Goal: Task Accomplishment & Management: Manage account settings

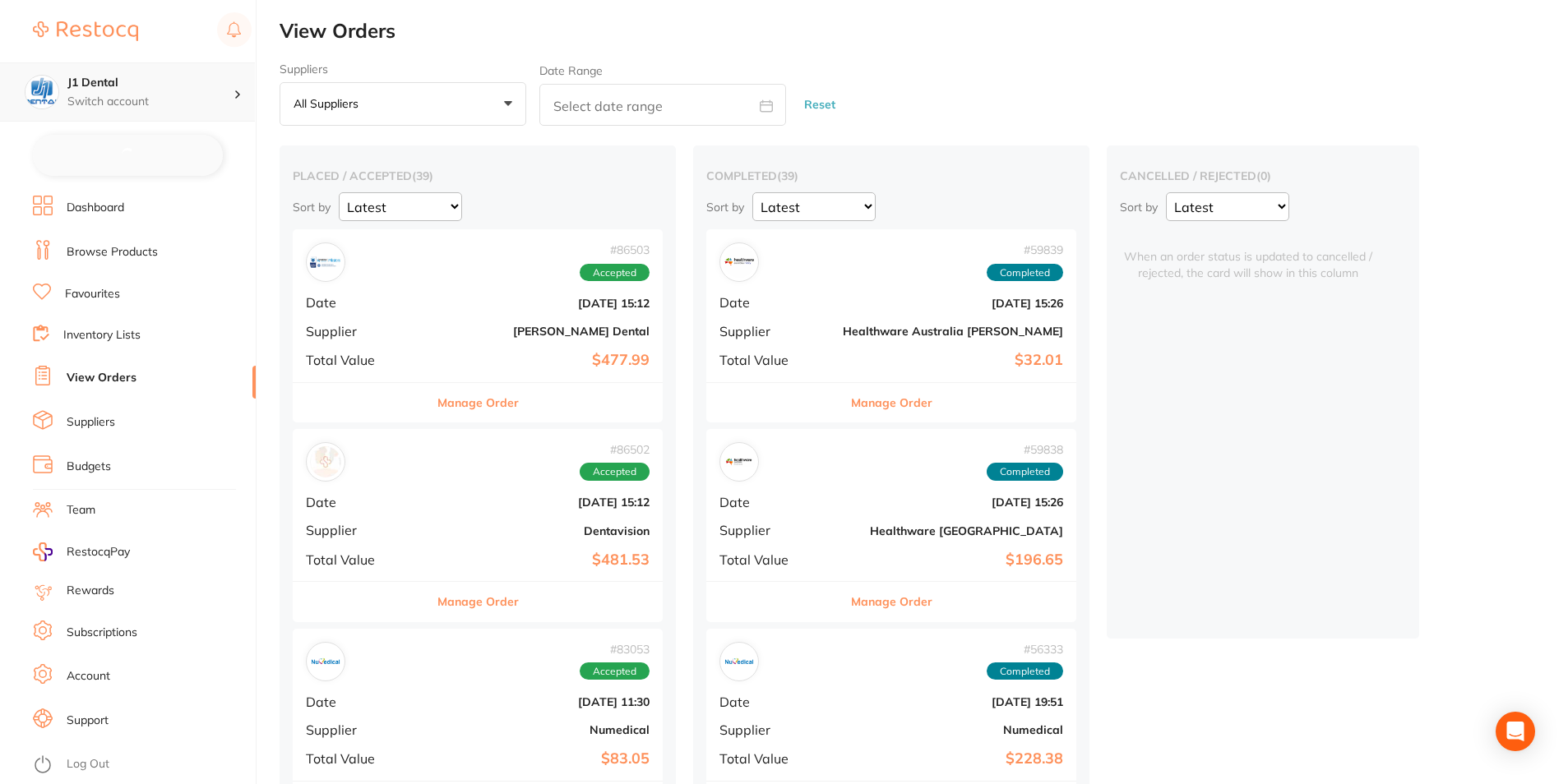
click at [188, 98] on p "Switch account" at bounding box center [150, 101] width 166 height 17
checkbox input "false"
click at [183, 95] on p "Switch account" at bounding box center [150, 101] width 166 height 17
click at [181, 89] on h4 "J1 Dental" at bounding box center [150, 83] width 166 height 17
click at [77, 760] on link "Log Out" at bounding box center [88, 762] width 43 height 17
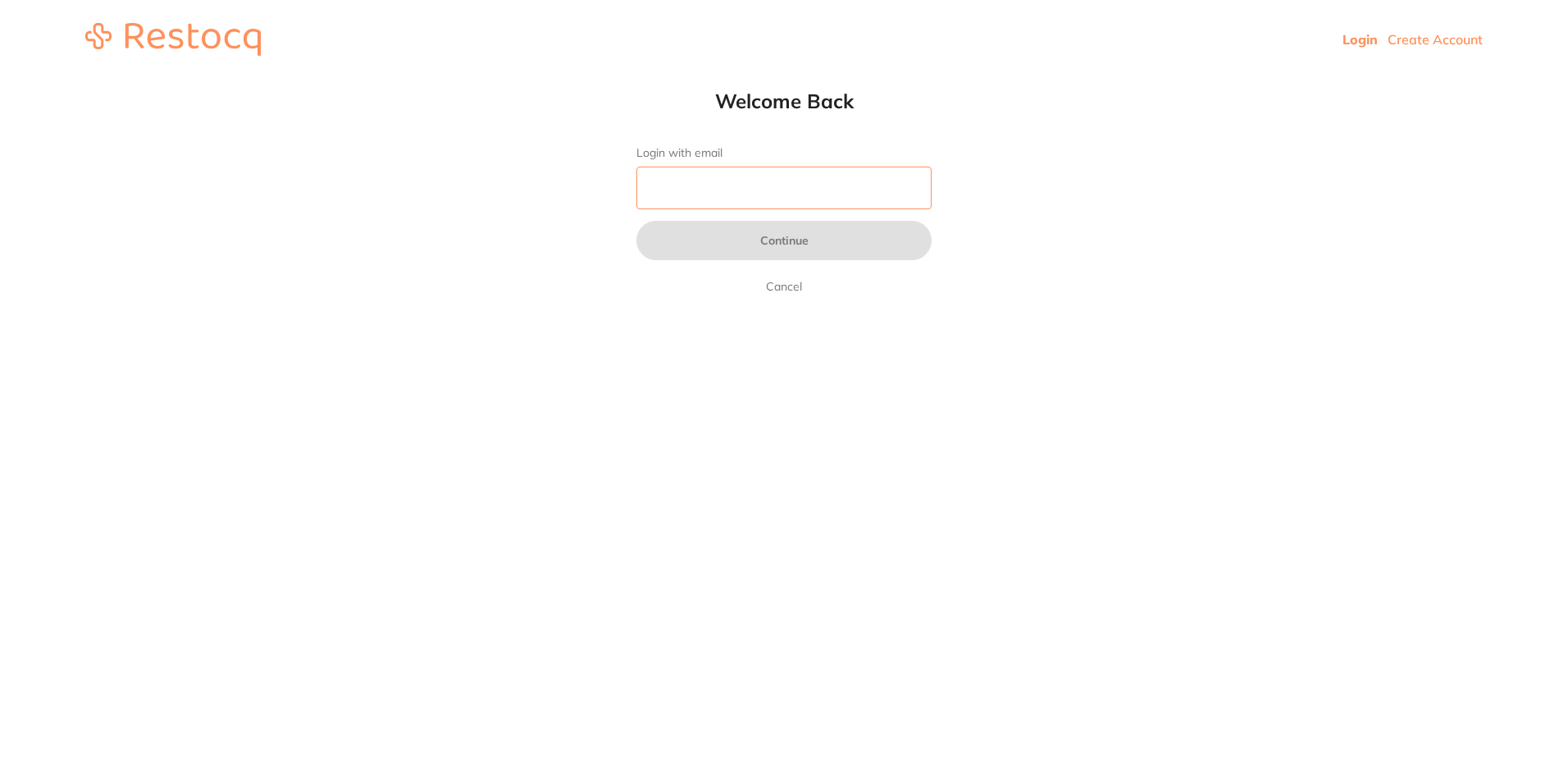
click at [749, 183] on input "Login with email" at bounding box center [784, 188] width 295 height 43
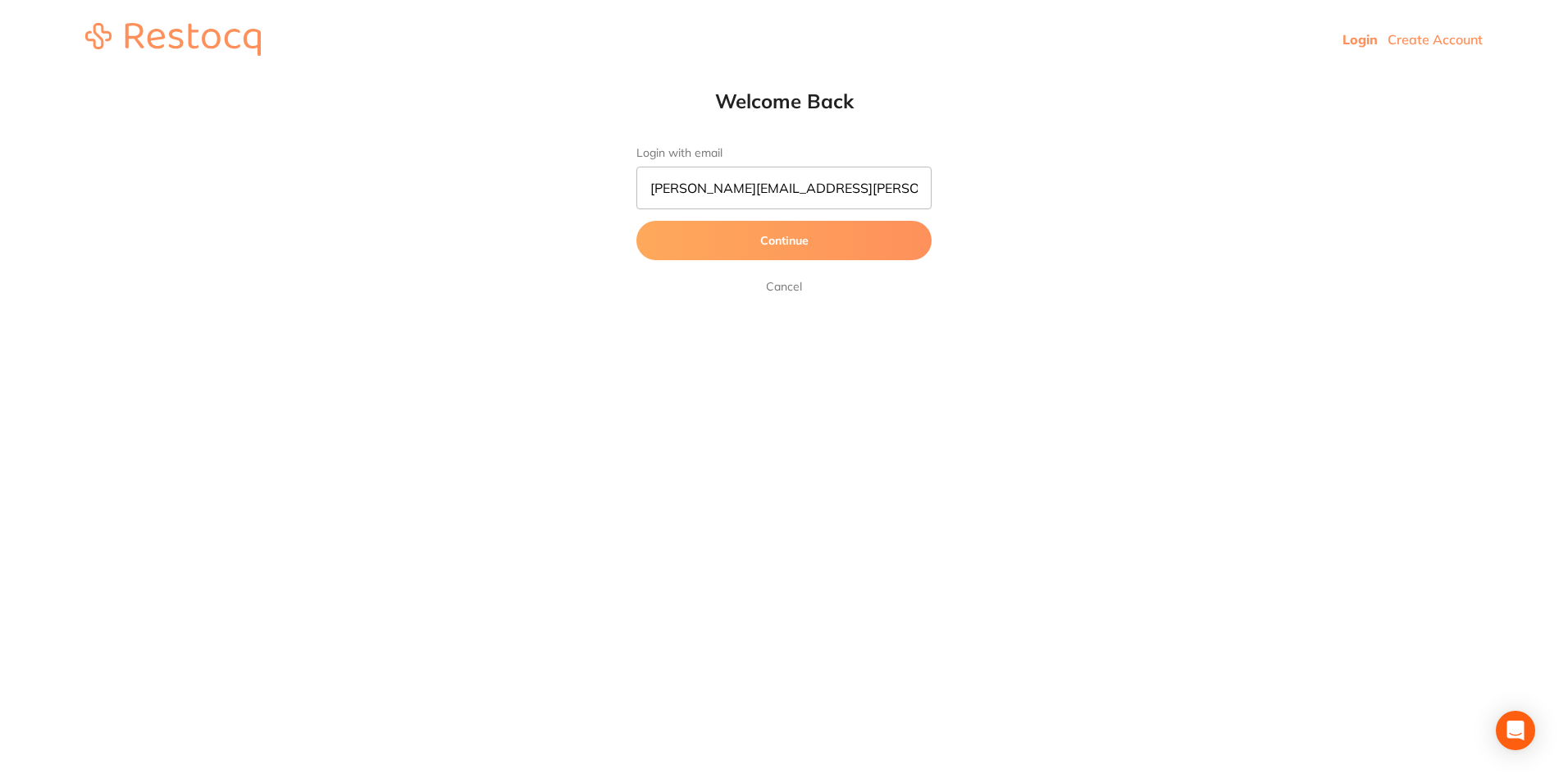
click at [740, 251] on button "Continue" at bounding box center [784, 241] width 295 height 40
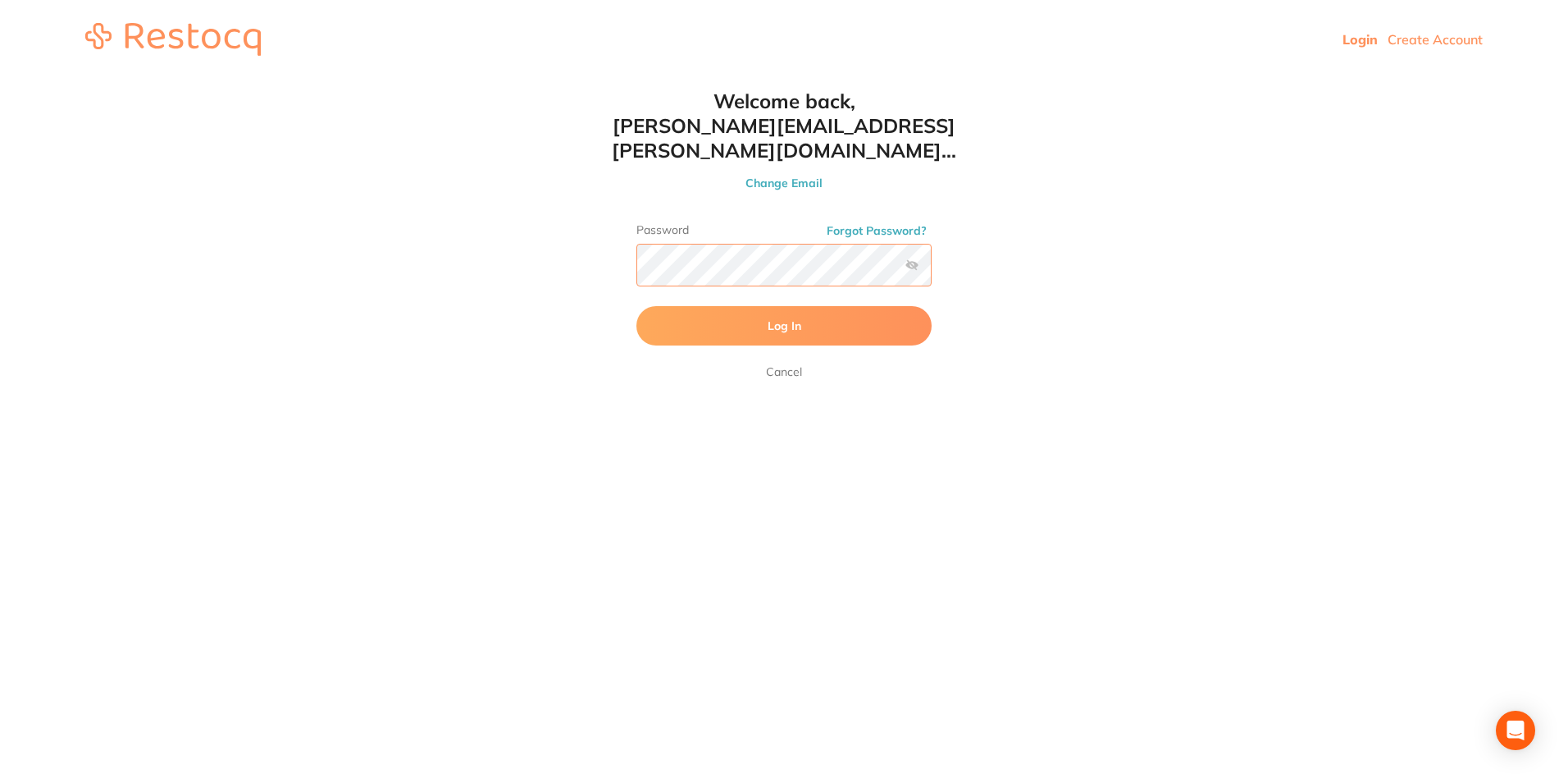
click at [636, 306] on button "Log In" at bounding box center [784, 325] width 295 height 40
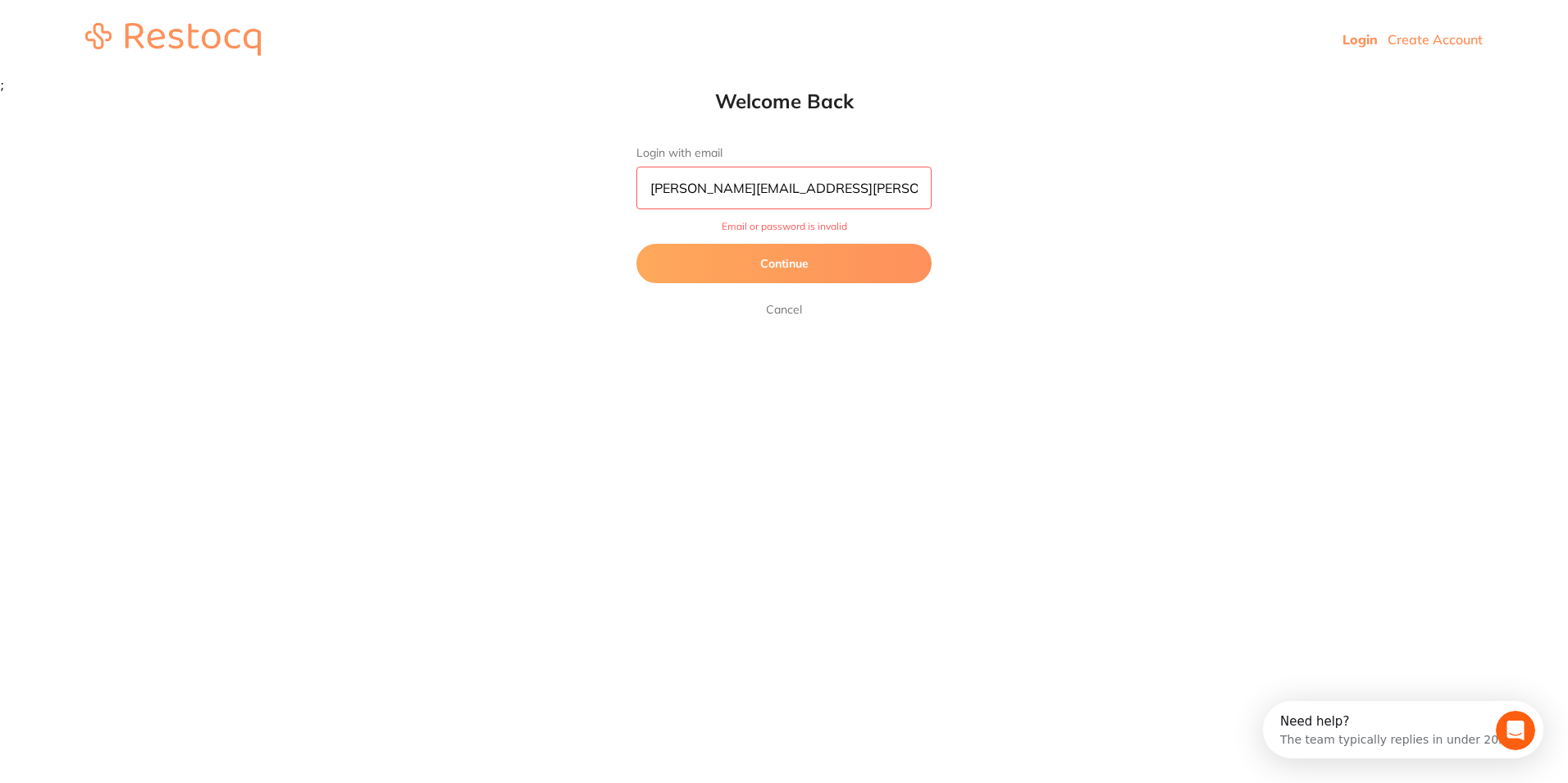
click at [844, 258] on button "Continue" at bounding box center [784, 263] width 295 height 40
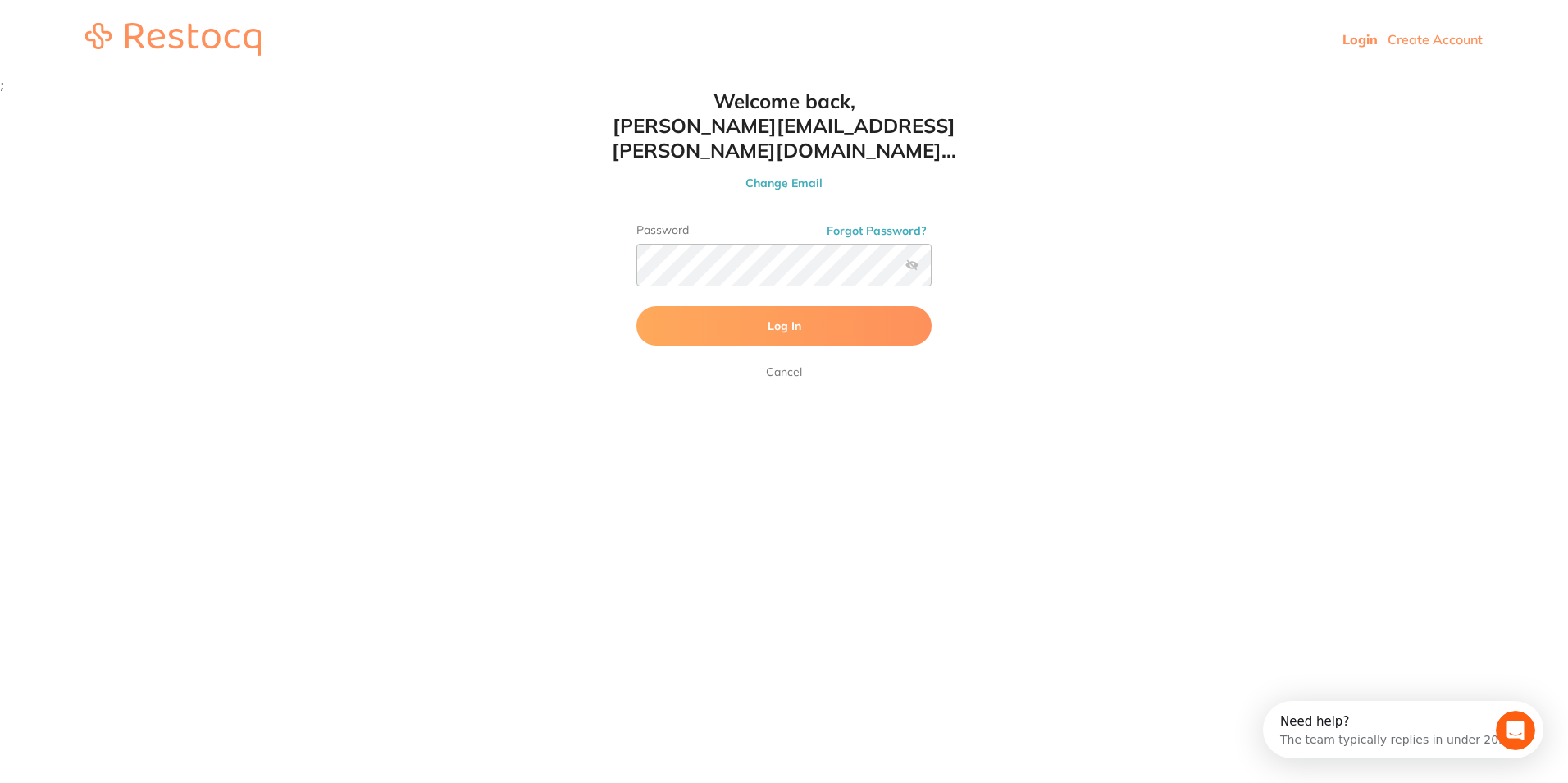
click at [914, 258] on label at bounding box center [912, 265] width 14 height 14
click at [932, 270] on input "checkbox" at bounding box center [932, 270] width 0 height 0
click at [869, 306] on button "Log In" at bounding box center [784, 325] width 295 height 40
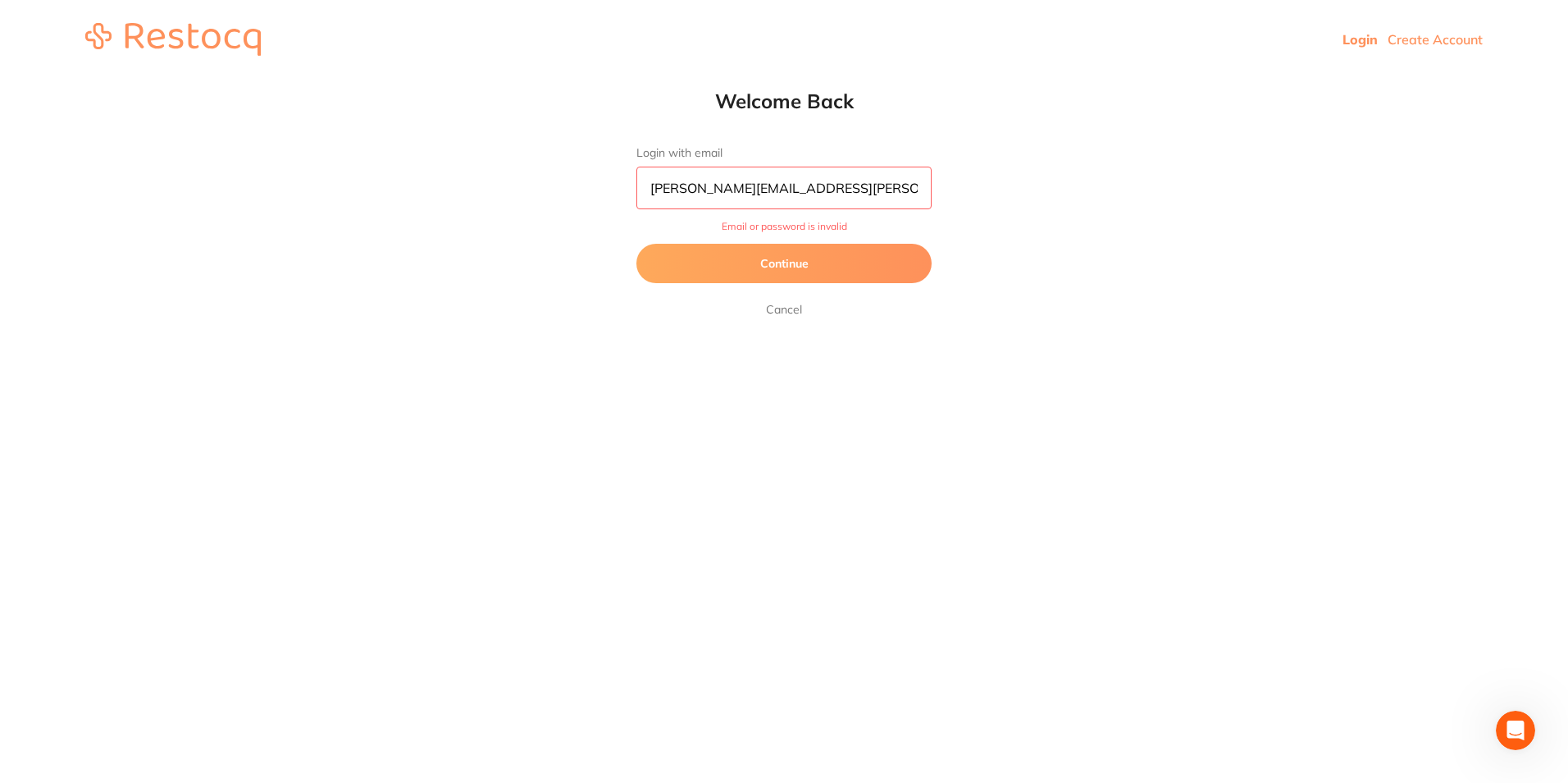
drag, startPoint x: 882, startPoint y: 184, endPoint x: 742, endPoint y: 191, distance: 140.2
click at [742, 191] on input "[PERSON_NAME][EMAIL_ADDRESS][PERSON_NAME][DOMAIN_NAME]" at bounding box center [784, 188] width 295 height 43
type input "[PERSON_NAME][EMAIL_ADDRESS][PERSON_NAME][DOMAIN_NAME]"
click at [636, 244] on button "Continue" at bounding box center [784, 263] width 295 height 40
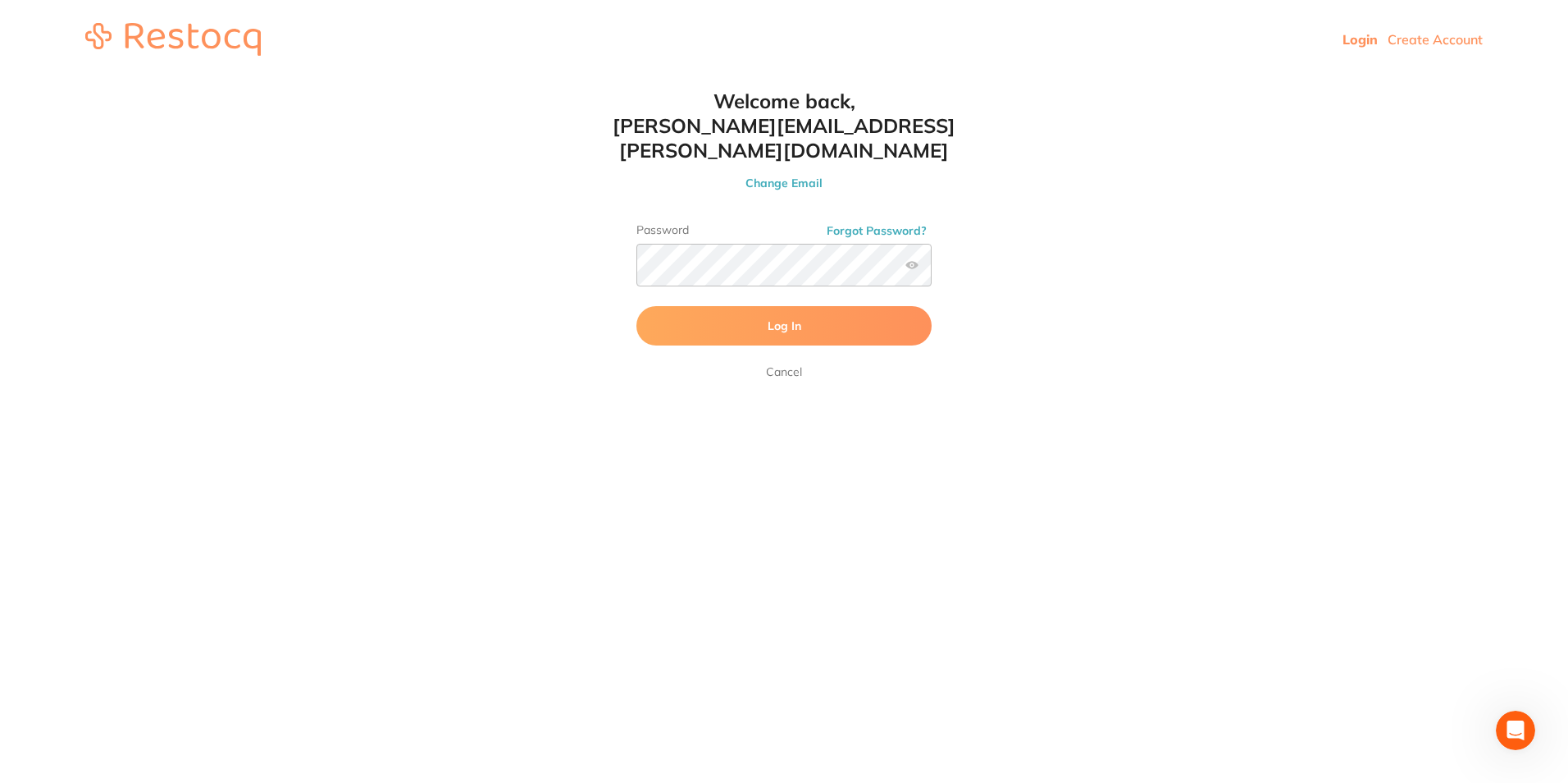
click at [770, 318] on span "Log In" at bounding box center [784, 325] width 34 height 15
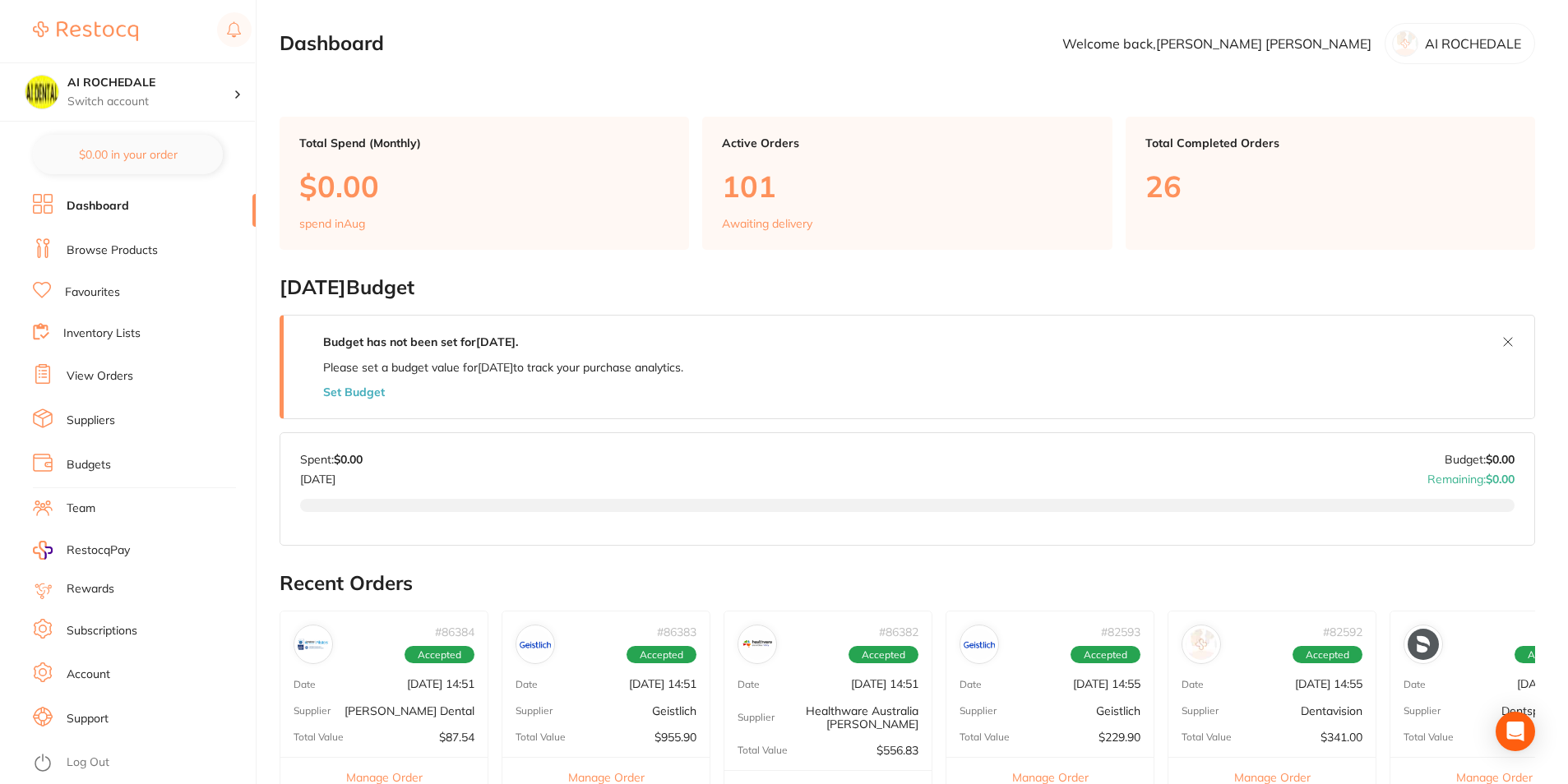
click at [120, 376] on link "View Orders" at bounding box center [100, 376] width 67 height 17
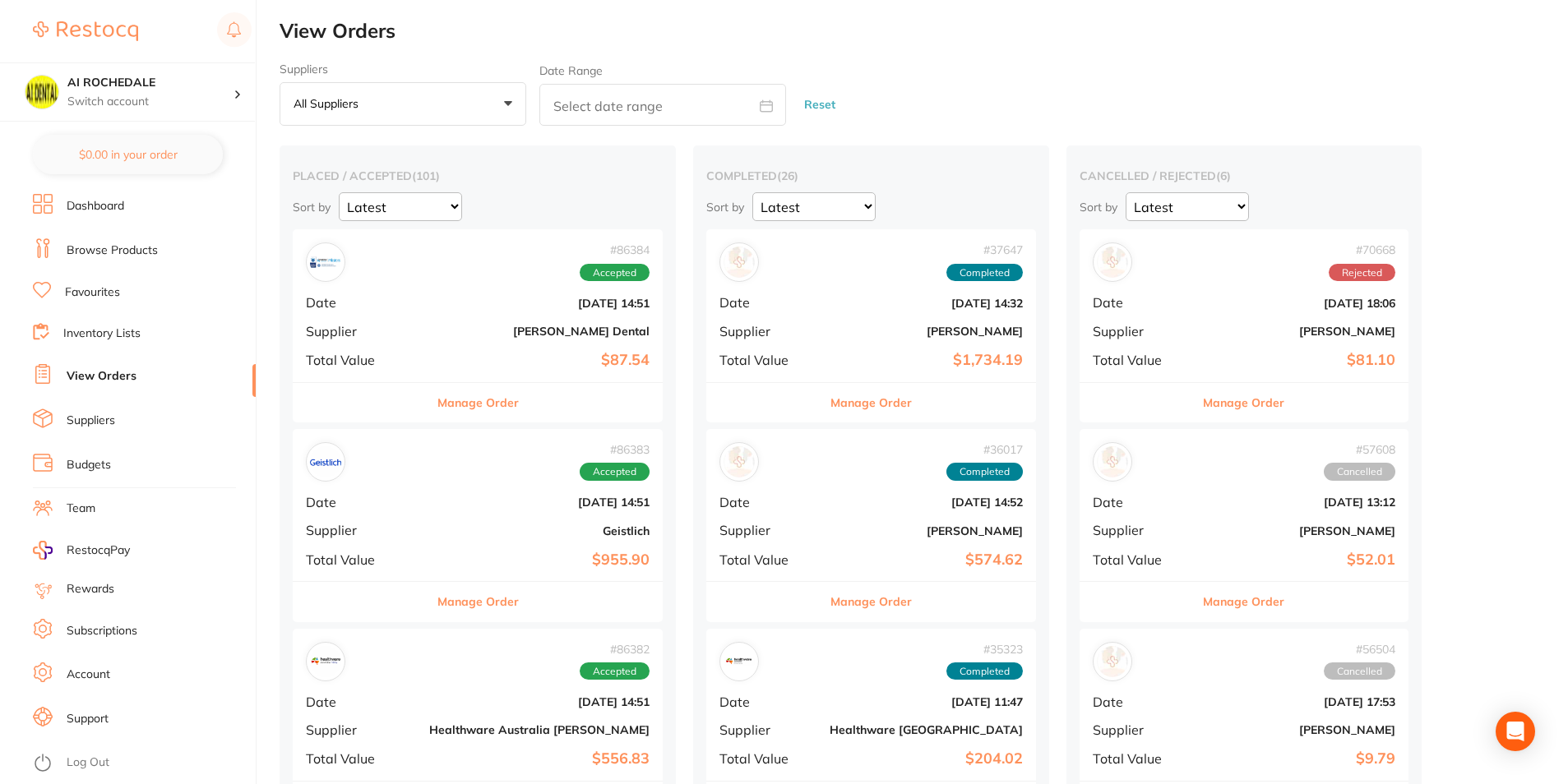
click at [627, 104] on input "text" at bounding box center [663, 104] width 247 height 42
select select "7"
select select "2025"
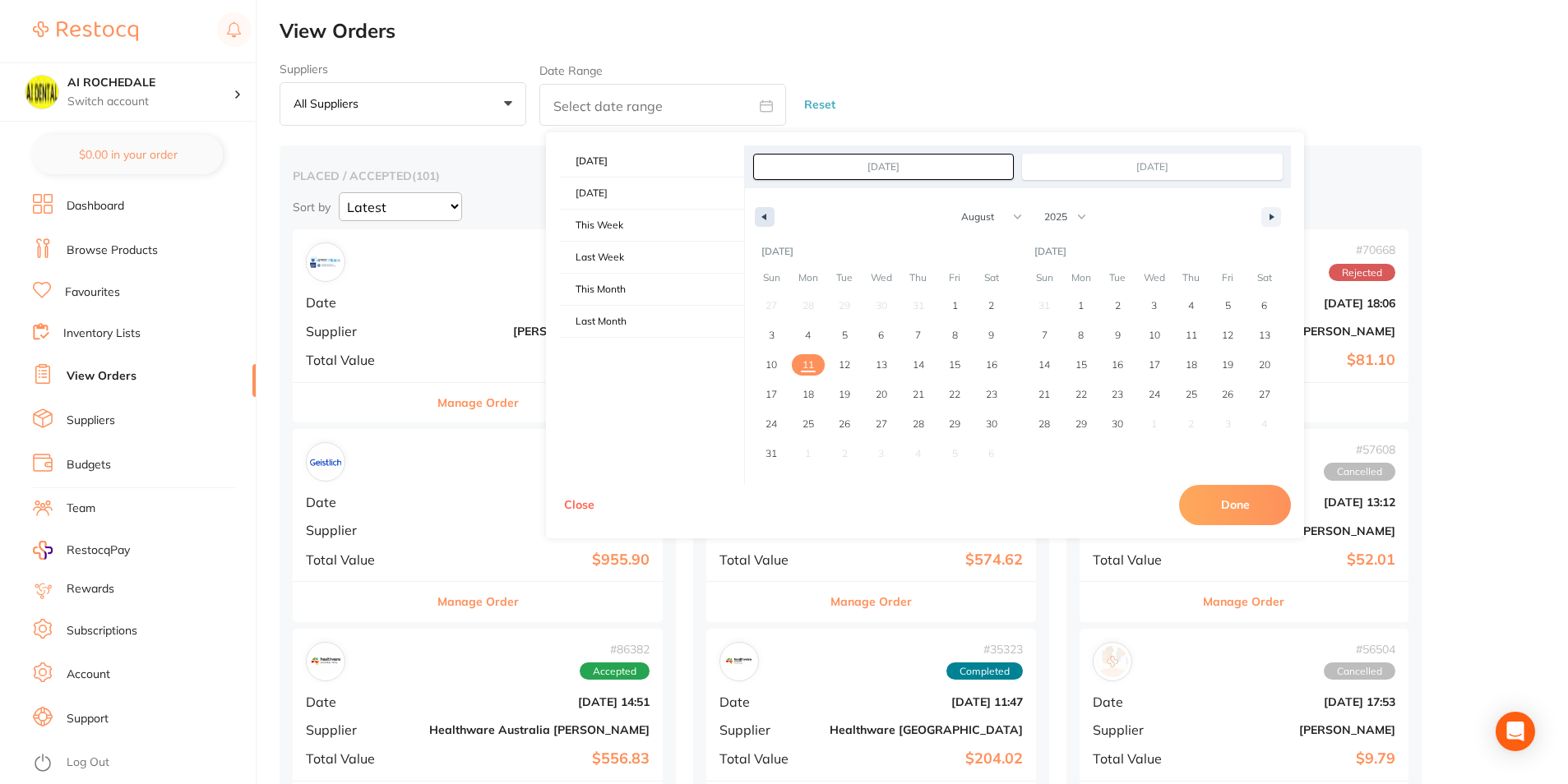
click at [764, 216] on icon "button" at bounding box center [762, 217] width 8 height 7
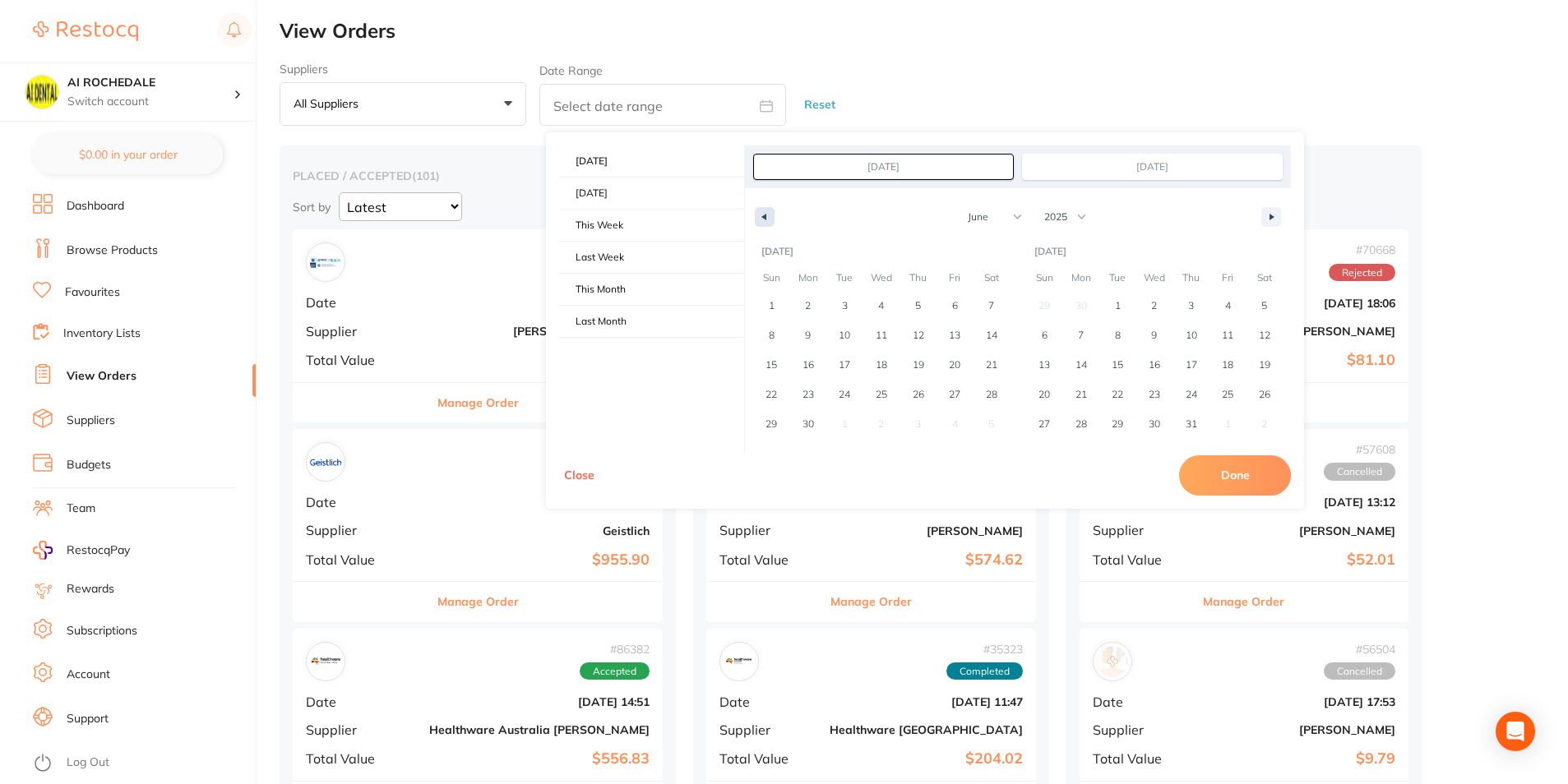
click at [765, 210] on button "button" at bounding box center [764, 217] width 19 height 19
select select "4"
click at [914, 305] on span "1" at bounding box center [918, 306] width 37 height 21
type input "[DATE]"
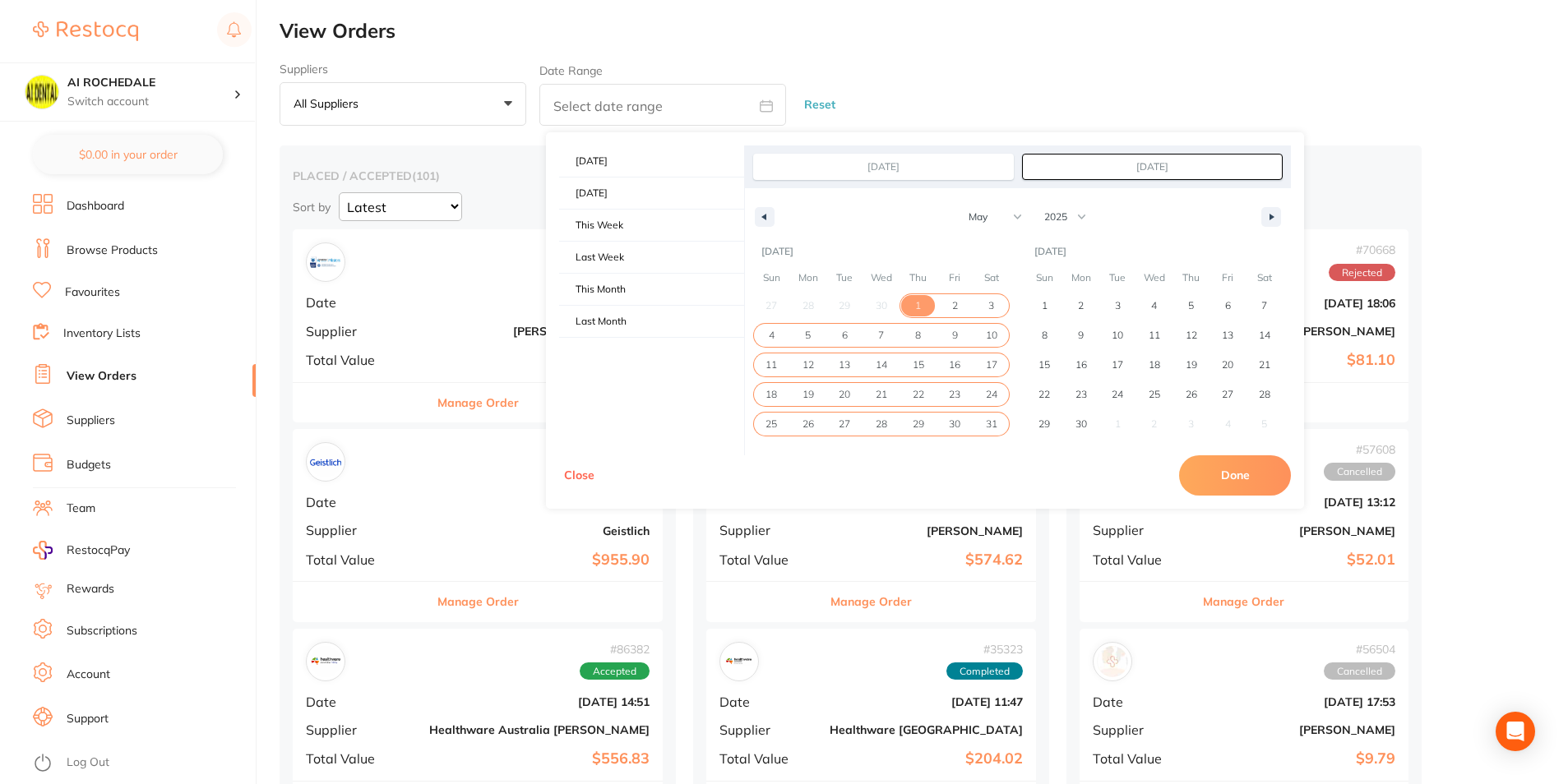
click at [990, 426] on span "31" at bounding box center [992, 424] width 12 height 29
type input "[DATE]"
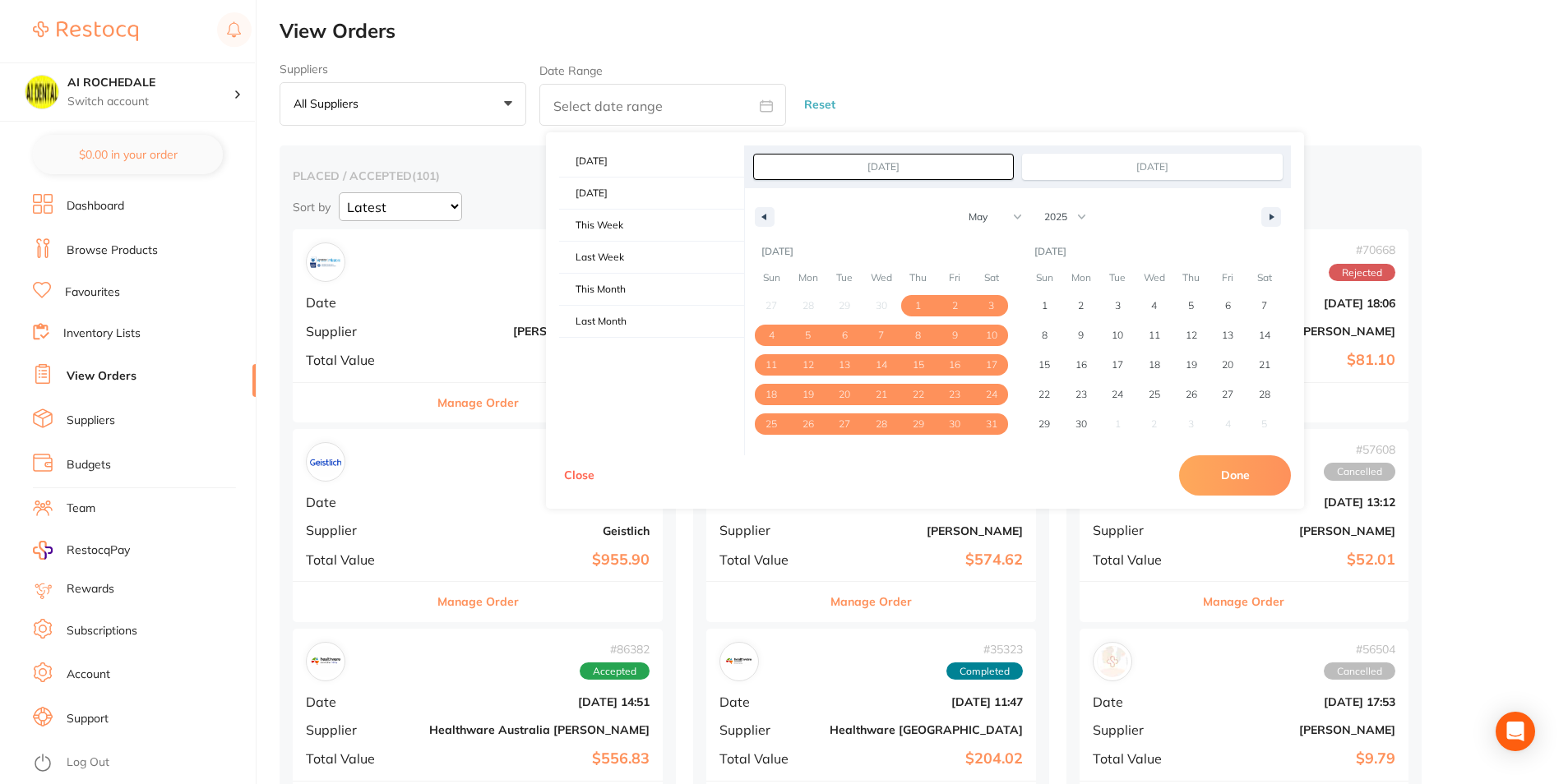
click at [1257, 482] on button "Done" at bounding box center [1235, 475] width 112 height 40
type input "[DATE] to [DATE]"
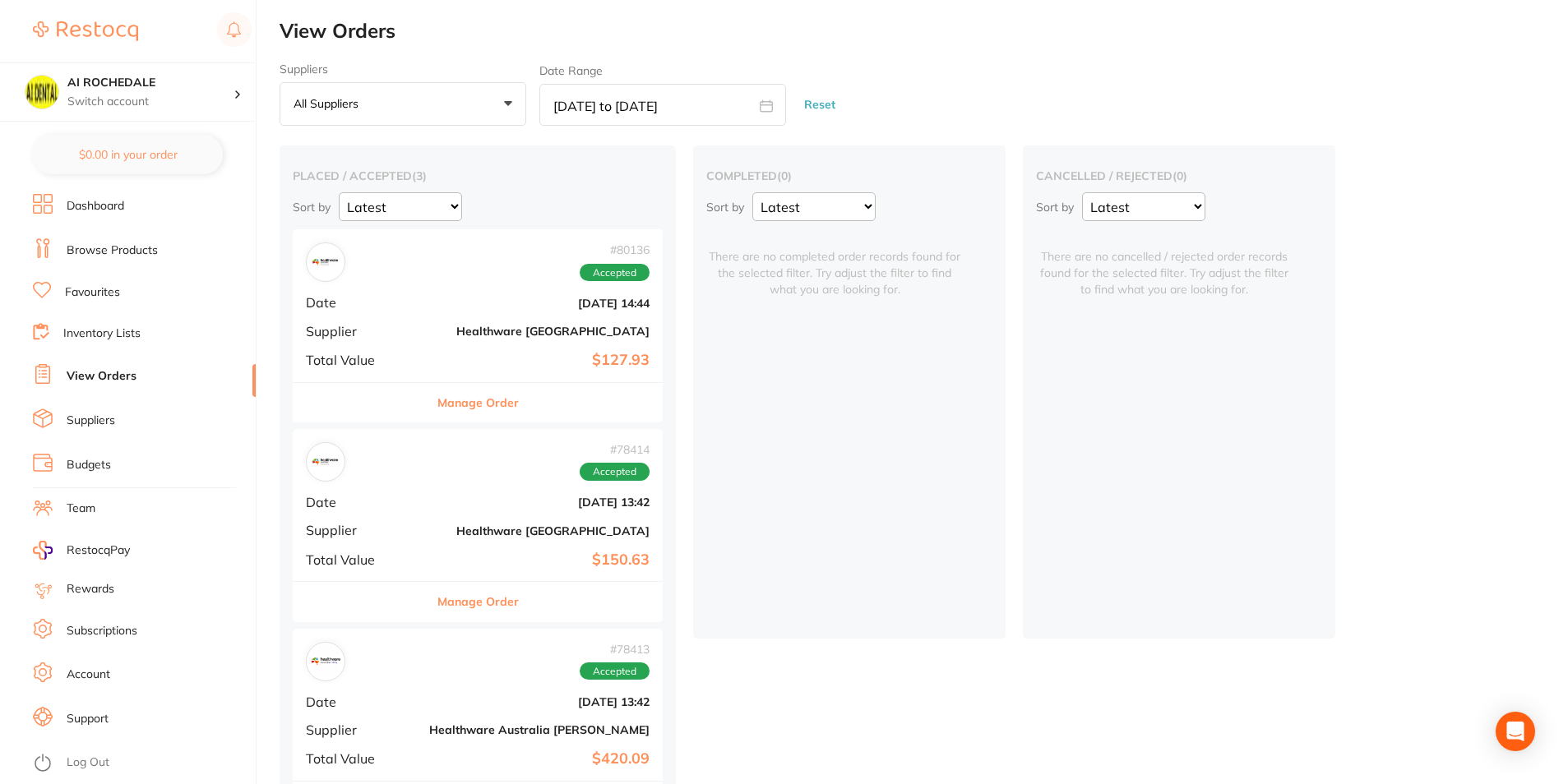
click at [371, 119] on button "All suppliers +0" at bounding box center [403, 105] width 247 height 45
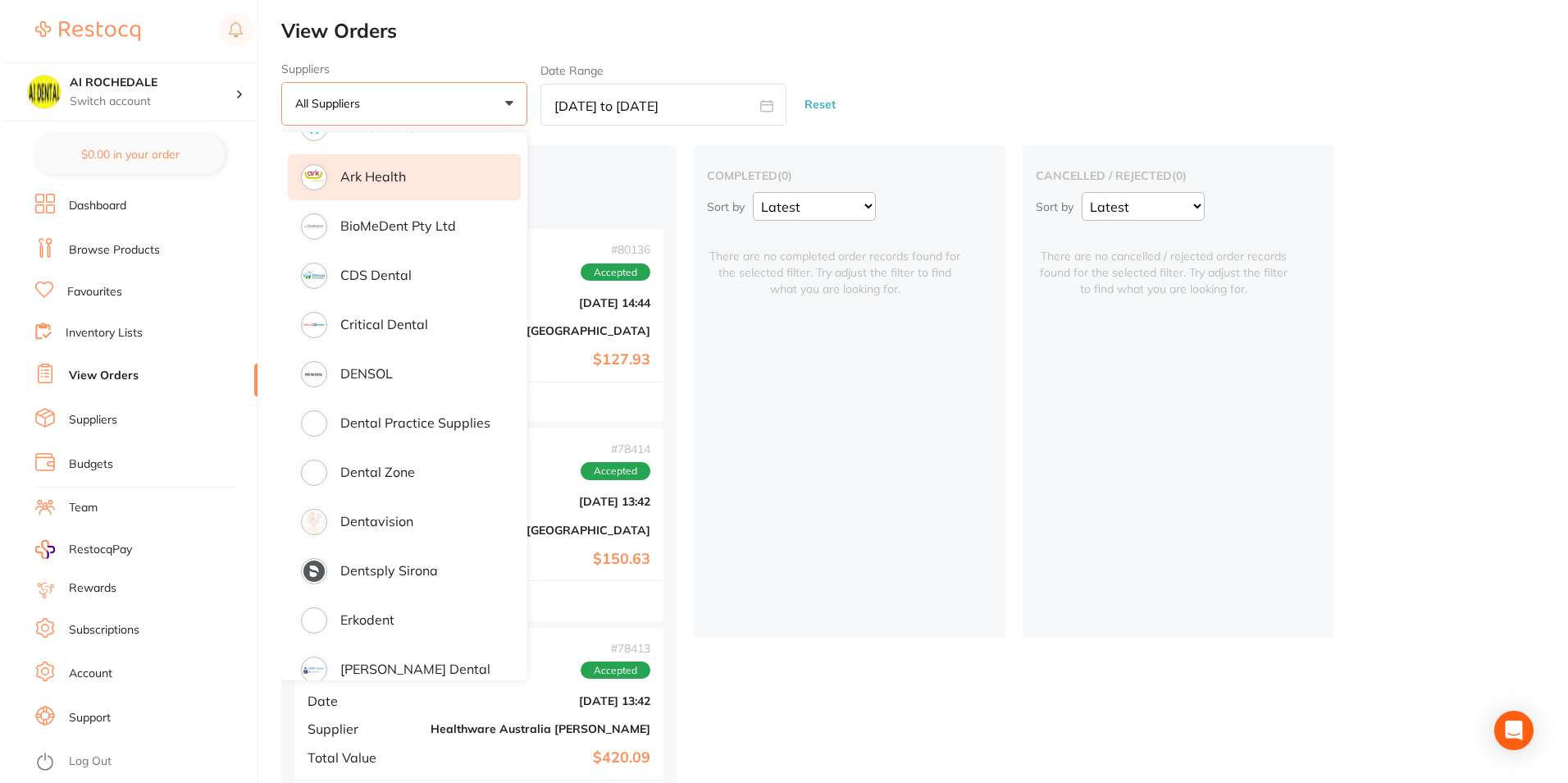
scroll to position [492, 0]
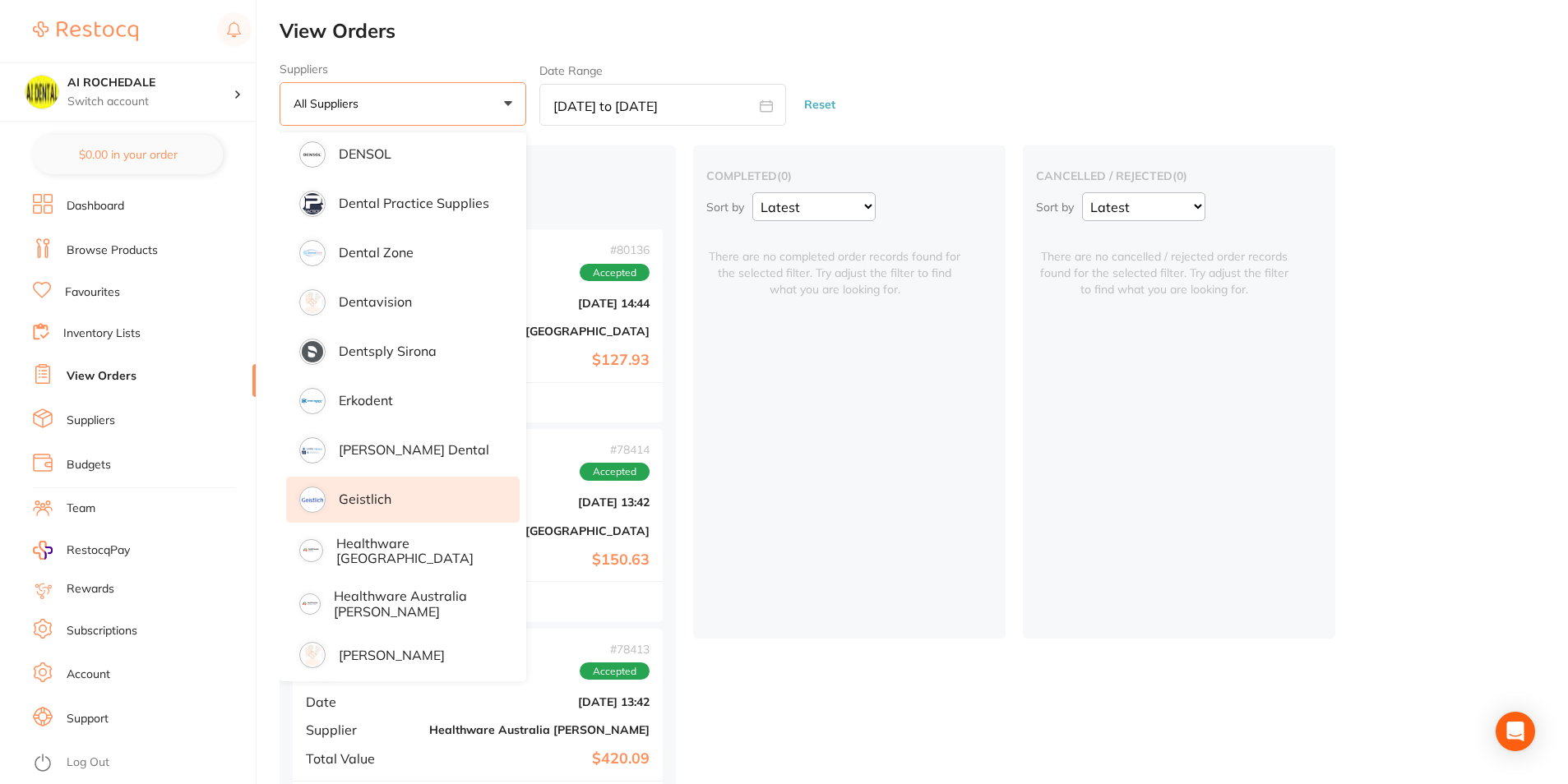
click at [387, 493] on p "Geistlich" at bounding box center [365, 498] width 52 height 15
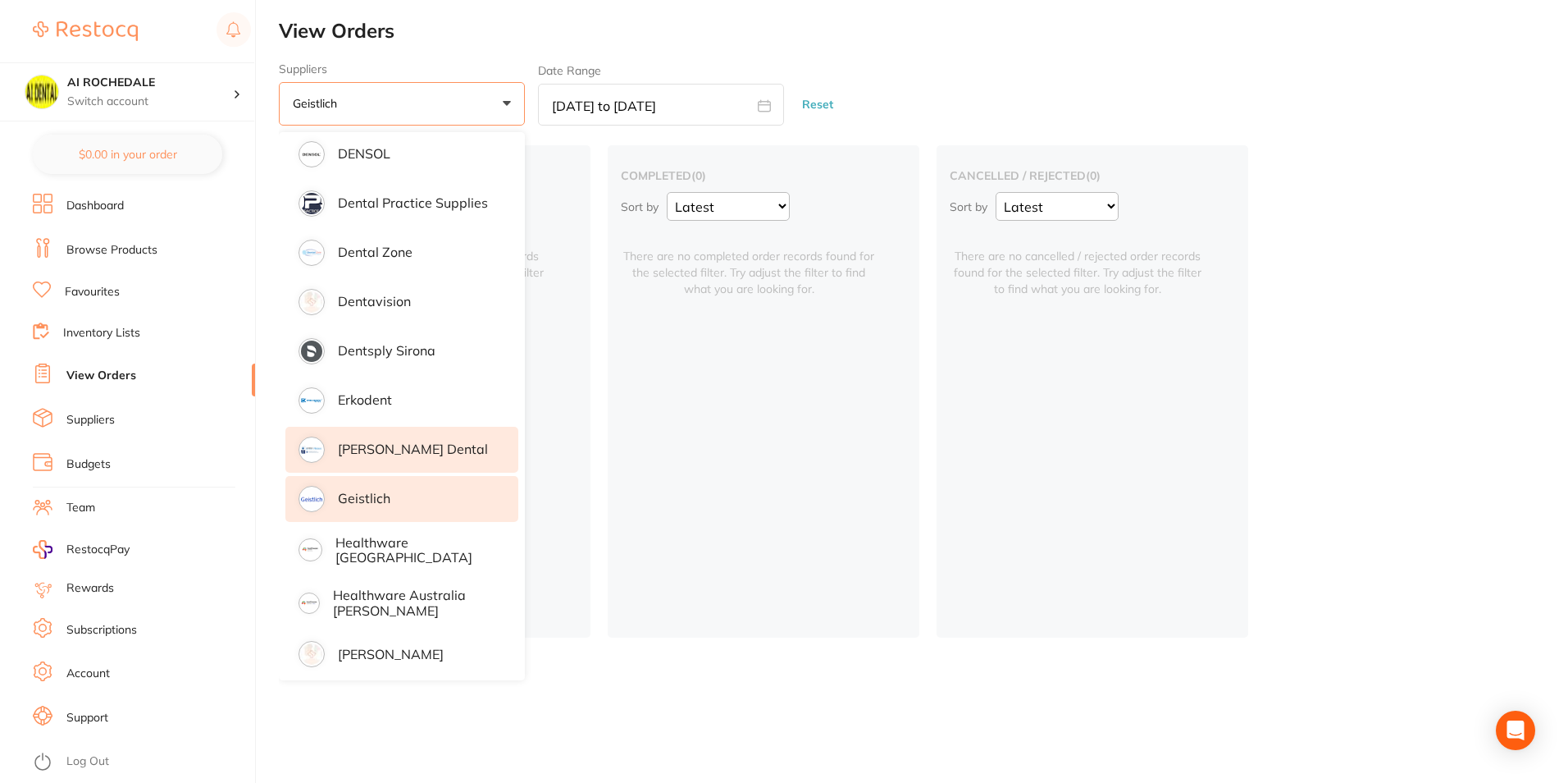
click at [391, 455] on p "[PERSON_NAME] Dental" at bounding box center [412, 448] width 150 height 15
click at [392, 409] on li "Erkodent" at bounding box center [401, 400] width 233 height 46
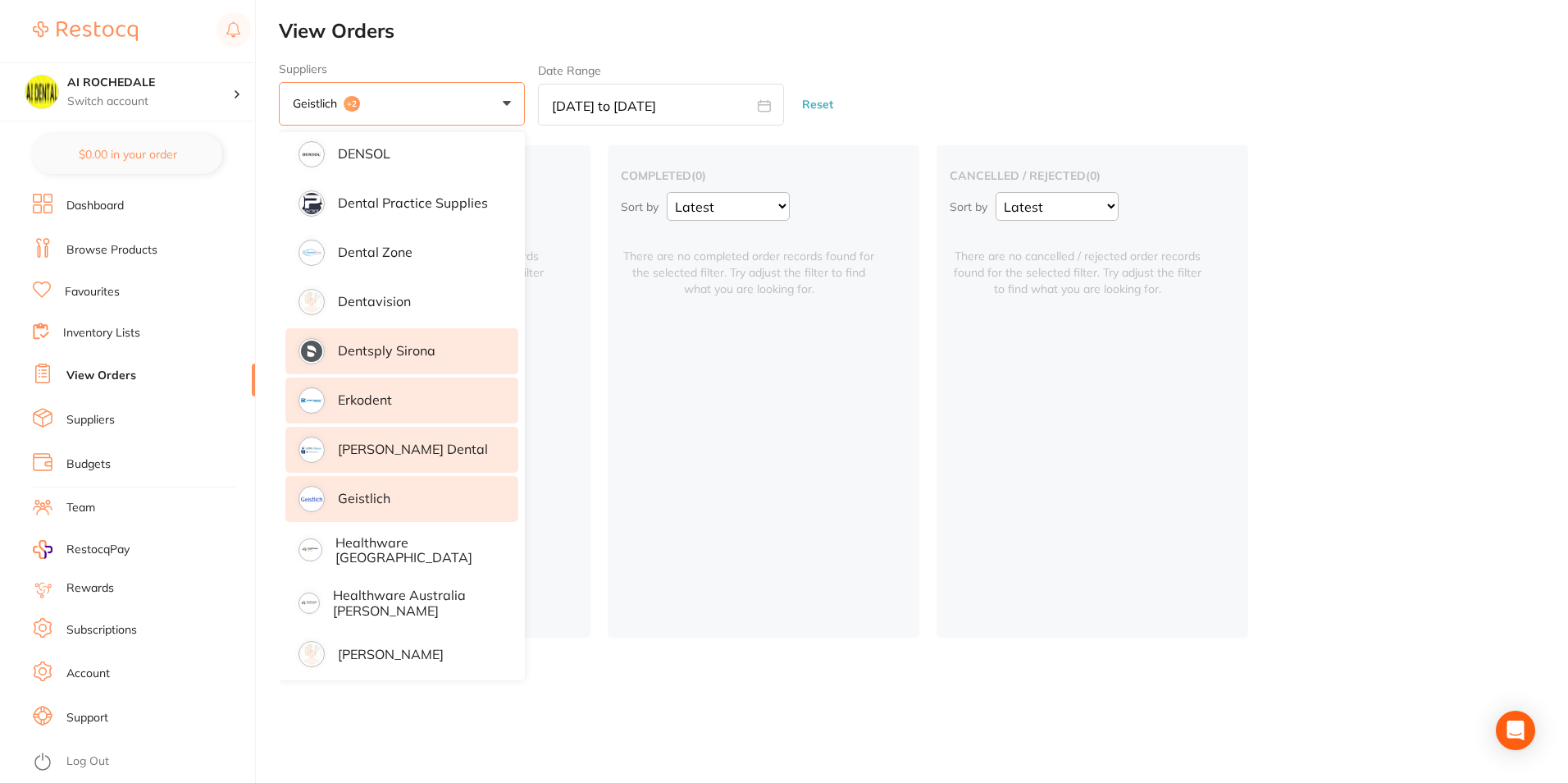
click at [396, 354] on p "Dentsply Sirona" at bounding box center [386, 350] width 98 height 15
click at [388, 301] on p "Dentavision" at bounding box center [373, 301] width 73 height 15
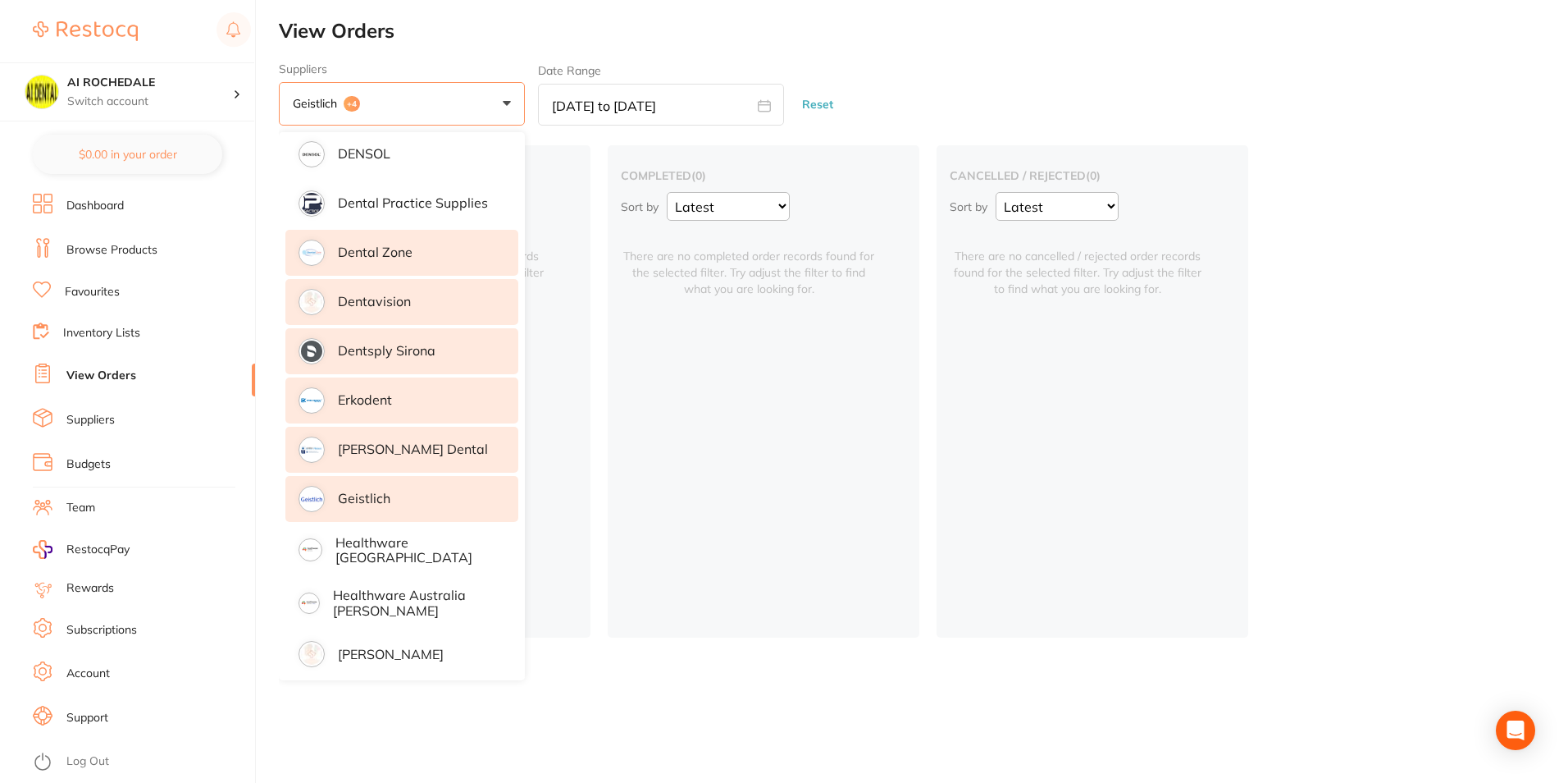
click at [390, 248] on p "Dental Zone" at bounding box center [374, 251] width 75 height 15
click at [391, 203] on p "Dental Practice Supplies" at bounding box center [412, 202] width 150 height 15
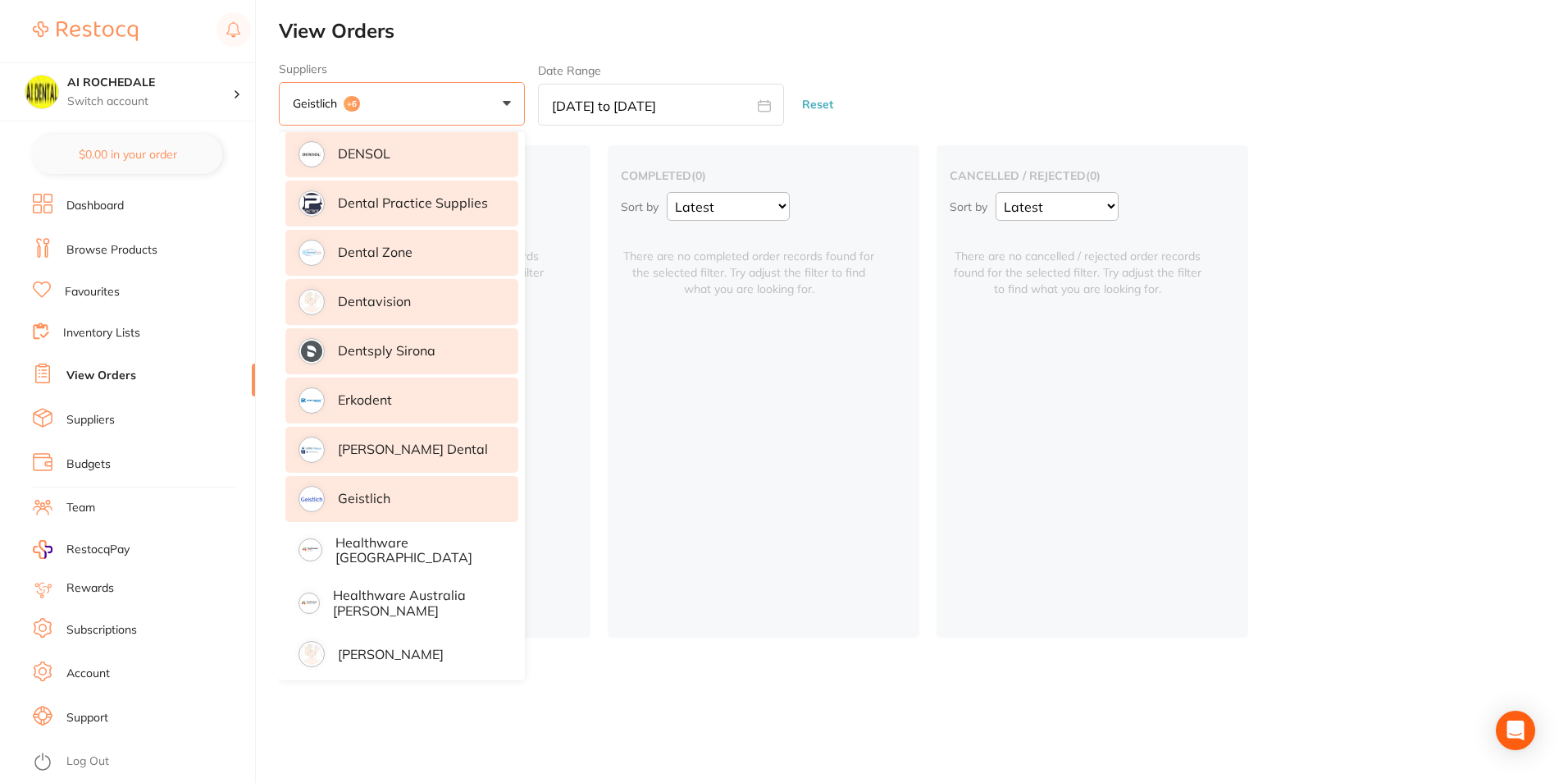
click at [384, 161] on p "DENSOL" at bounding box center [364, 153] width 52 height 15
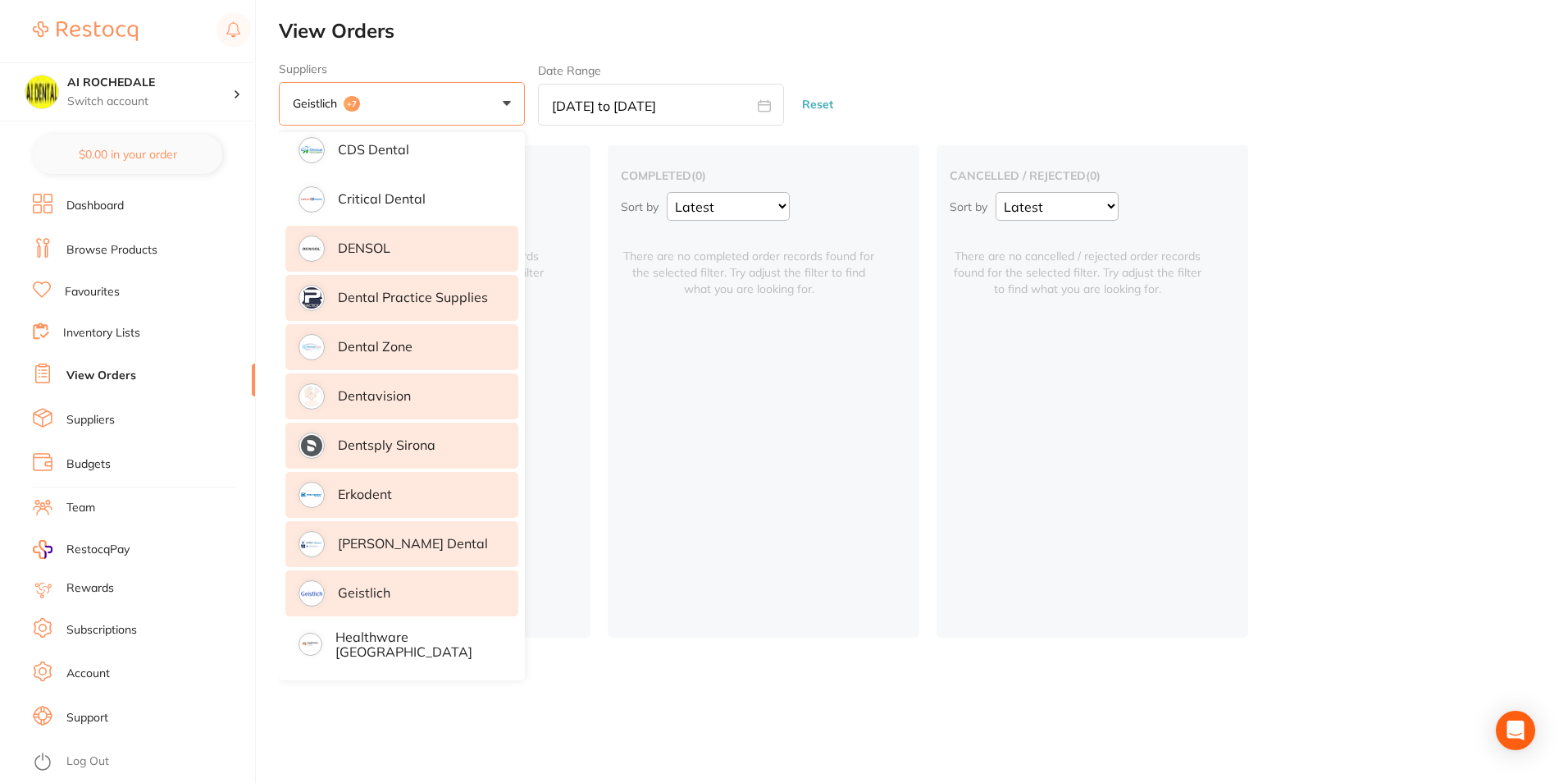
scroll to position [164, 0]
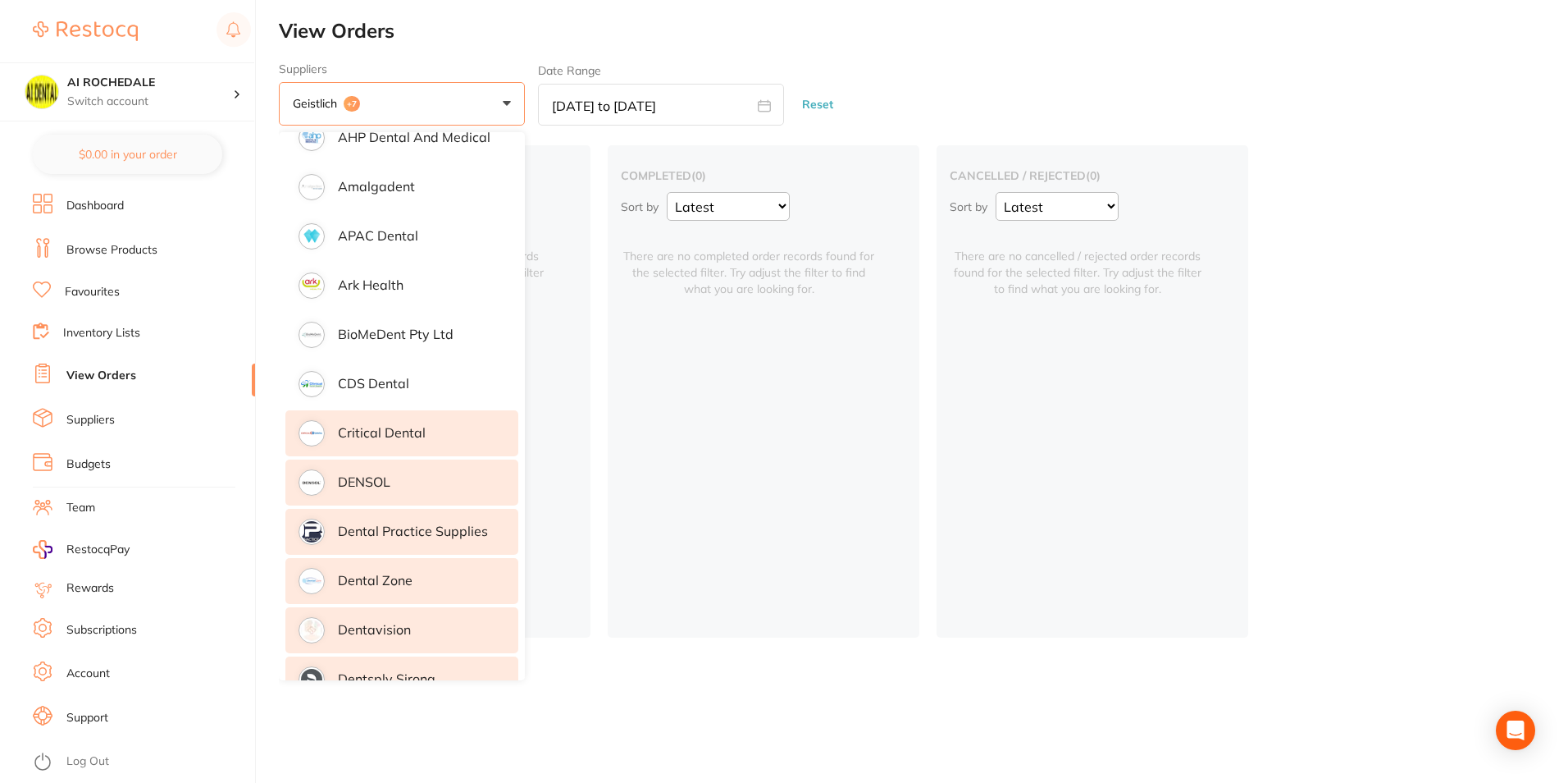
drag, startPoint x: 363, startPoint y: 446, endPoint x: 359, endPoint y: 414, distance: 32.2
click at [362, 446] on li "Critical Dental" at bounding box center [401, 433] width 233 height 46
click at [359, 404] on li "CDS Dental" at bounding box center [401, 383] width 233 height 46
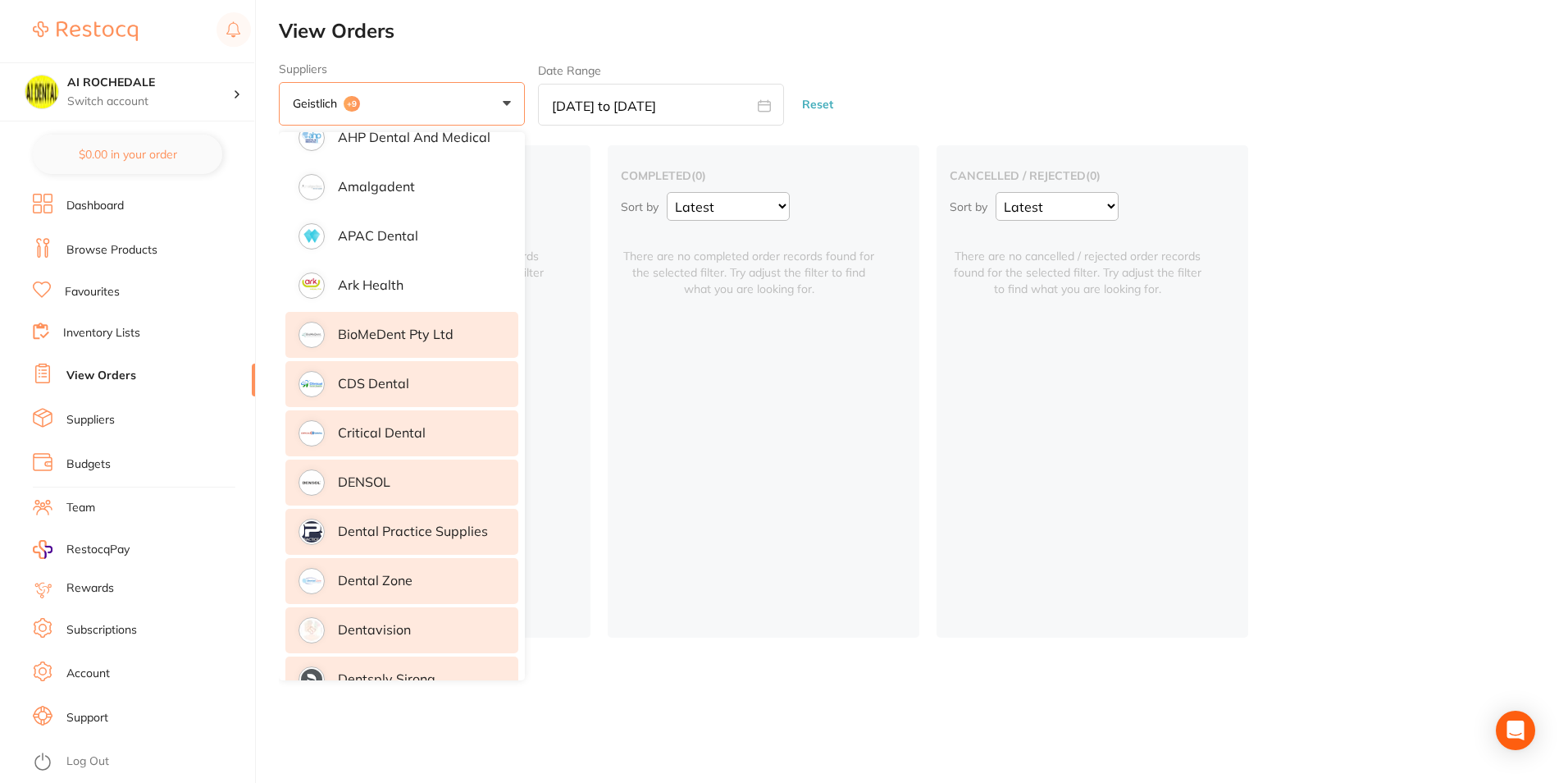
click at [370, 327] on p "BioMeDent Pty Ltd" at bounding box center [395, 334] width 115 height 15
click at [372, 288] on p "Ark Health" at bounding box center [370, 284] width 66 height 15
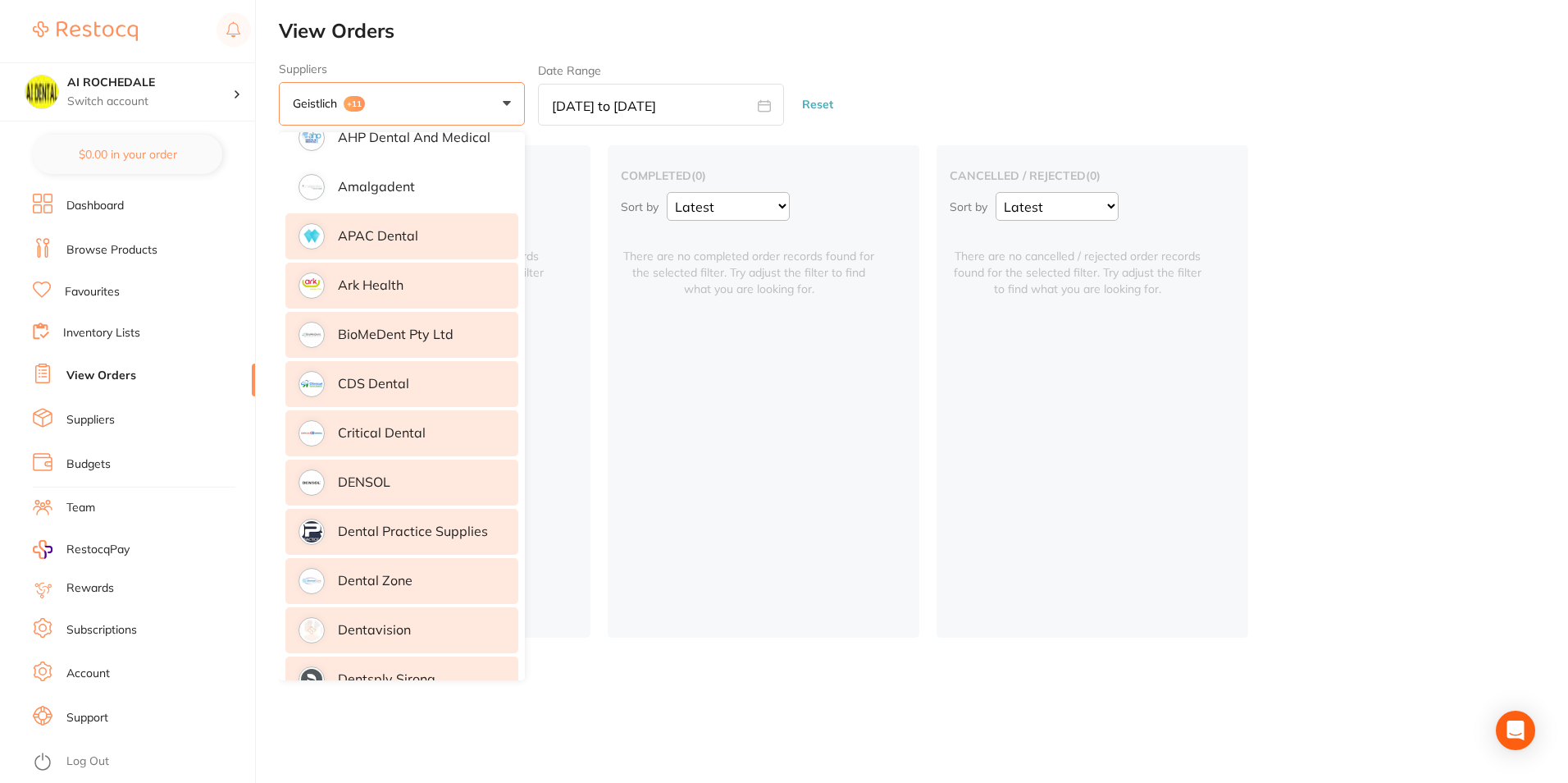
click at [367, 247] on li "APAC Dental" at bounding box center [401, 236] width 233 height 46
click at [363, 186] on p "Amalgadent" at bounding box center [375, 185] width 77 height 15
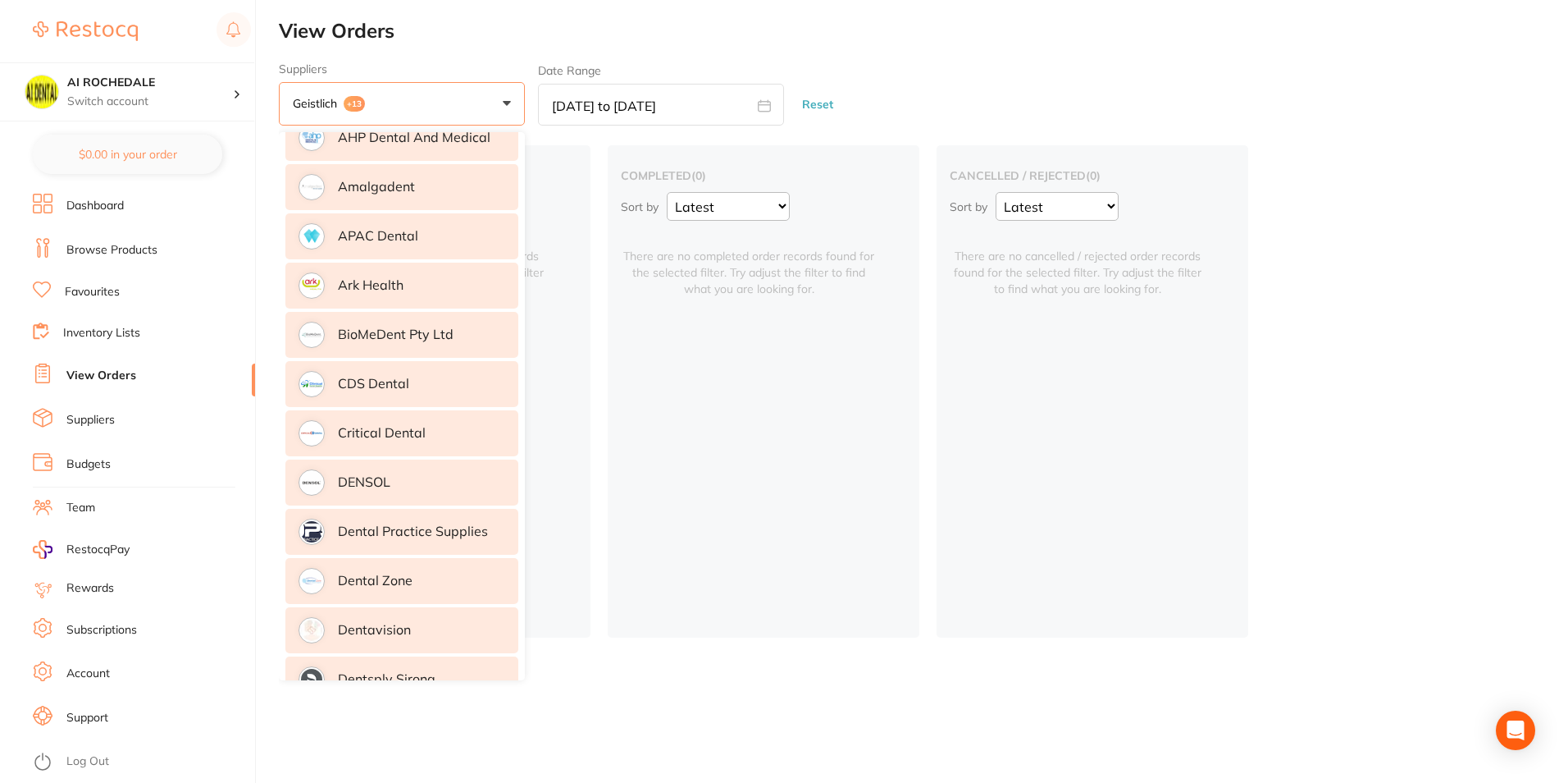
click at [365, 146] on li "AHP Dental and Medical" at bounding box center [401, 137] width 233 height 46
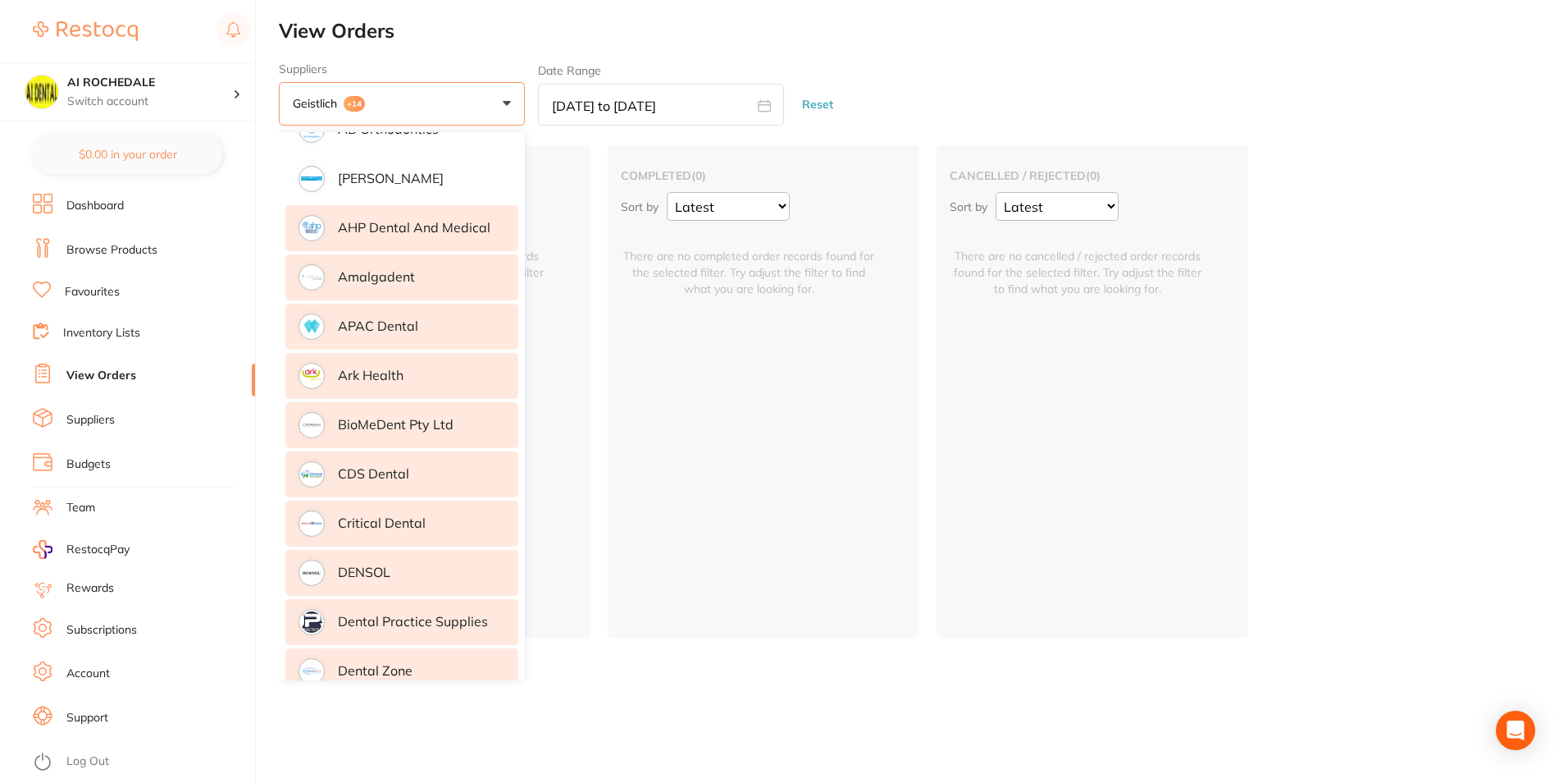
scroll to position [0, 0]
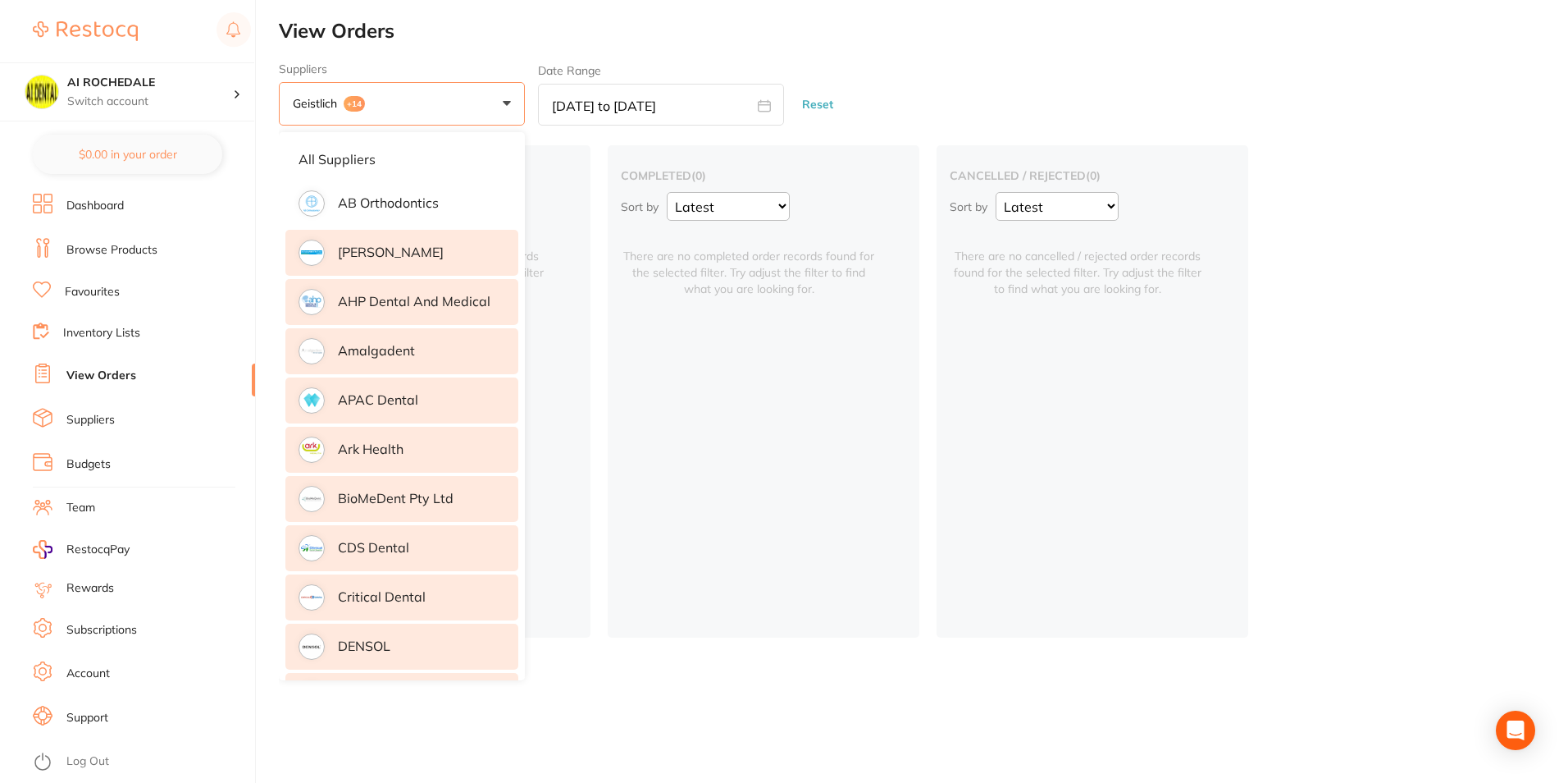
click at [386, 249] on p "[PERSON_NAME]" at bounding box center [390, 251] width 106 height 15
click at [371, 200] on p "AB Orthodontics" at bounding box center [388, 202] width 101 height 15
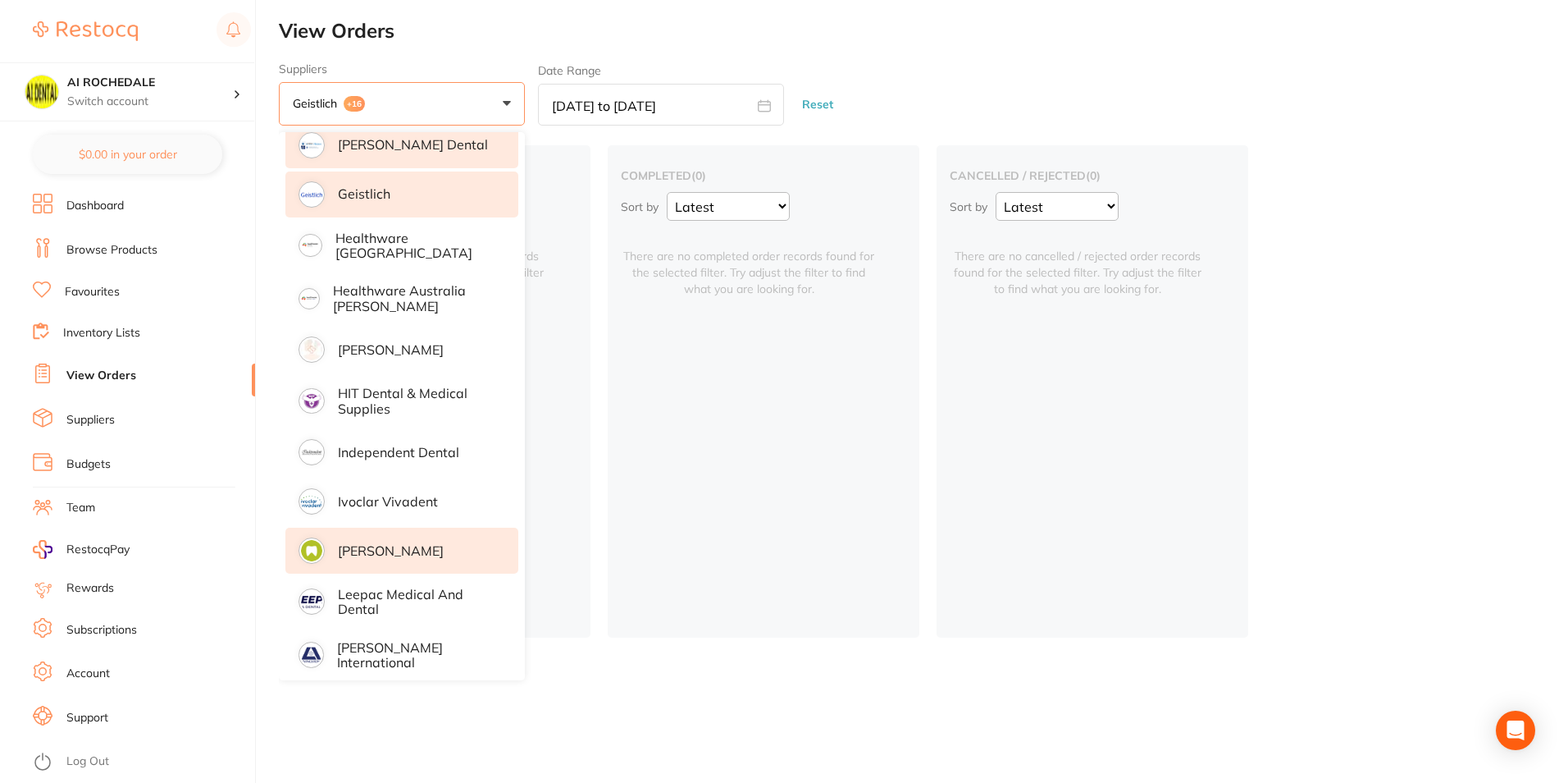
scroll to position [738, 0]
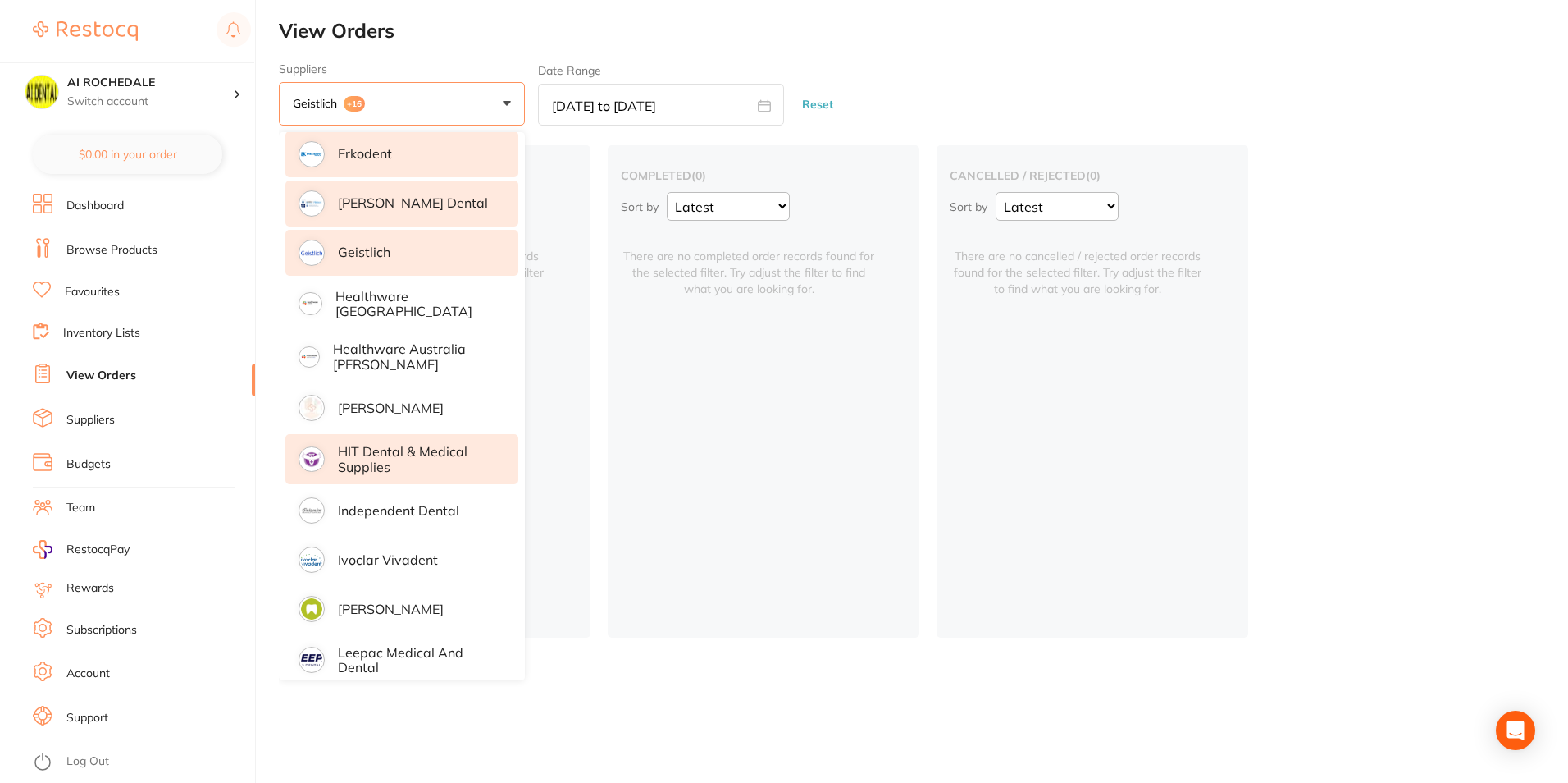
click at [385, 465] on p "HIT Dental & Medical Supplies" at bounding box center [416, 459] width 157 height 30
drag, startPoint x: 385, startPoint y: 500, endPoint x: 383, endPoint y: 526, distance: 26.1
click at [385, 503] on p "Independent Dental" at bounding box center [398, 509] width 121 height 15
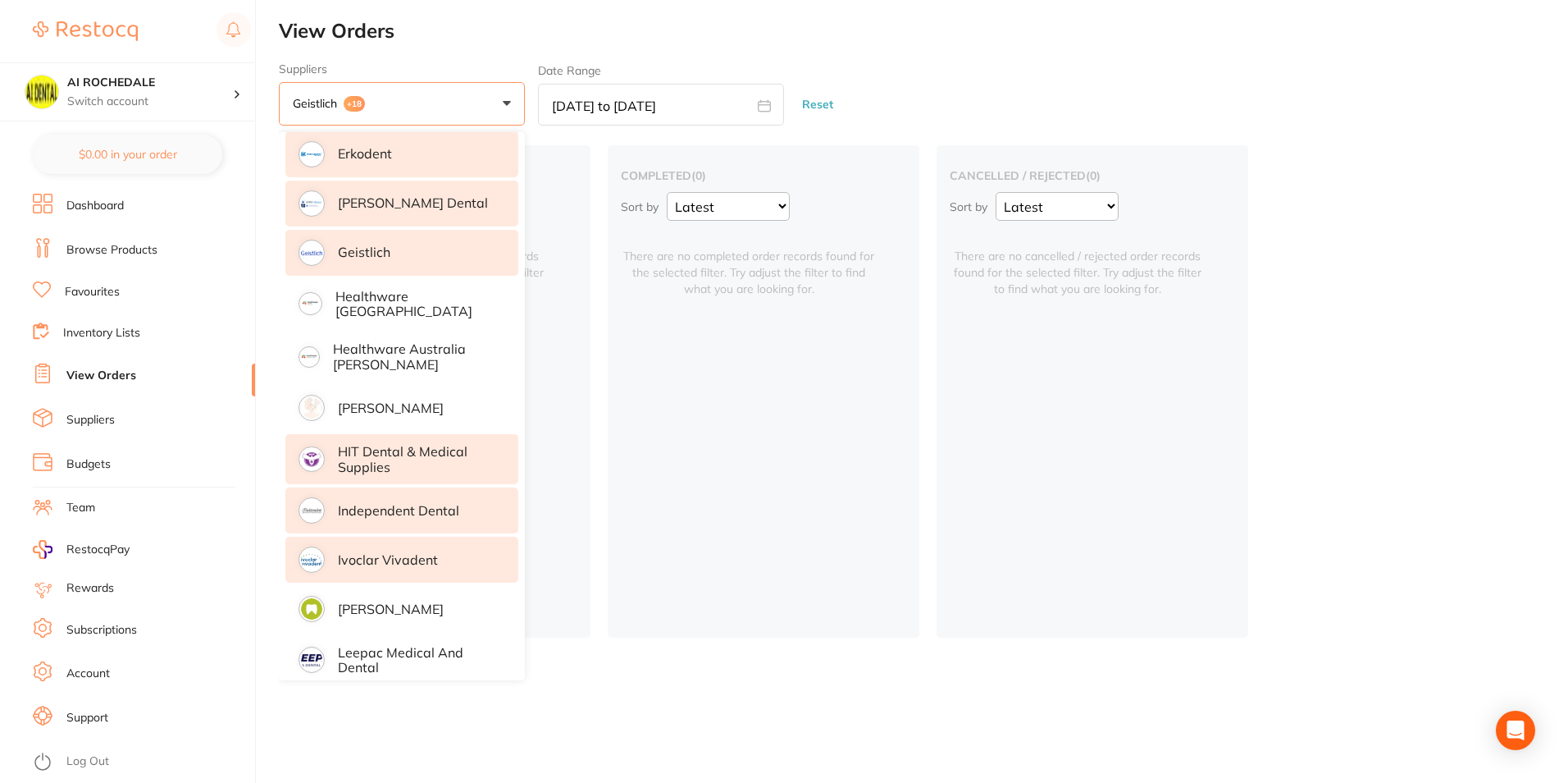
click at [382, 541] on li "Ivoclar Vivadent" at bounding box center [401, 559] width 233 height 46
click at [381, 599] on li "[PERSON_NAME]" at bounding box center [401, 608] width 233 height 46
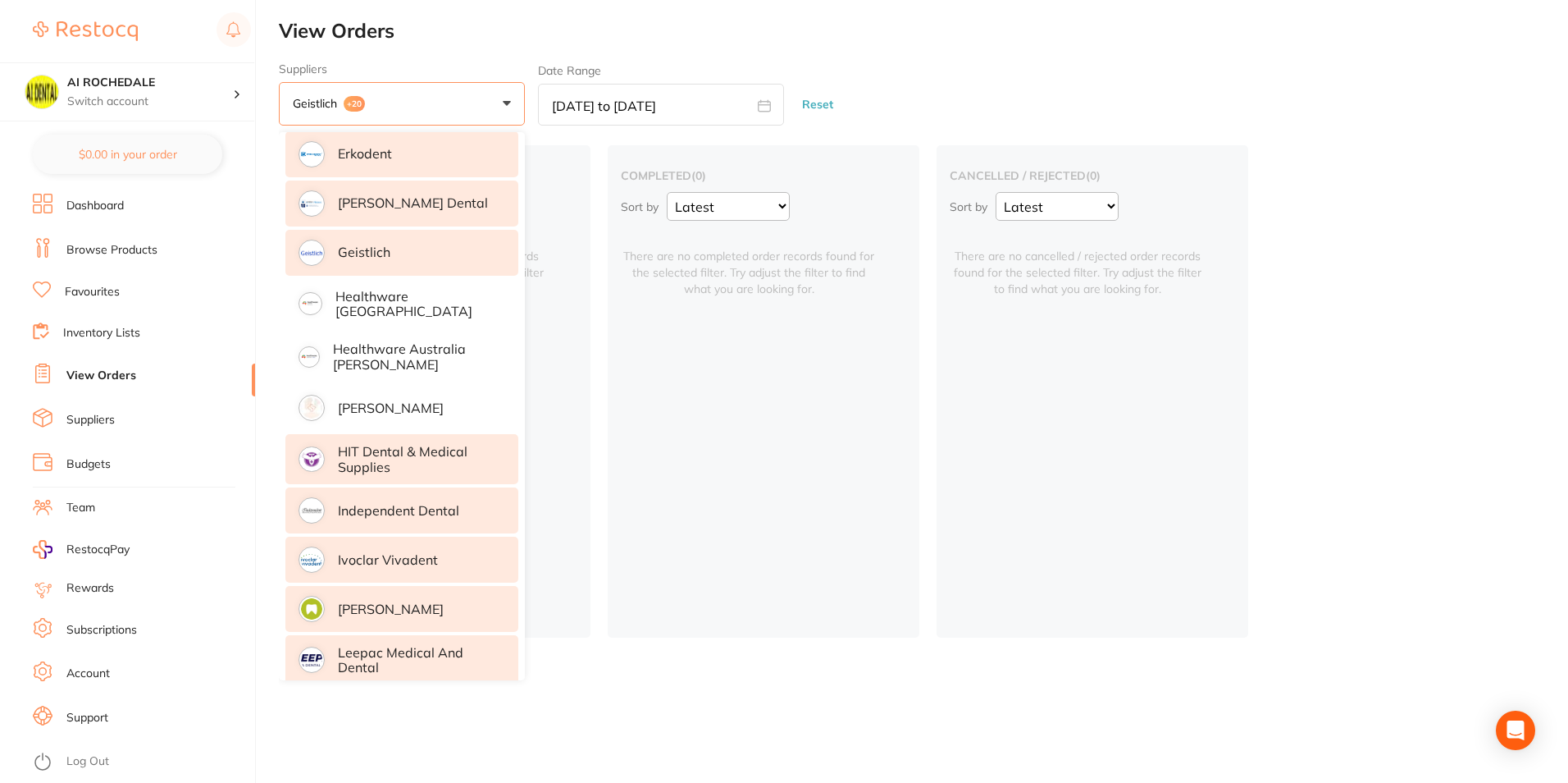
click at [389, 645] on p "Leepac Medical and Dental" at bounding box center [416, 660] width 157 height 30
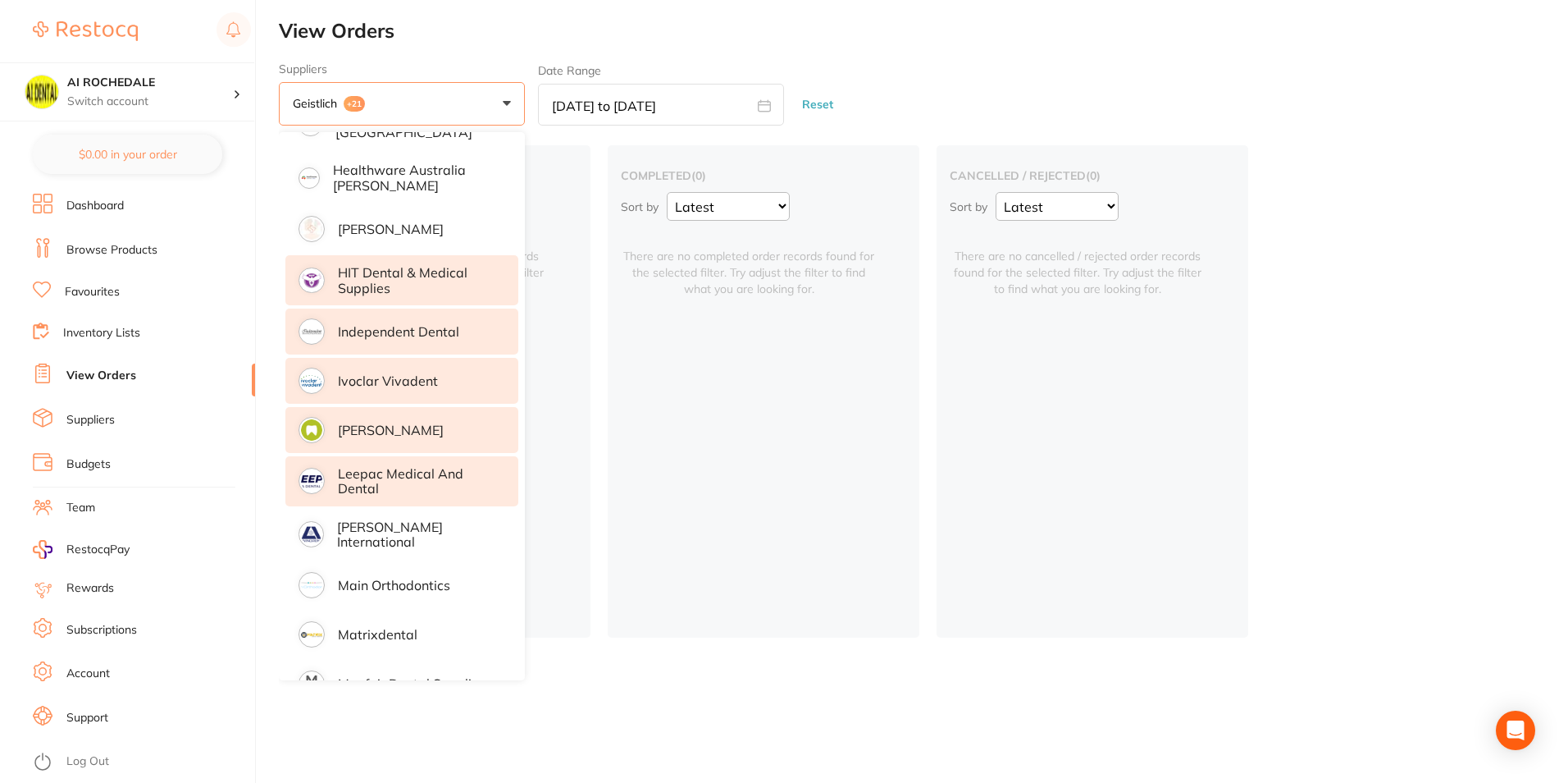
scroll to position [1231, 0]
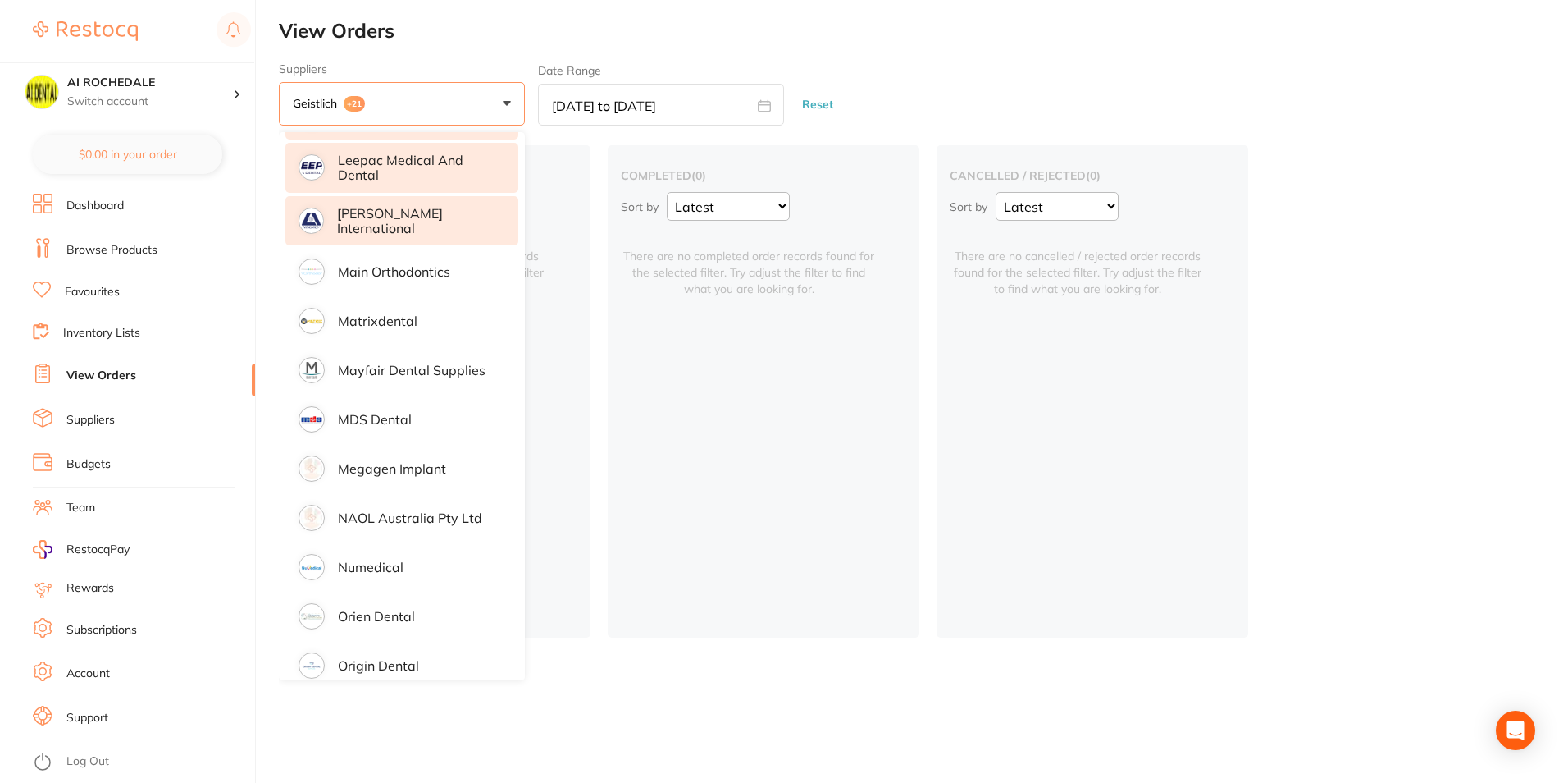
click at [374, 220] on p "[PERSON_NAME] International" at bounding box center [416, 220] width 158 height 30
drag, startPoint x: 385, startPoint y: 265, endPoint x: 388, endPoint y: 303, distance: 38.1
click at [385, 266] on p "Main Orthodontics" at bounding box center [394, 271] width 112 height 15
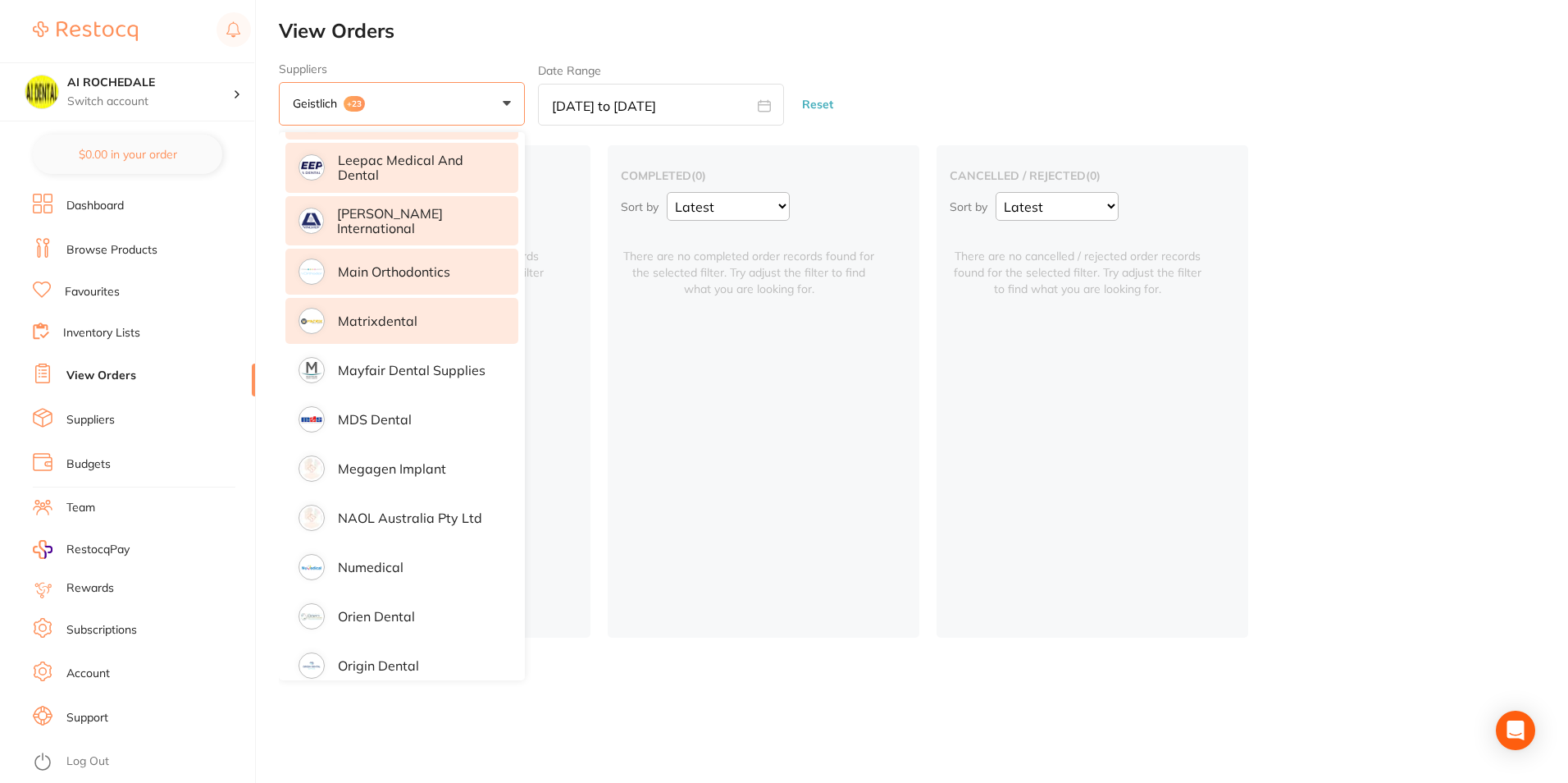
click at [398, 319] on p "Matrixdental" at bounding box center [377, 320] width 80 height 15
click at [400, 378] on li "Mayfair Dental Supplies" at bounding box center [401, 370] width 233 height 46
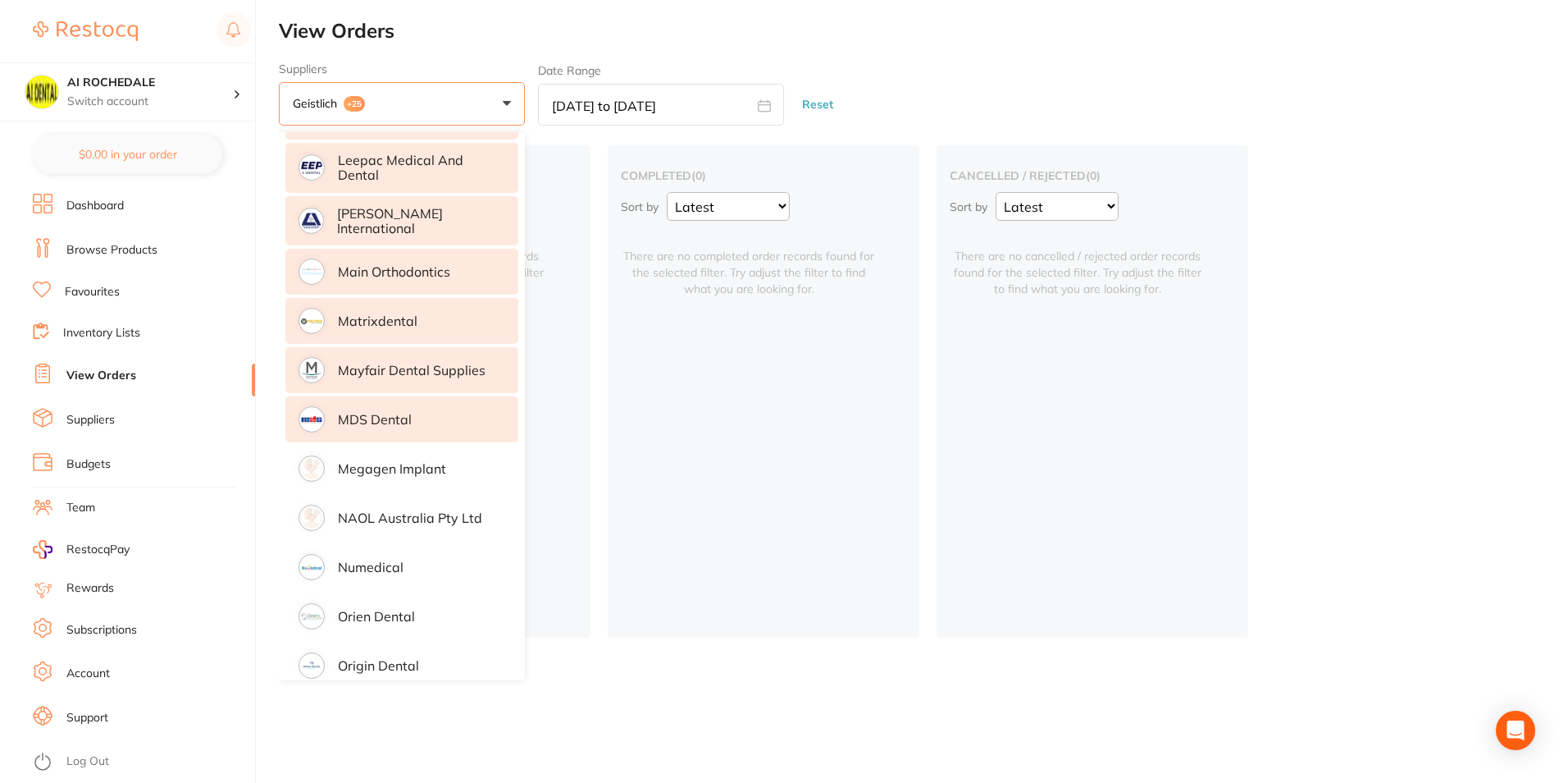
click at [401, 419] on p "MDS Dental" at bounding box center [374, 419] width 74 height 15
drag, startPoint x: 404, startPoint y: 449, endPoint x: 401, endPoint y: 463, distance: 14.3
click at [404, 453] on li "Megagen Implant" at bounding box center [401, 468] width 233 height 46
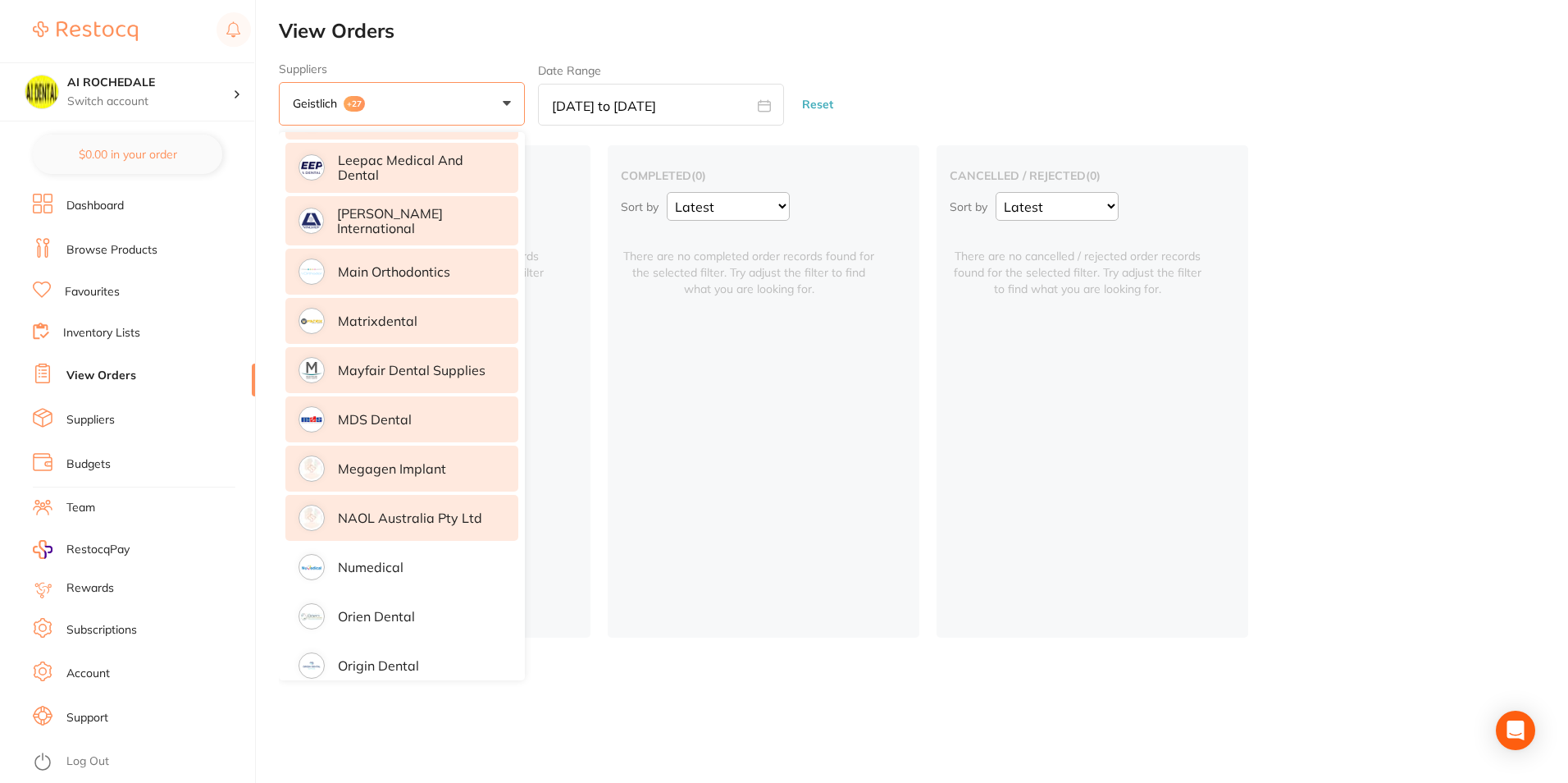
click at [399, 503] on li "NAOL Australia Pty Ltd" at bounding box center [401, 517] width 233 height 46
drag, startPoint x: 401, startPoint y: 540, endPoint x: 402, endPoint y: 571, distance: 31.0
click at [401, 544] on li "Numedical" at bounding box center [401, 567] width 233 height 46
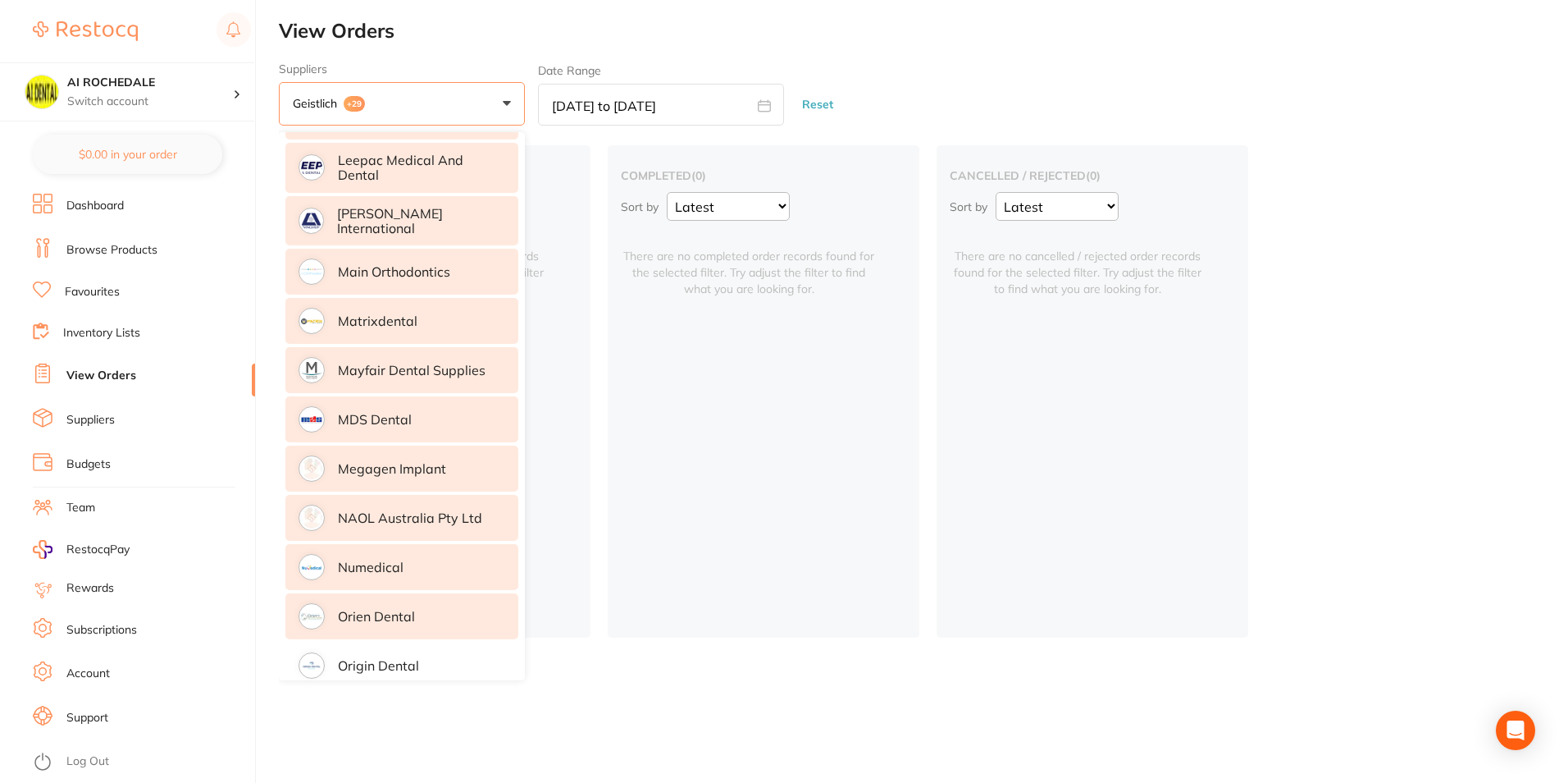
drag, startPoint x: 405, startPoint y: 599, endPoint x: 408, endPoint y: 627, distance: 28.2
click at [406, 603] on li "Orien dental" at bounding box center [401, 615] width 233 height 46
click at [413, 645] on li "Origin Dental" at bounding box center [401, 665] width 233 height 46
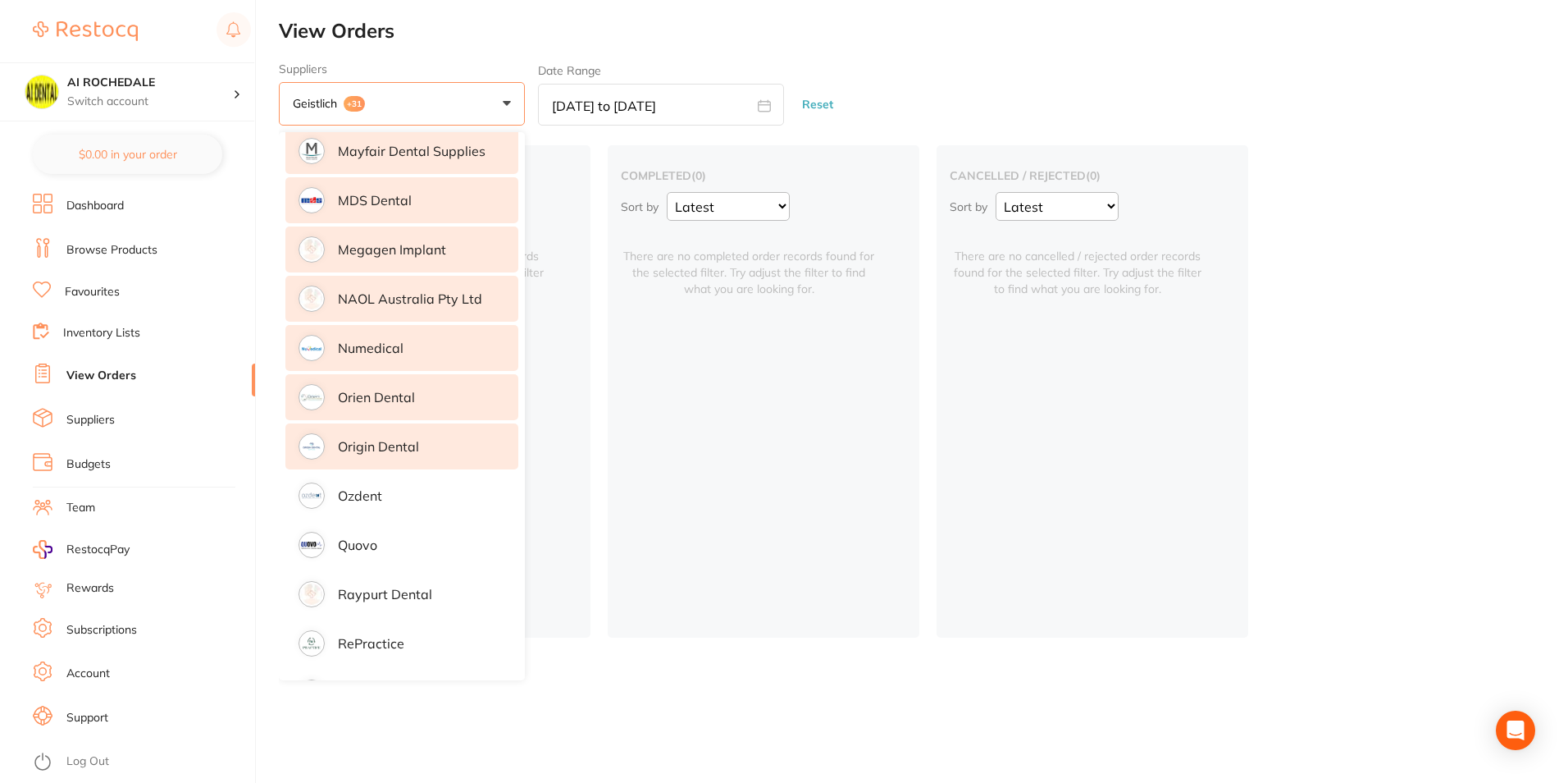
scroll to position [1723, 0]
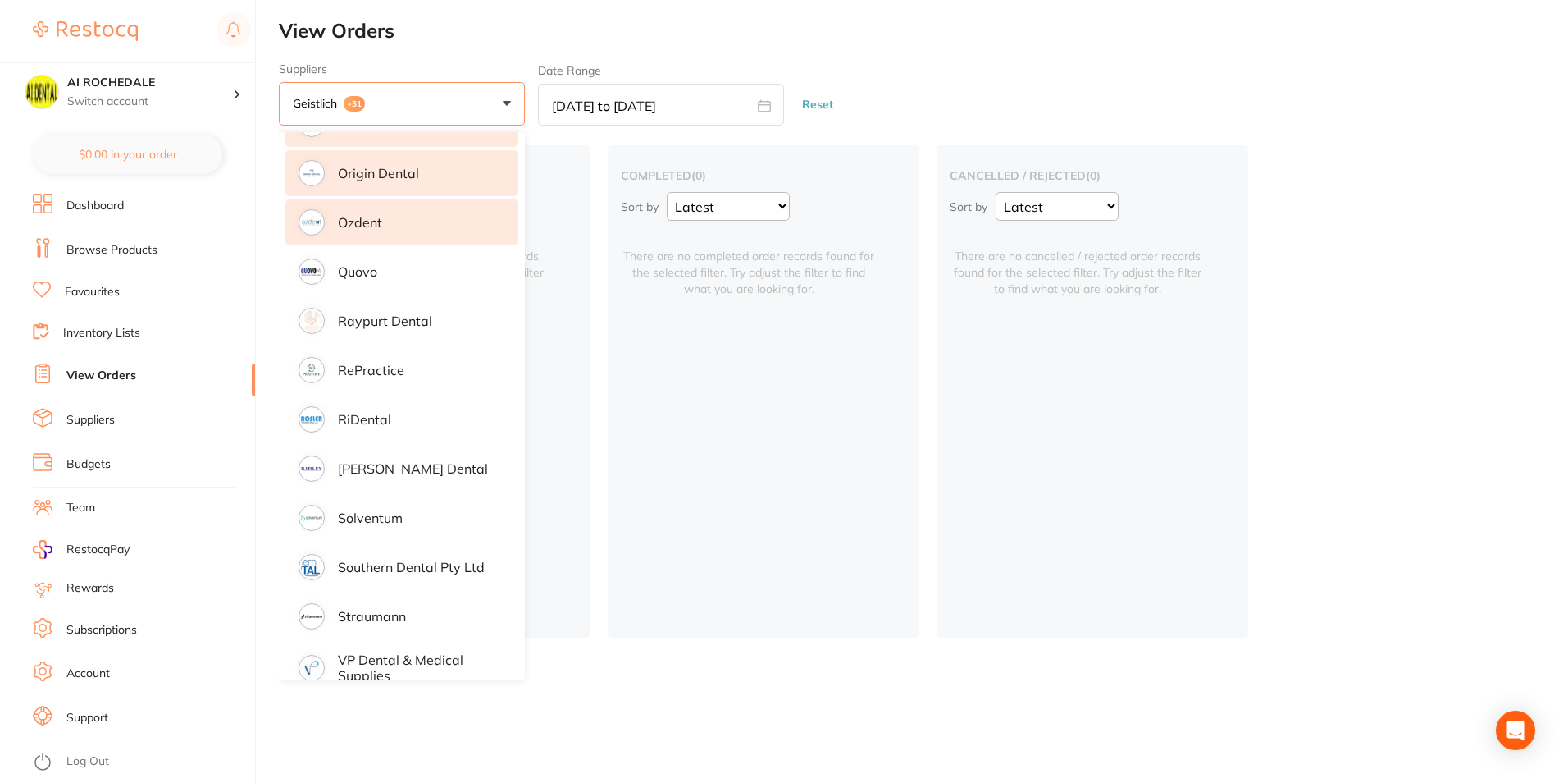
click at [359, 215] on p "Ozdent" at bounding box center [360, 222] width 45 height 15
click at [368, 252] on li "Quovo" at bounding box center [401, 271] width 233 height 46
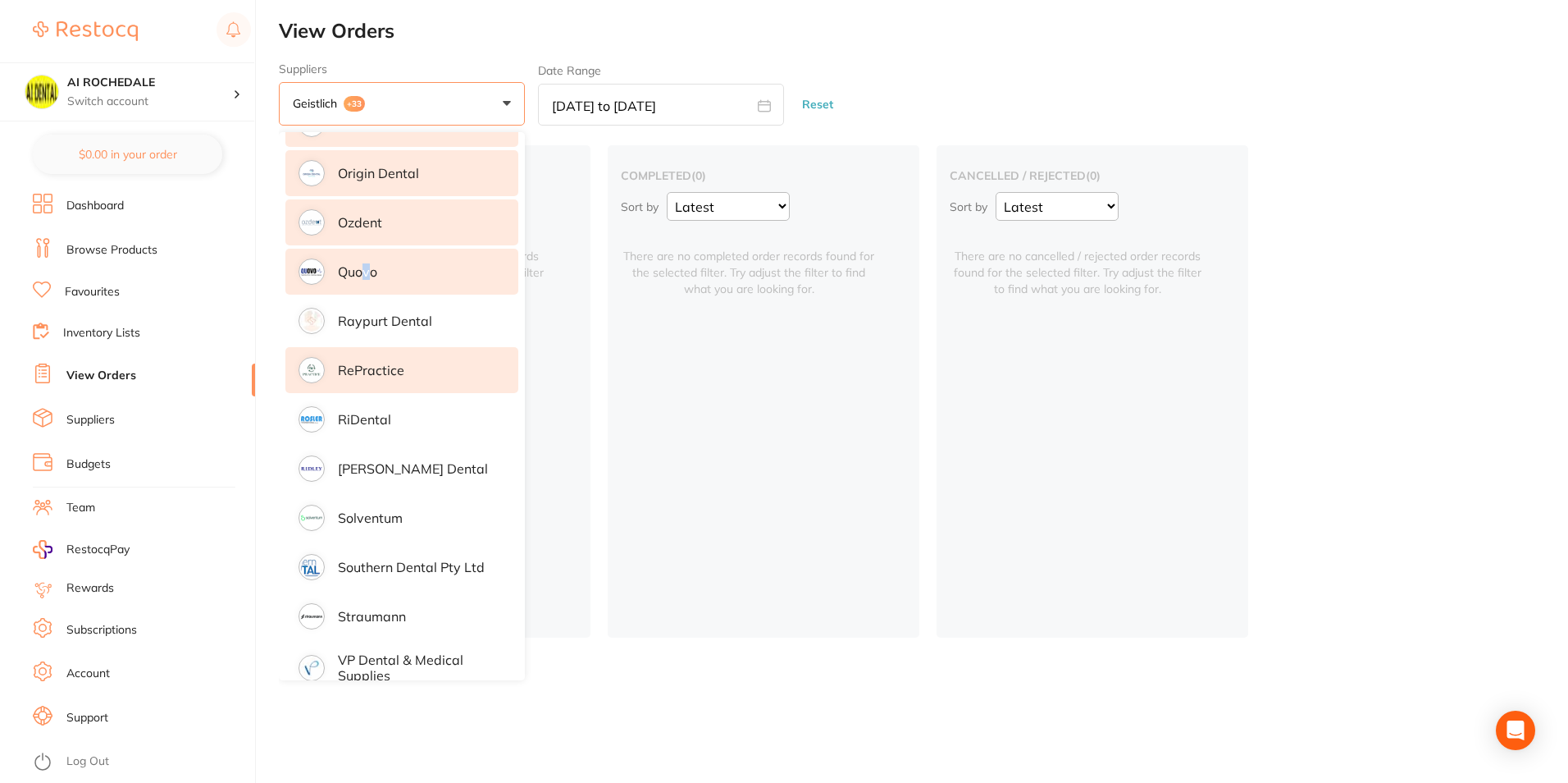
drag, startPoint x: 368, startPoint y: 252, endPoint x: 390, endPoint y: 341, distance: 91.7
click at [393, 347] on li "RePractice" at bounding box center [401, 370] width 233 height 46
click at [385, 319] on p "Raypurt Dental" at bounding box center [384, 320] width 94 height 15
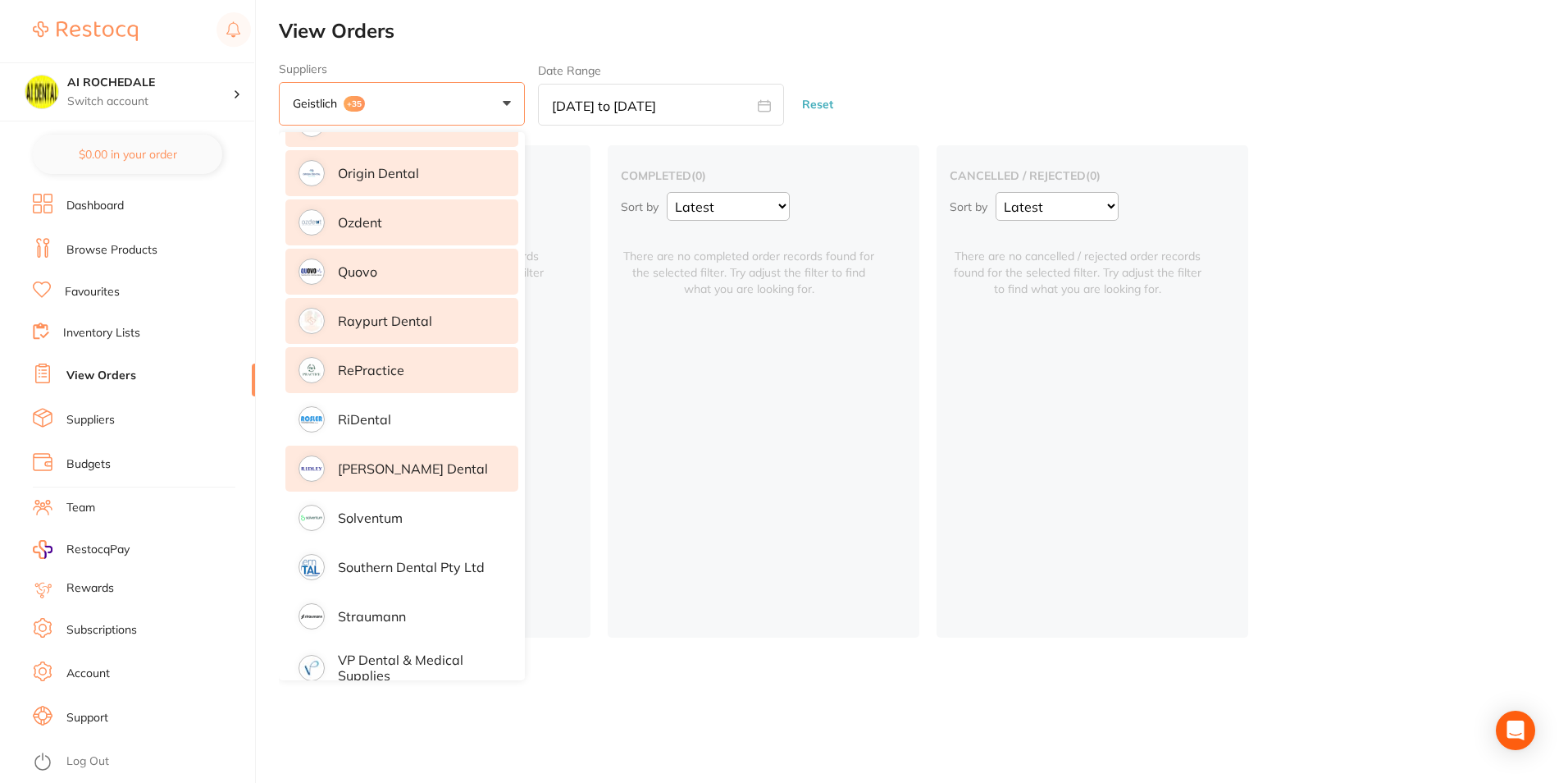
drag, startPoint x: 393, startPoint y: 415, endPoint x: 399, endPoint y: 462, distance: 47.4
click at [393, 416] on li "RiDental" at bounding box center [401, 418] width 233 height 46
click at [400, 471] on li "[PERSON_NAME] dental" at bounding box center [401, 468] width 233 height 46
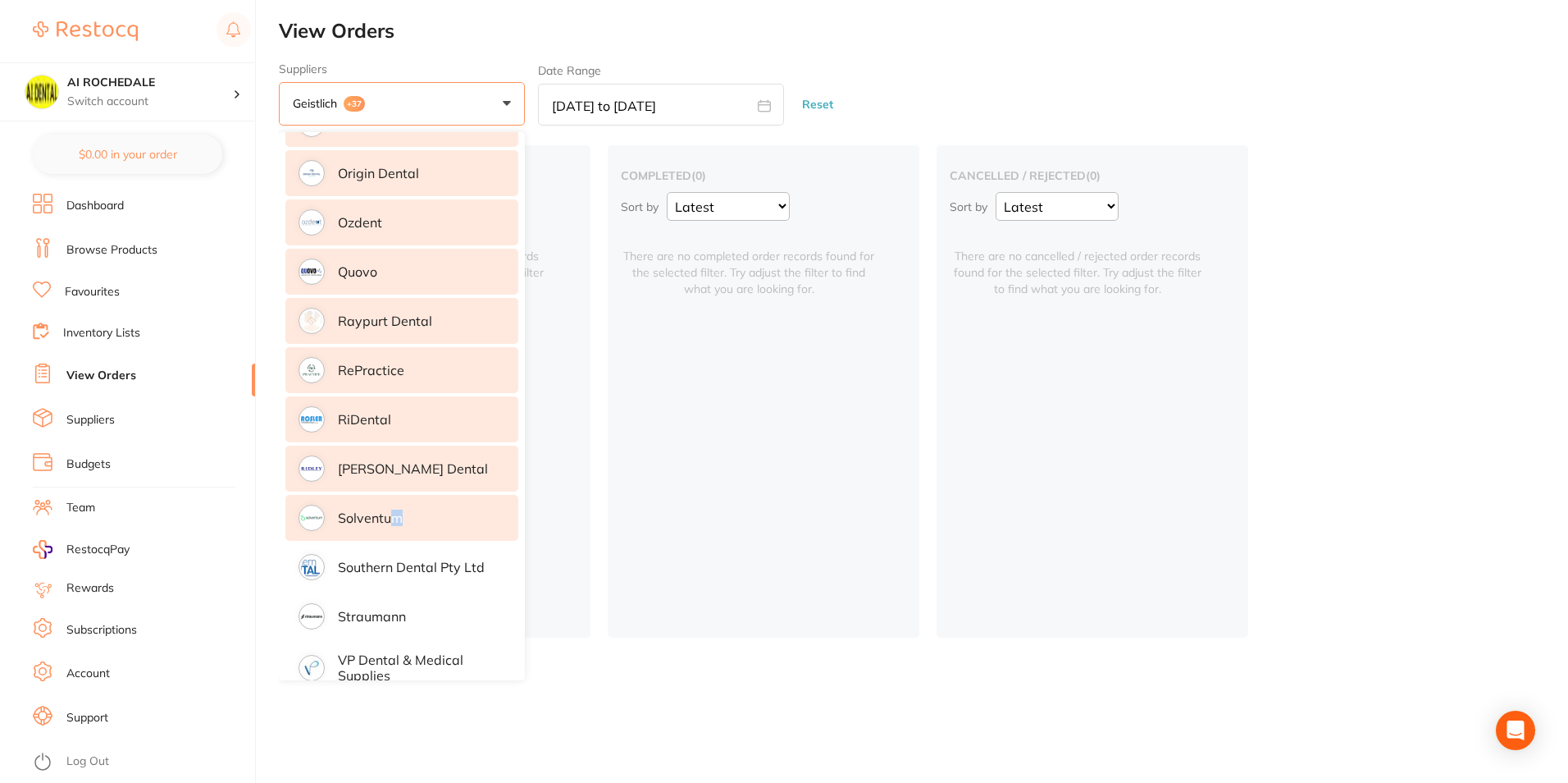
click at [397, 521] on li "Solventum" at bounding box center [401, 517] width 233 height 46
drag, startPoint x: 397, startPoint y: 522, endPoint x: 400, endPoint y: 566, distance: 44.1
click at [400, 565] on p "Southern Dental Pty Ltd" at bounding box center [410, 567] width 146 height 15
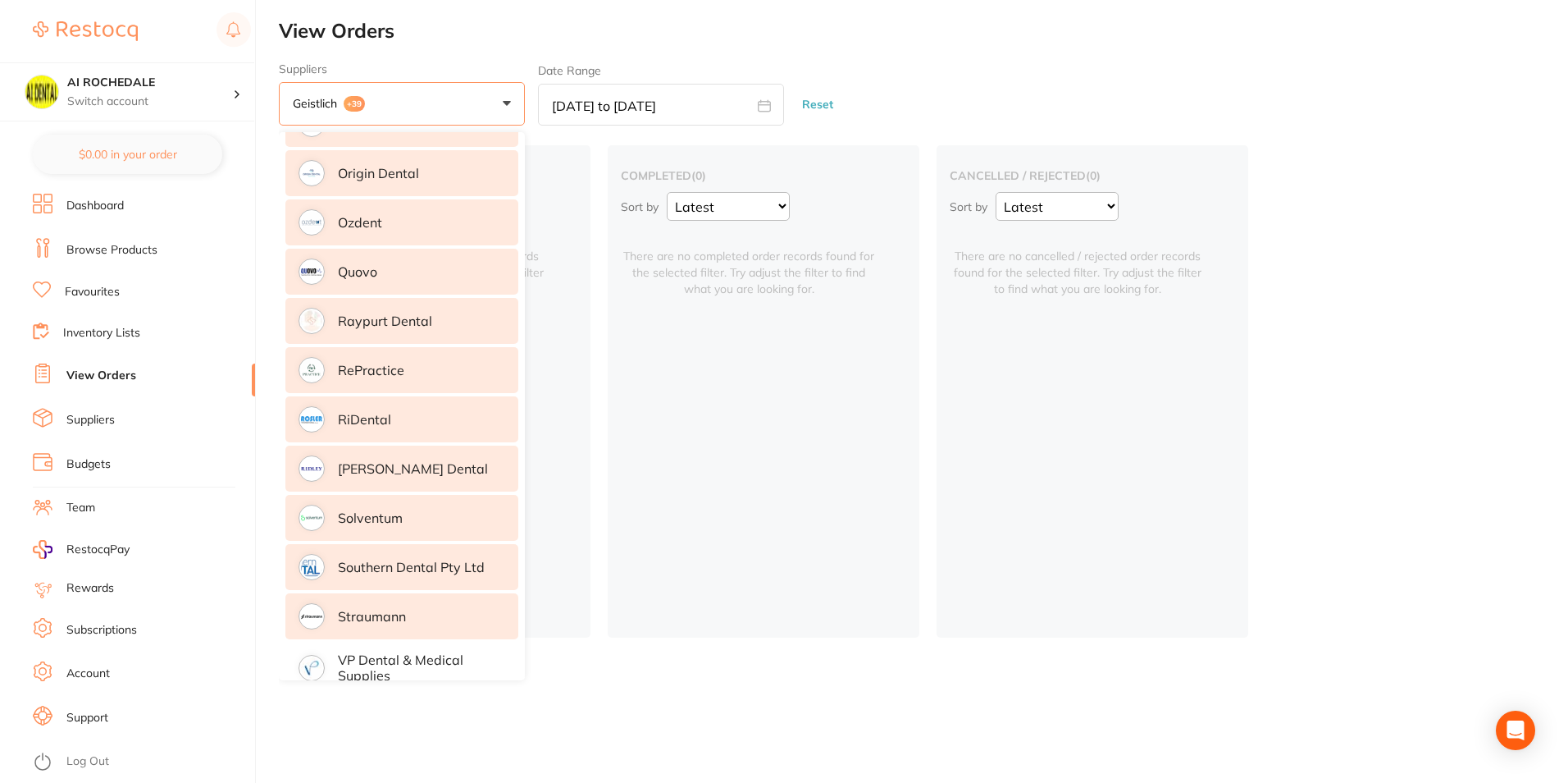
drag, startPoint x: 399, startPoint y: 600, endPoint x: 400, endPoint y: 615, distance: 15.0
click at [399, 601] on li "Straumann" at bounding box center [401, 615] width 233 height 46
drag, startPoint x: 419, startPoint y: 660, endPoint x: 418, endPoint y: 625, distance: 35.0
click at [420, 660] on p "VP Dental & Medical Supplies" at bounding box center [416, 667] width 157 height 30
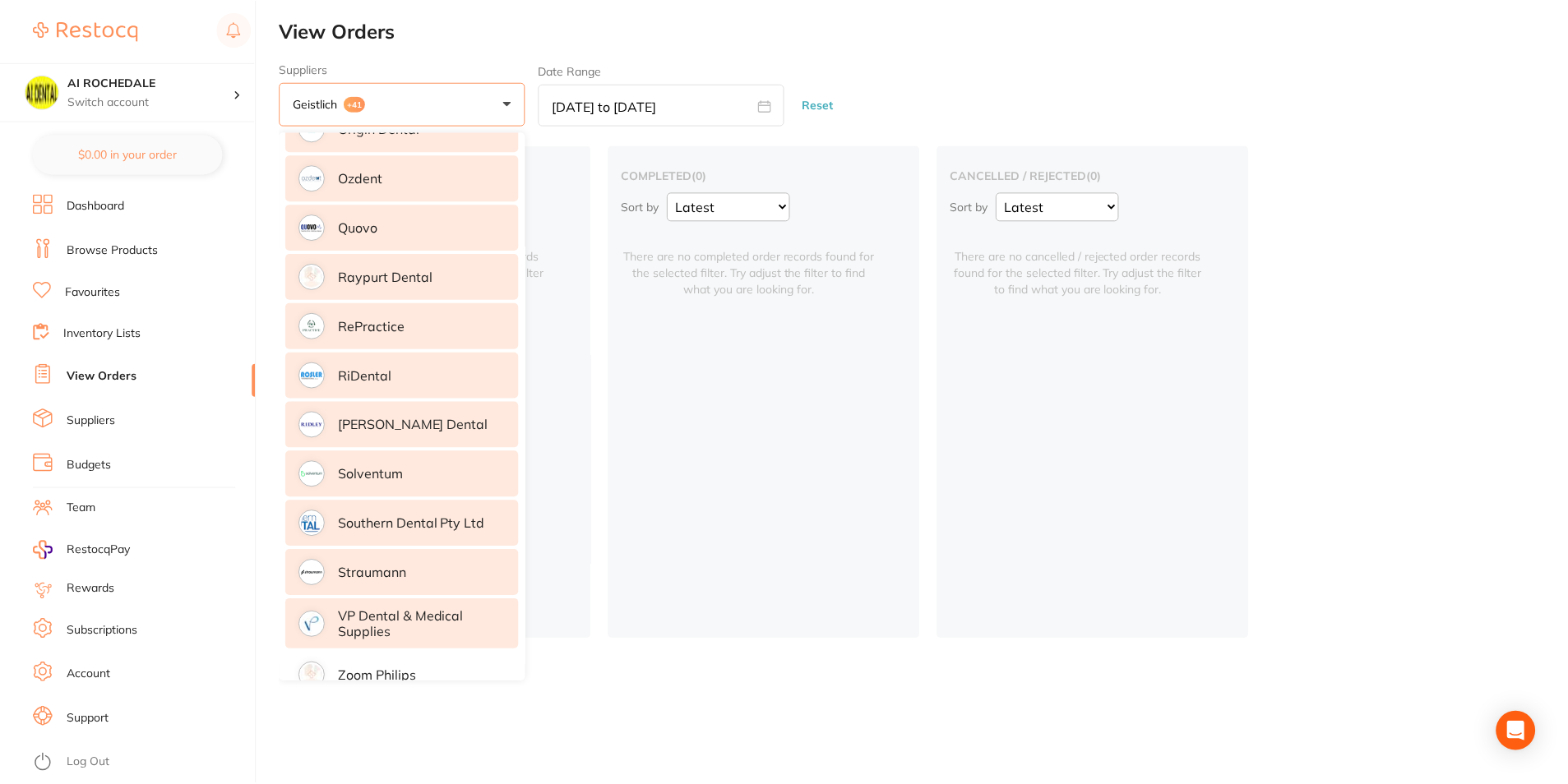
scroll to position [1793, 0]
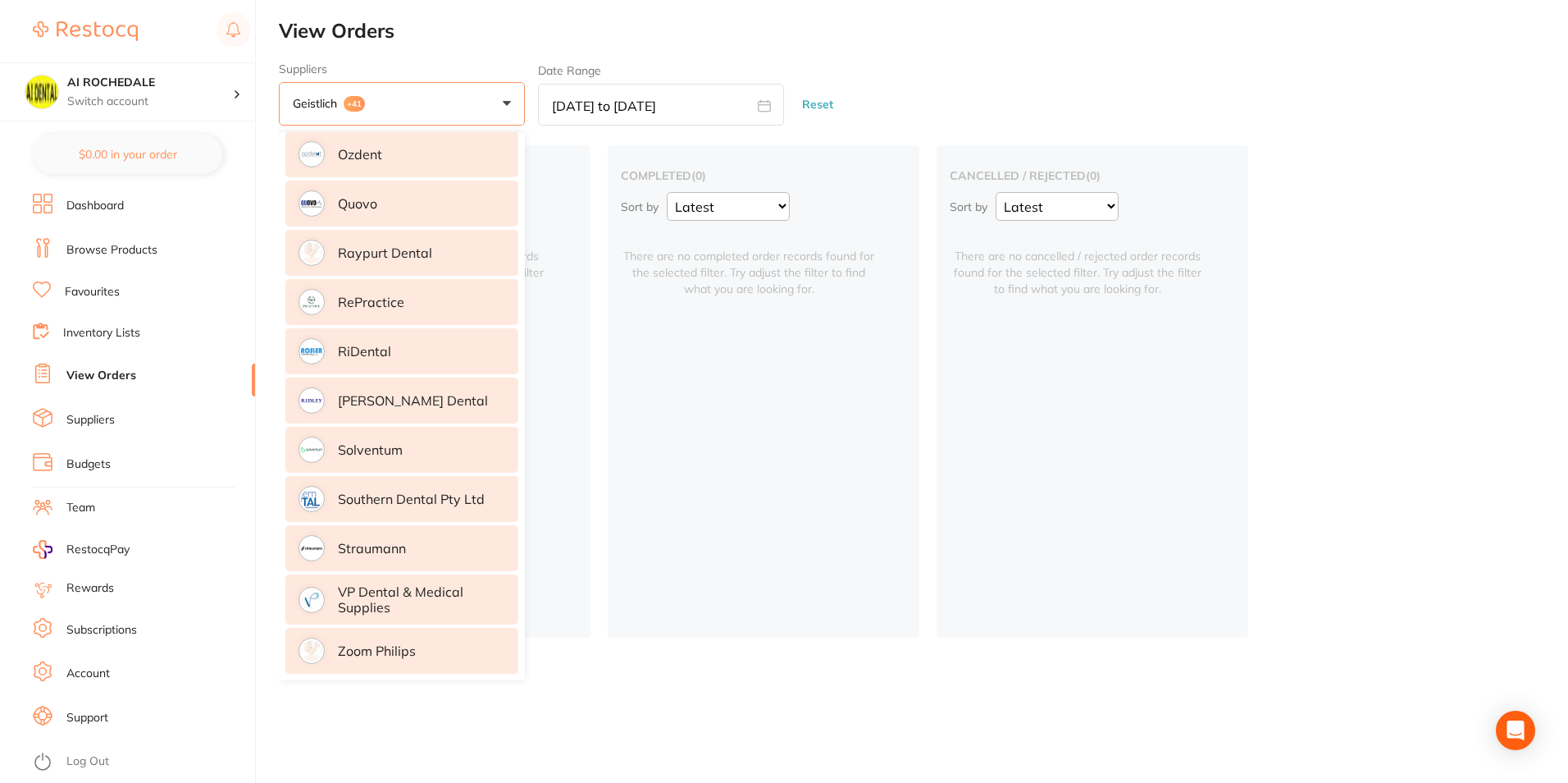
click at [395, 653] on li "Zoom Philips" at bounding box center [401, 650] width 233 height 46
click at [753, 635] on div "completed ( 0 ) Sort by Latest Notification There are no completed order record…" at bounding box center [763, 391] width 311 height 492
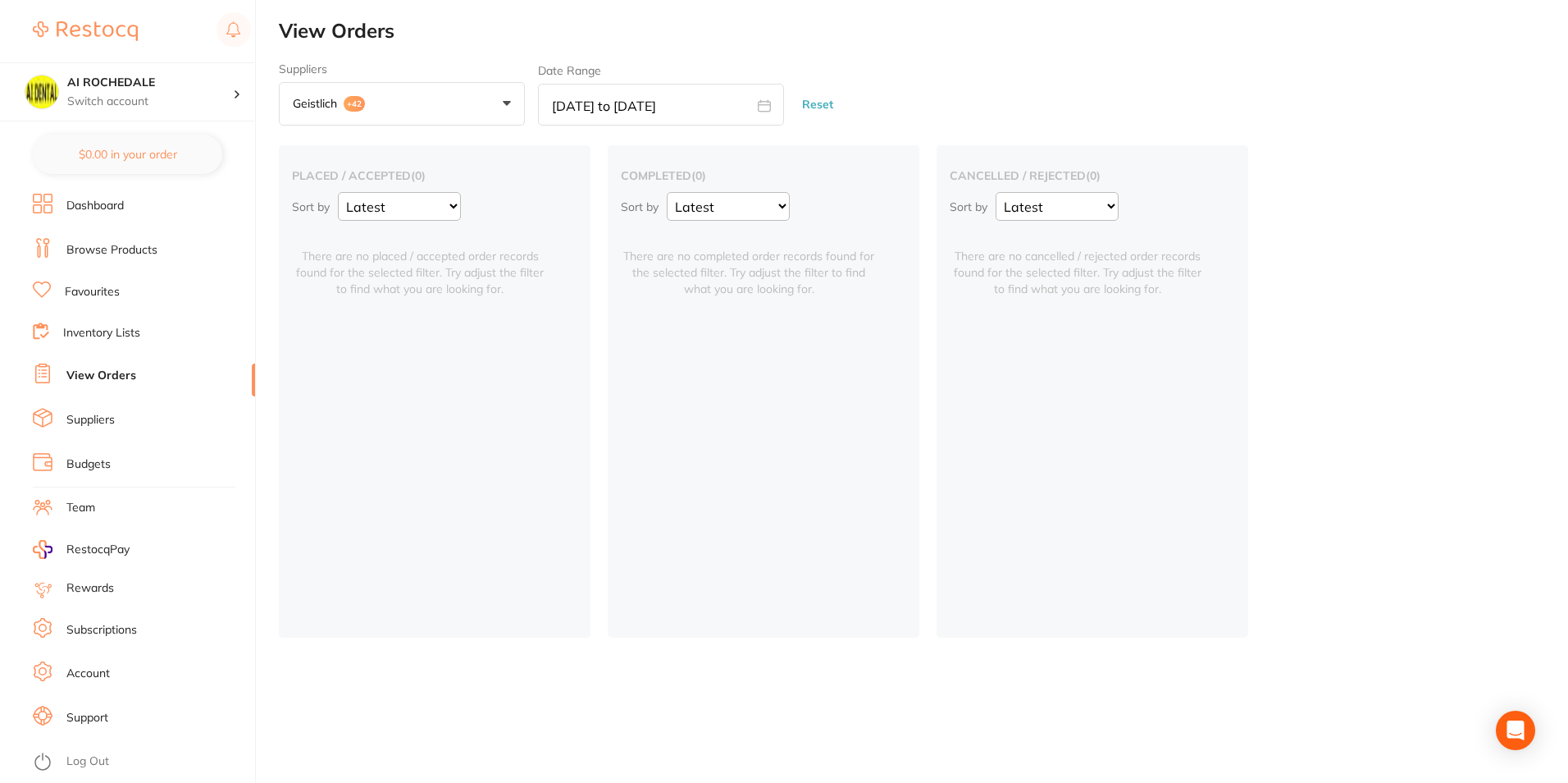
drag, startPoint x: 853, startPoint y: 534, endPoint x: 900, endPoint y: 516, distance: 50.3
click at [854, 534] on div "completed ( 0 ) Sort by Latest Notification There are no completed order record…" at bounding box center [763, 391] width 311 height 492
click at [1364, 357] on div "placed / accepted ( 0 ) Sort by Latest Notification There are no placed / accep…" at bounding box center [923, 391] width 1289 height 492
click at [763, 111] on icon at bounding box center [764, 105] width 13 height 11
select select "4"
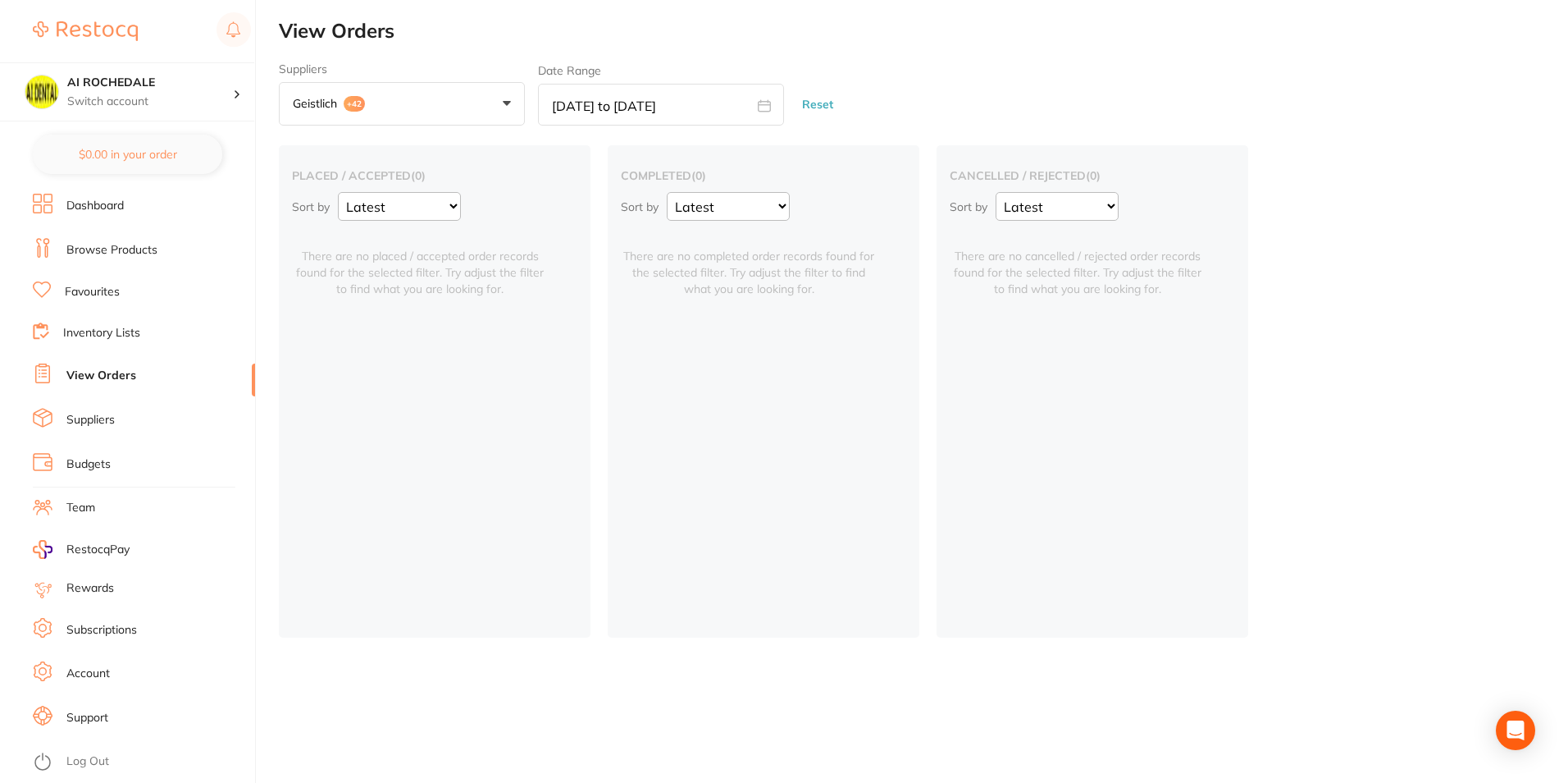
select select "2025"
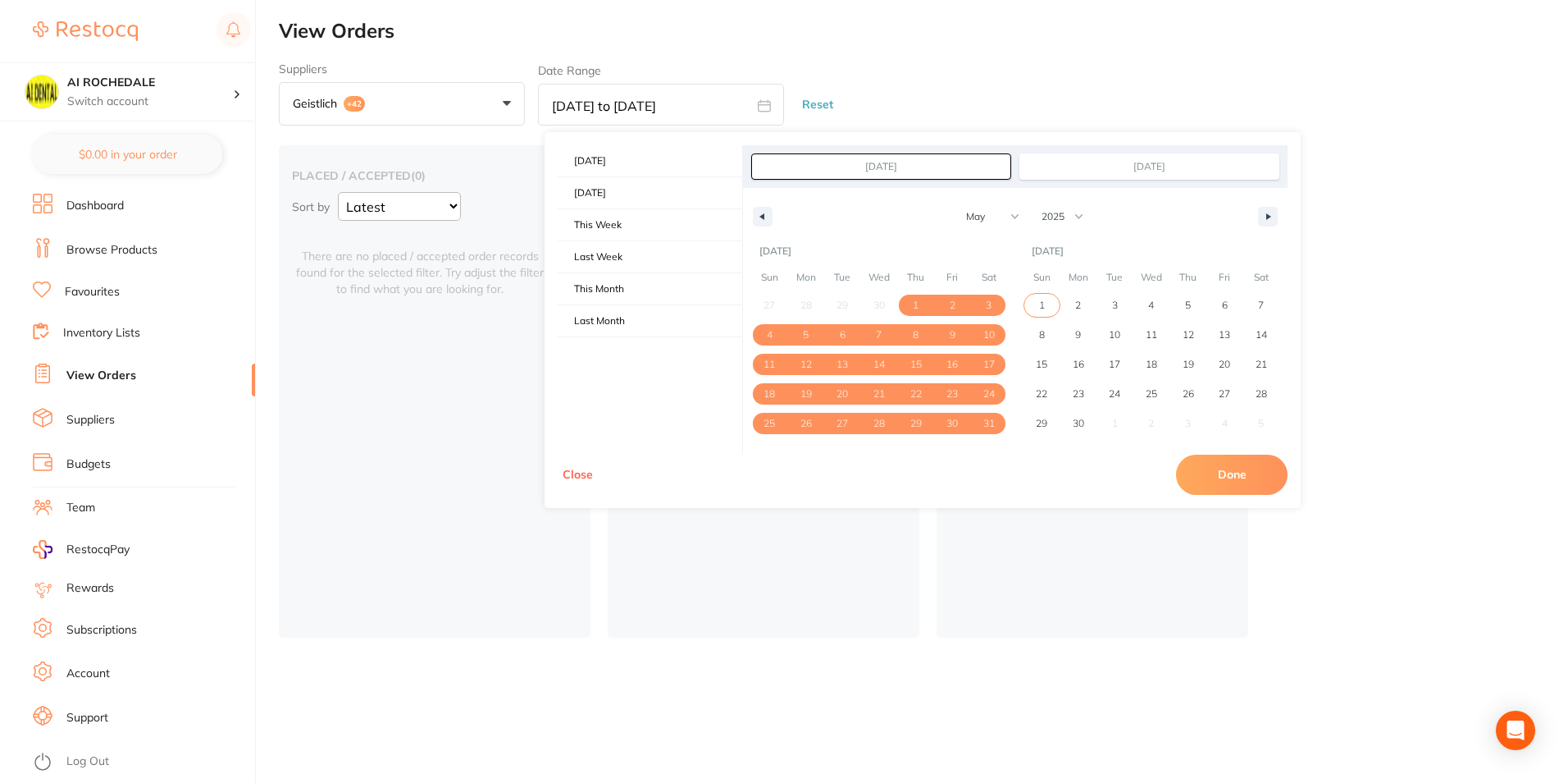
click at [1025, 308] on span "1" at bounding box center [1041, 306] width 37 height 21
type input "[DATE]"
select select "5"
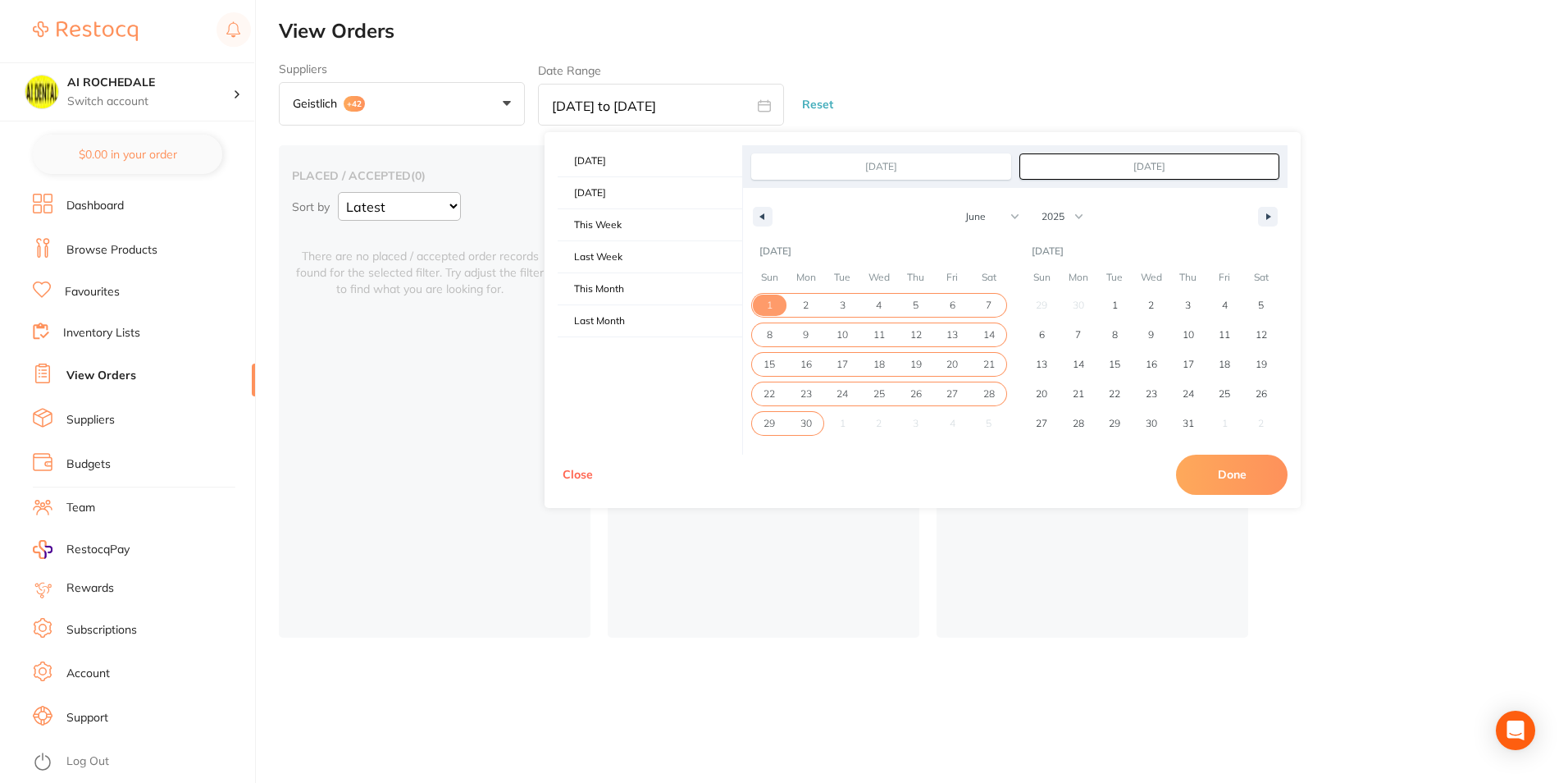
click at [816, 426] on span "30" at bounding box center [807, 423] width 37 height 21
type input "[DATE]"
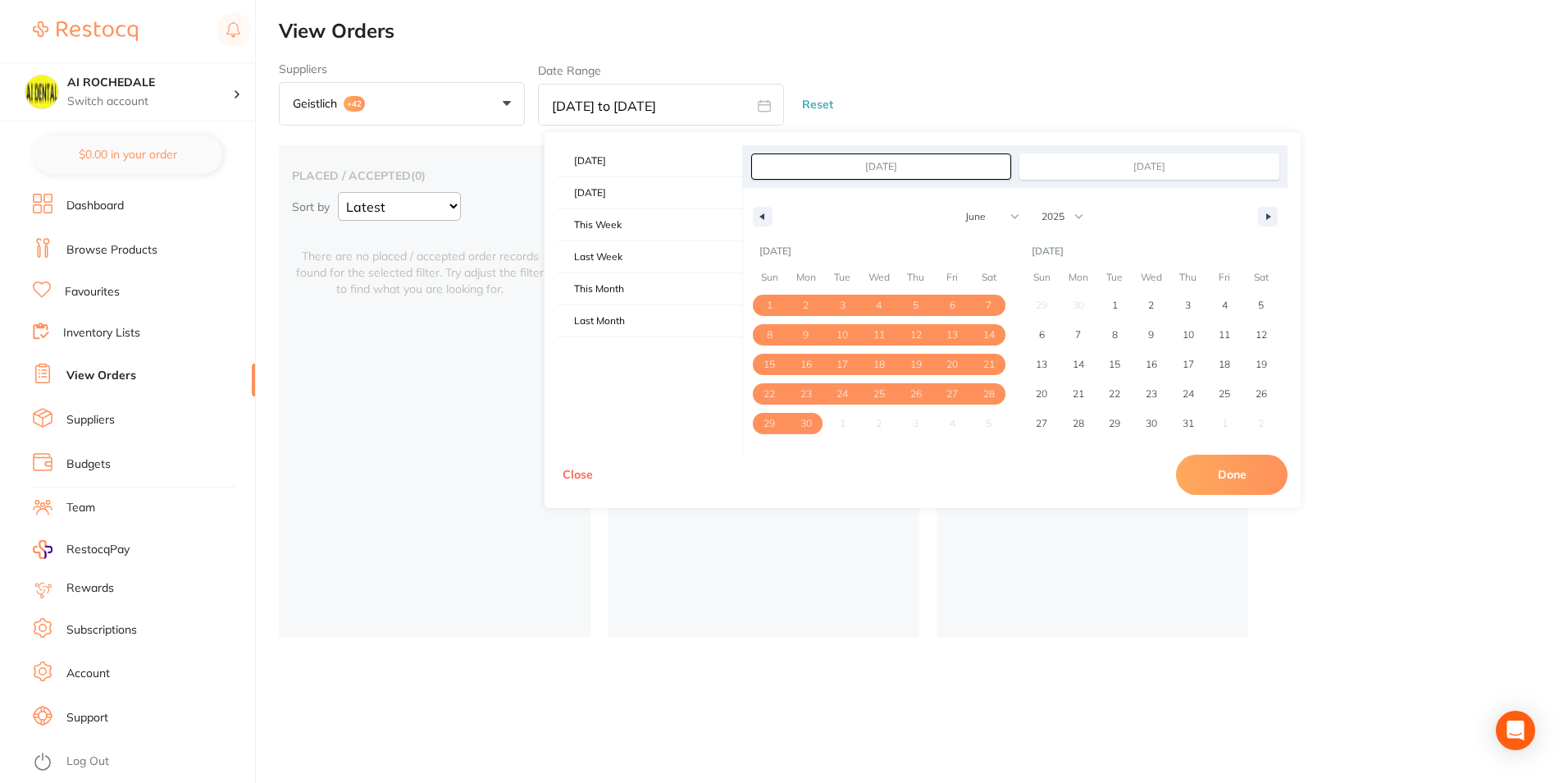
click at [1241, 476] on button "Done" at bounding box center [1232, 474] width 112 height 40
type input "[DATE] to [DATE]"
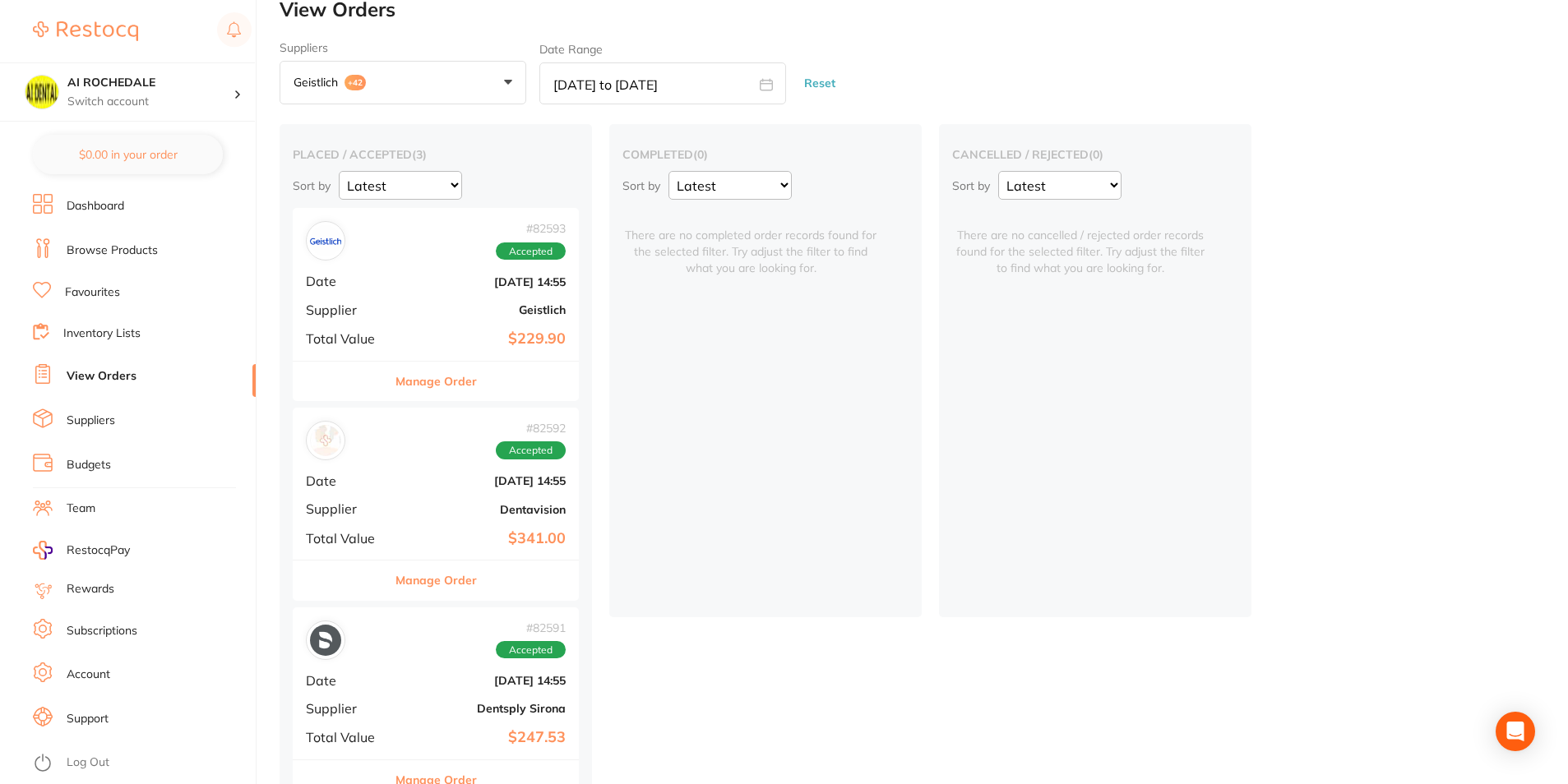
scroll to position [0, 0]
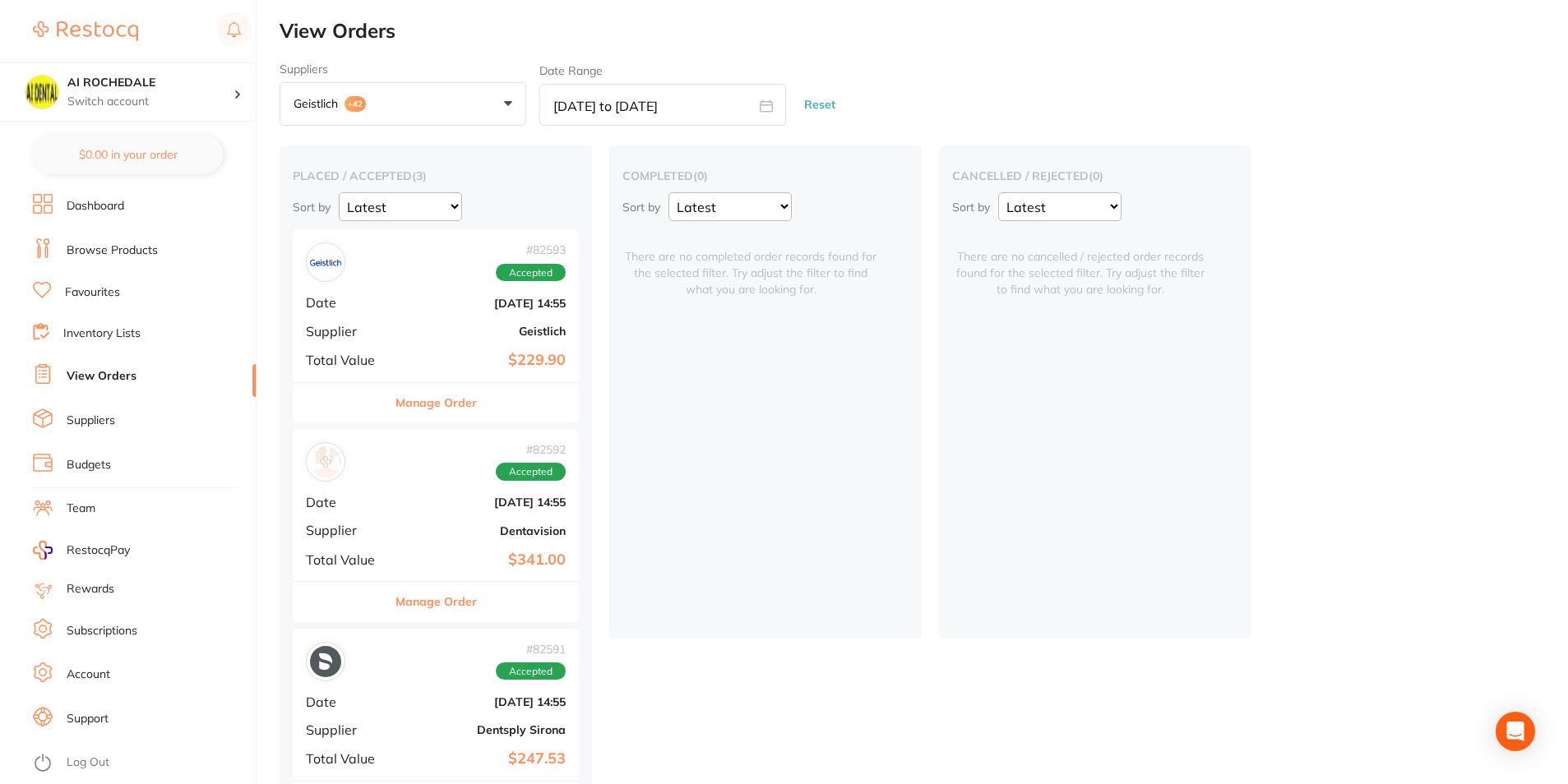
click at [387, 90] on button "Geistlich +42" at bounding box center [403, 105] width 247 height 45
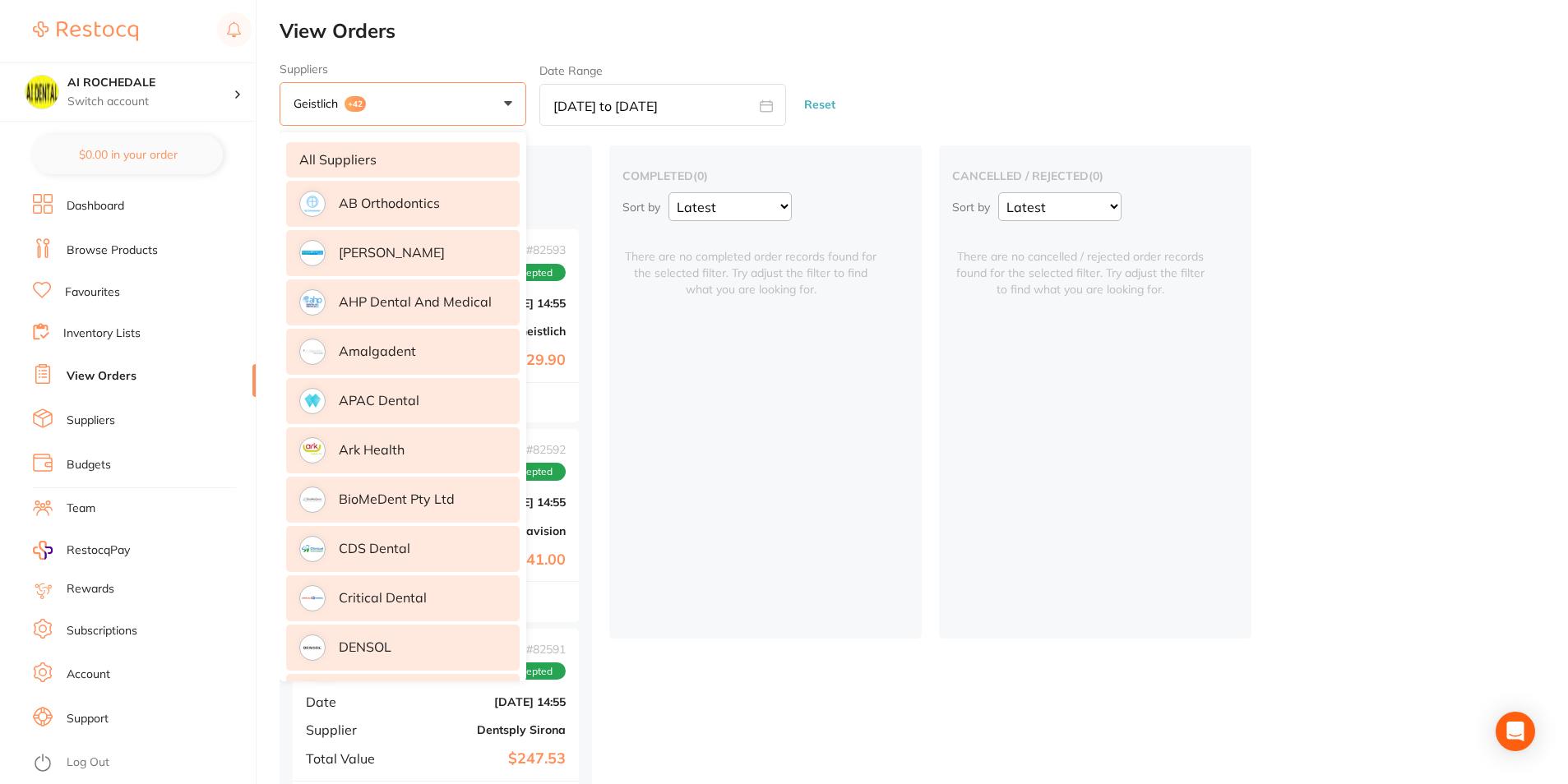
click at [397, 150] on li "All suppliers" at bounding box center [402, 159] width 233 height 35
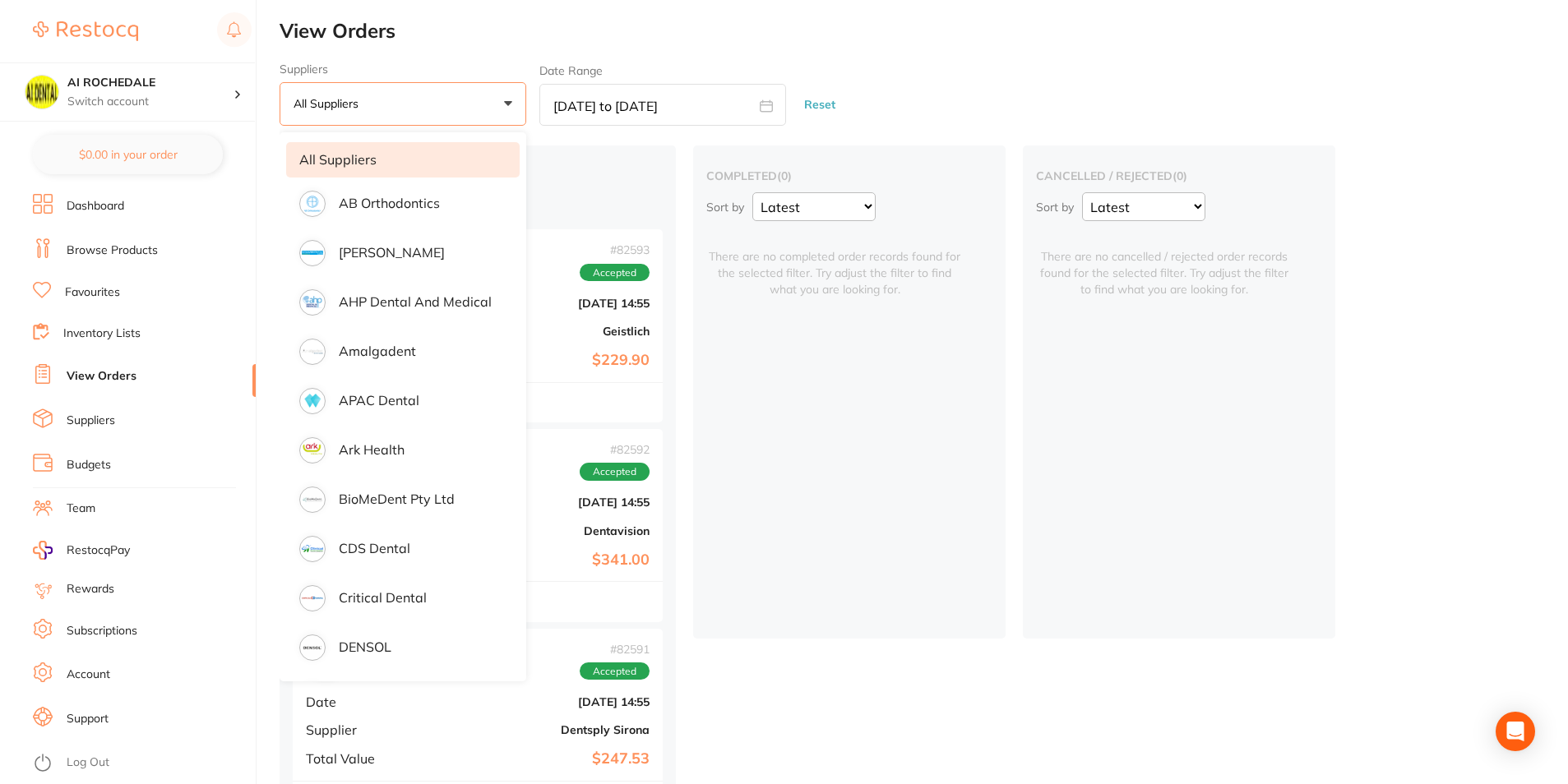
click at [397, 150] on li "All suppliers" at bounding box center [402, 159] width 233 height 35
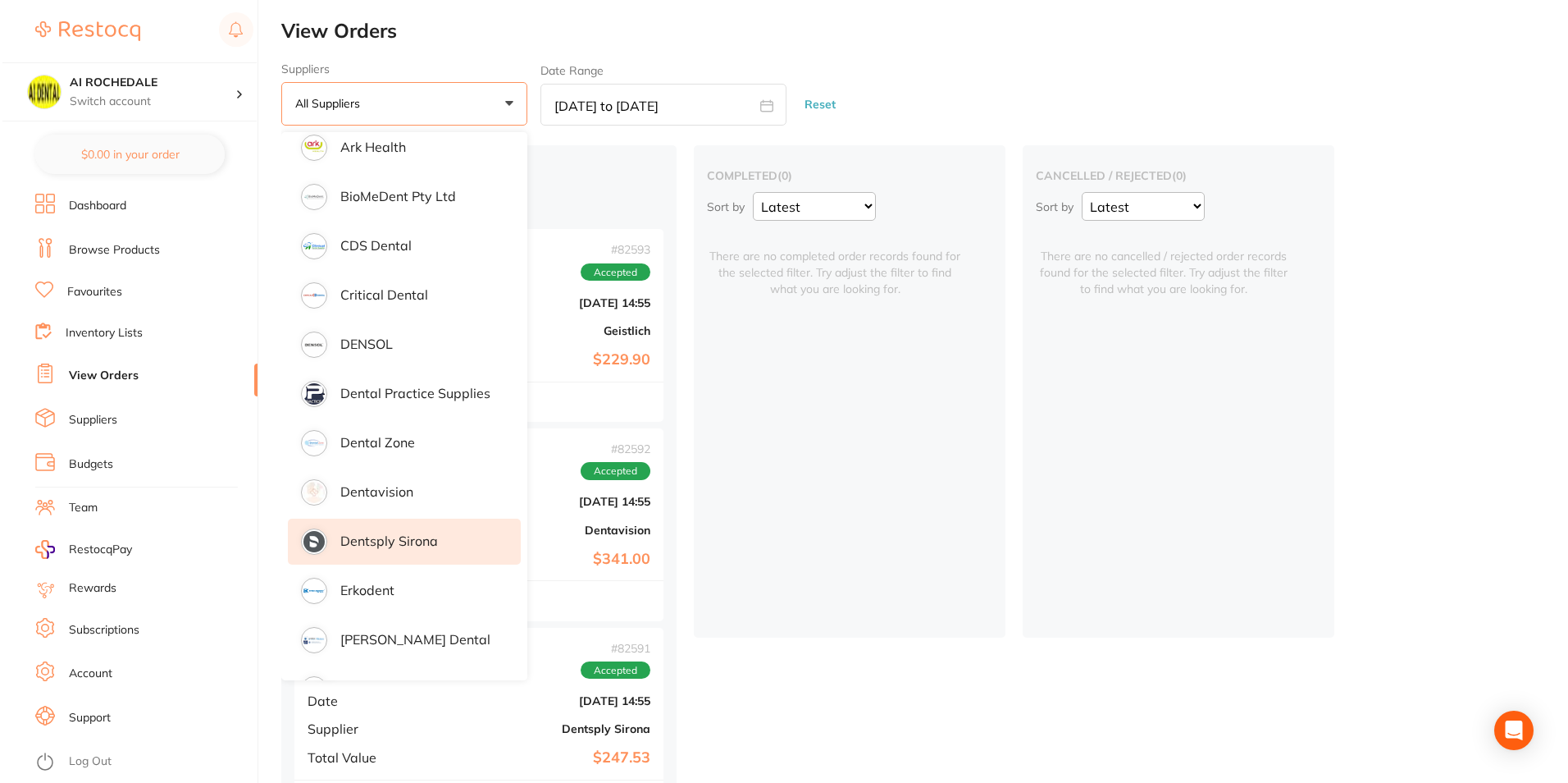
scroll to position [328, 0]
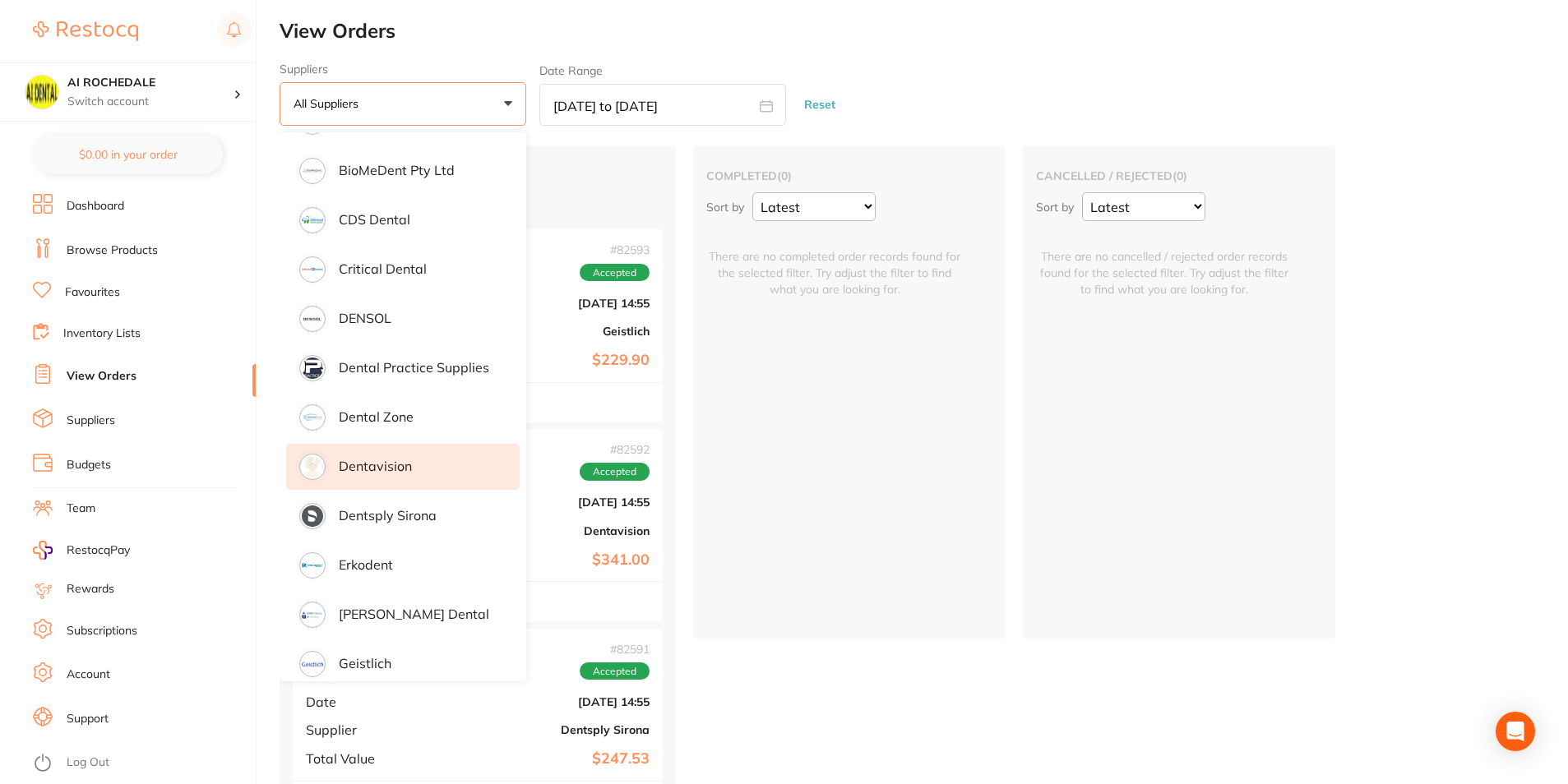
click at [419, 471] on li "Dentavision" at bounding box center [402, 466] width 233 height 46
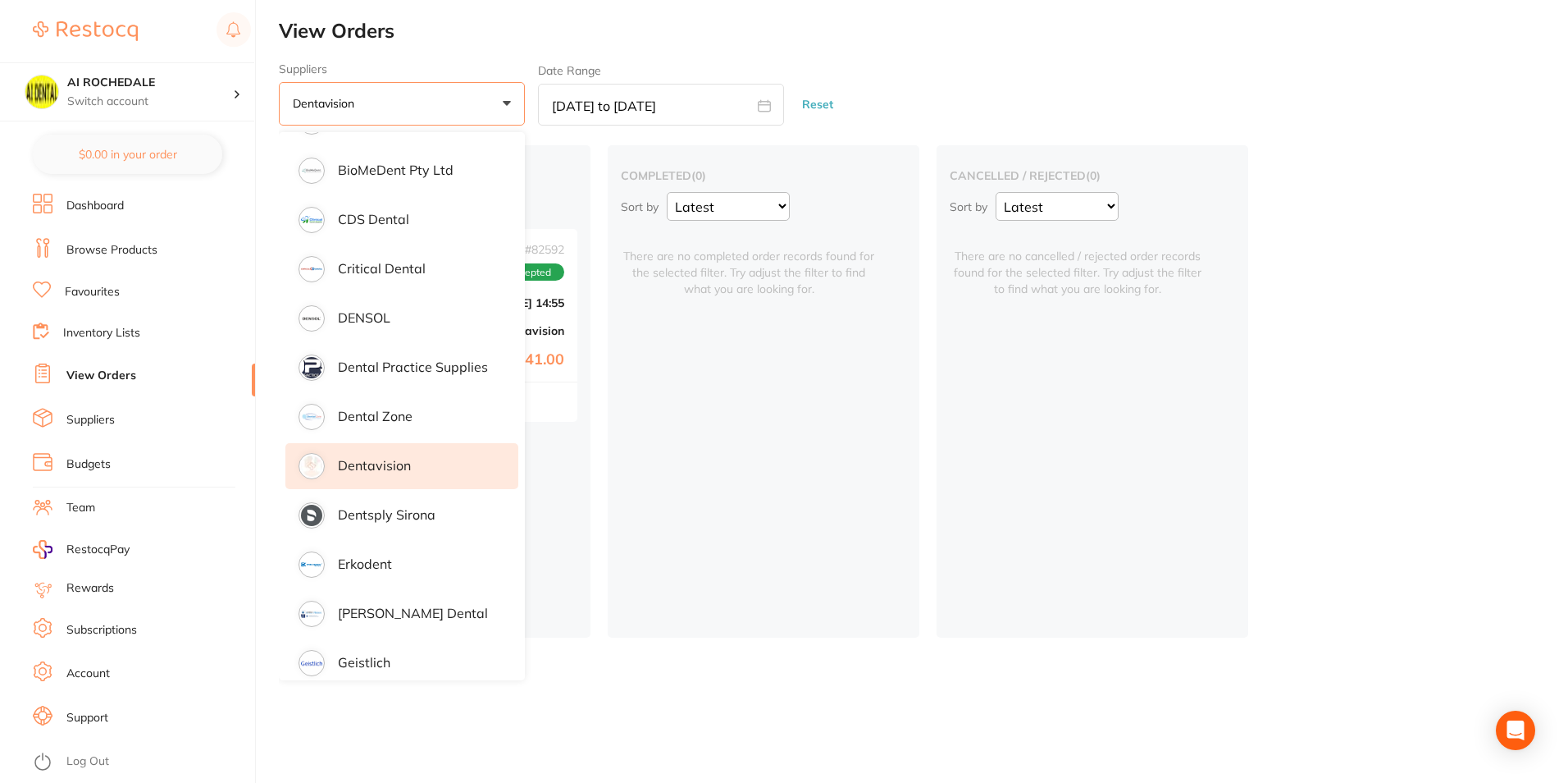
click at [843, 624] on div "completed ( 0 ) Sort by Latest Notification There are no completed order record…" at bounding box center [763, 391] width 311 height 492
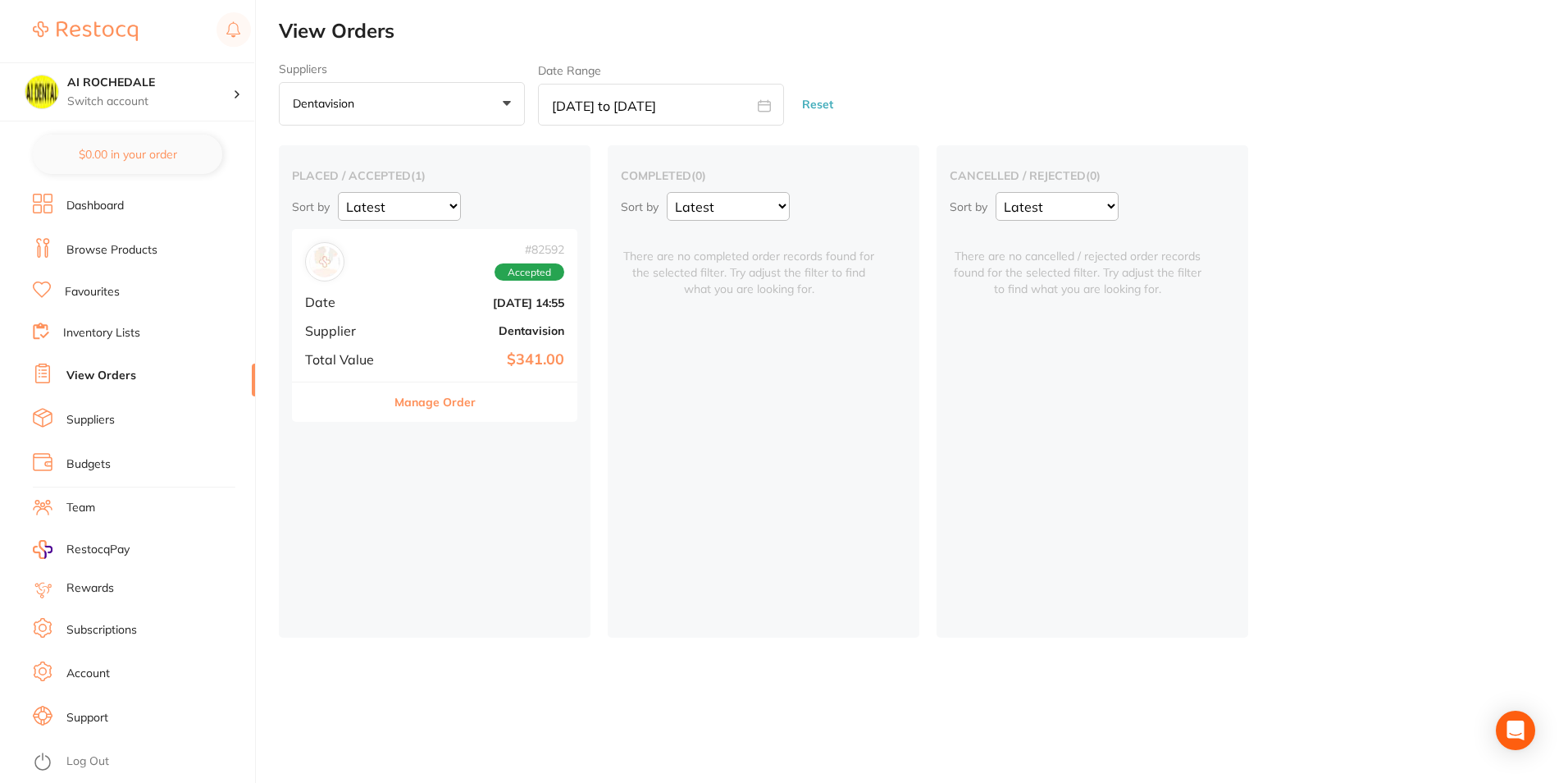
click at [372, 302] on span "Date" at bounding box center [346, 302] width 82 height 15
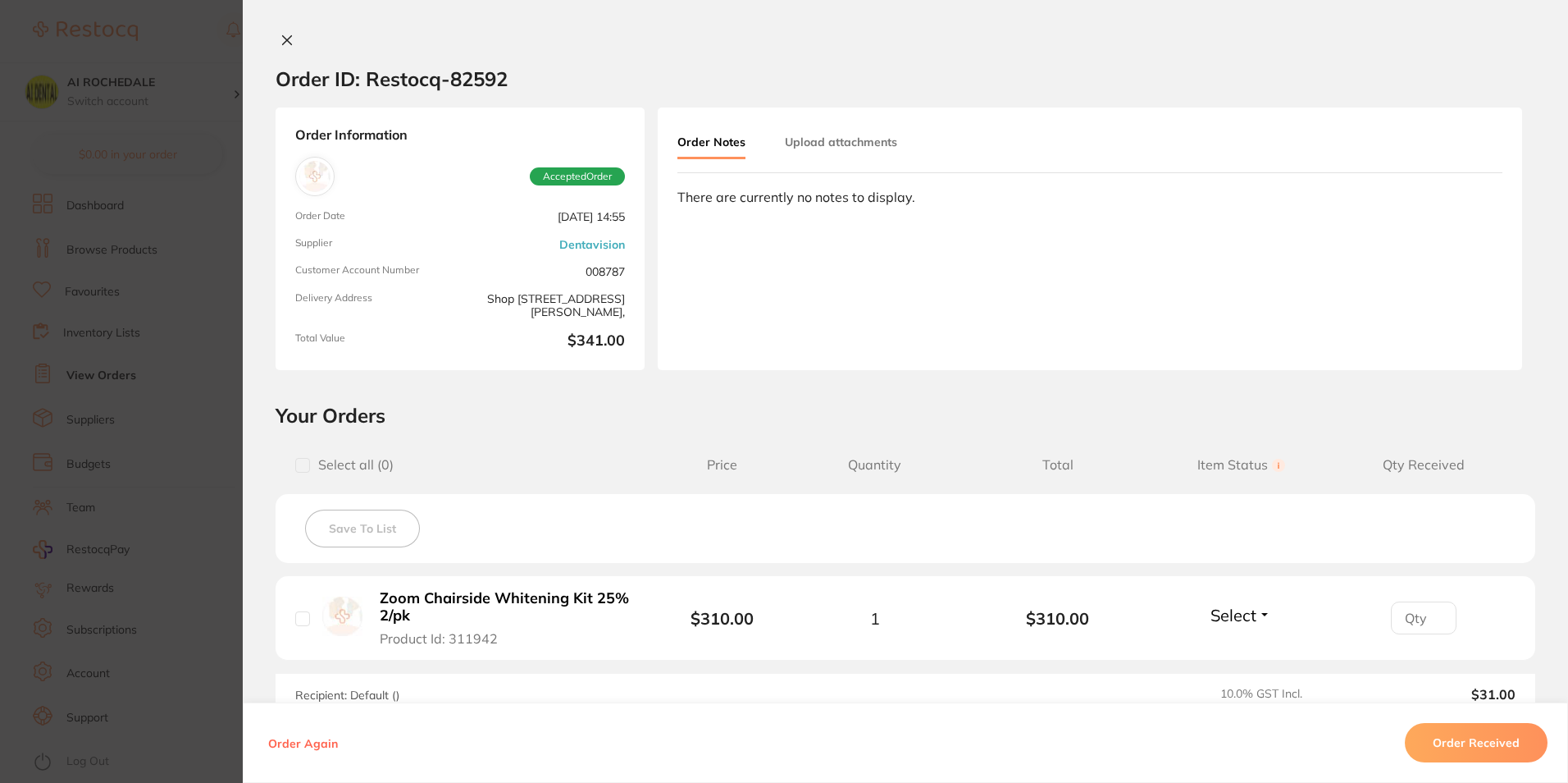
click at [286, 42] on icon at bounding box center [287, 40] width 9 height 9
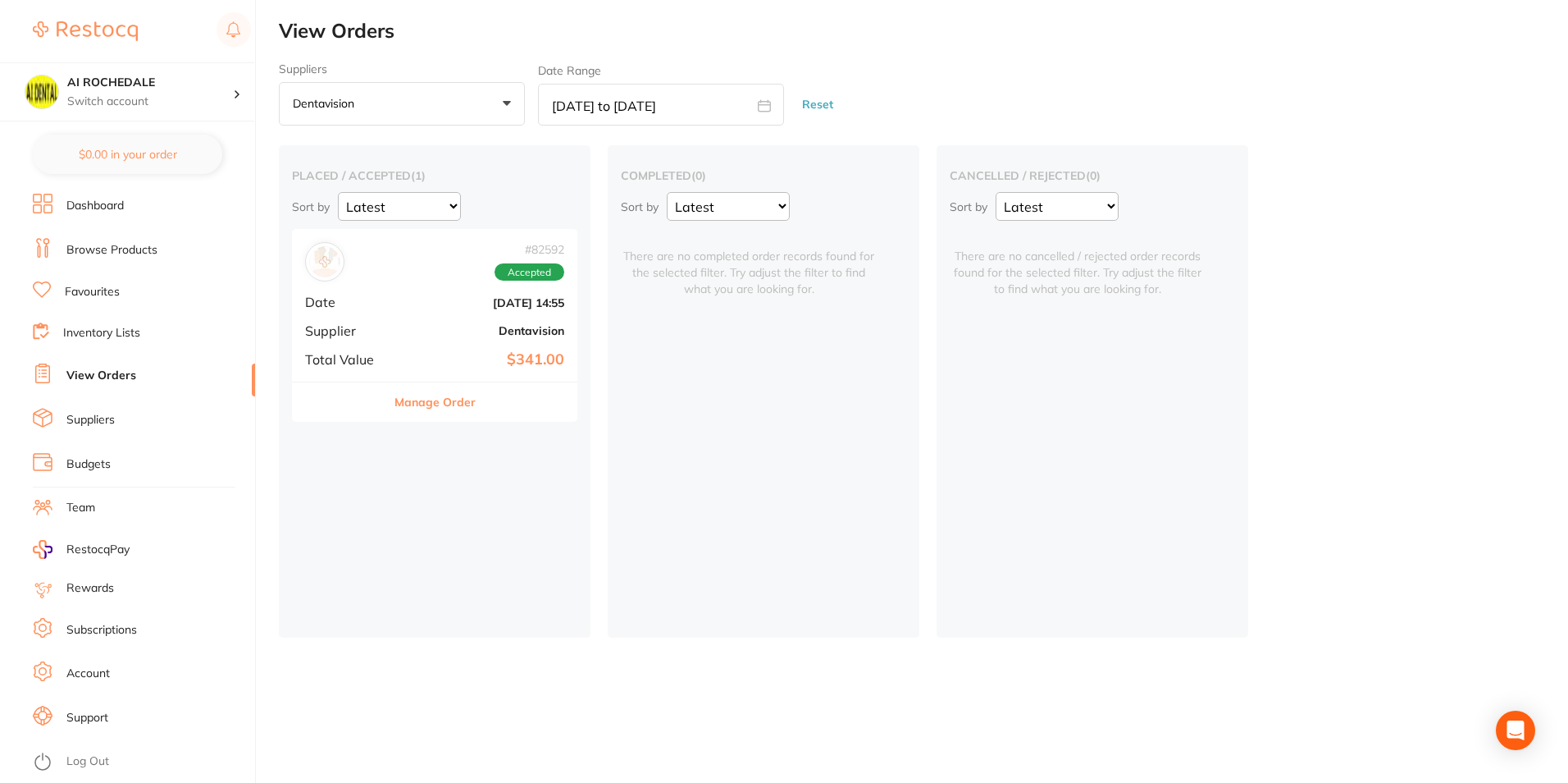
click at [604, 99] on input "[DATE] to [DATE]" at bounding box center [661, 104] width 246 height 42
select select "5"
select select "2025"
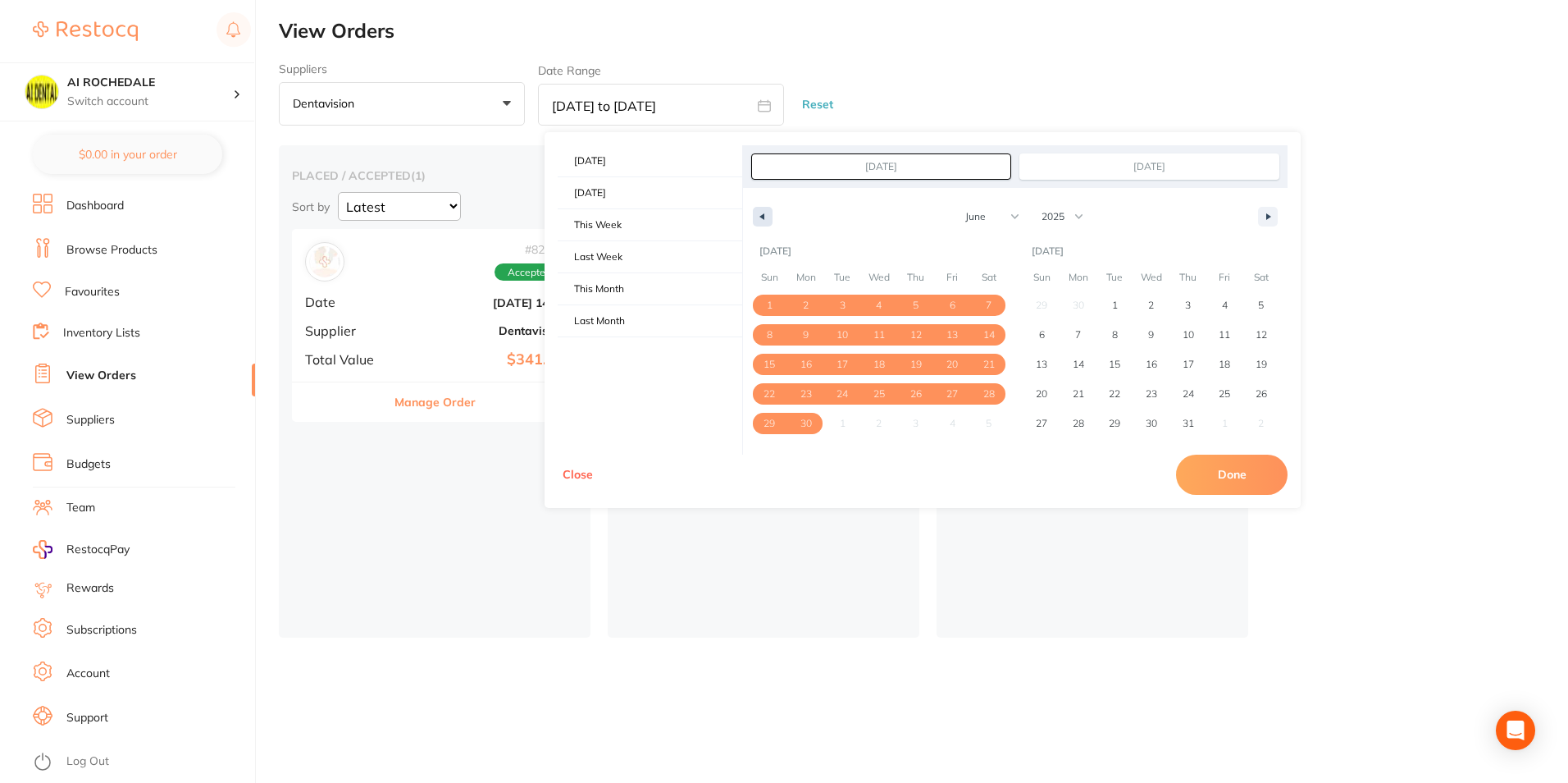
click at [762, 214] on icon "button" at bounding box center [760, 216] width 8 height 7
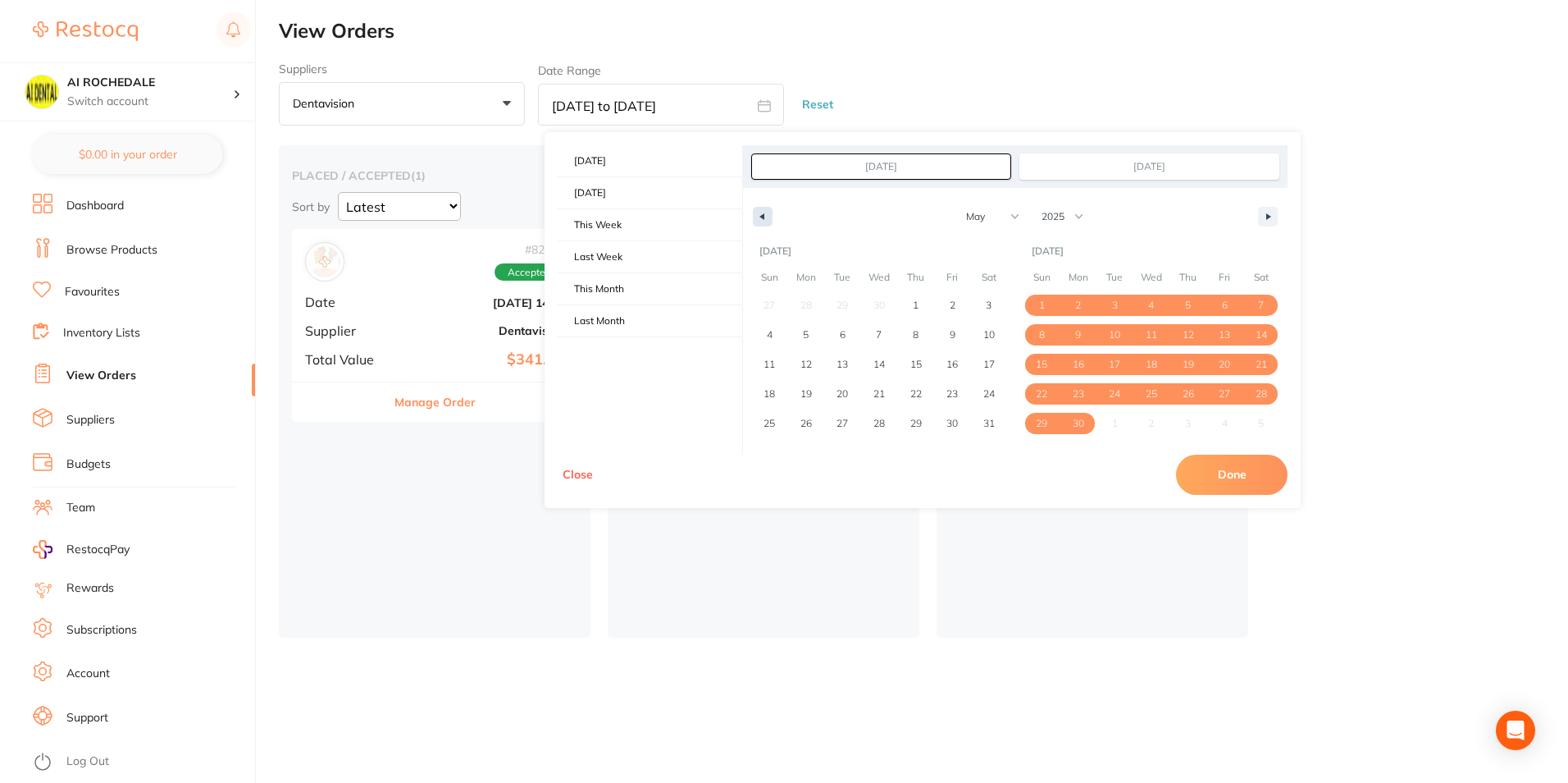
click at [762, 214] on icon "button" at bounding box center [760, 216] width 8 height 7
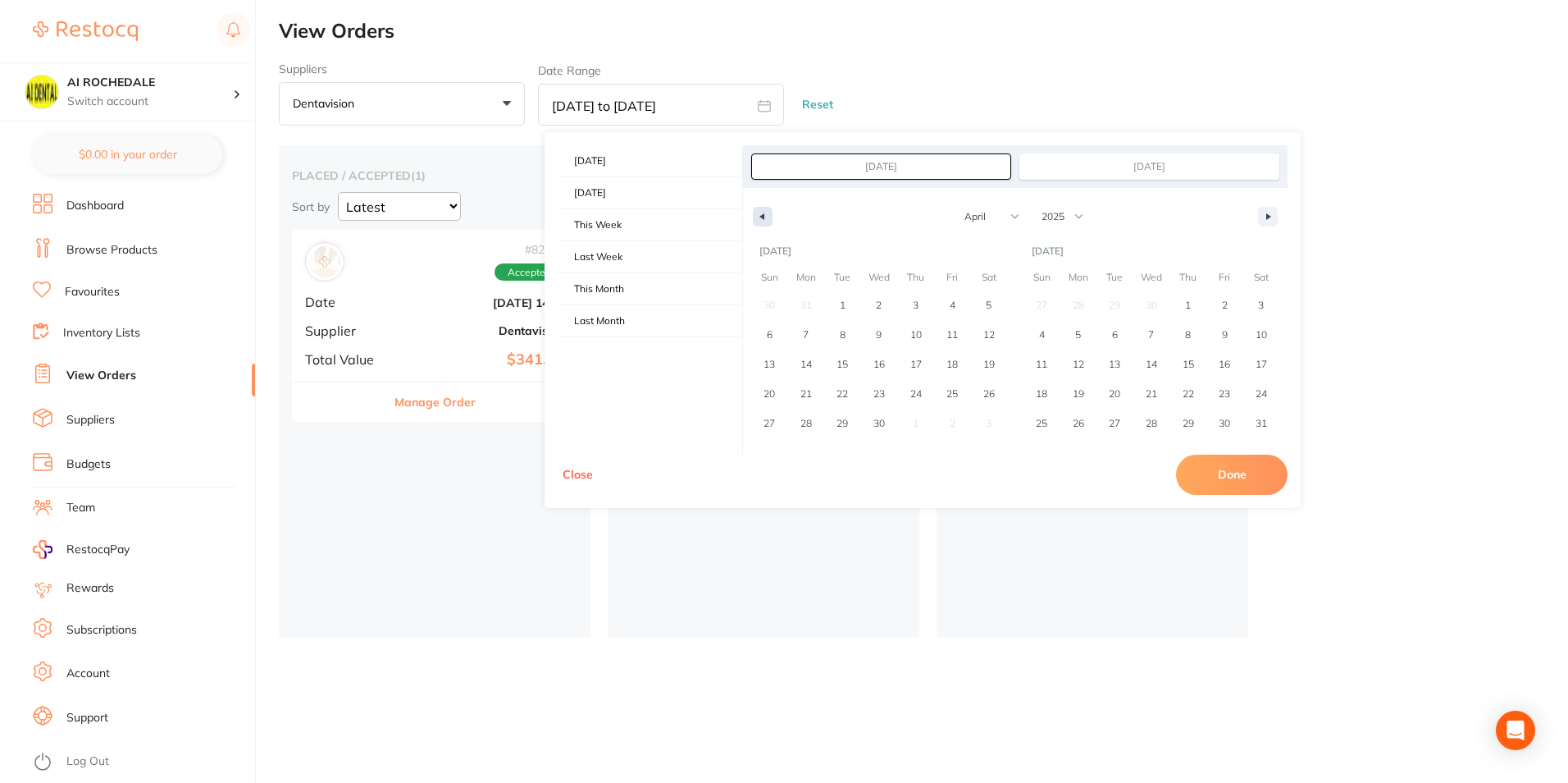
click at [762, 214] on icon "button" at bounding box center [760, 216] width 8 height 7
select select "11"
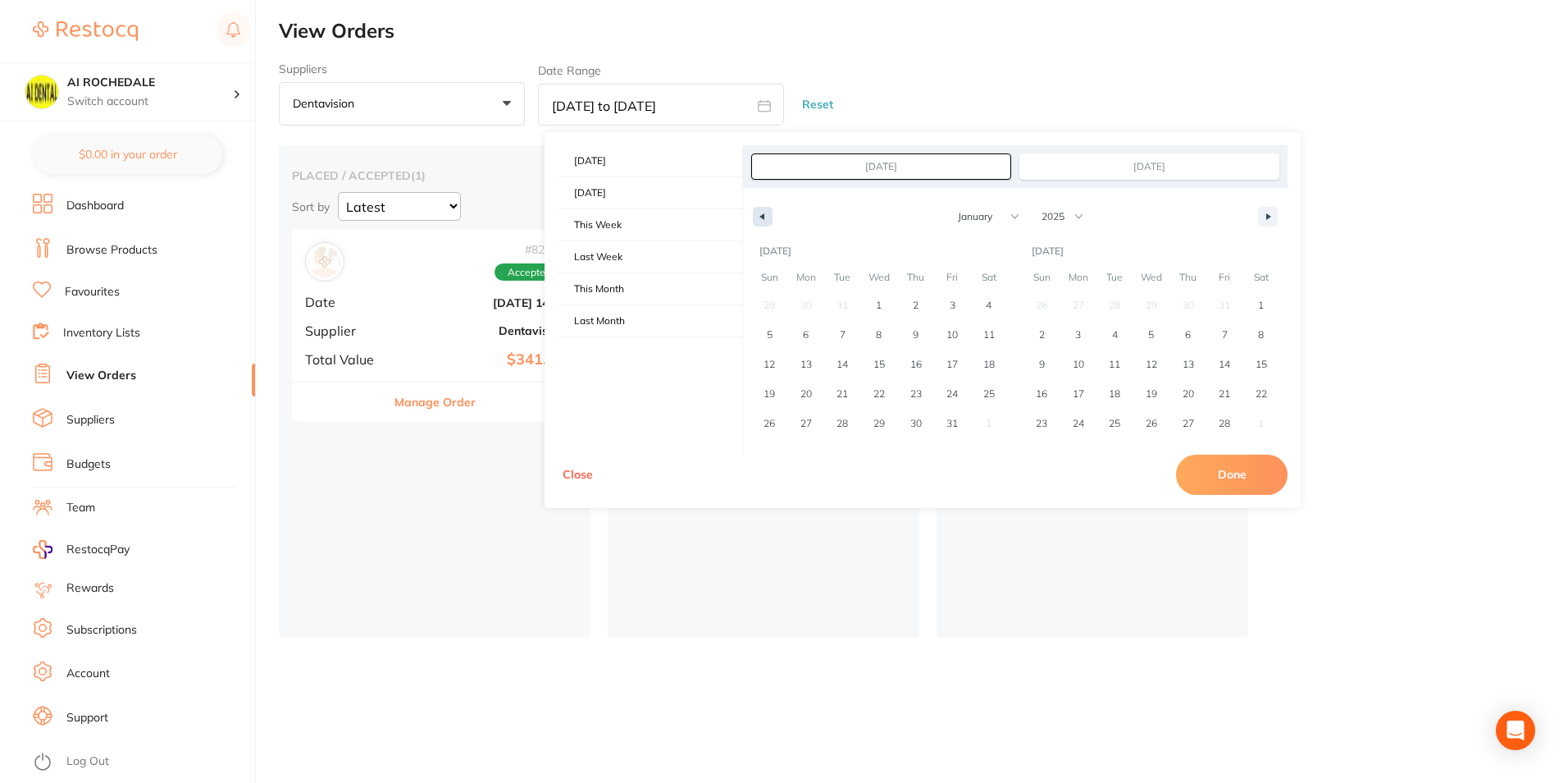
select select "2024"
click at [762, 214] on icon "button" at bounding box center [760, 216] width 8 height 7
drag, startPoint x: 1270, startPoint y: 214, endPoint x: 1182, endPoint y: 233, distance: 90.0
click at [1269, 214] on icon "button" at bounding box center [1270, 216] width 8 height 7
select select "11"
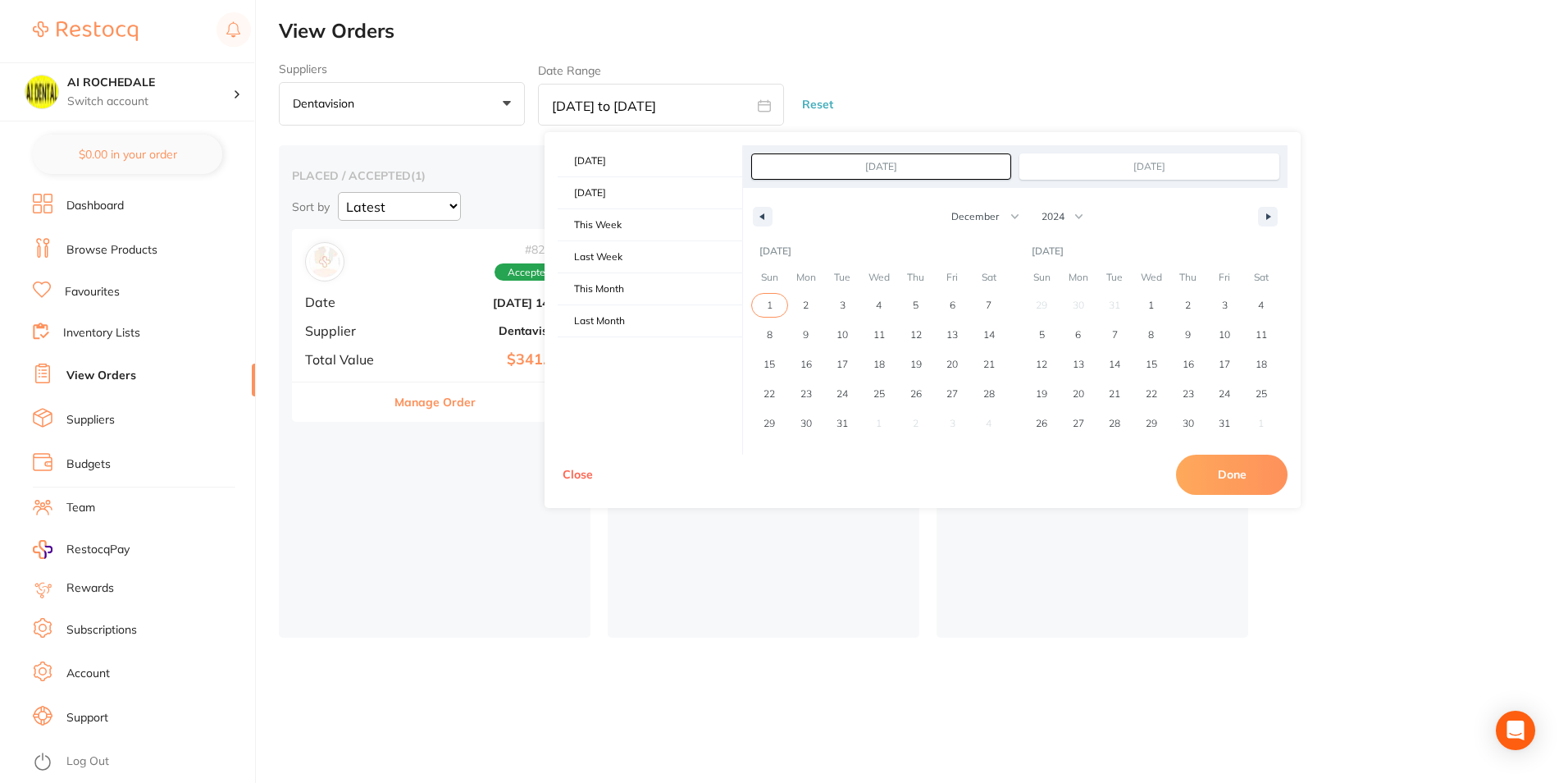
click at [774, 304] on span "1" at bounding box center [770, 306] width 37 height 21
type input "[DATE]"
click at [1226, 479] on button "Done" at bounding box center [1232, 474] width 112 height 40
type input "[DATE] to [DATE]"
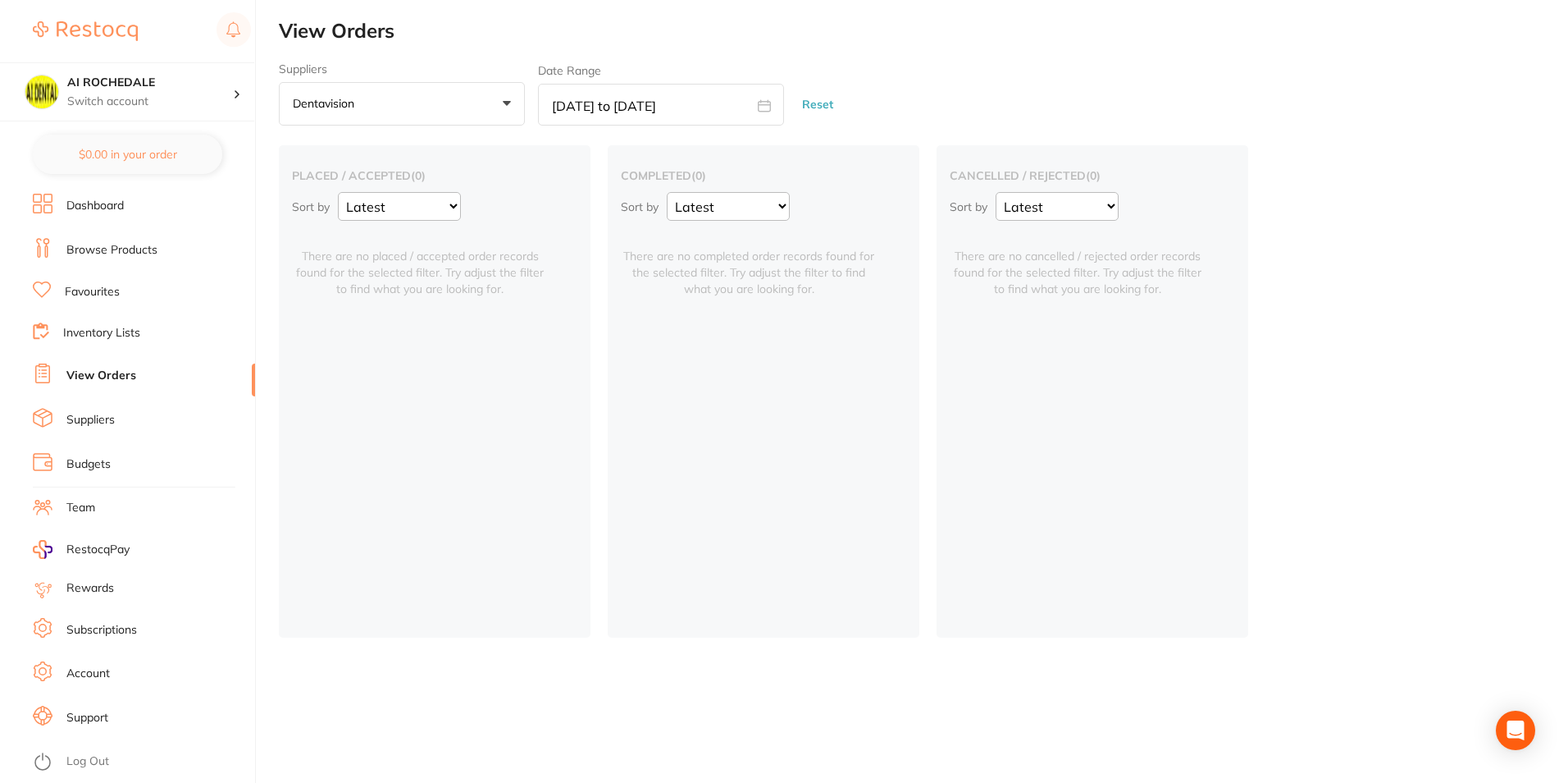
click at [768, 110] on icon at bounding box center [764, 106] width 14 height 14
select select "11"
select select "2024"
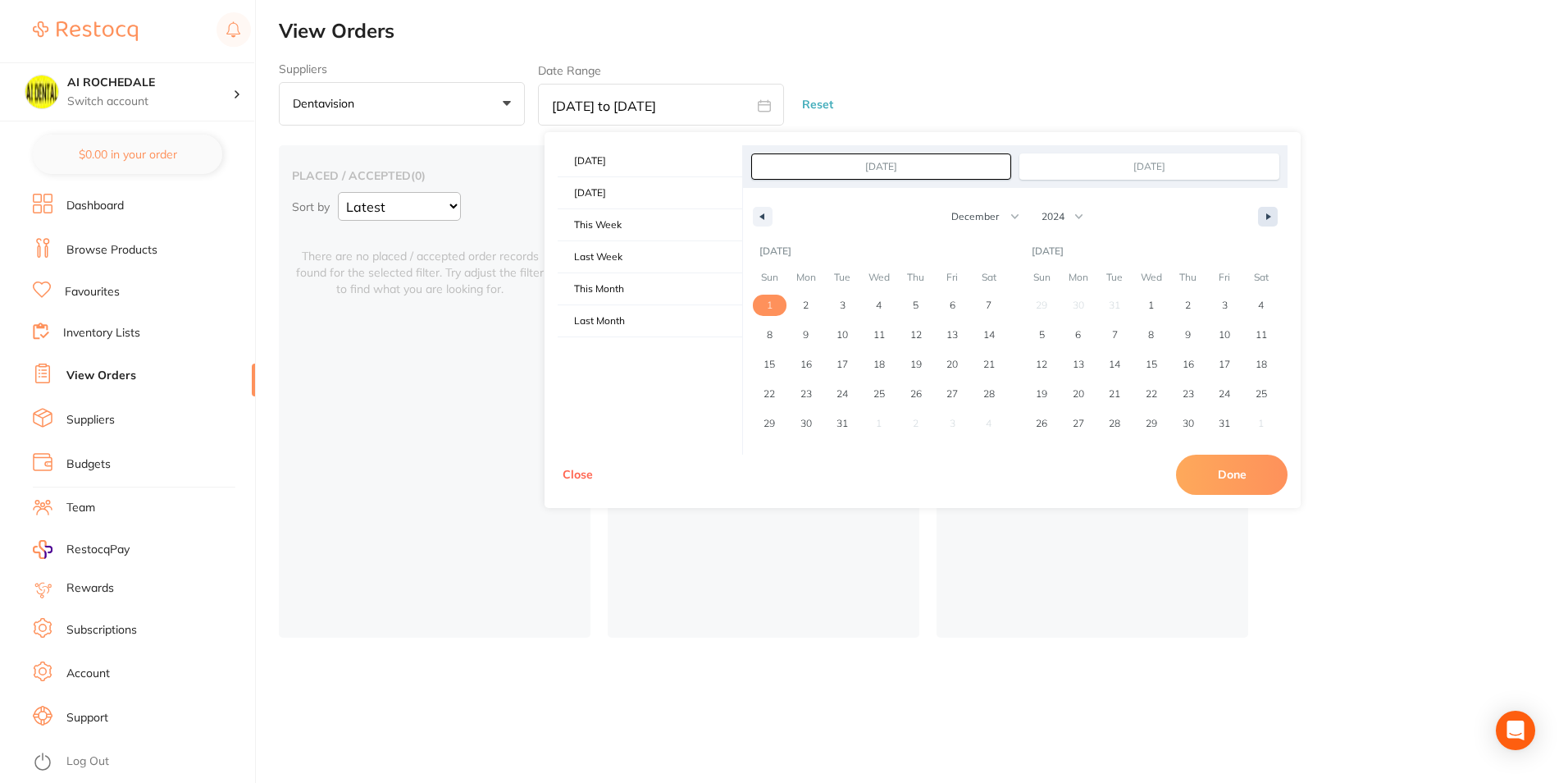
click at [1274, 212] on button "button" at bounding box center [1267, 216] width 19 height 19
select select "0"
select select "2025"
click at [1274, 212] on button "button" at bounding box center [1267, 216] width 19 height 19
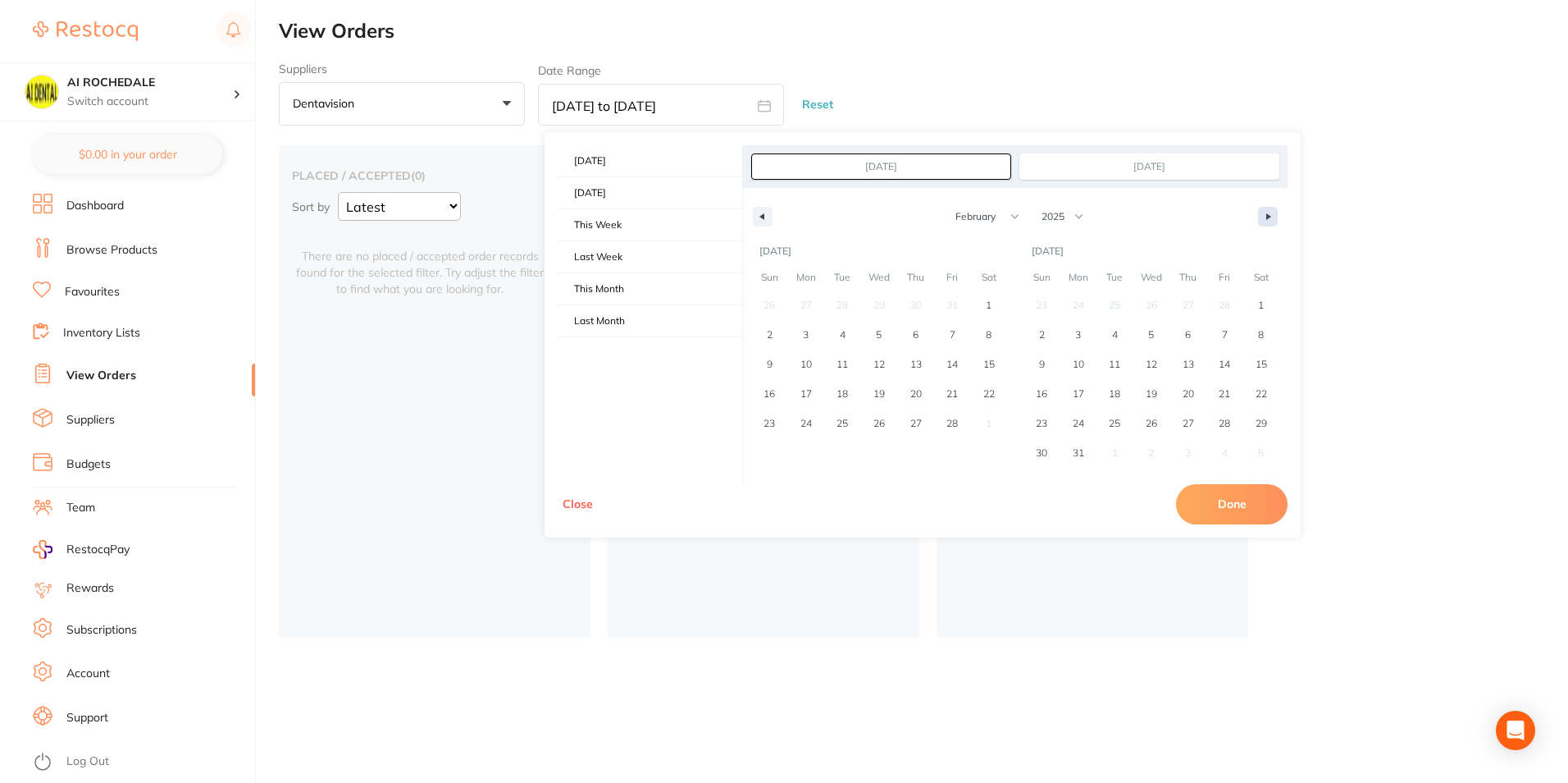
select select "2"
click at [1147, 426] on span "30" at bounding box center [1151, 423] width 12 height 29
type input "[DATE]"
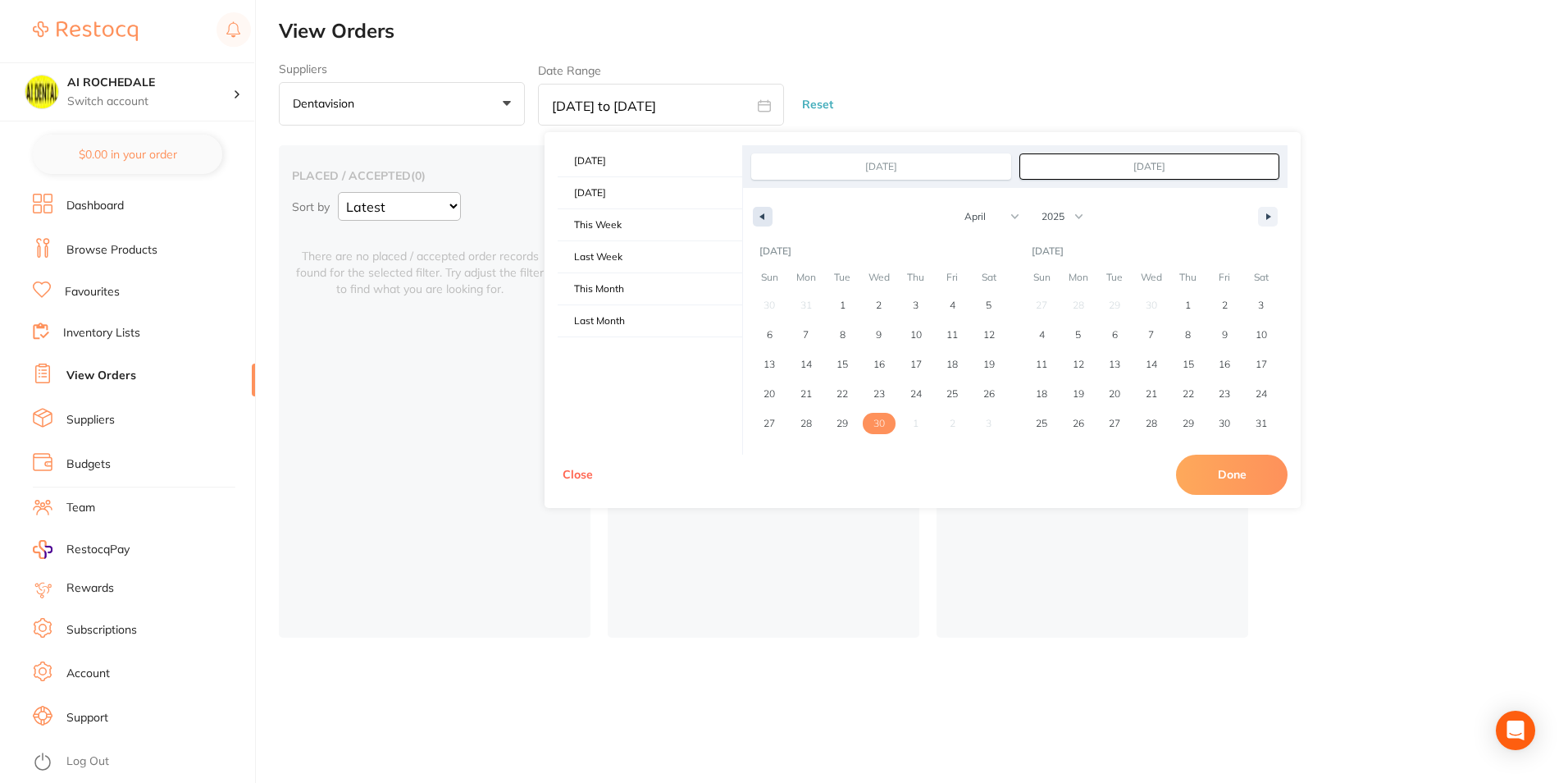
click at [763, 212] on button "button" at bounding box center [762, 216] width 19 height 19
select select "11"
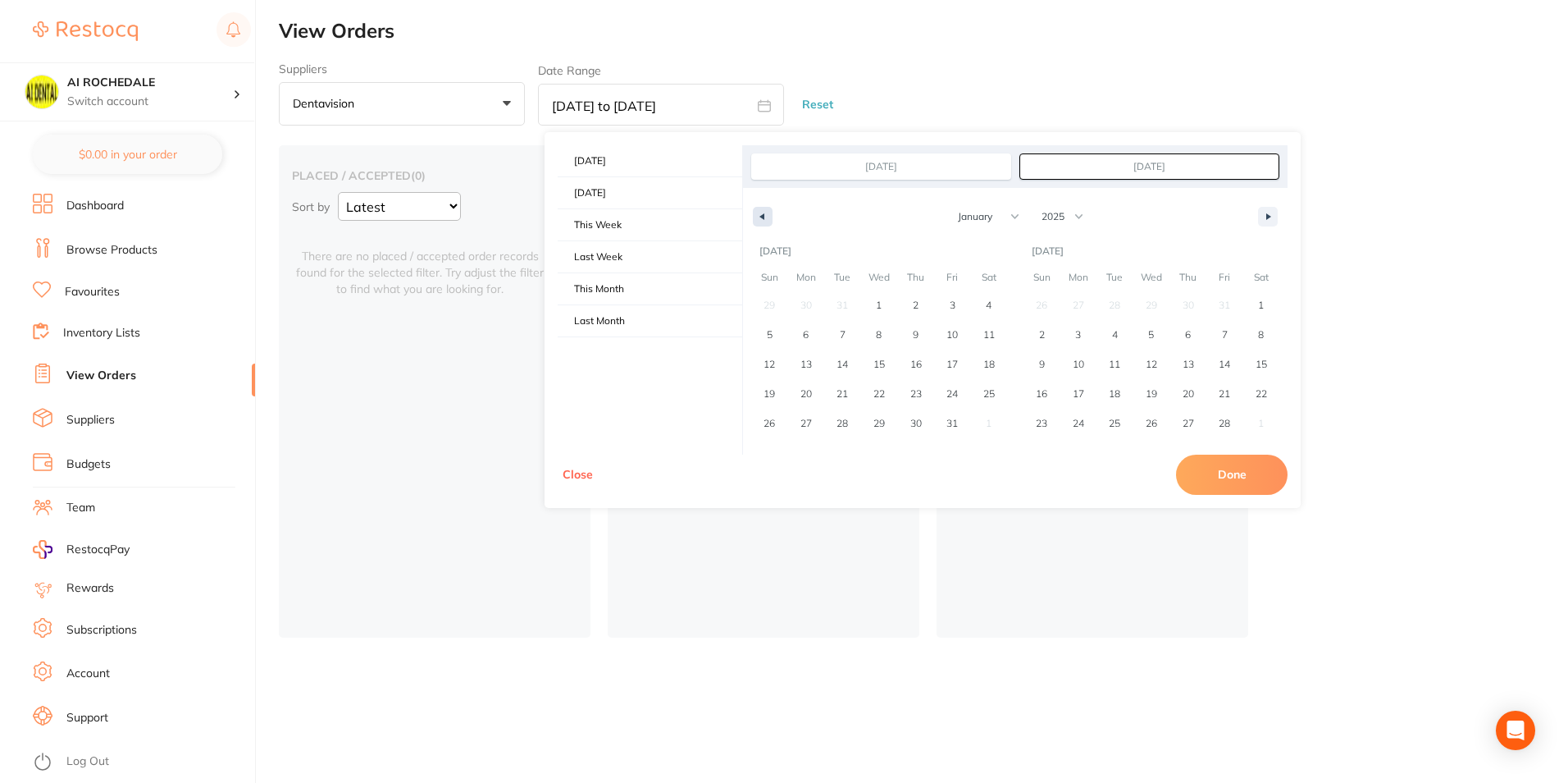
select select "2024"
click at [1271, 218] on icon "button" at bounding box center [1270, 216] width 8 height 7
select select "0"
select select "2025"
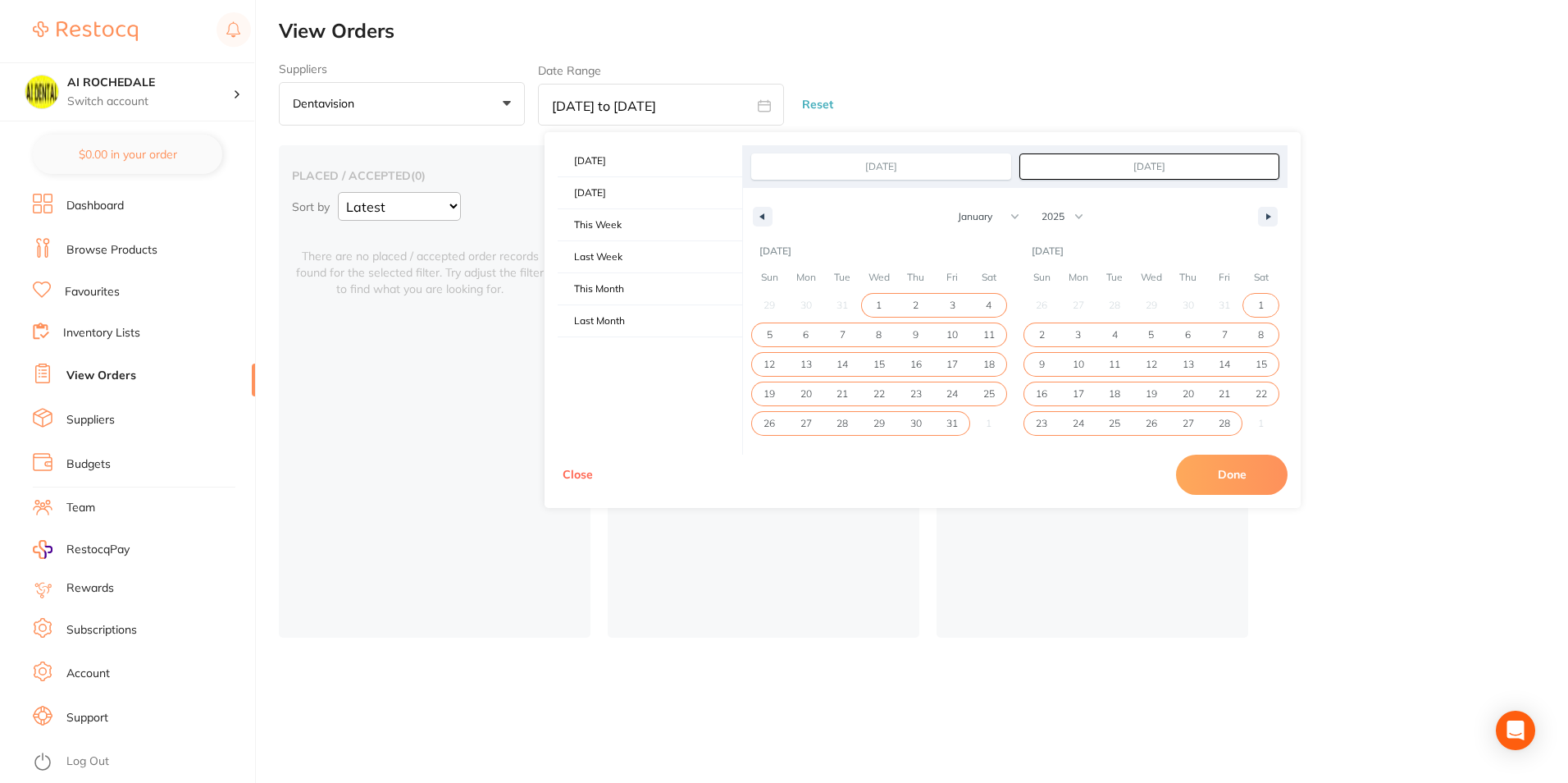
click at [870, 304] on span "1" at bounding box center [880, 306] width 37 height 21
type input "[DATE]"
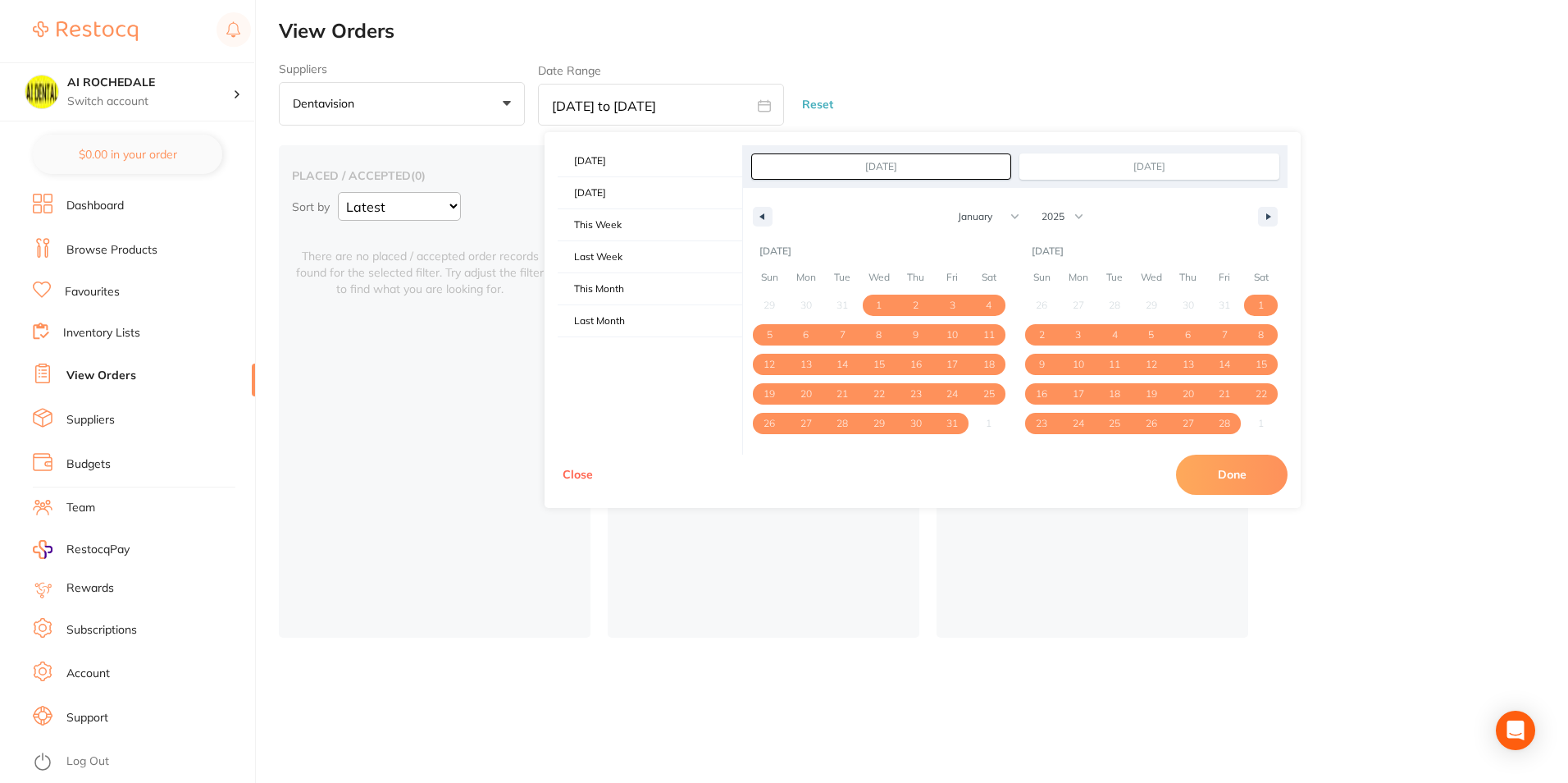
click at [1226, 473] on button "Done" at bounding box center [1232, 474] width 112 height 40
type input "[DATE] to [DATE]"
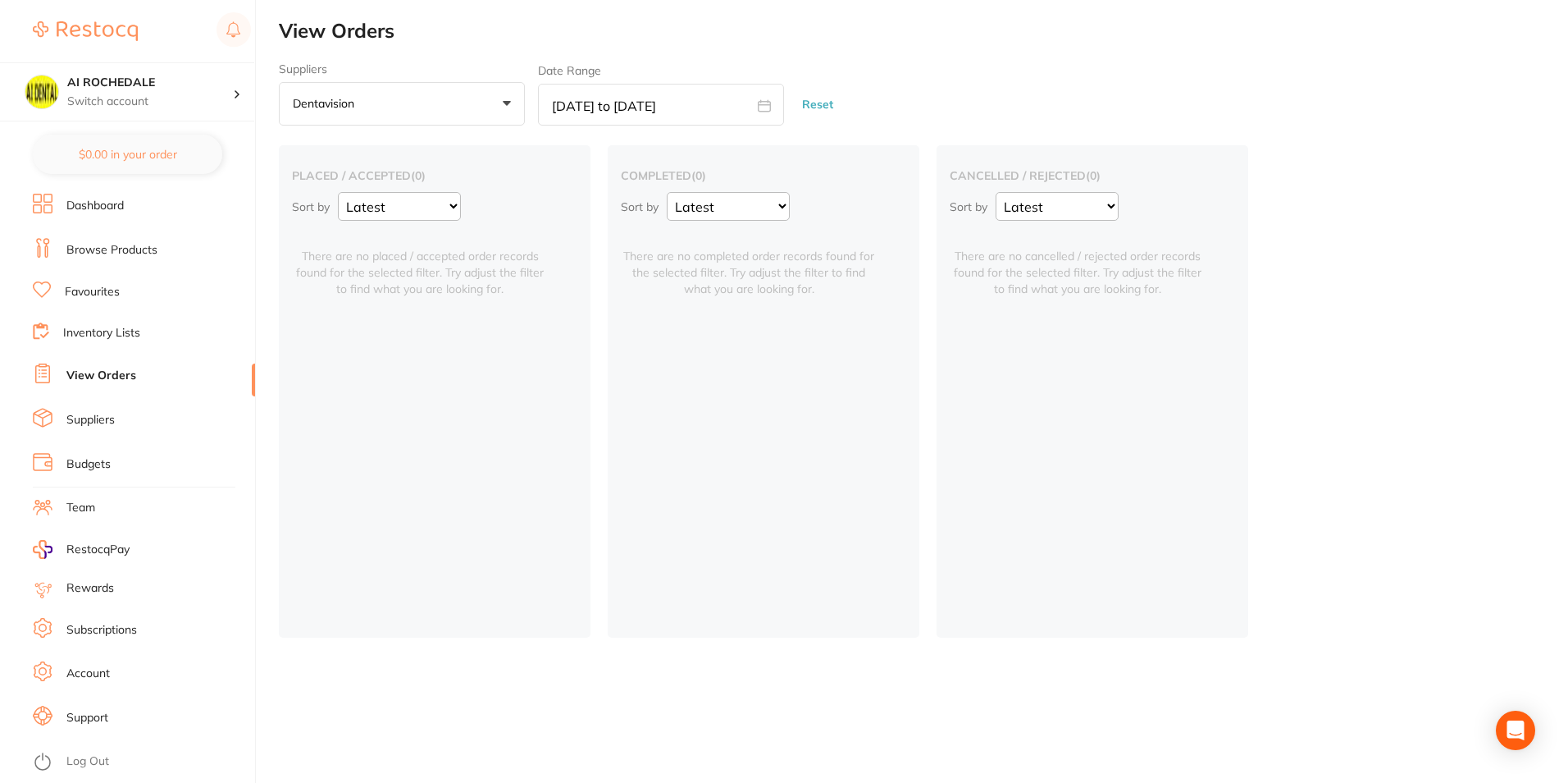
click at [451, 104] on button "Dentavision +0" at bounding box center [402, 105] width 246 height 45
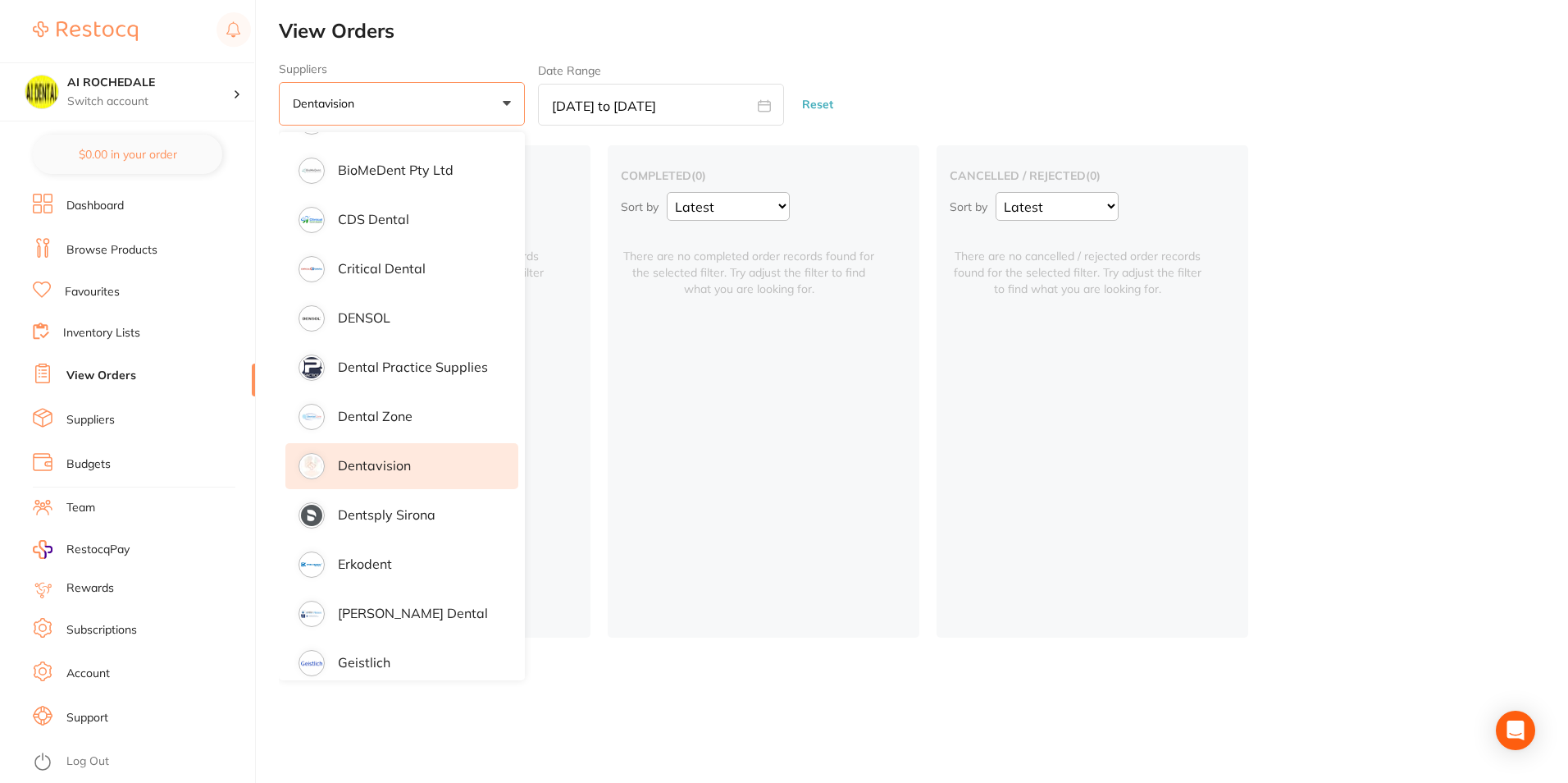
click at [392, 469] on p "Dentavision" at bounding box center [373, 465] width 73 height 15
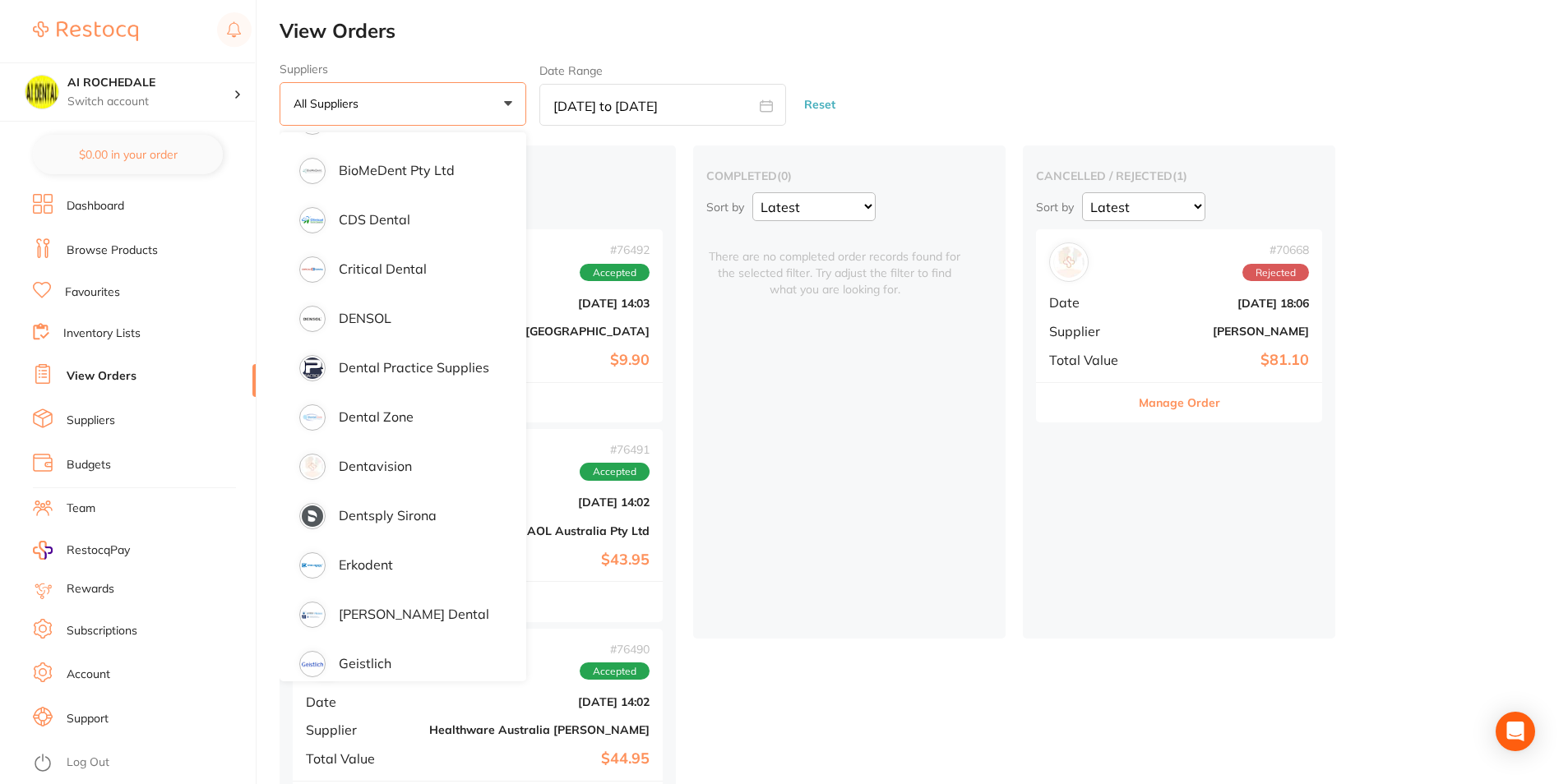
click at [1139, 553] on div "cancelled / rejected ( 1 ) Sort by Latest Notification # 70668 Rejected Date [D…" at bounding box center [1178, 392] width 312 height 493
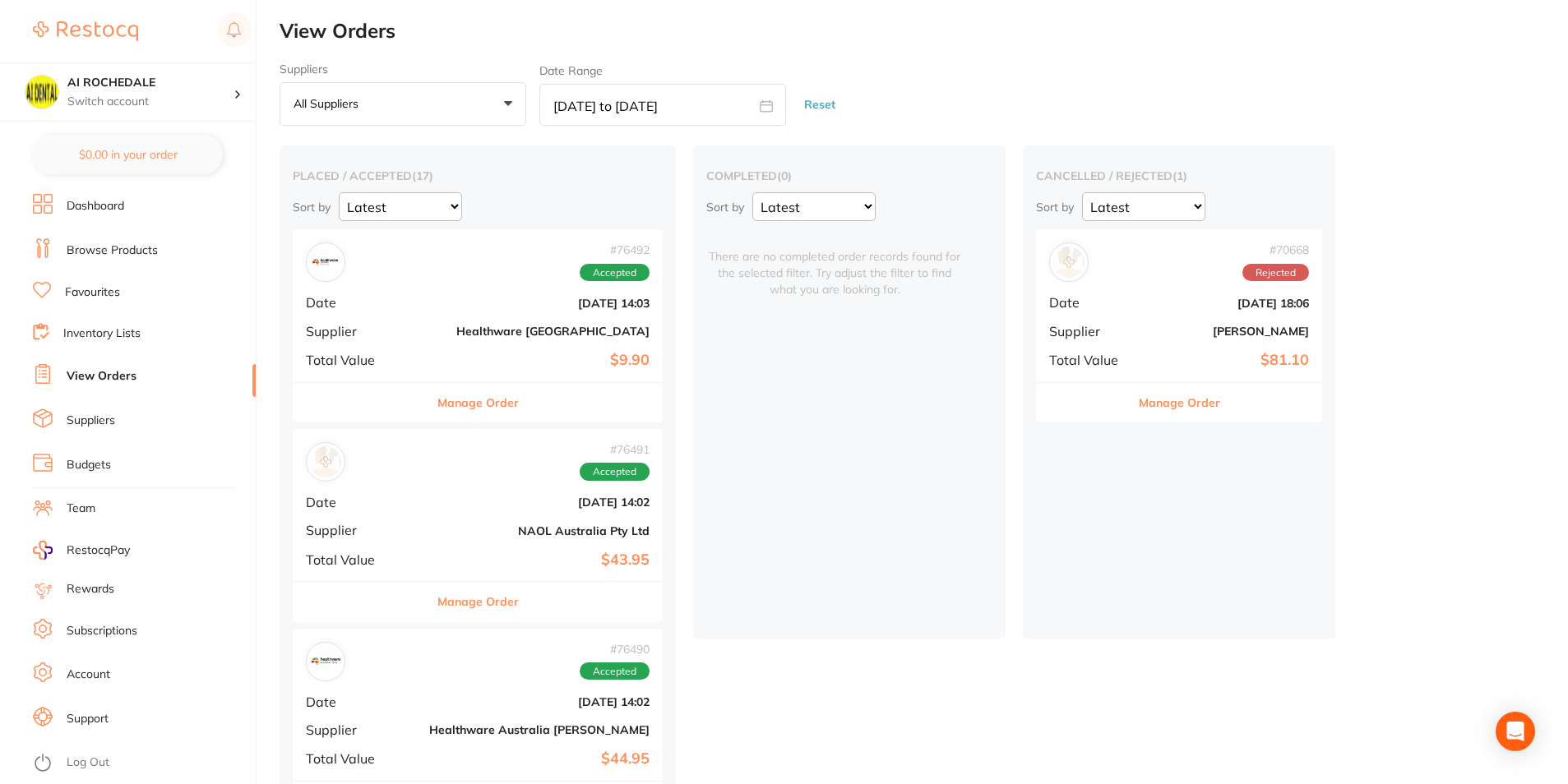
click at [454, 117] on button "All suppliers +0" at bounding box center [403, 105] width 247 height 45
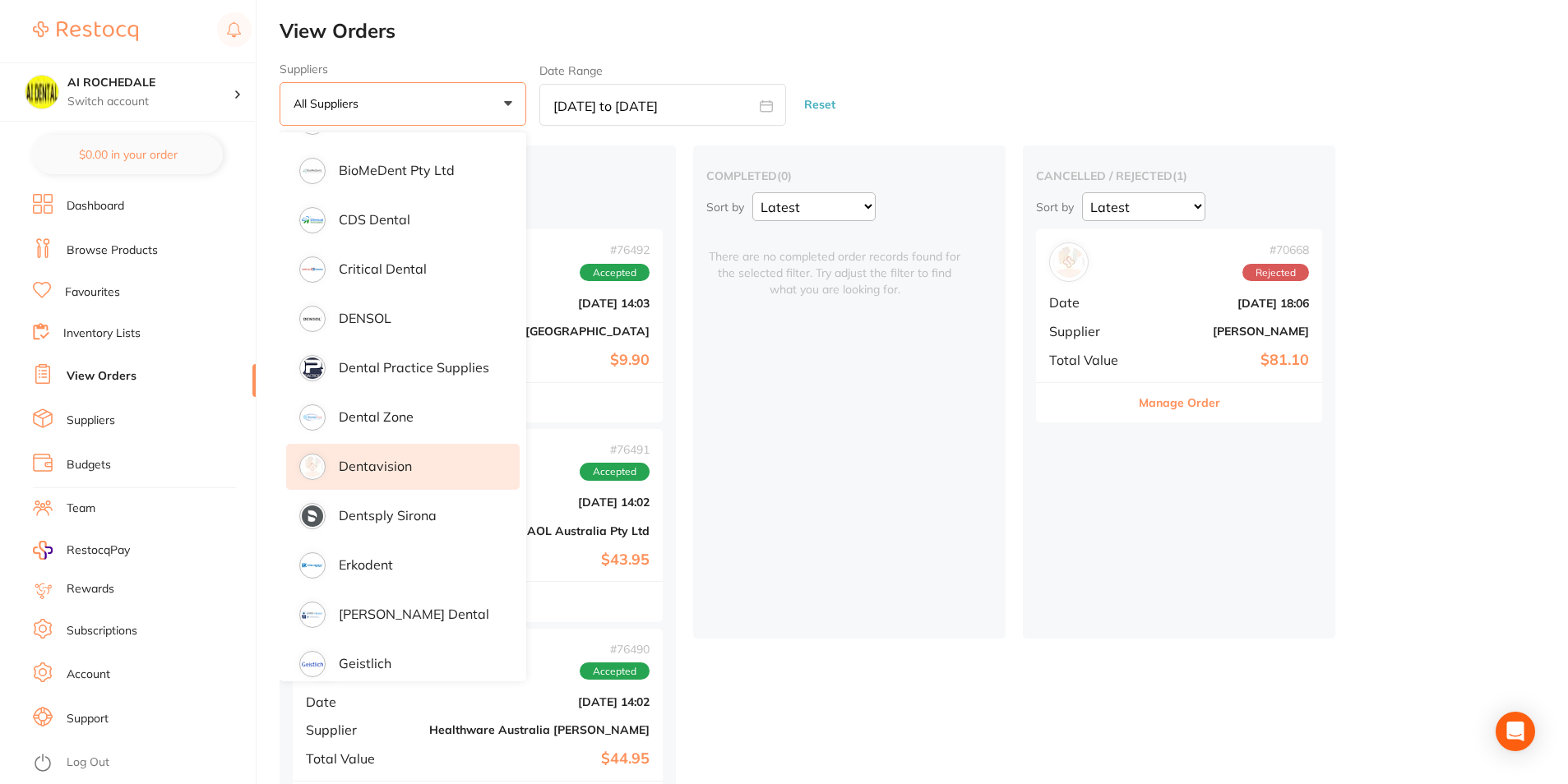
click at [421, 460] on li "Dentavision" at bounding box center [402, 466] width 233 height 46
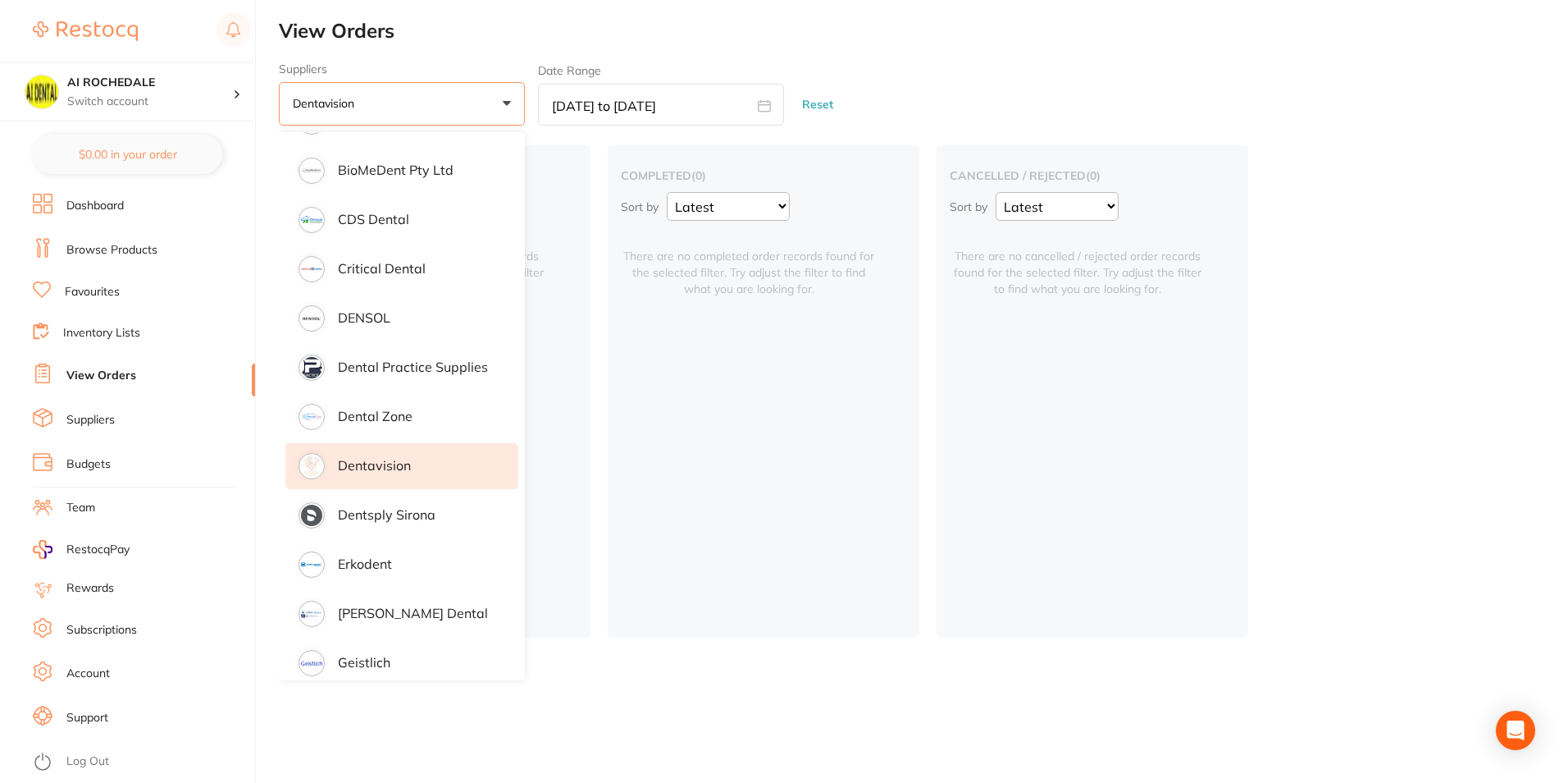
click at [1230, 538] on div "cancelled / rejected ( 0 ) Sort by Latest Notification There are no cancelled /…" at bounding box center [1092, 391] width 311 height 492
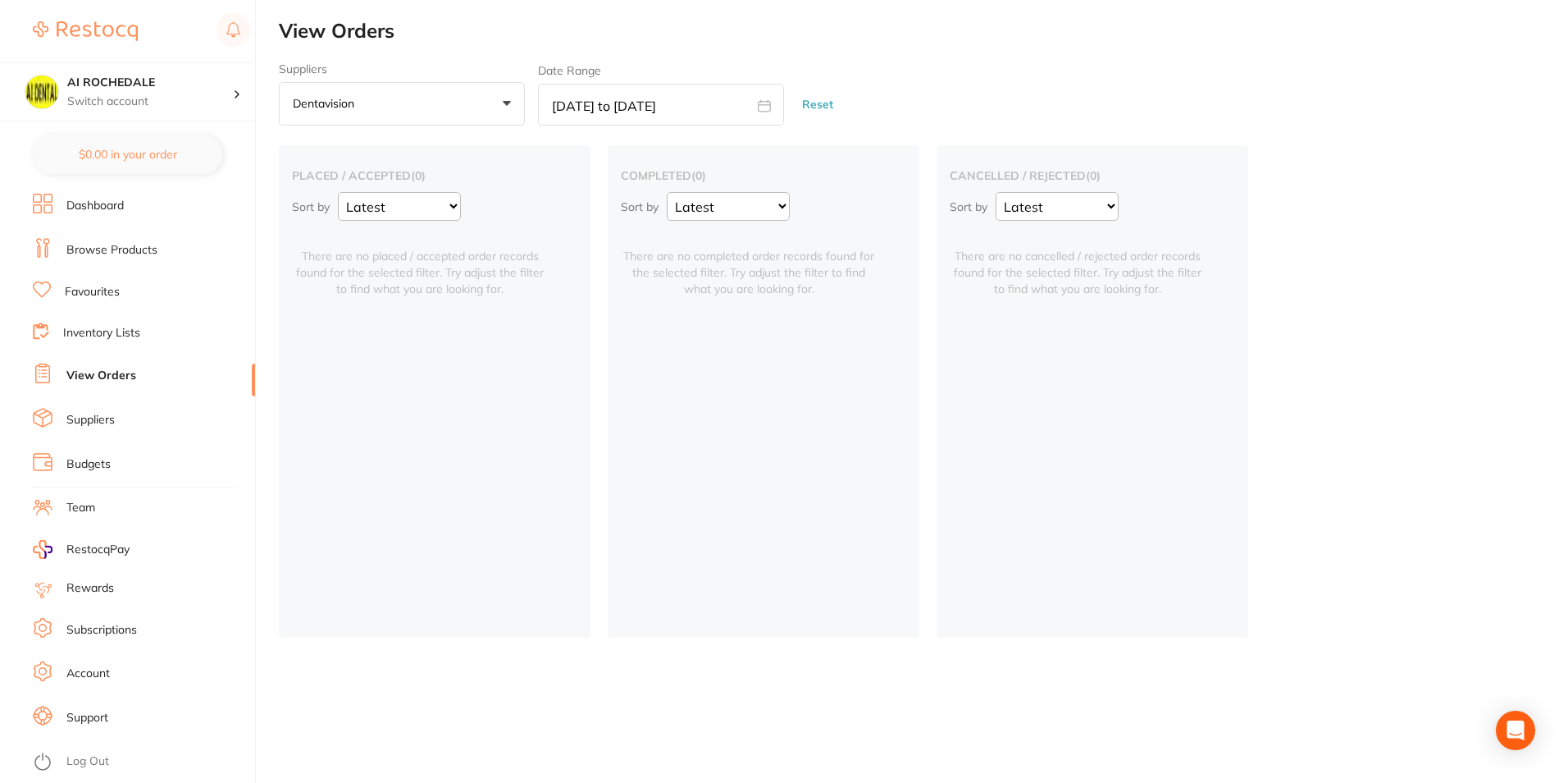
click at [729, 101] on input "[DATE] to [DATE]" at bounding box center [661, 104] width 246 height 42
select select "2025"
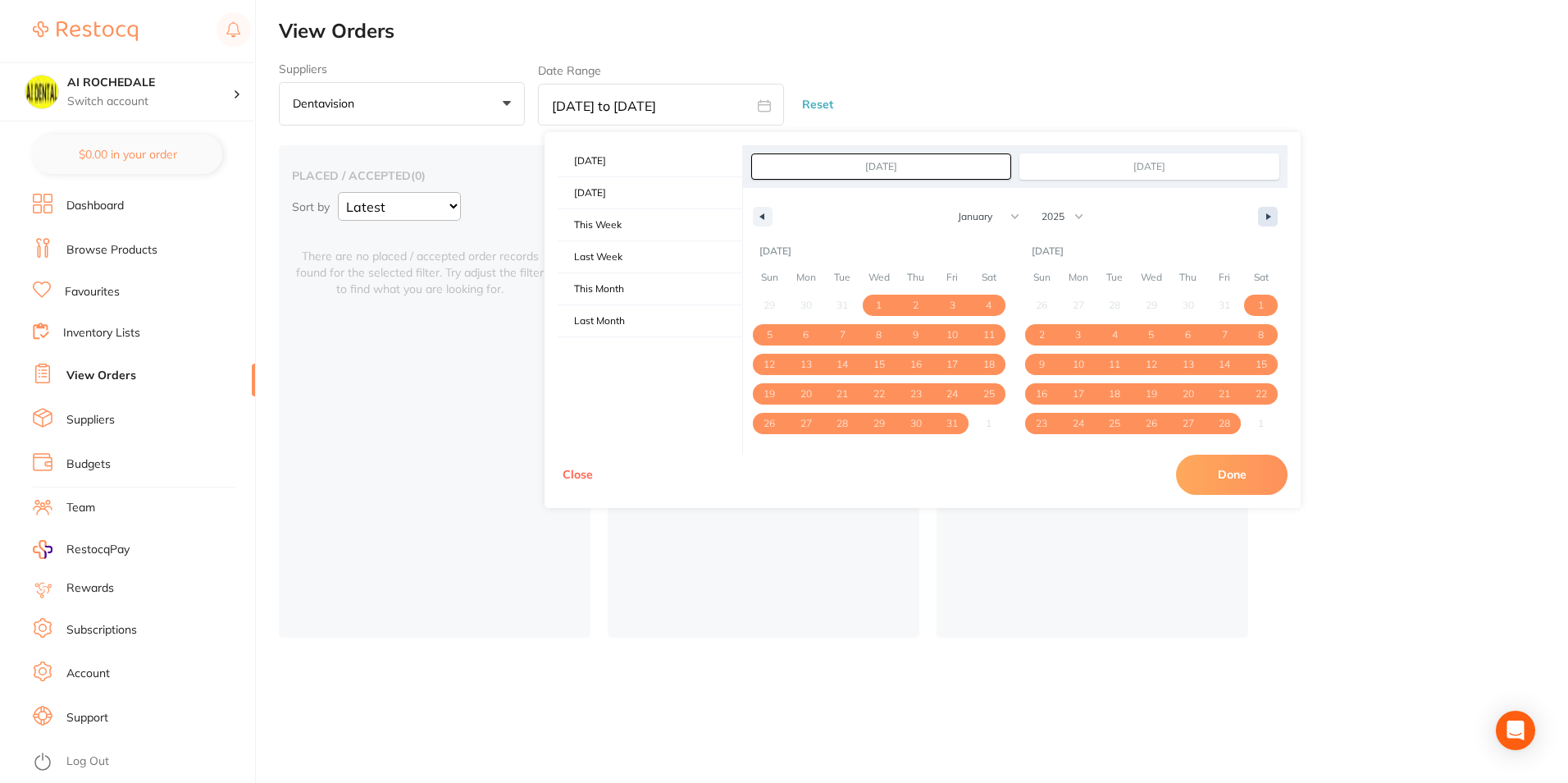
click at [1271, 221] on button "button" at bounding box center [1267, 216] width 19 height 19
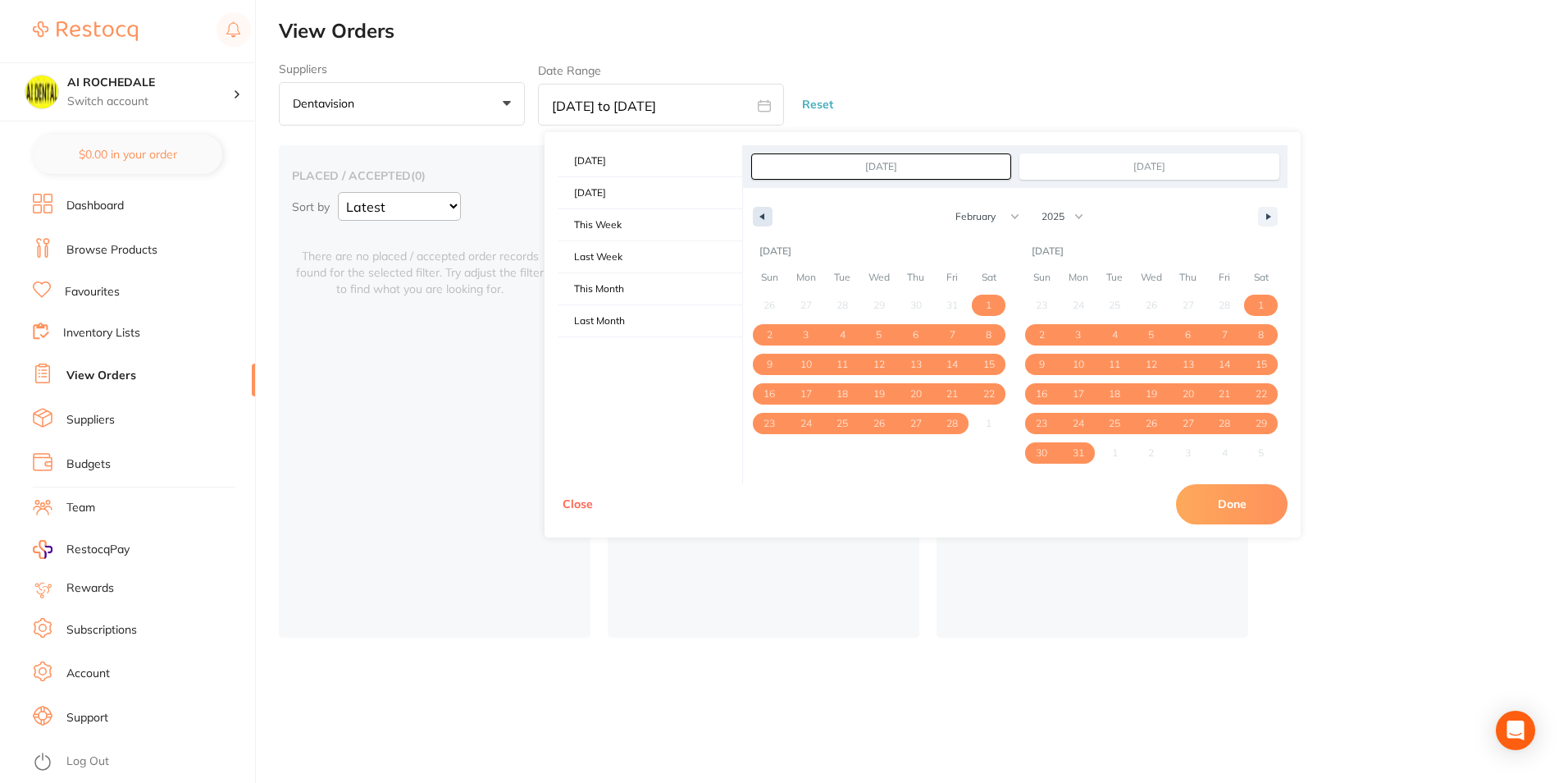
click at [757, 215] on icon "button" at bounding box center [760, 216] width 8 height 7
select select "0"
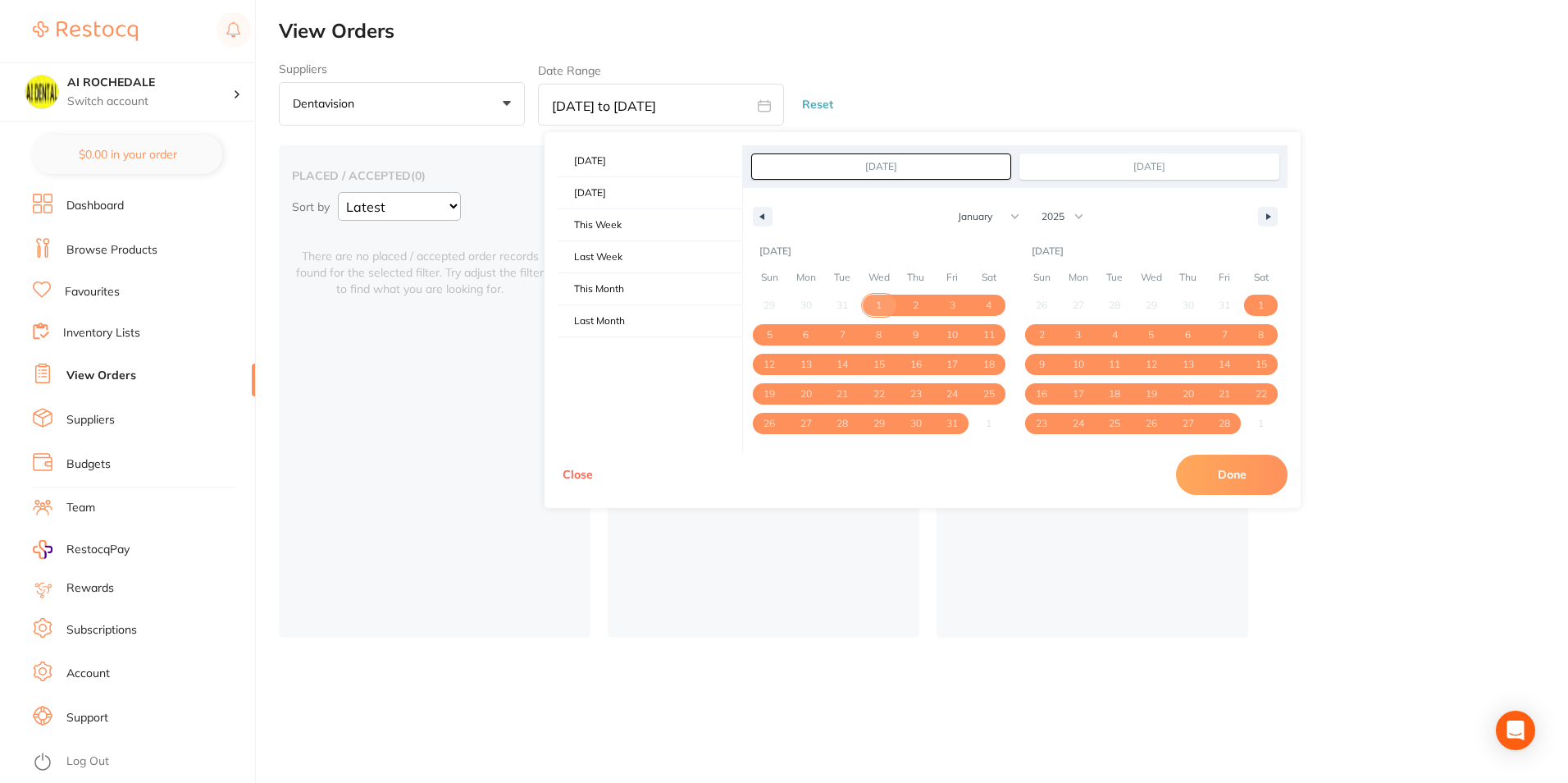
click at [878, 307] on span "1" at bounding box center [879, 305] width 6 height 29
type input "[DATE]"
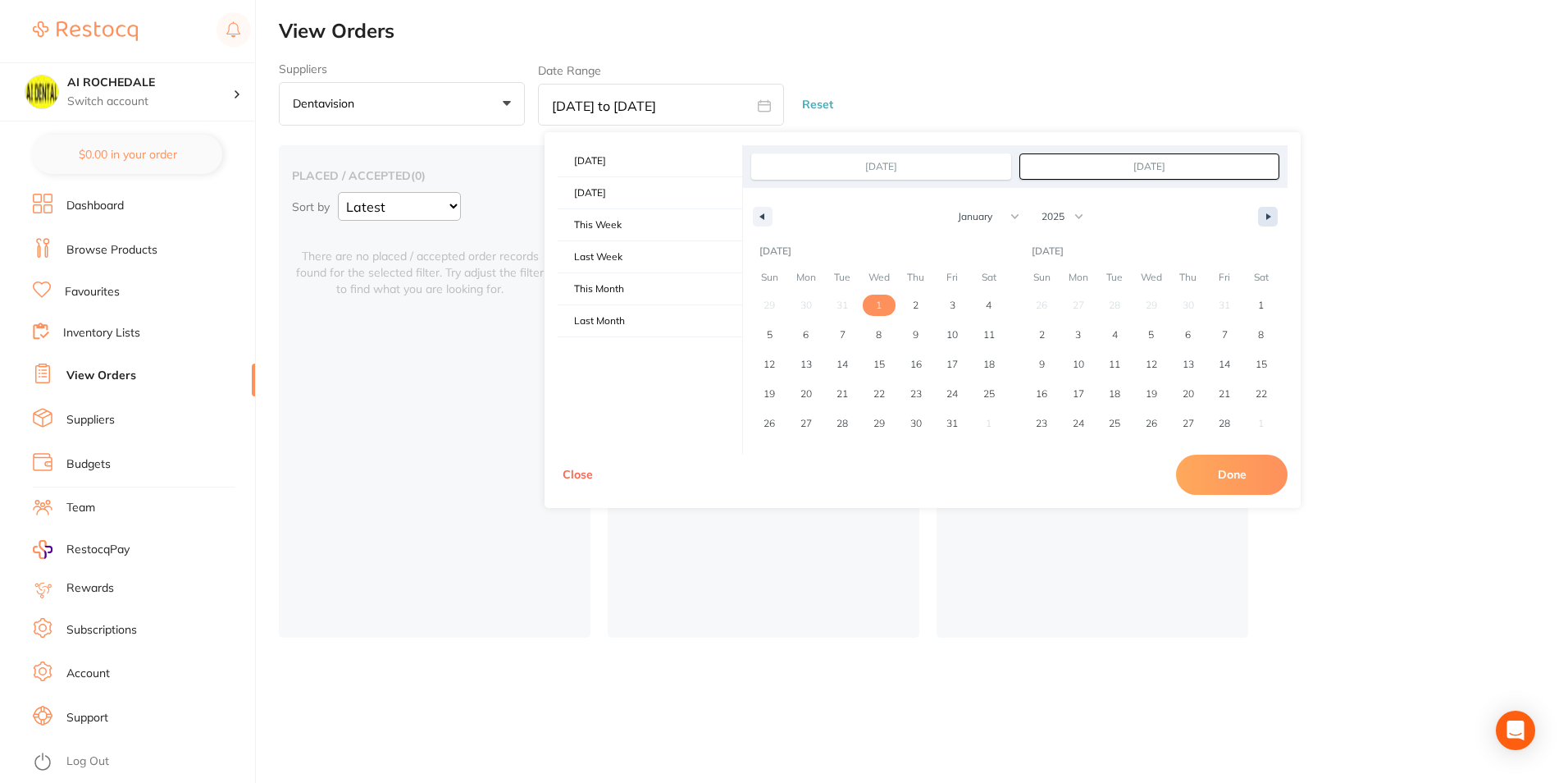
click at [1287, 219] on div "[DATE] [DATE] This Week Last Week This Month Last Month - days up to [DATE] - d…" at bounding box center [923, 319] width 756 height 375
click at [1272, 219] on icon "button" at bounding box center [1270, 216] width 8 height 7
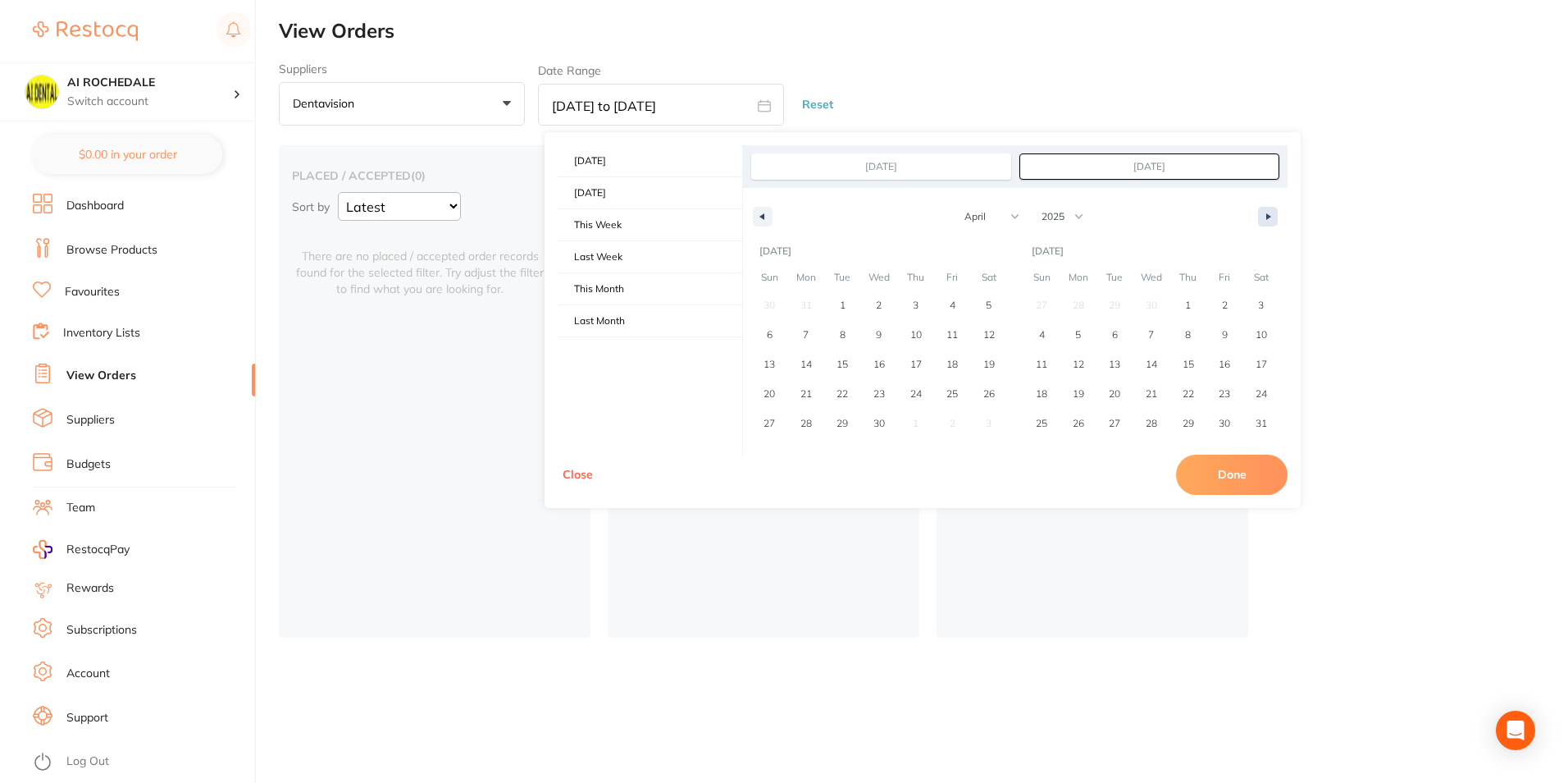
select select "4"
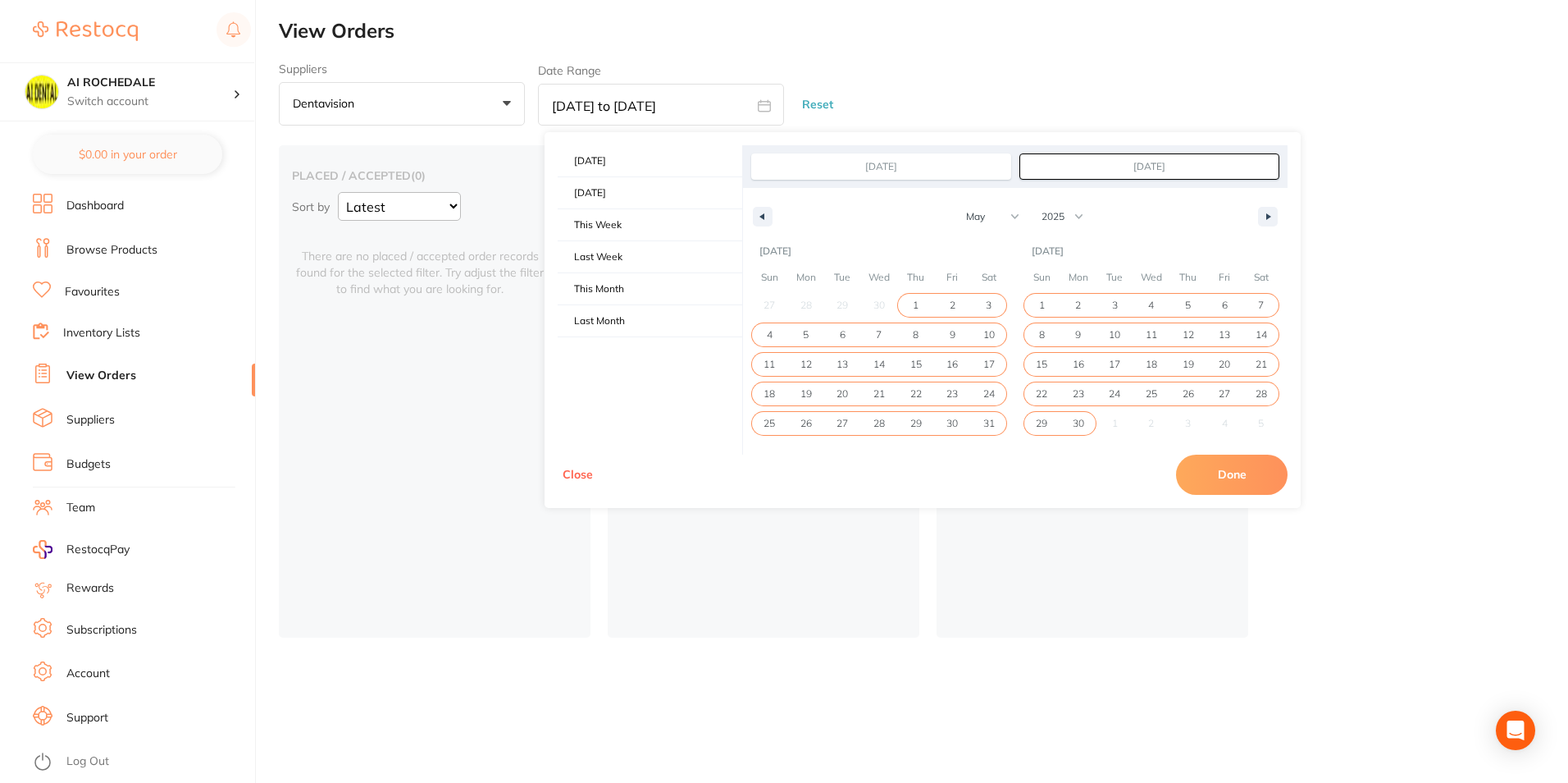
click at [1078, 430] on span "30" at bounding box center [1078, 423] width 12 height 29
type input "[DATE]"
select select "0"
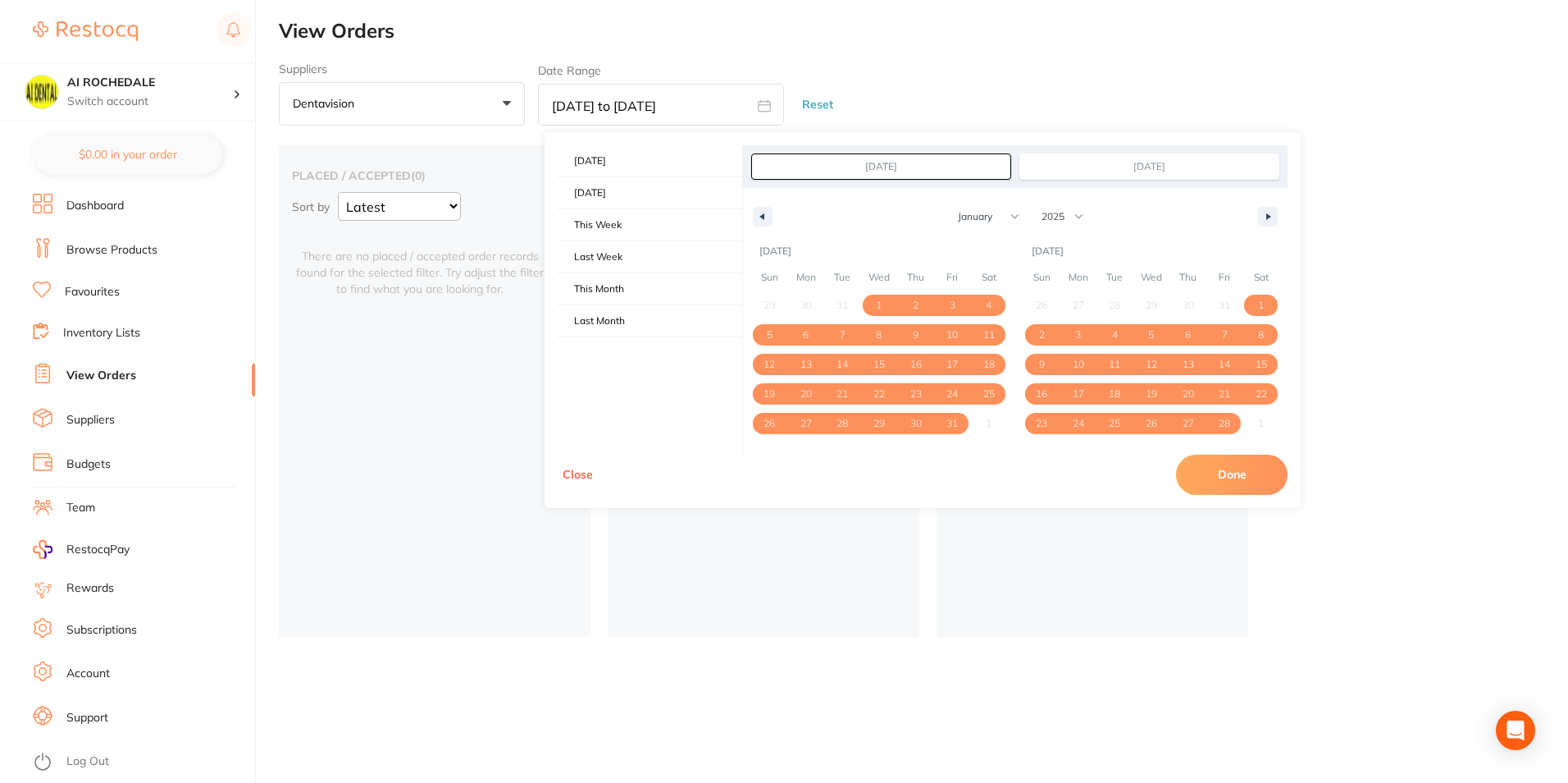
click at [1258, 472] on button "Done" at bounding box center [1232, 474] width 112 height 40
type input "[DATE] to [DATE]"
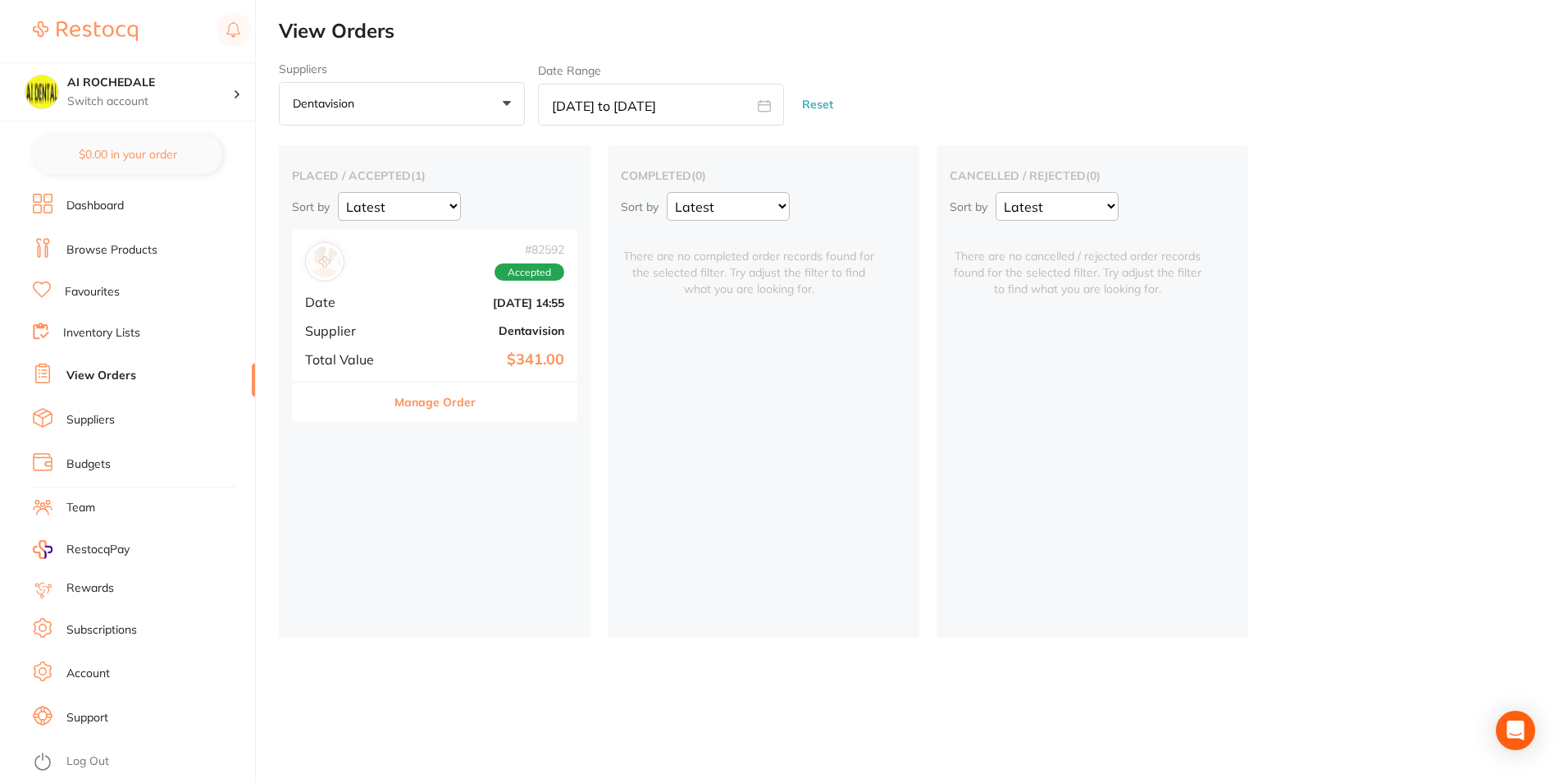
click at [991, 475] on div "cancelled / rejected ( 0 ) Sort by Latest Notification There are no cancelled /…" at bounding box center [1092, 391] width 311 height 492
click at [819, 536] on div "completed ( 0 ) Sort by Latest Notification There are no completed order record…" at bounding box center [763, 391] width 311 height 492
click at [357, 103] on p "Dentavision" at bounding box center [327, 103] width 68 height 15
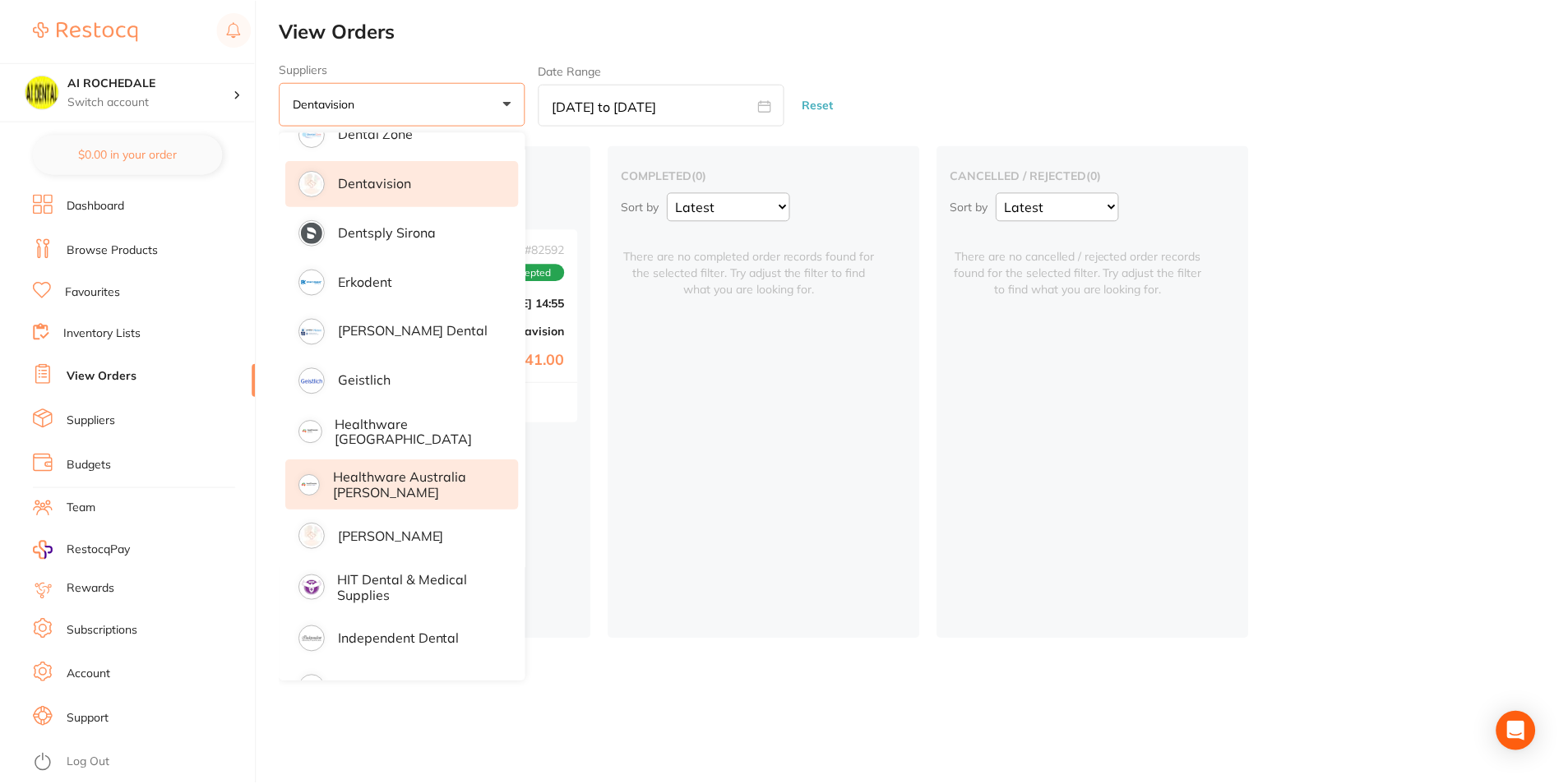
scroll to position [658, 0]
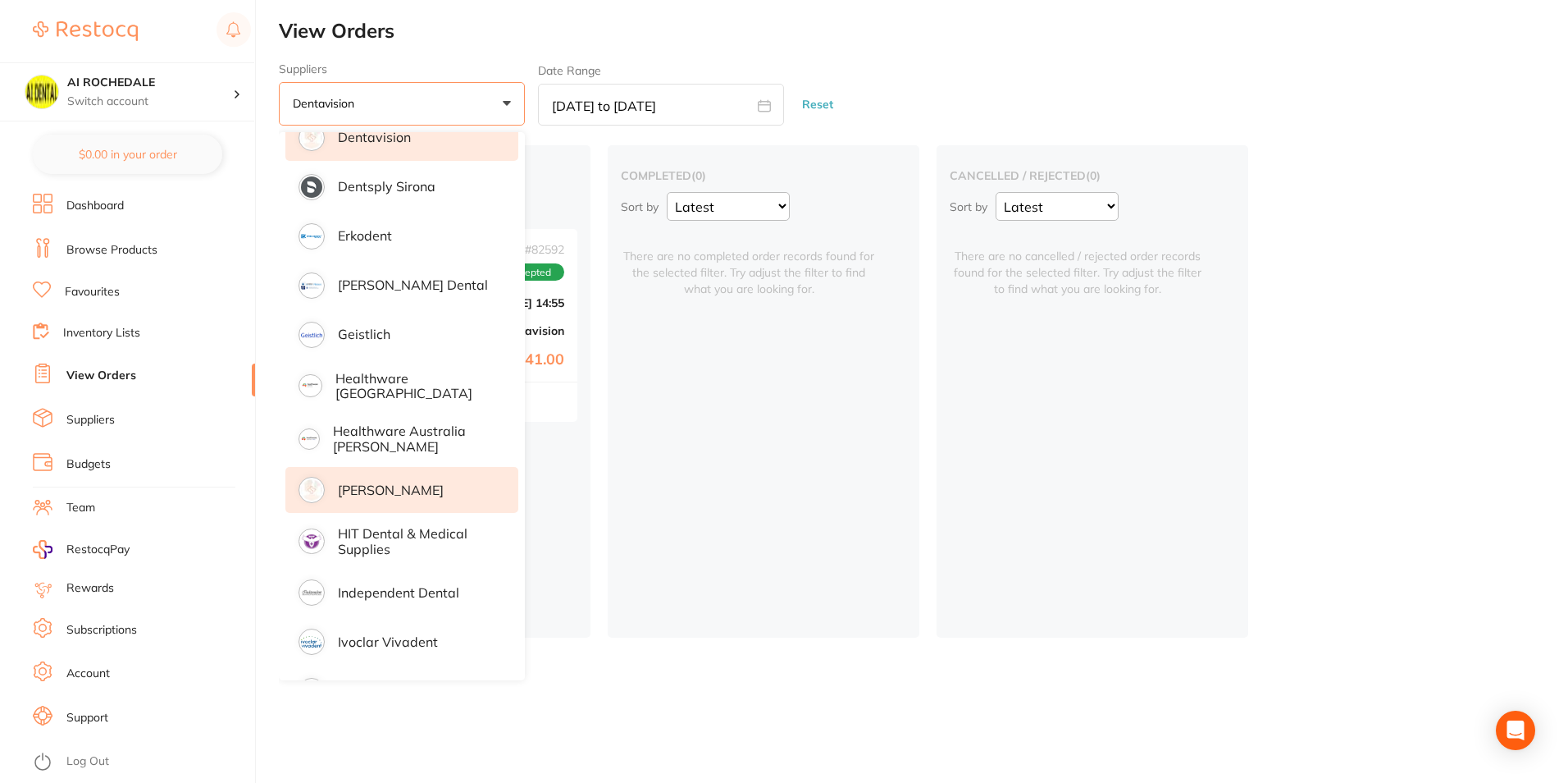
click at [398, 483] on p "[PERSON_NAME]" at bounding box center [390, 489] width 106 height 15
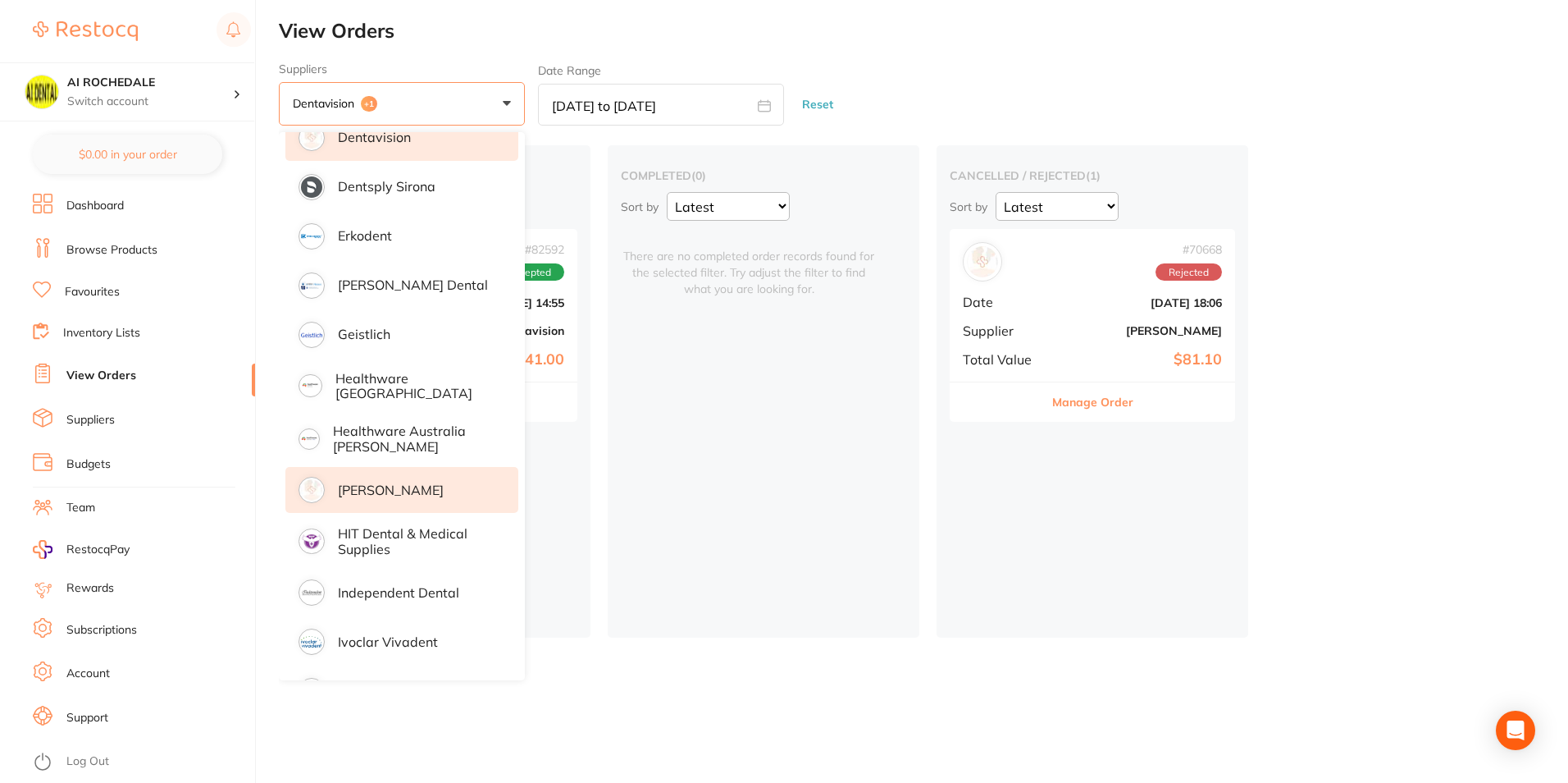
click at [401, 127] on main "View Orders Suppliers Dentavision +1 All suppliers AB Orthodontics [PERSON_NAME…" at bounding box center [923, 391] width 1289 height 783
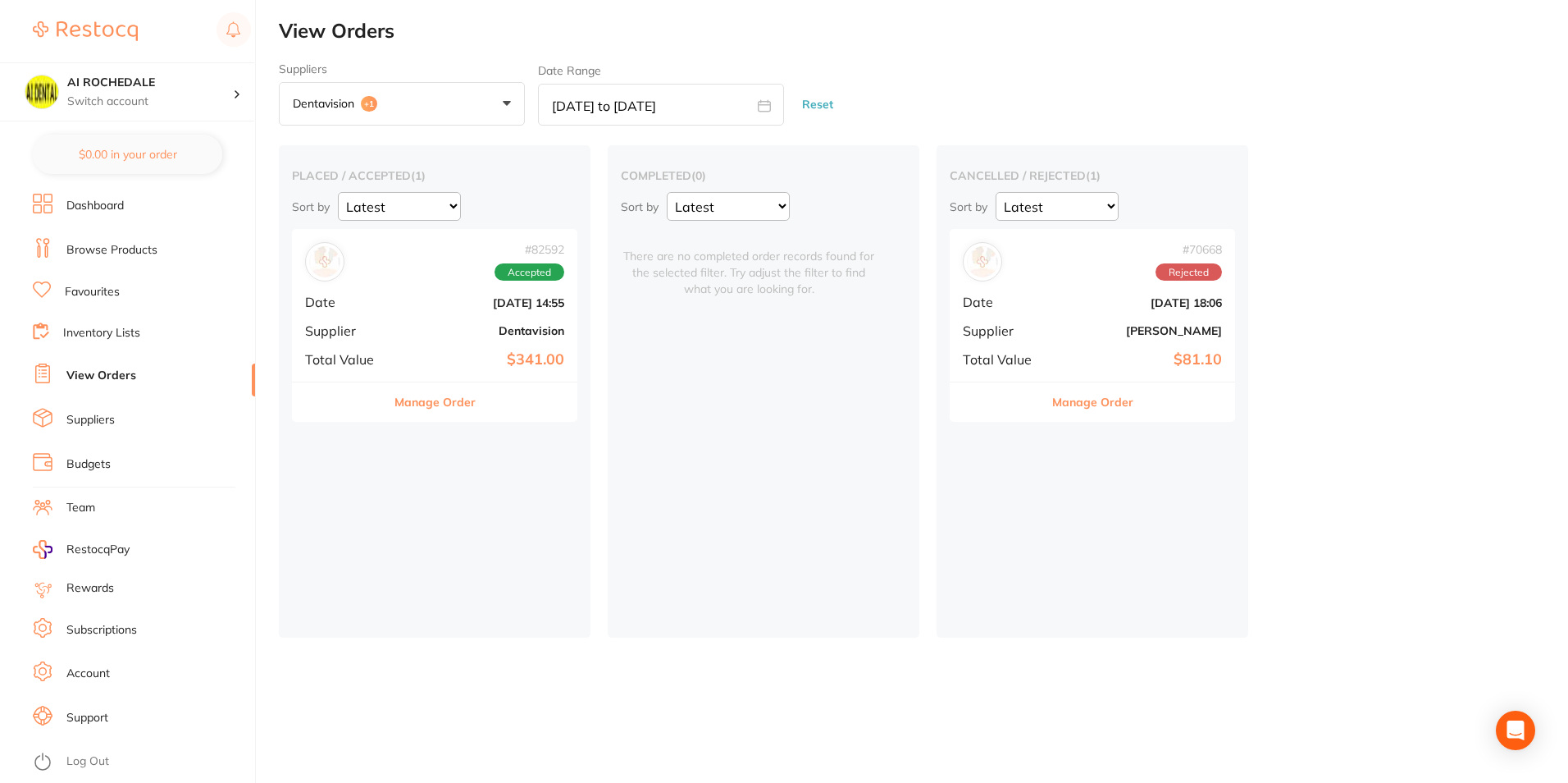
click at [415, 110] on button "Dentavision +1" at bounding box center [402, 105] width 246 height 45
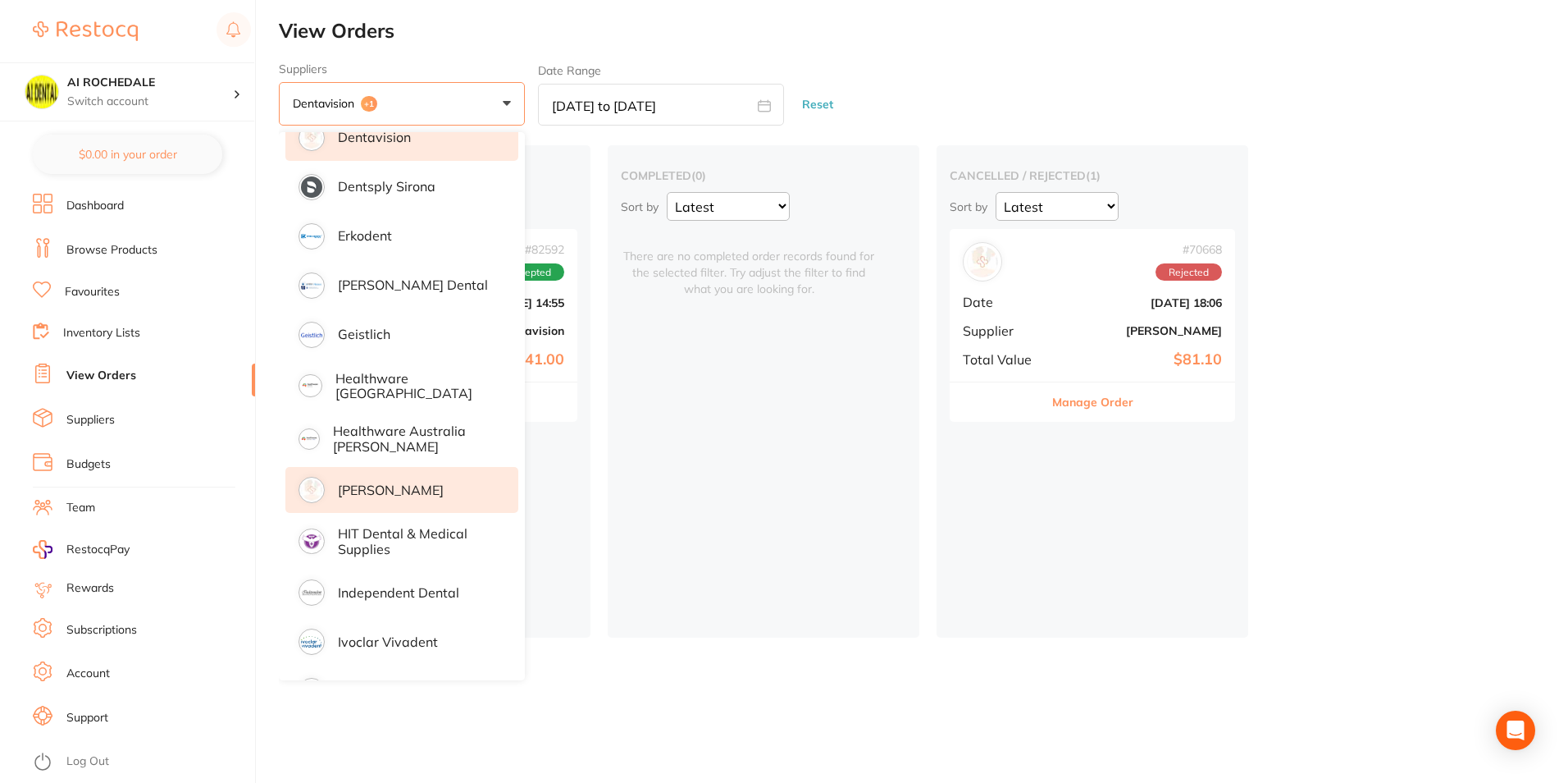
click at [400, 148] on li "Dentavision" at bounding box center [401, 137] width 233 height 46
click at [784, 567] on div "completed ( 0 ) Sort by Latest Notification There are no completed order record…" at bounding box center [763, 391] width 311 height 492
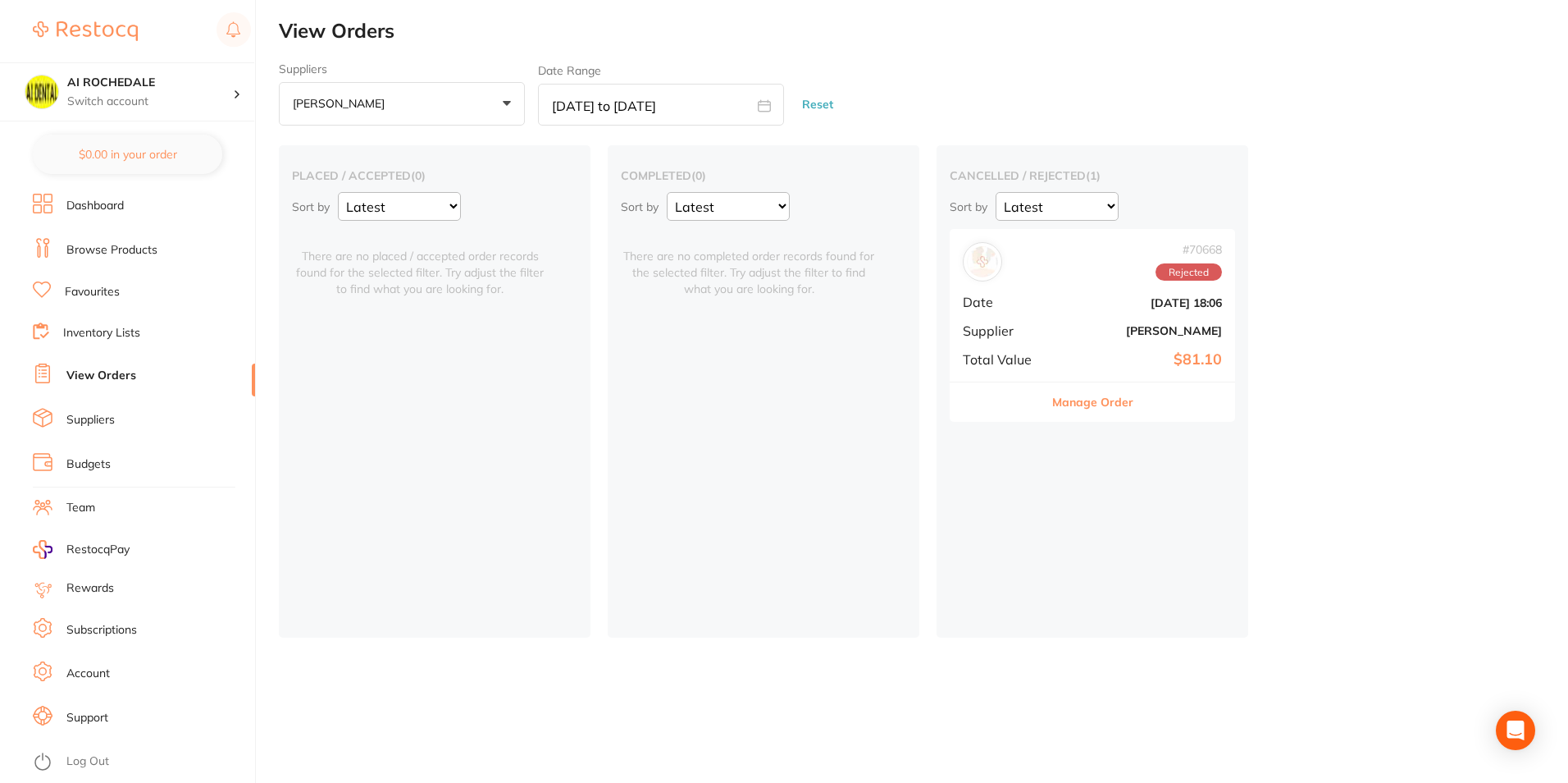
click at [682, 116] on input "[DATE] to [DATE]" at bounding box center [661, 104] width 246 height 42
select select "2025"
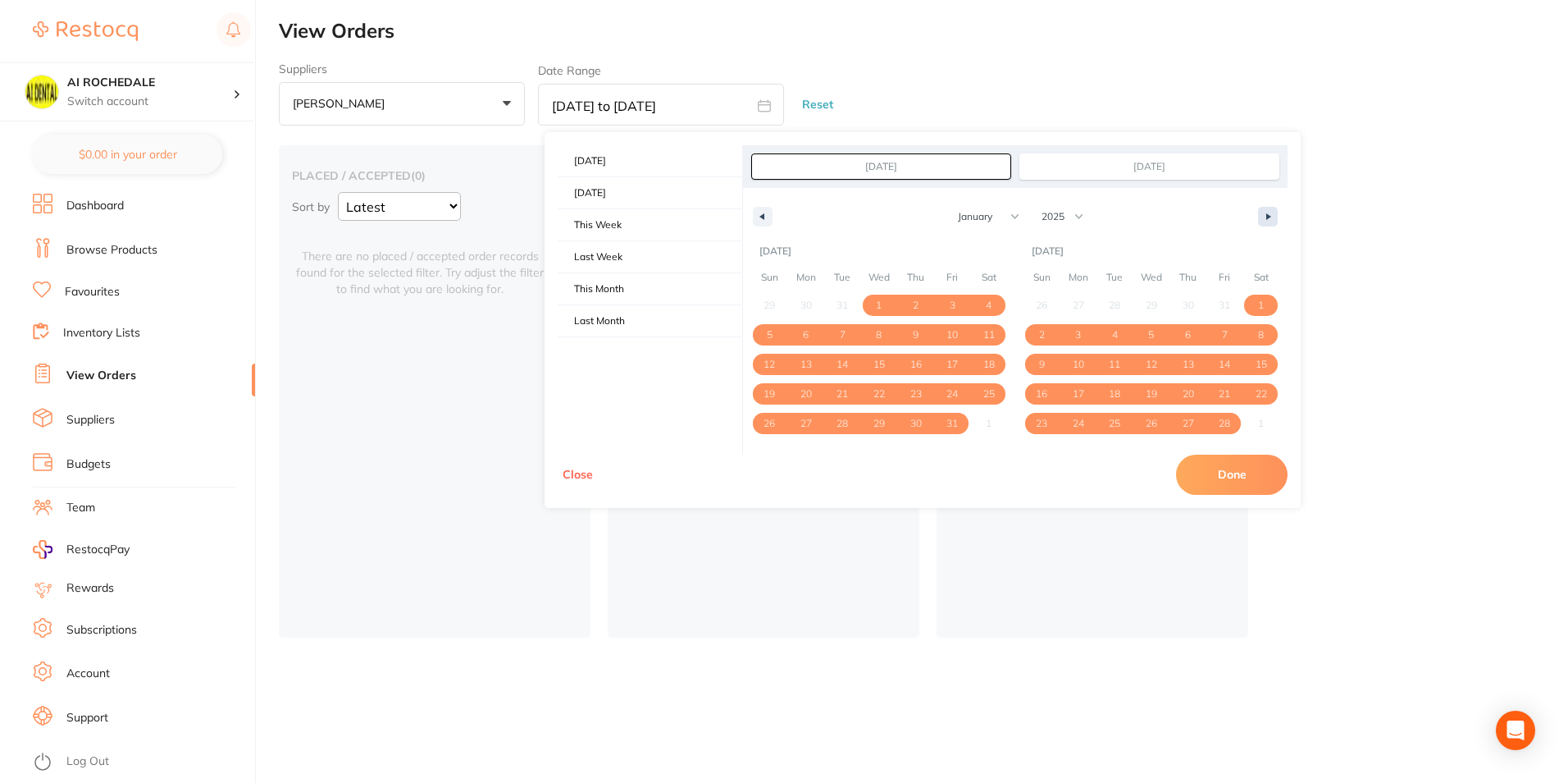
click at [1263, 221] on button "button" at bounding box center [1267, 216] width 19 height 19
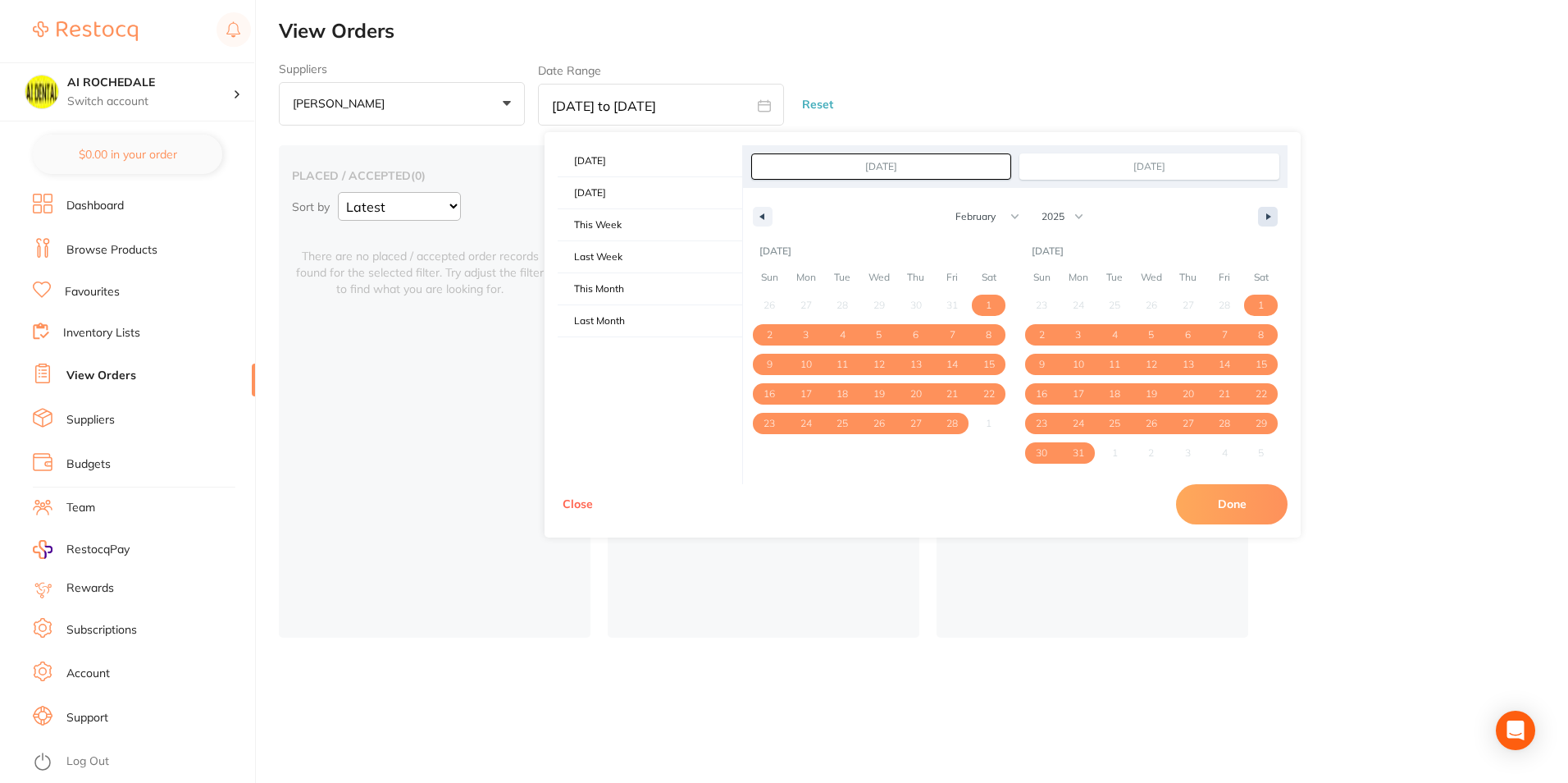
click at [1263, 221] on button "button" at bounding box center [1267, 216] width 19 height 19
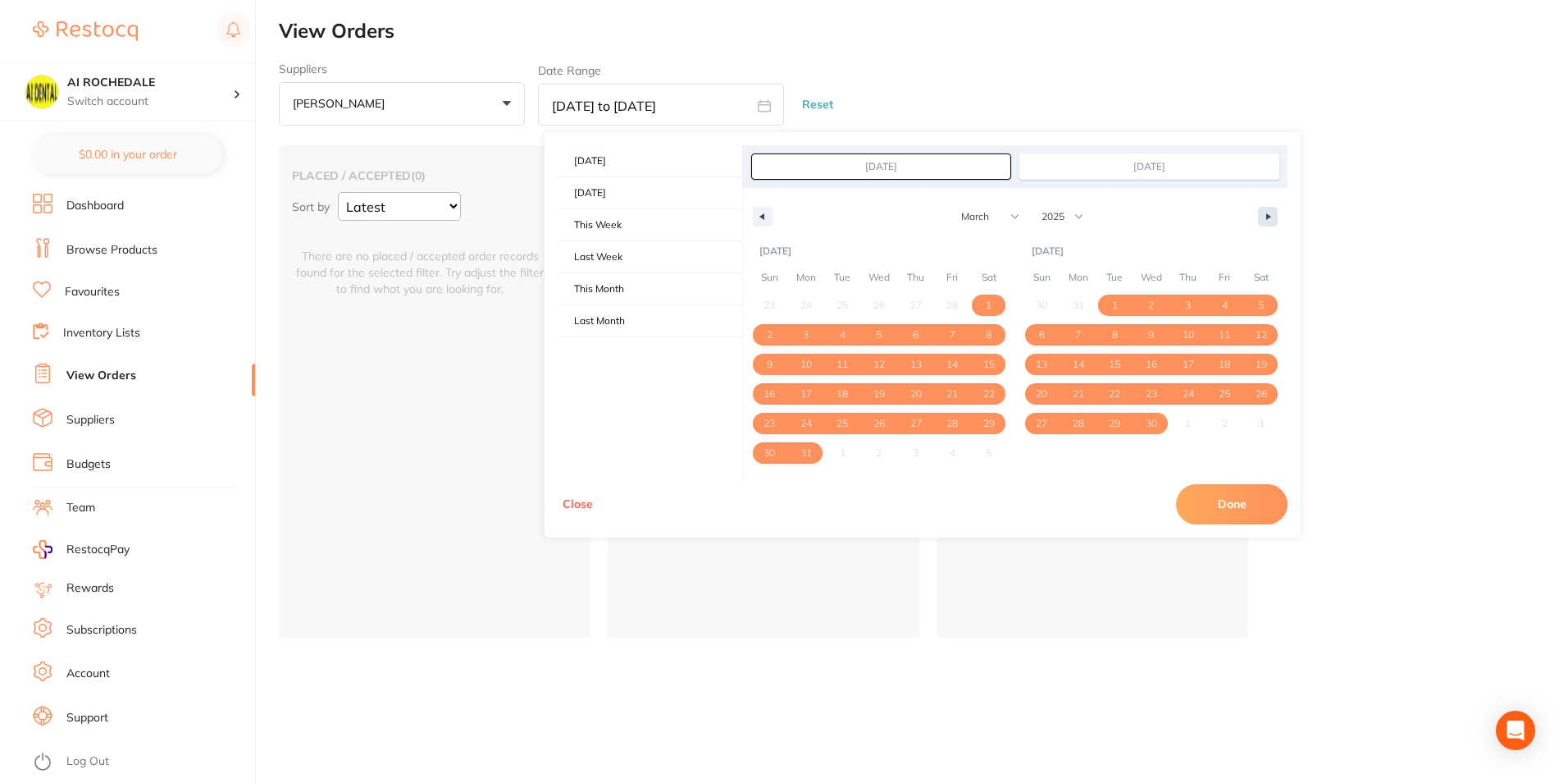
click at [1264, 221] on button "button" at bounding box center [1267, 216] width 19 height 19
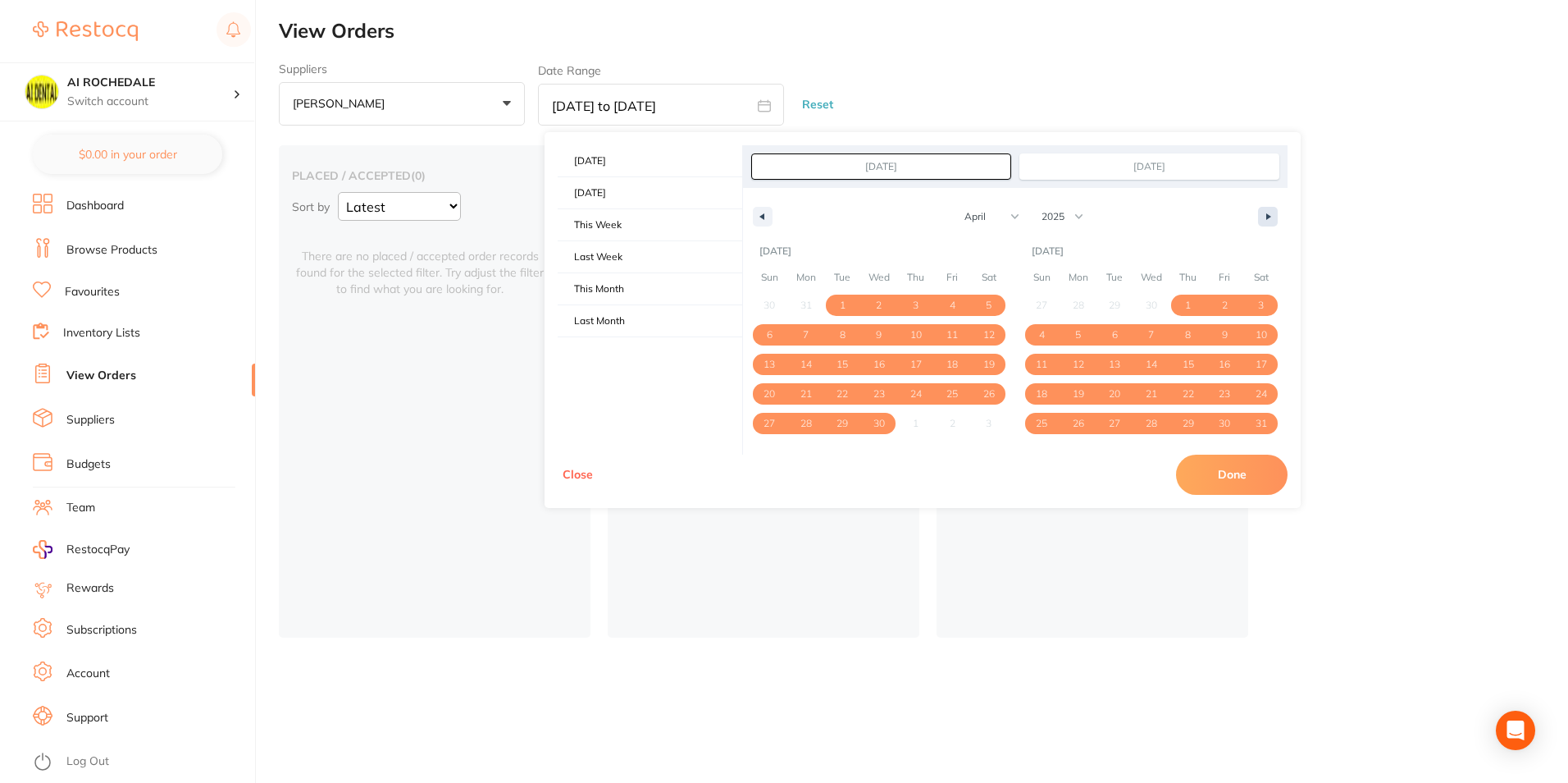
click at [1264, 221] on button "button" at bounding box center [1267, 216] width 19 height 19
select select "4"
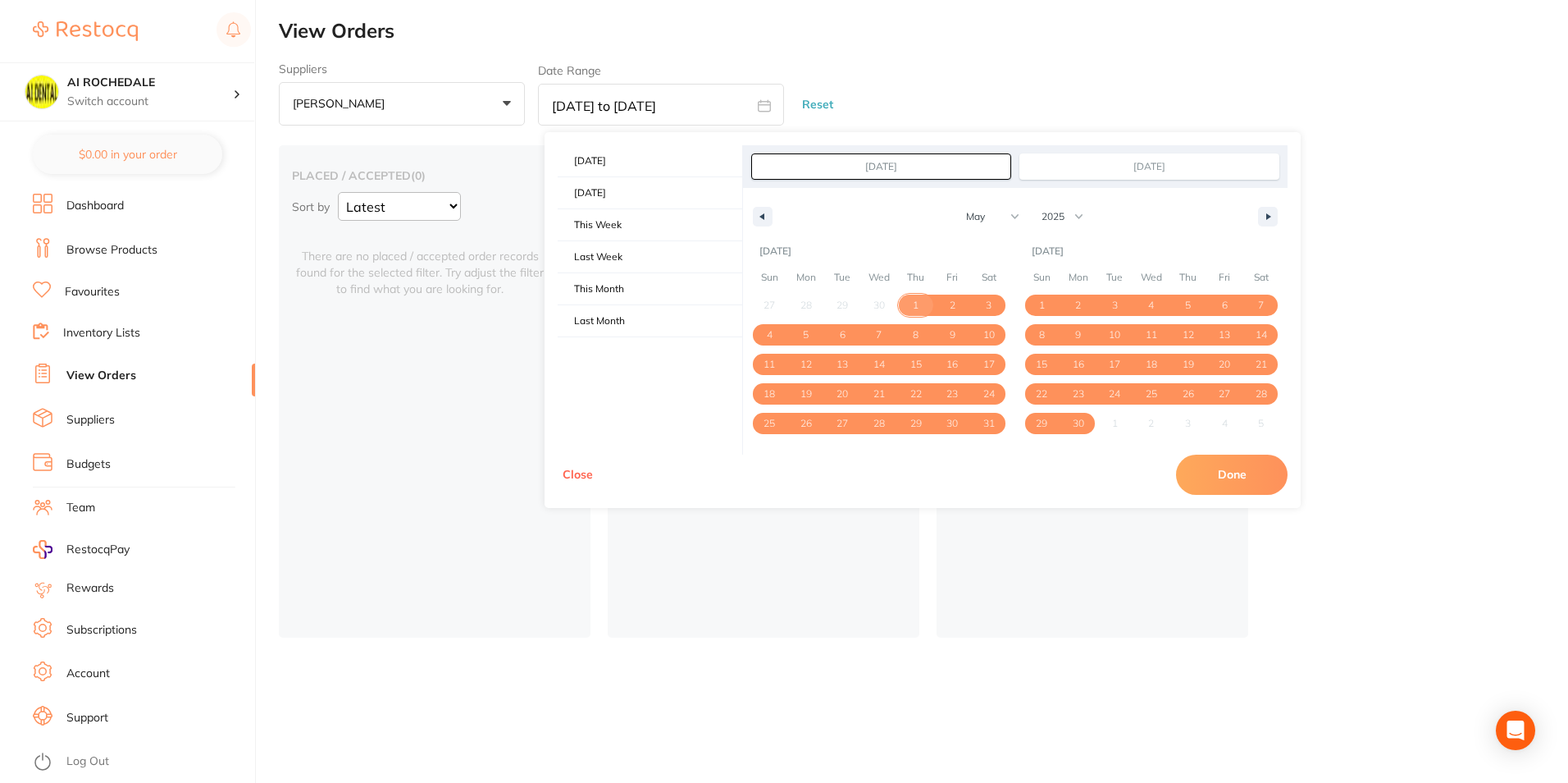
click at [912, 306] on span "1" at bounding box center [915, 306] width 37 height 21
type input "[DATE]"
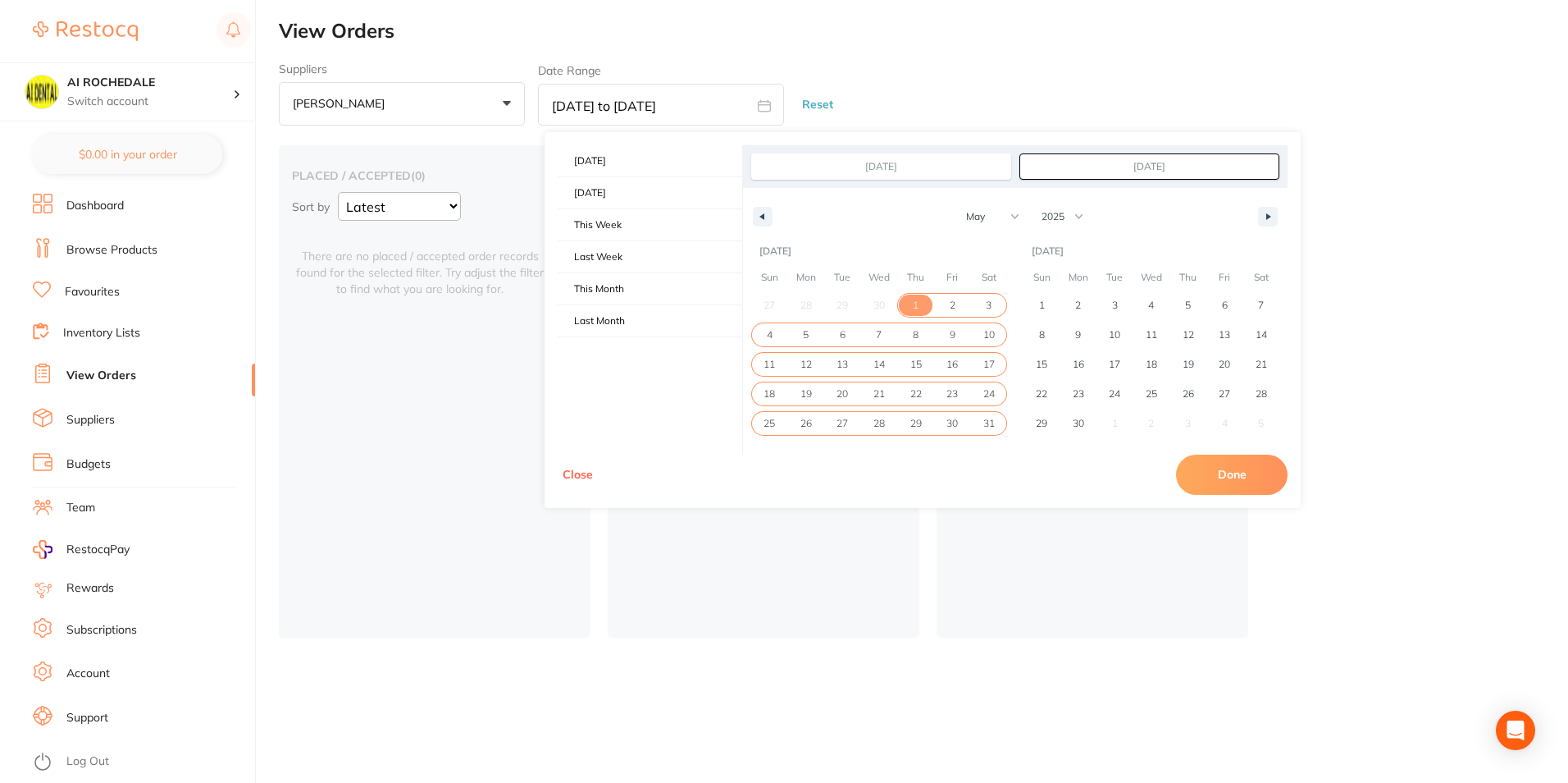
click at [986, 426] on span "31" at bounding box center [989, 423] width 12 height 29
type input "[DATE]"
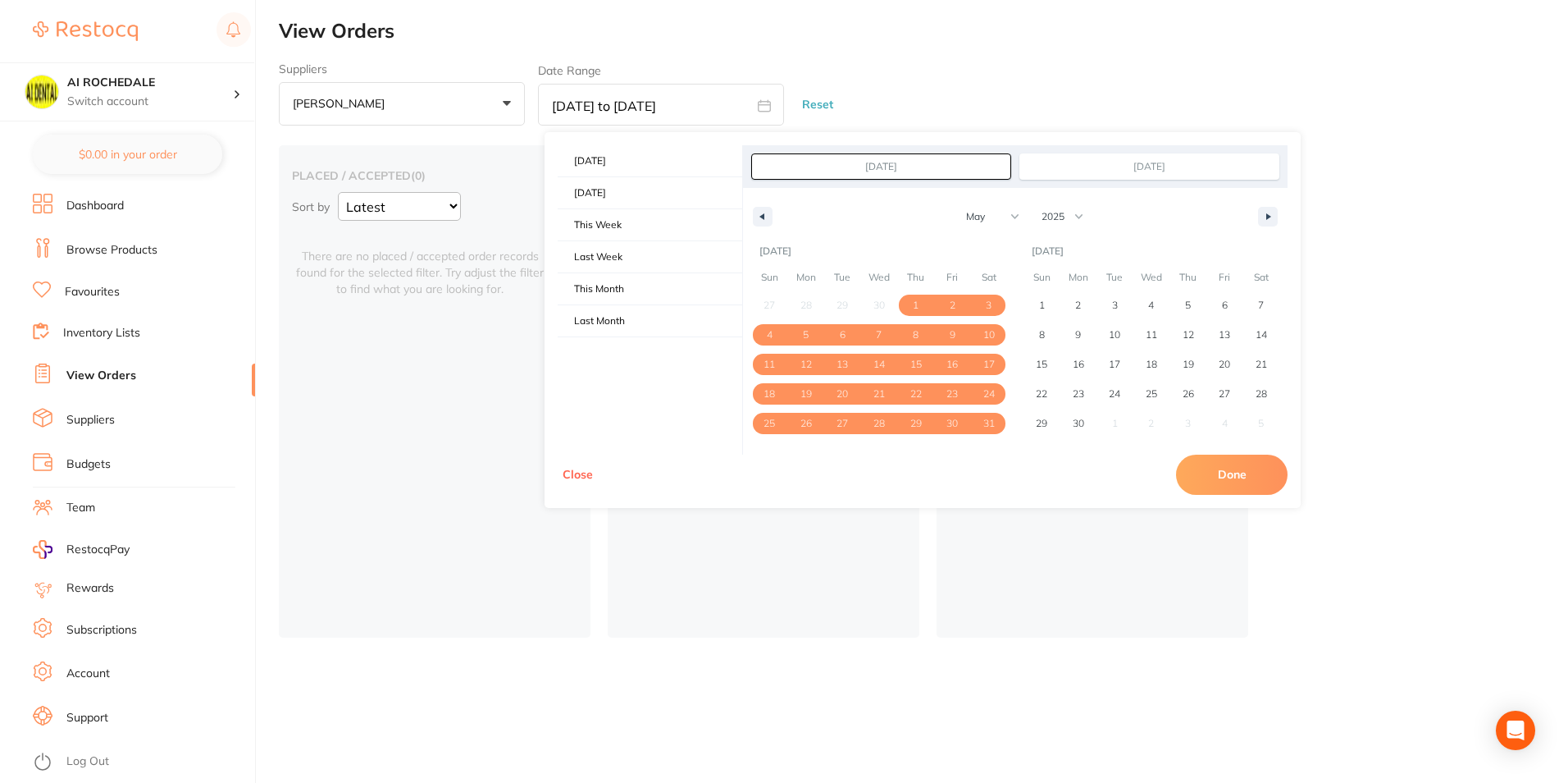
click at [1227, 475] on button "Done" at bounding box center [1232, 474] width 112 height 40
type input "[DATE] to [DATE]"
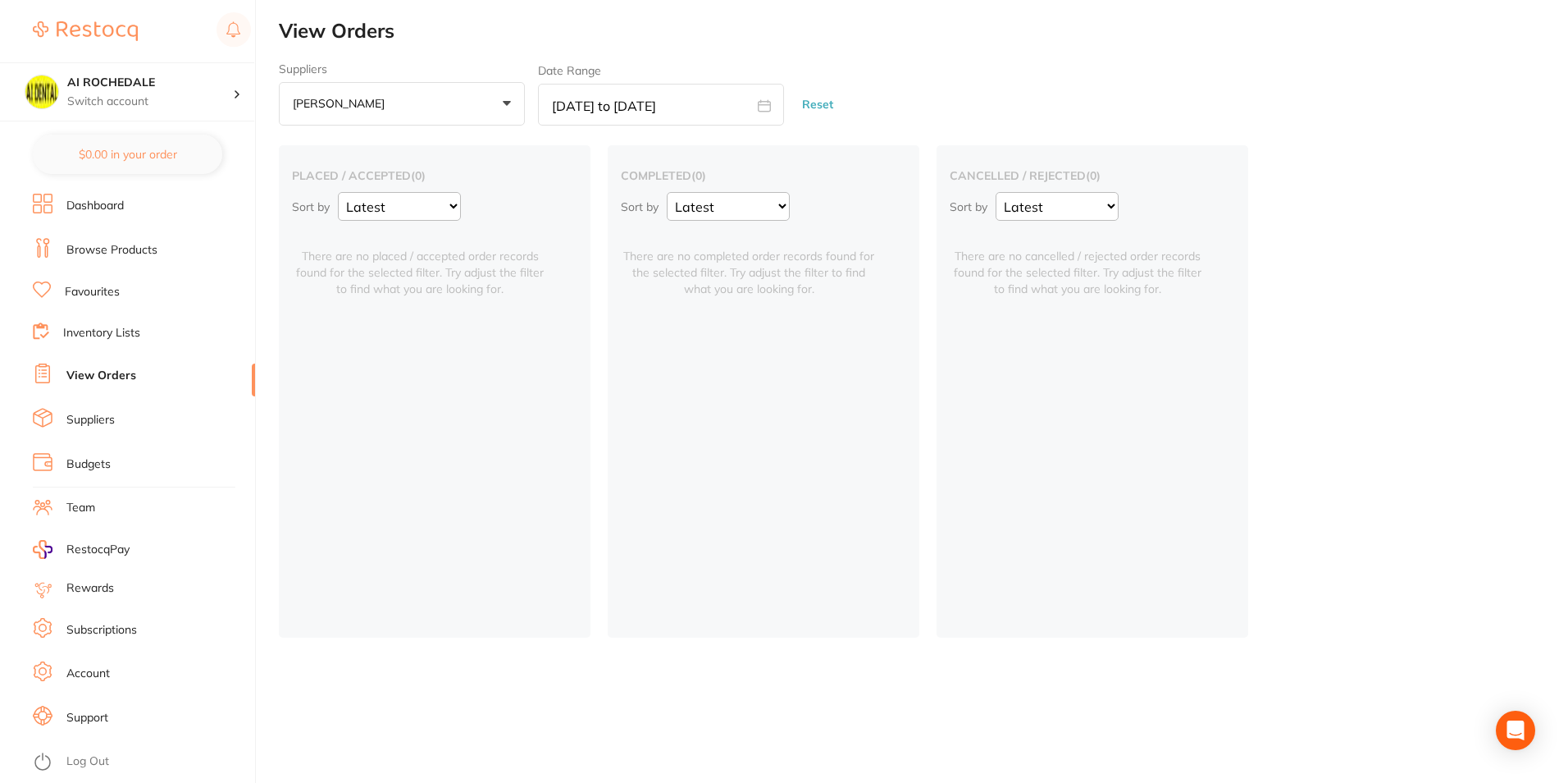
click at [1162, 470] on div "cancelled / rejected ( 0 ) Sort by Latest Notification There are no cancelled /…" at bounding box center [1092, 391] width 311 height 492
click at [806, 107] on button "Reset" at bounding box center [817, 104] width 41 height 44
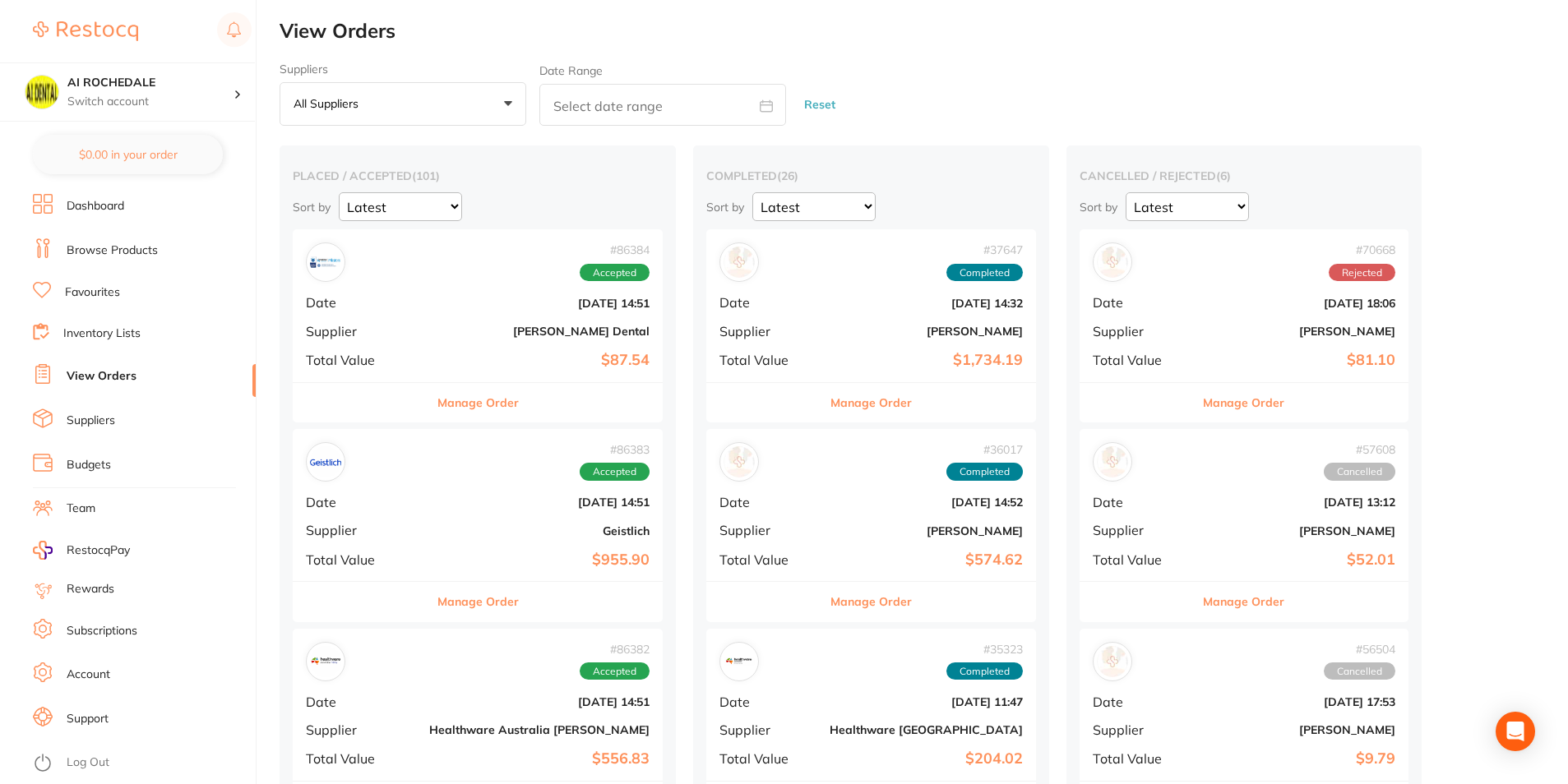
click at [423, 104] on button "All suppliers +0" at bounding box center [403, 105] width 247 height 45
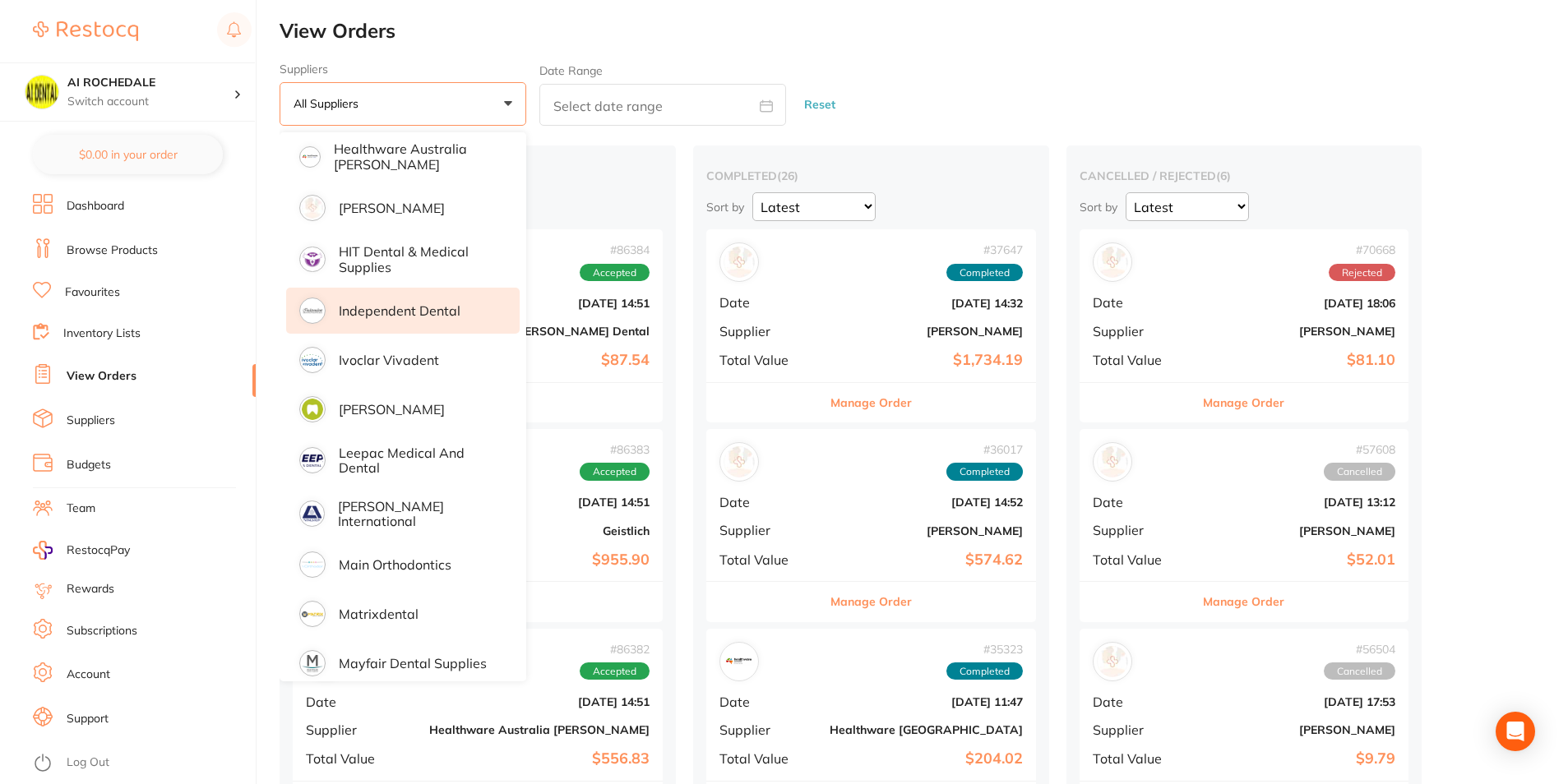
scroll to position [903, 0]
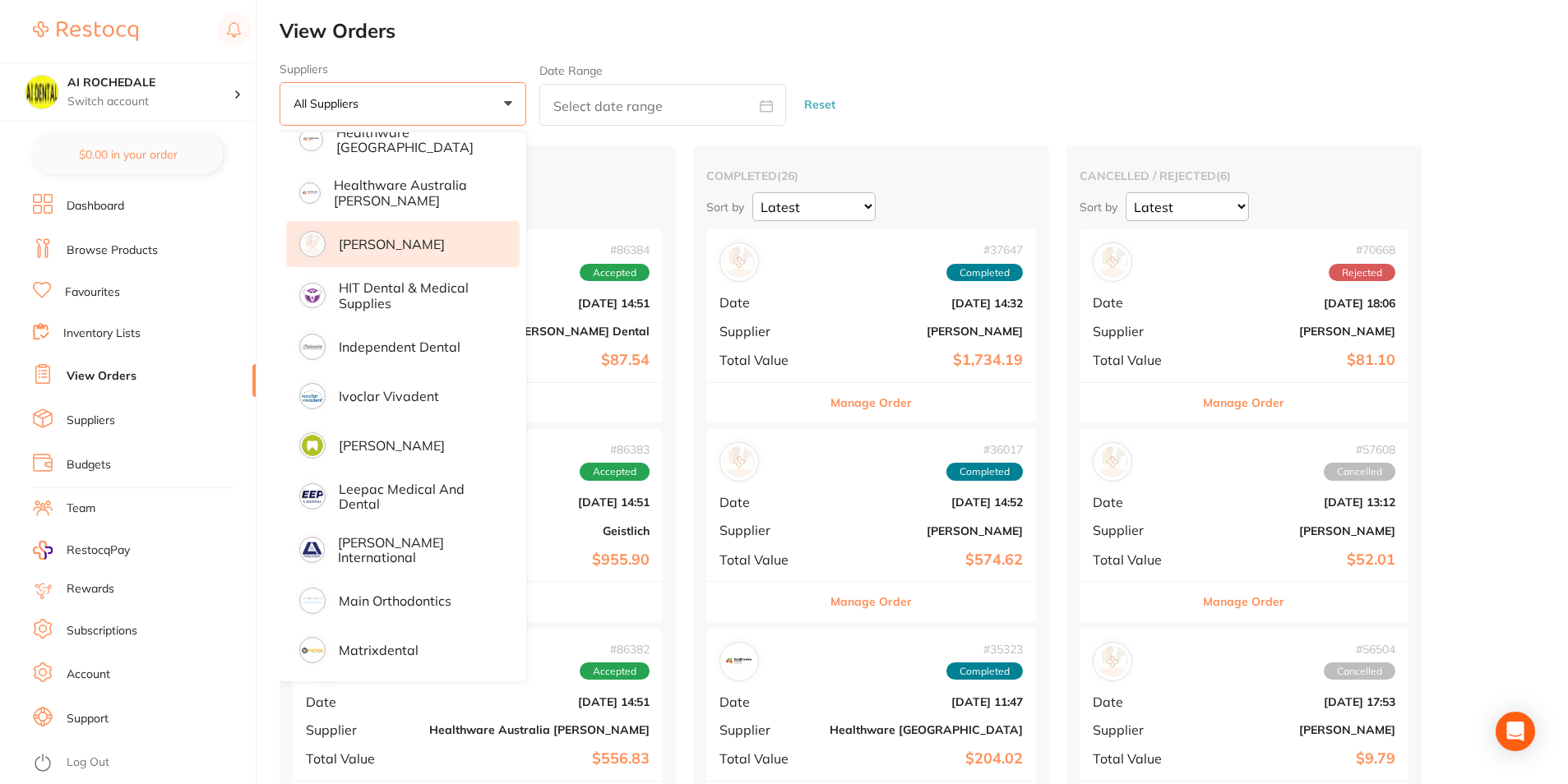
click at [408, 256] on li "[PERSON_NAME]" at bounding box center [402, 244] width 233 height 46
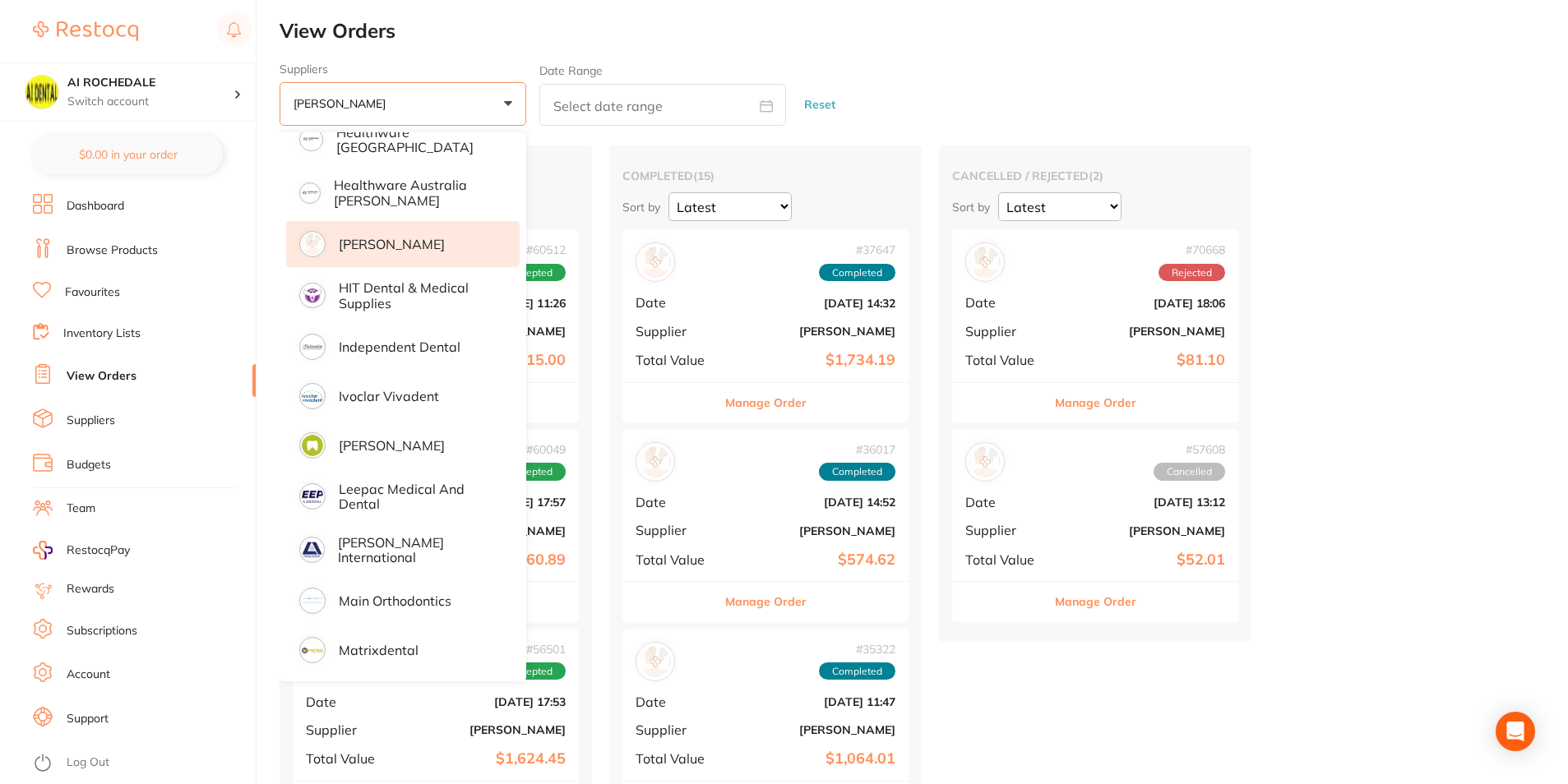
click at [753, 106] on span at bounding box center [766, 107] width 40 height 16
select select "7"
select select "2025"
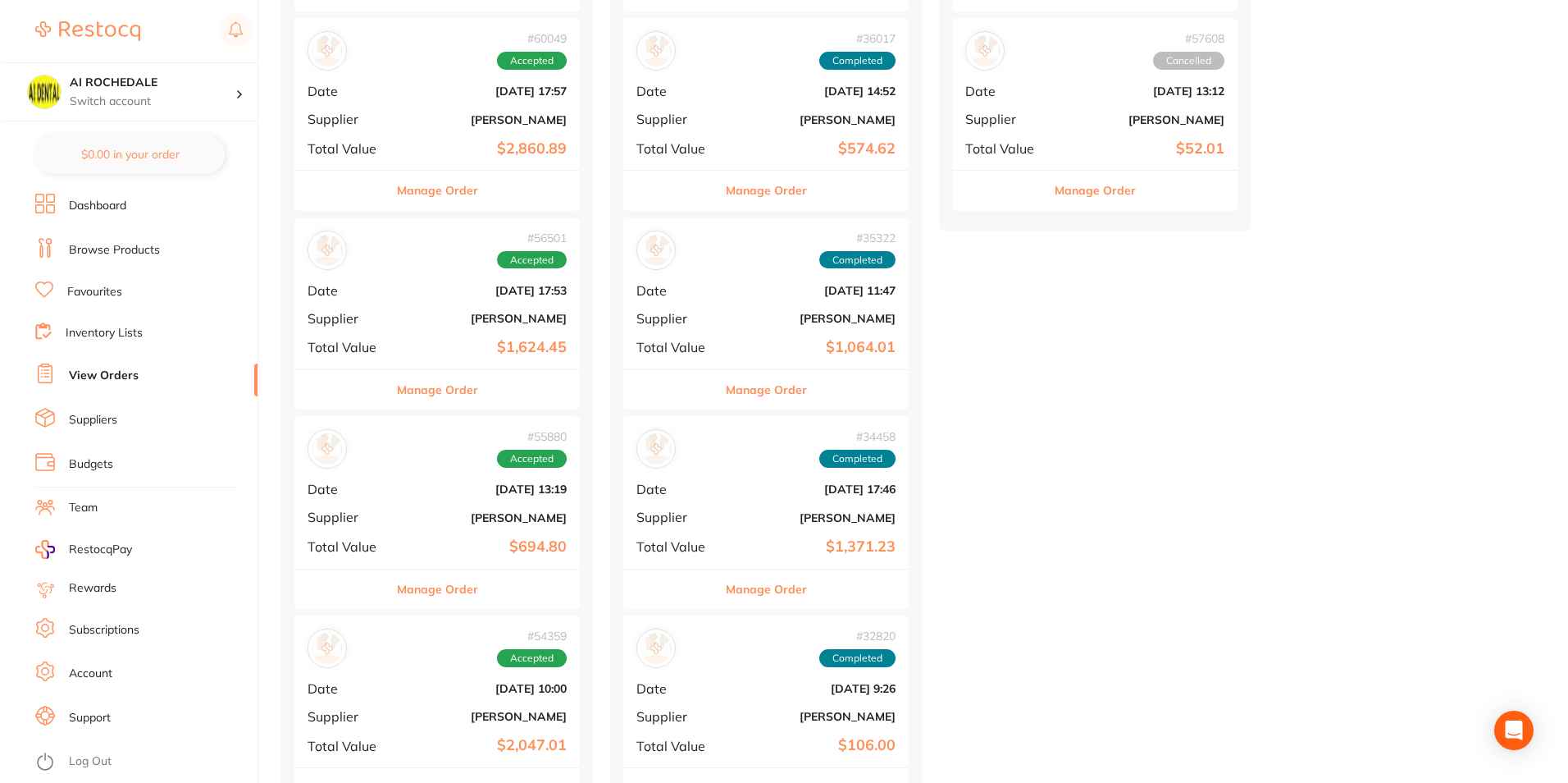
scroll to position [0, 0]
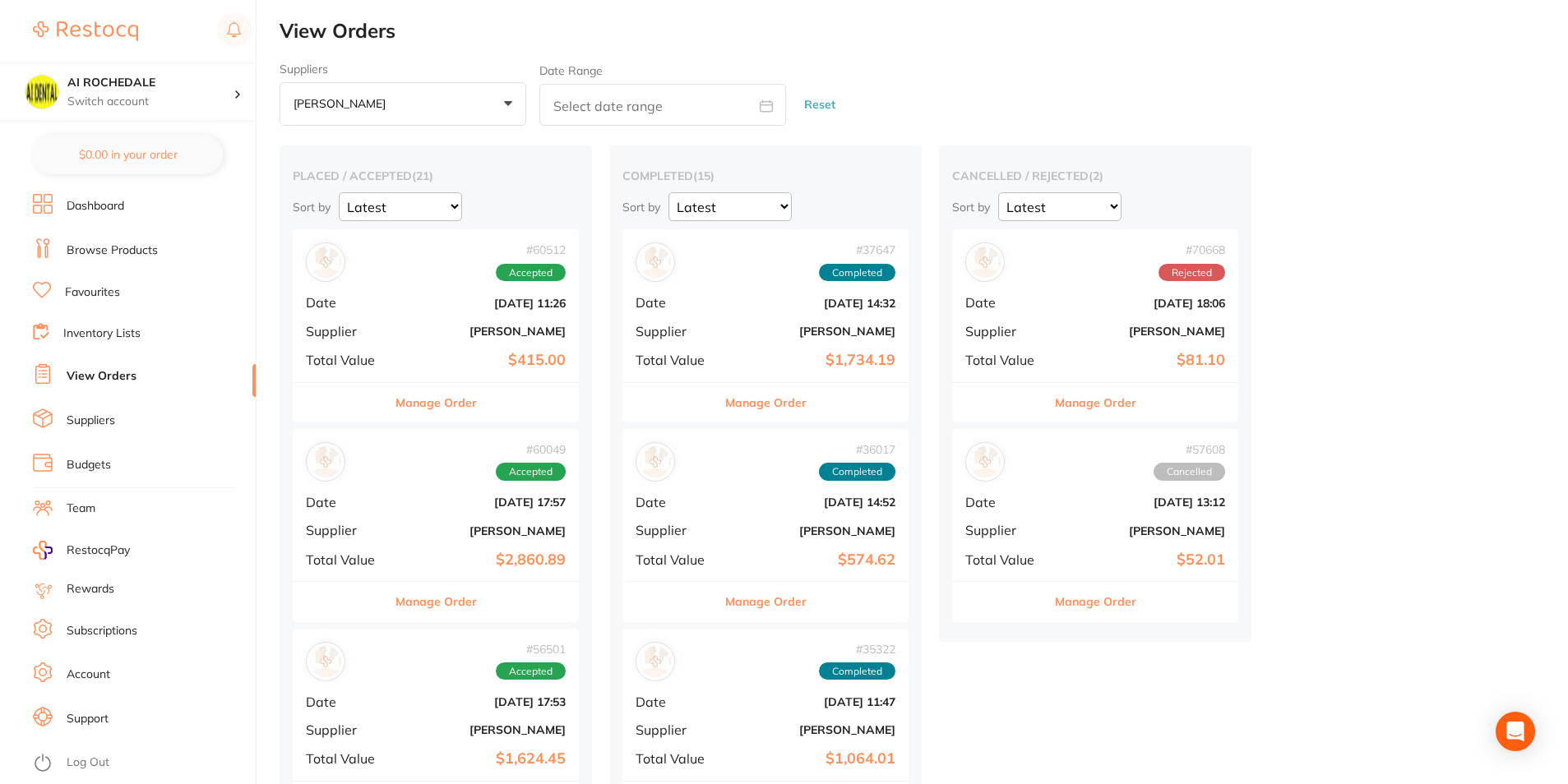
drag, startPoint x: 723, startPoint y: 110, endPoint x: 732, endPoint y: 114, distance: 9.8
click at [727, 114] on input "text" at bounding box center [663, 104] width 247 height 42
select select "7"
select select "2025"
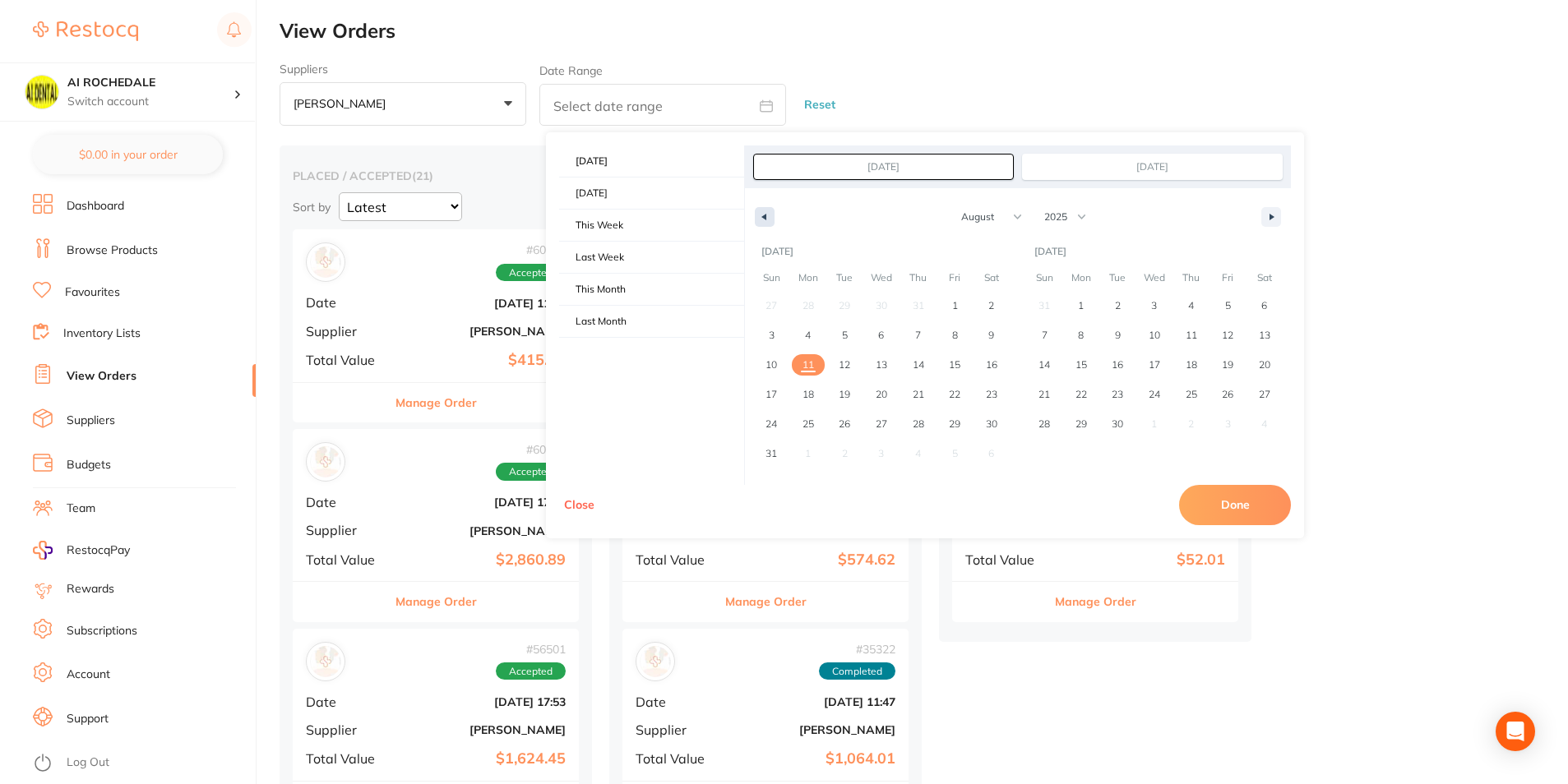
click at [766, 216] on button "button" at bounding box center [764, 217] width 19 height 19
click at [759, 221] on button "button" at bounding box center [764, 217] width 19 height 19
select select "5"
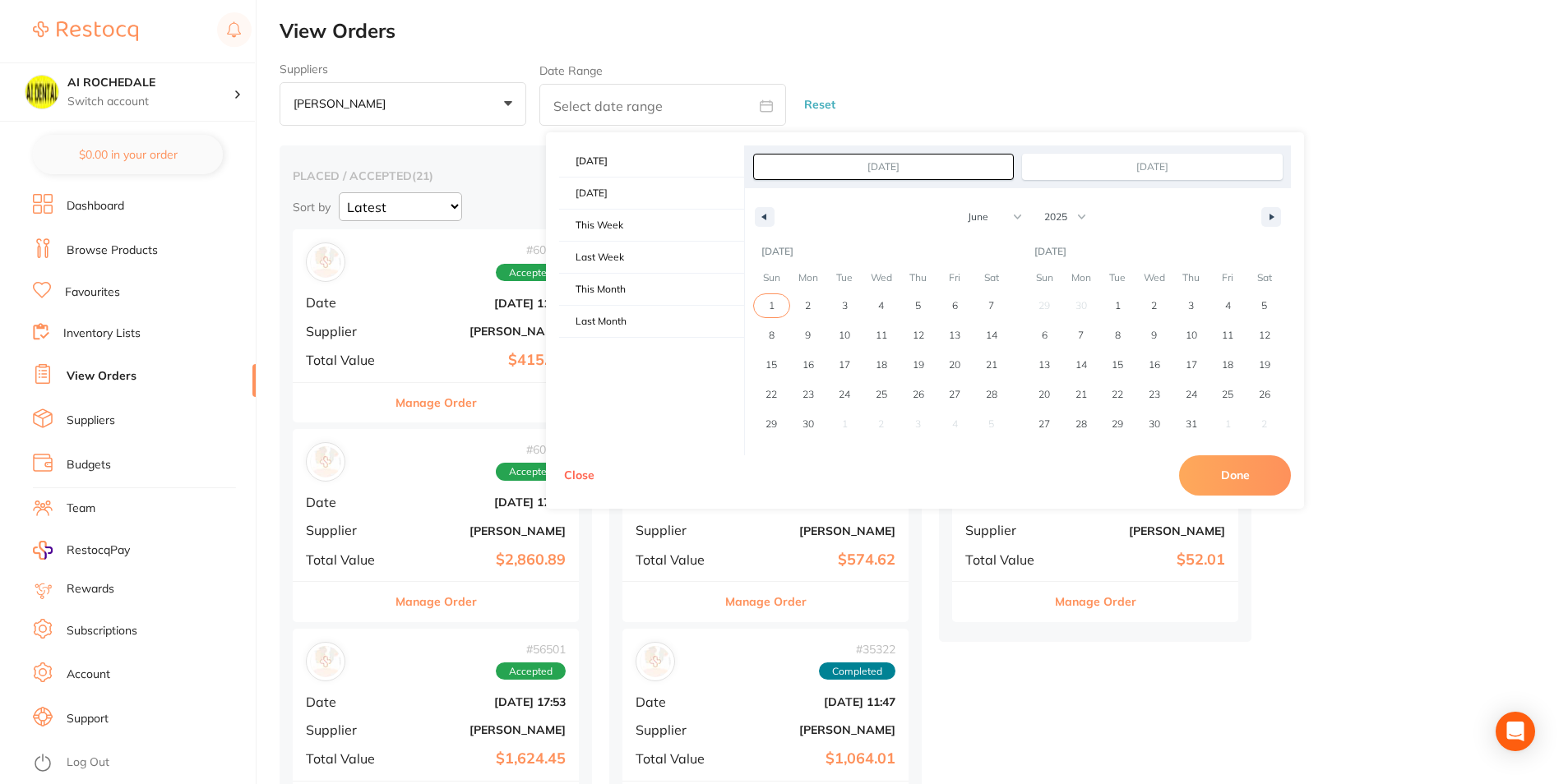
drag, startPoint x: 779, startPoint y: 303, endPoint x: 850, endPoint y: 401, distance: 121.0
click at [779, 304] on span "1" at bounding box center [772, 306] width 37 height 21
type input "[DATE]"
click at [810, 426] on span "30" at bounding box center [808, 424] width 12 height 29
type input "[DATE]"
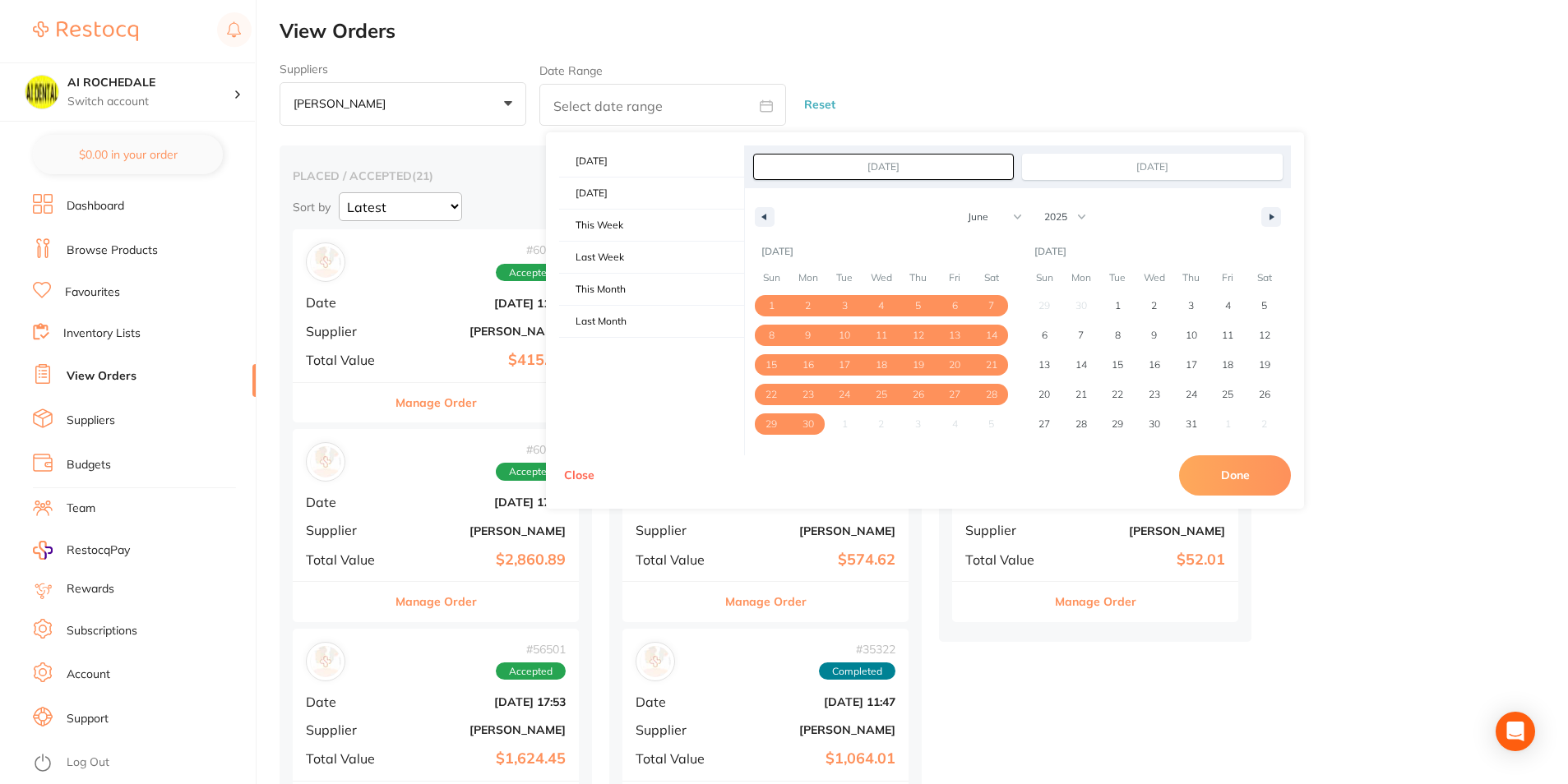
click at [1237, 477] on button "Done" at bounding box center [1235, 475] width 112 height 40
type input "[DATE] to [DATE]"
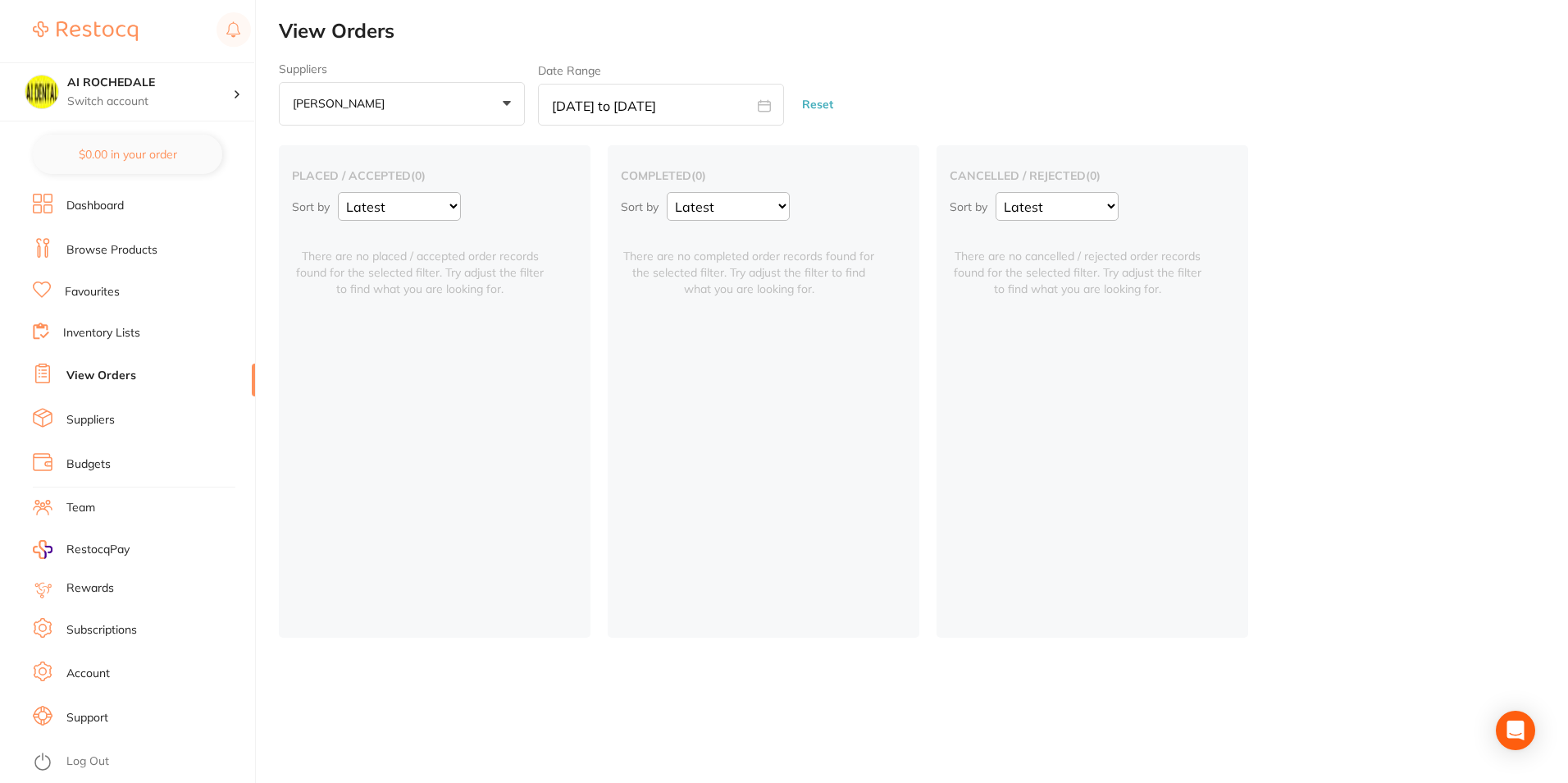
click at [1234, 476] on div "cancelled / rejected ( 0 ) Sort by Latest Notification There are no cancelled /…" at bounding box center [1092, 391] width 311 height 492
click at [178, 85] on h4 "AI ROCHEDALE" at bounding box center [149, 82] width 166 height 16
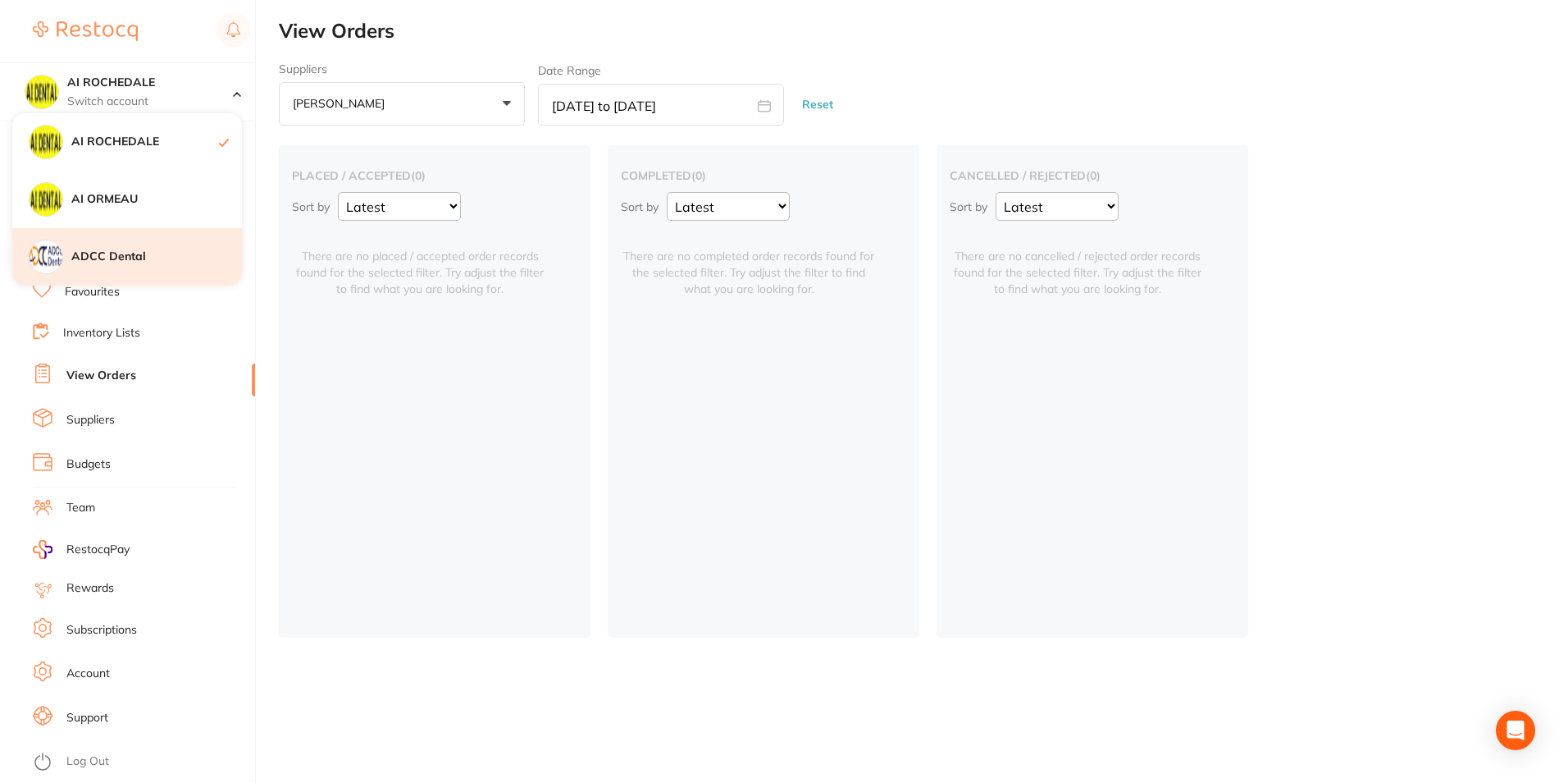
click at [112, 263] on h4 "ADCC Dental" at bounding box center [157, 256] width 171 height 16
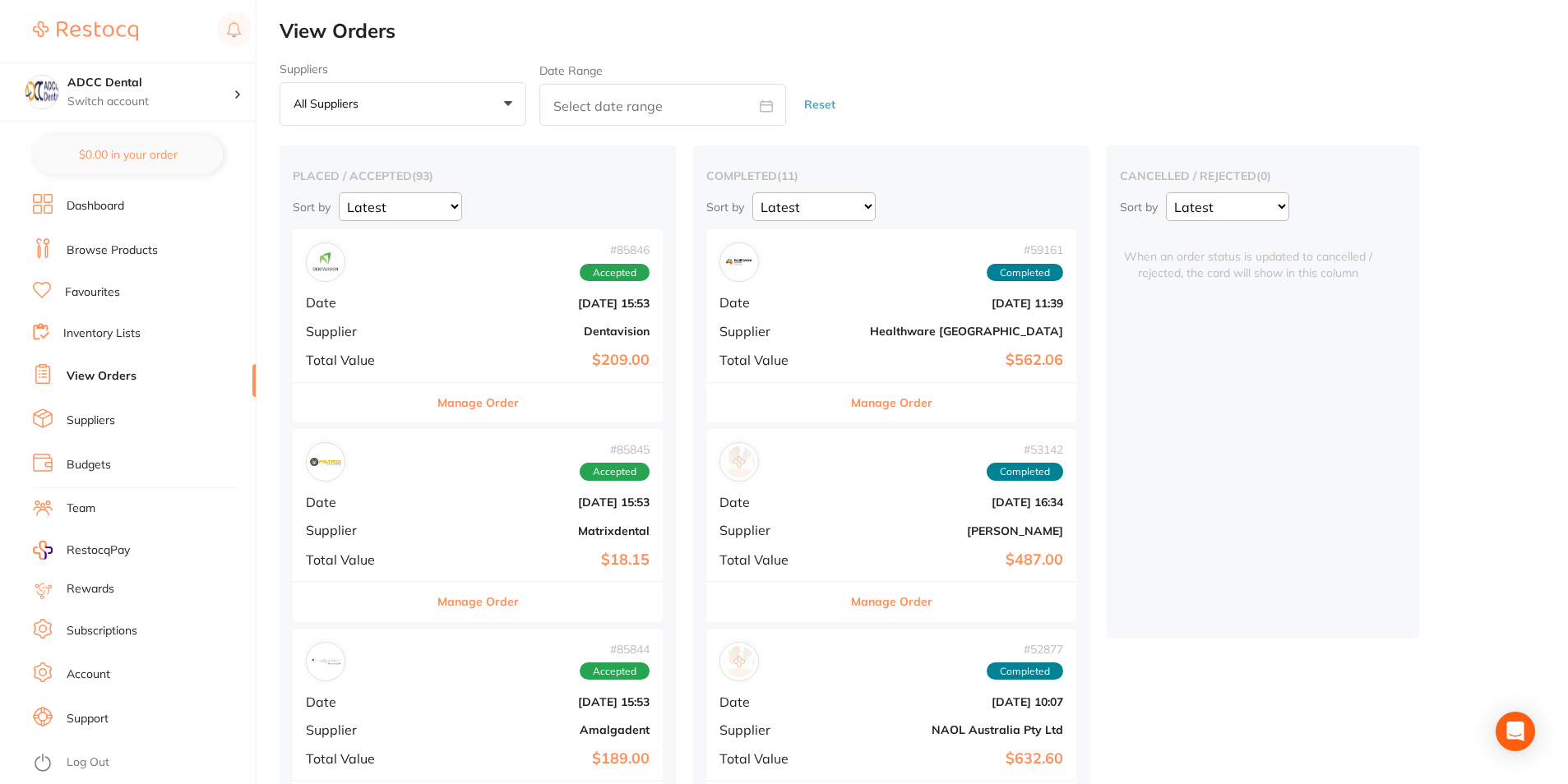
click at [386, 111] on button "All suppliers +0" at bounding box center [403, 105] width 247 height 45
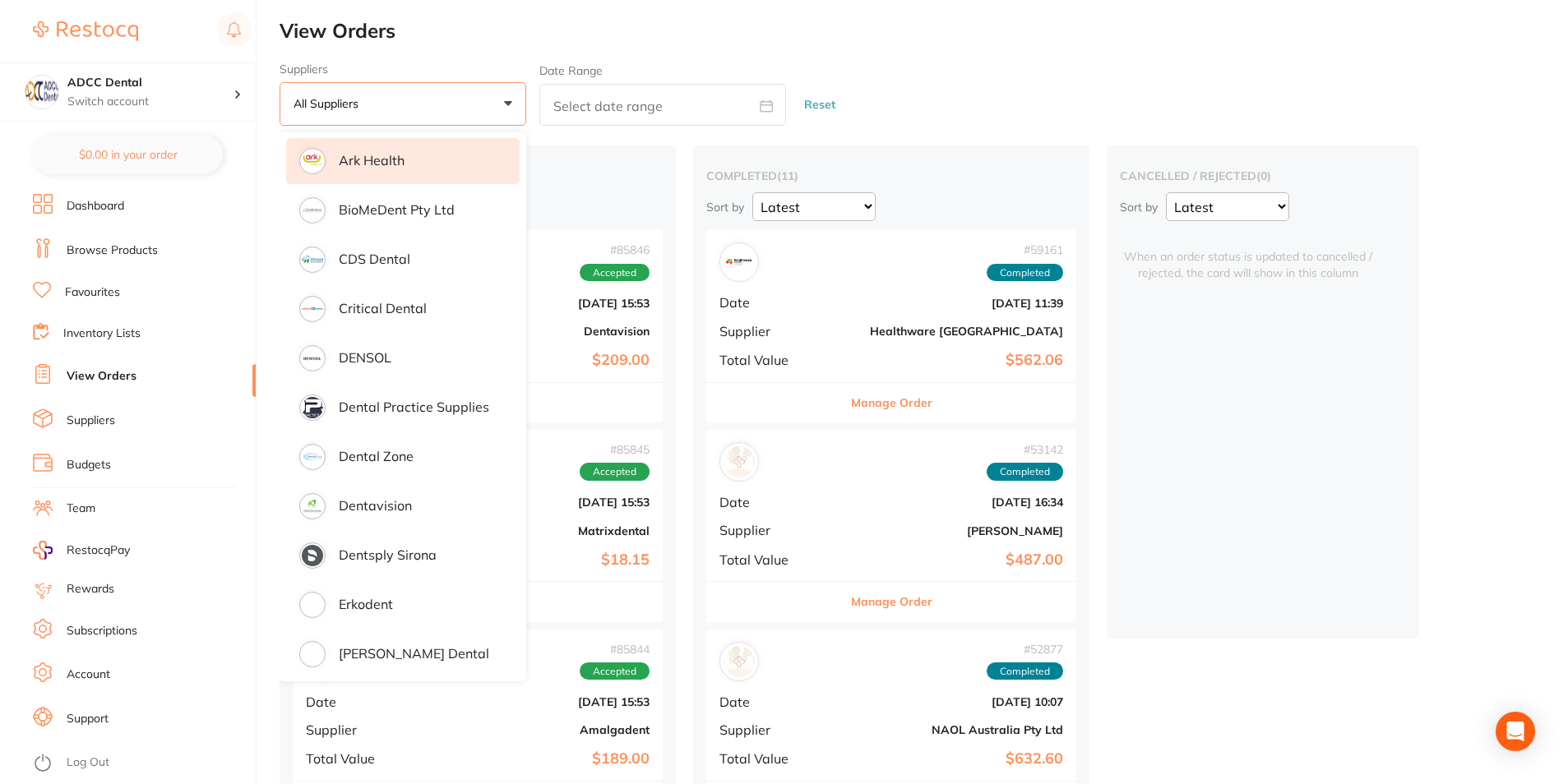
scroll to position [328, 0]
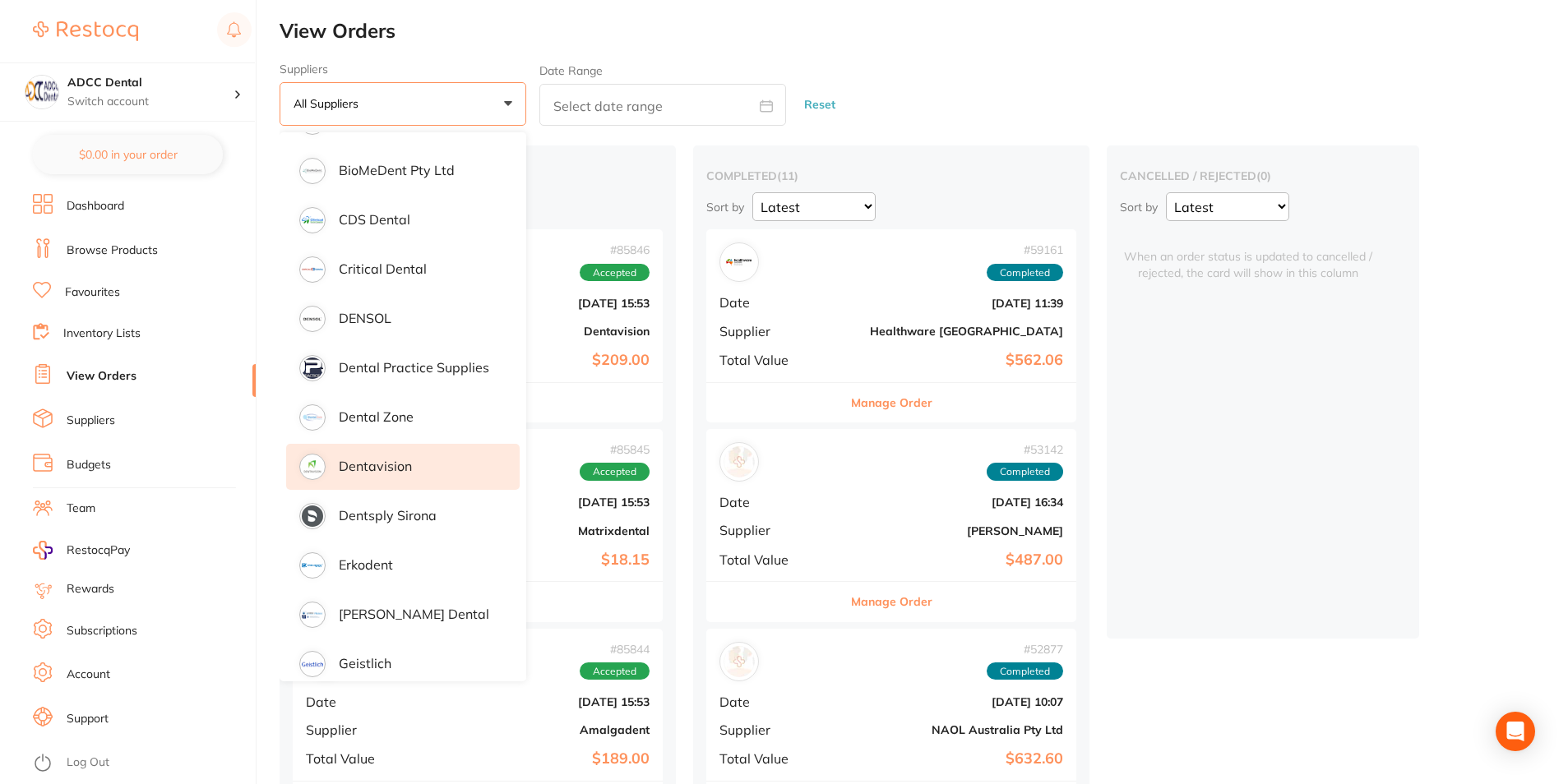
click at [426, 462] on li "Dentavision" at bounding box center [402, 466] width 233 height 46
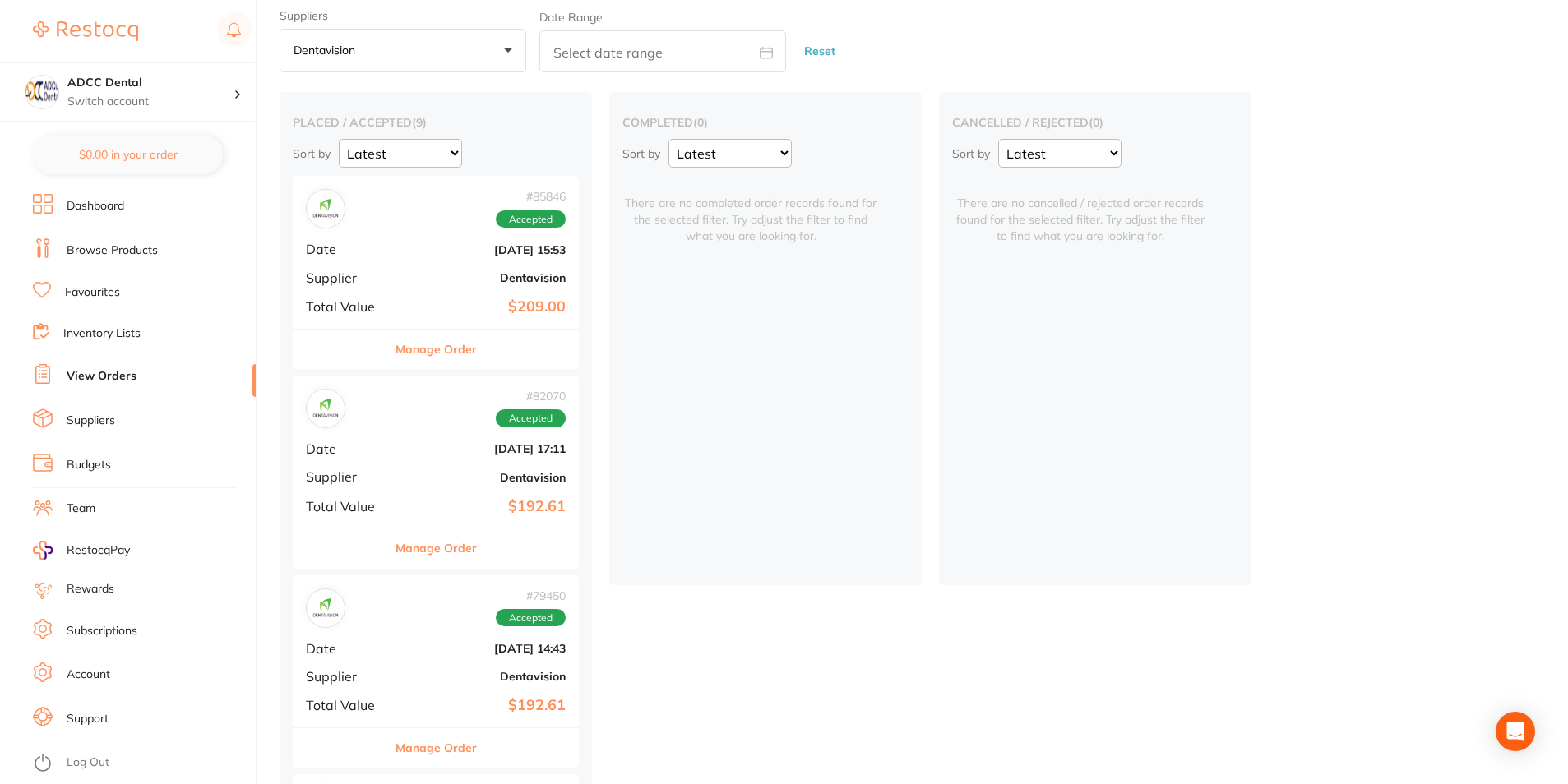
scroll to position [83, 0]
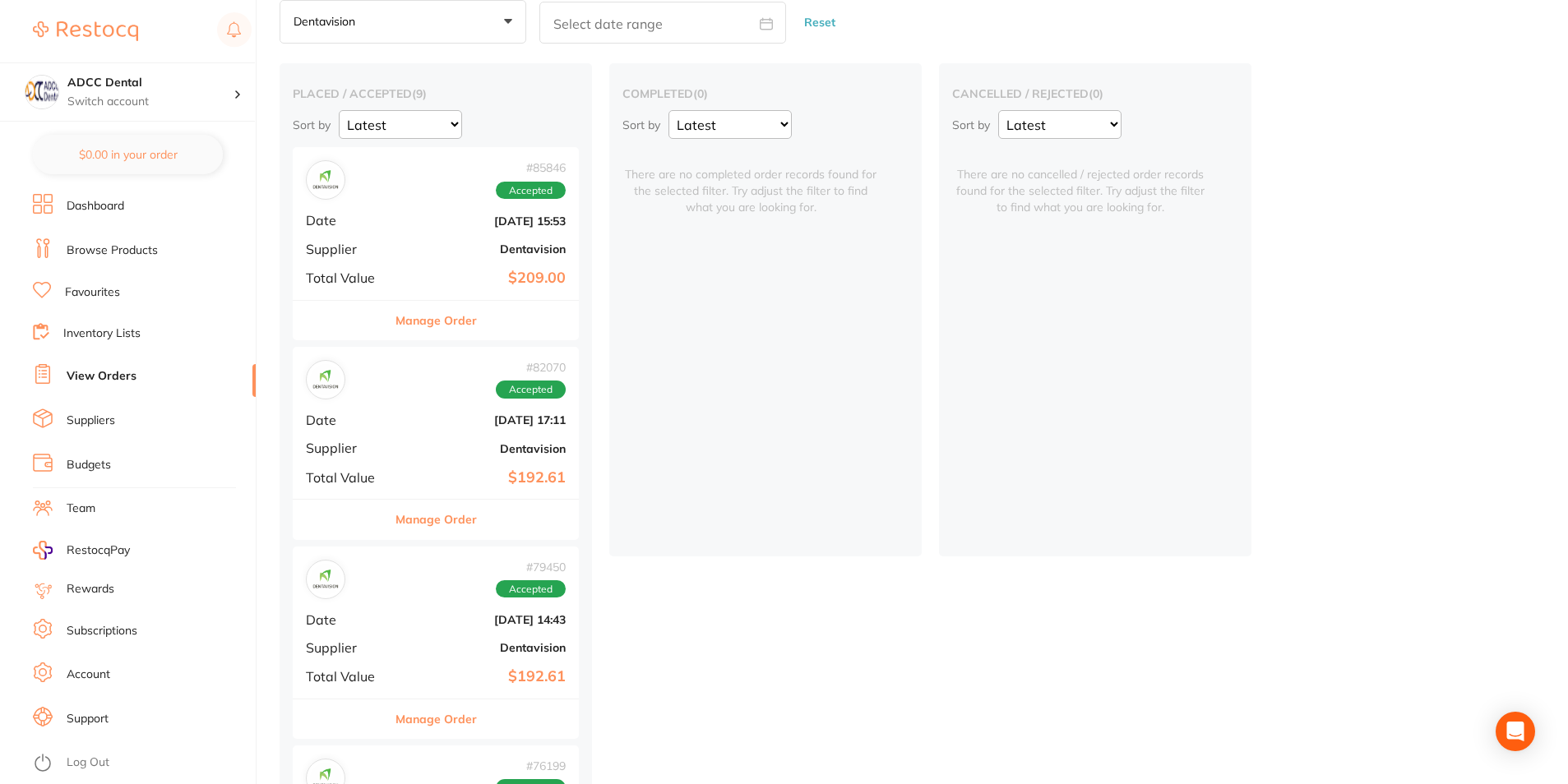
click at [366, 280] on span "Total Value" at bounding box center [347, 277] width 83 height 15
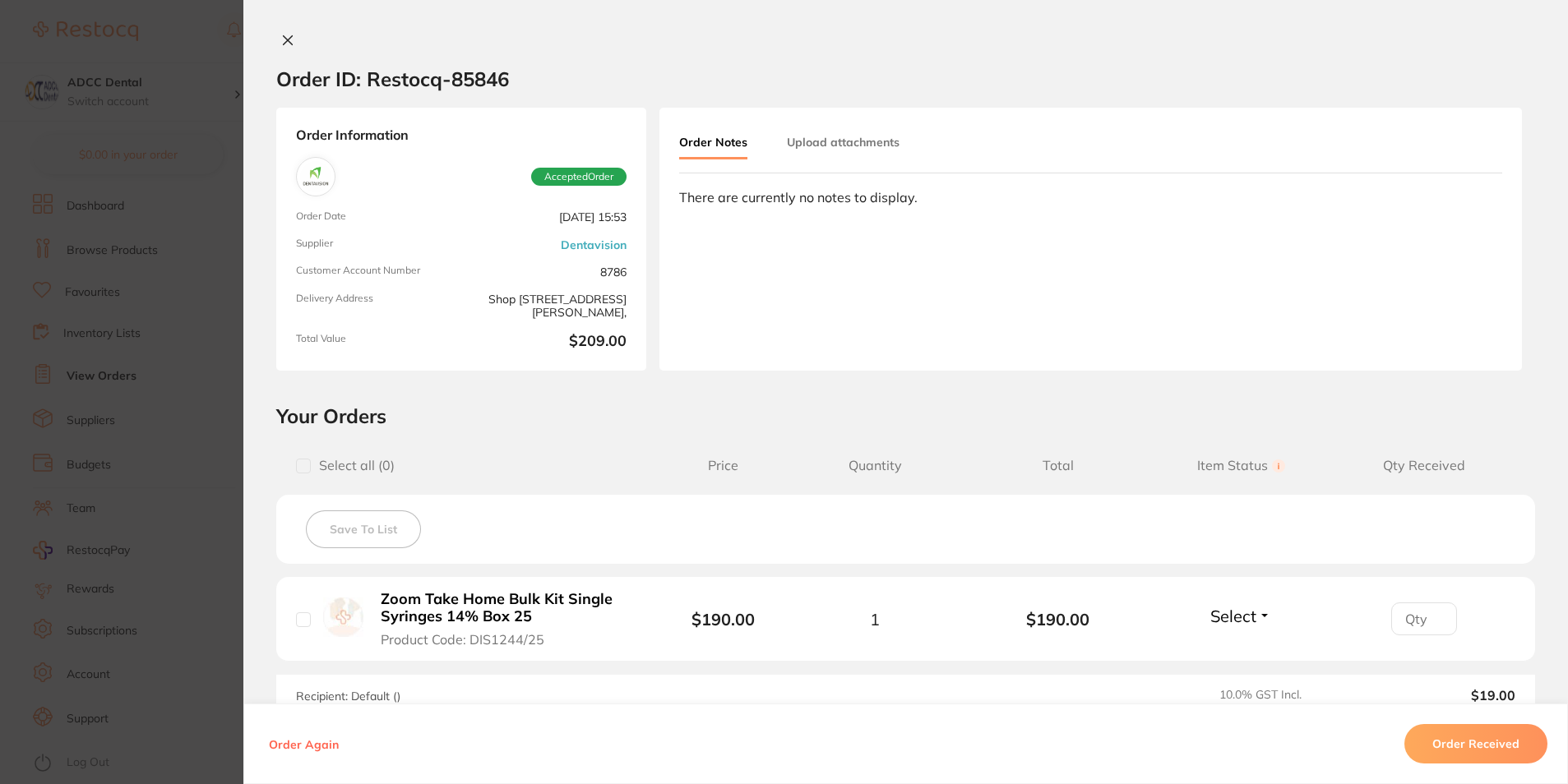
click at [284, 45] on icon at bounding box center [288, 41] width 14 height 14
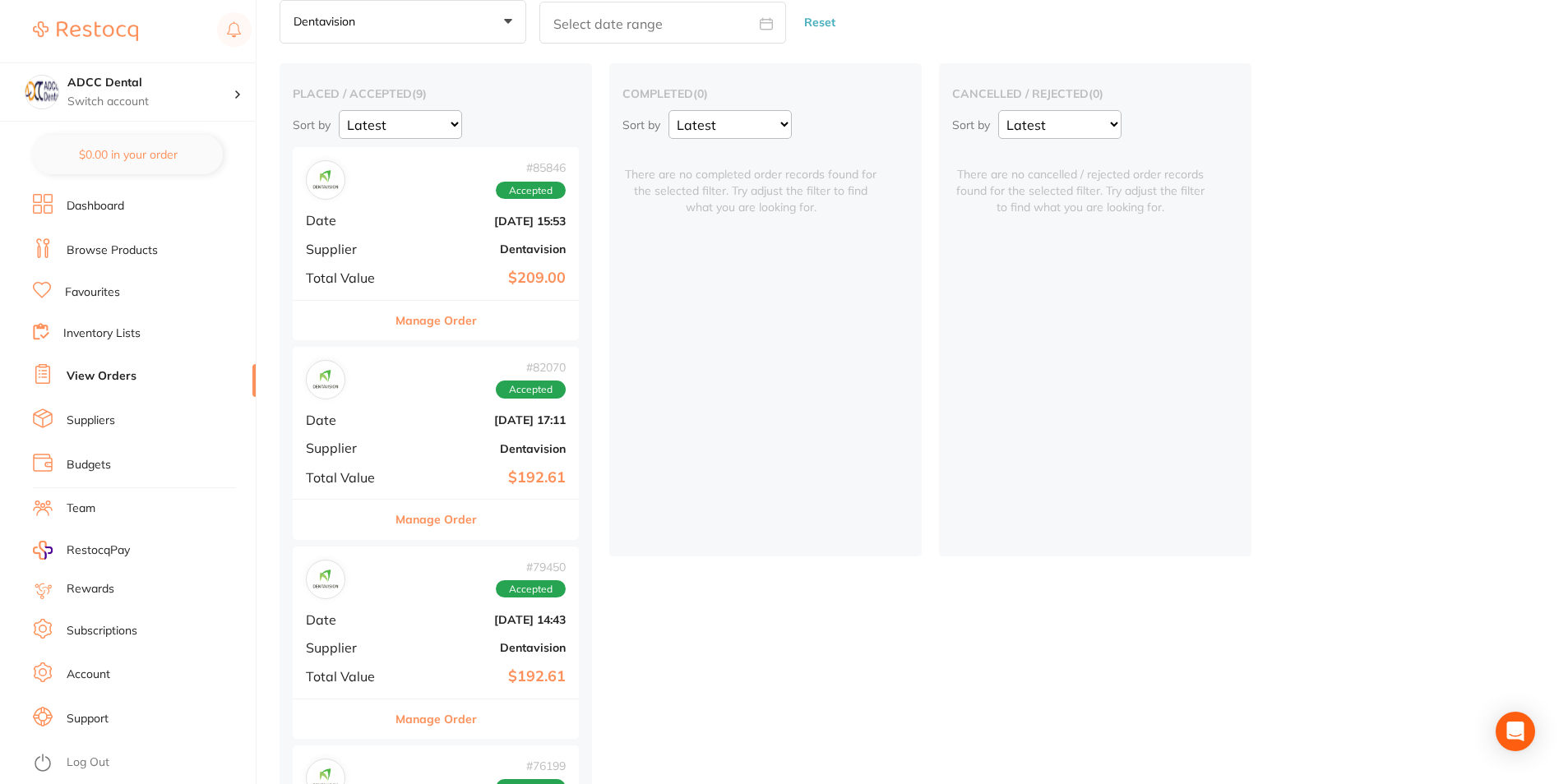
click at [413, 529] on button "Manage Order" at bounding box center [436, 519] width 82 height 40
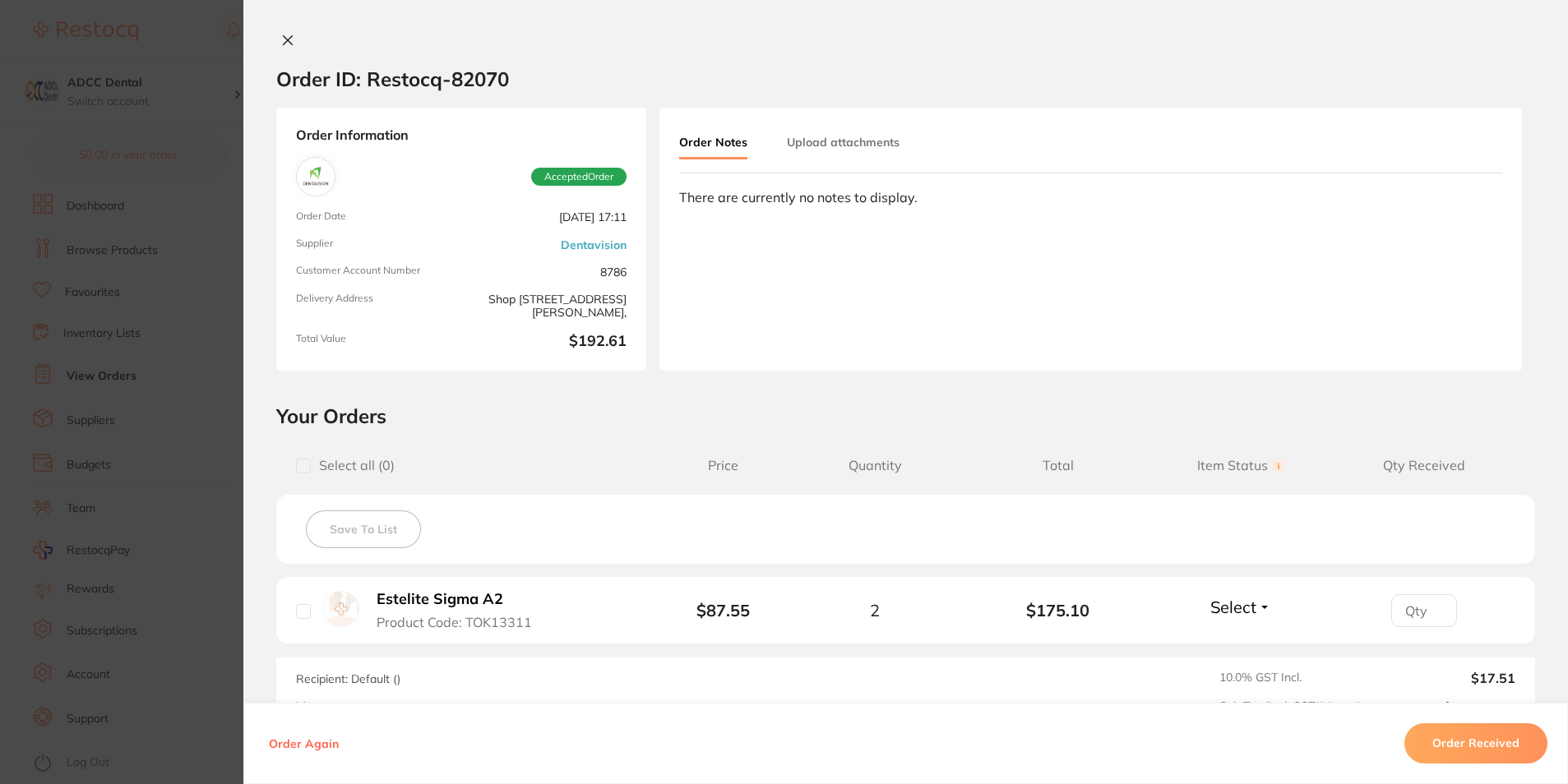
click at [282, 33] on button at bounding box center [288, 42] width 23 height 17
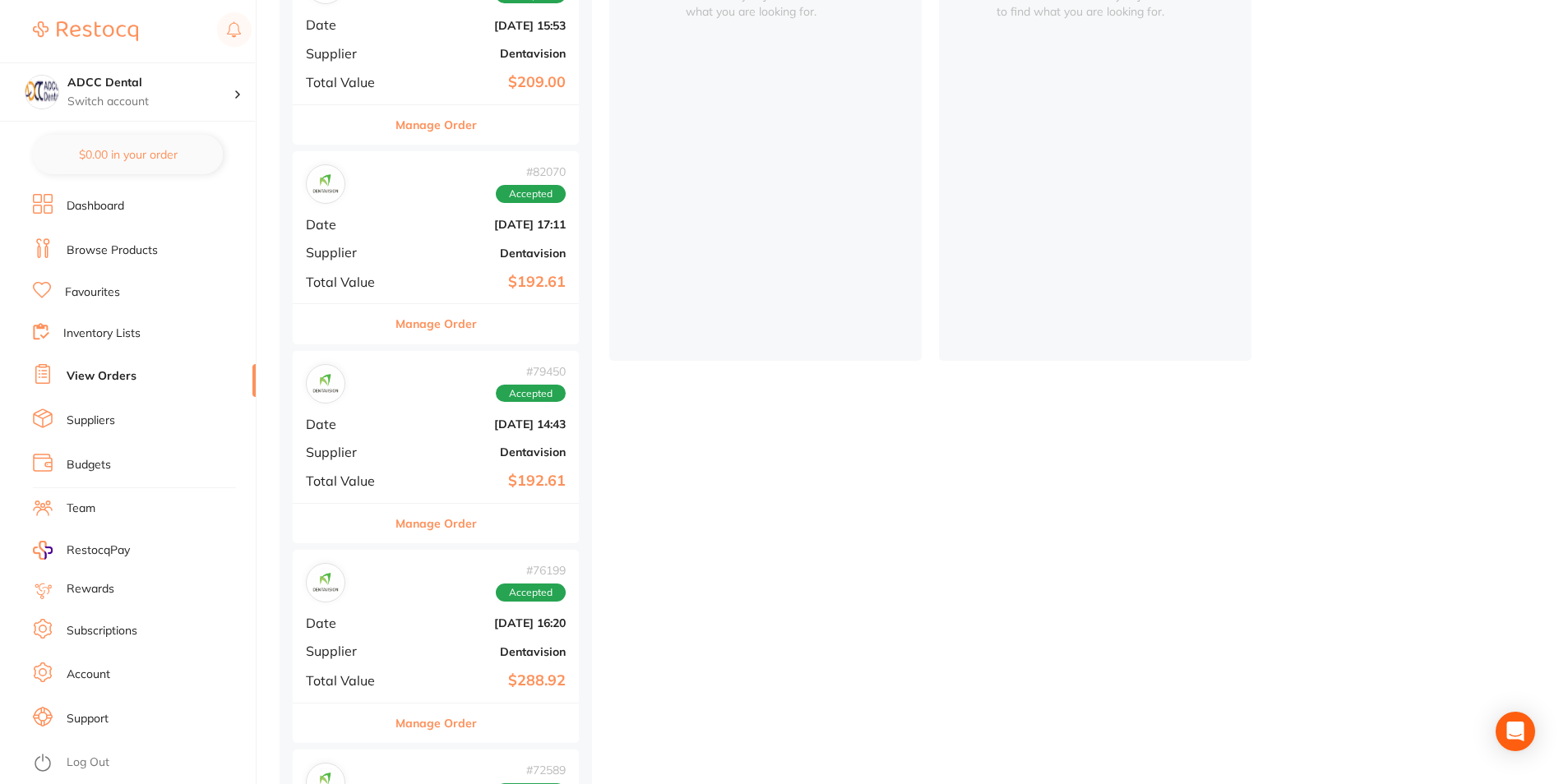
scroll to position [328, 0]
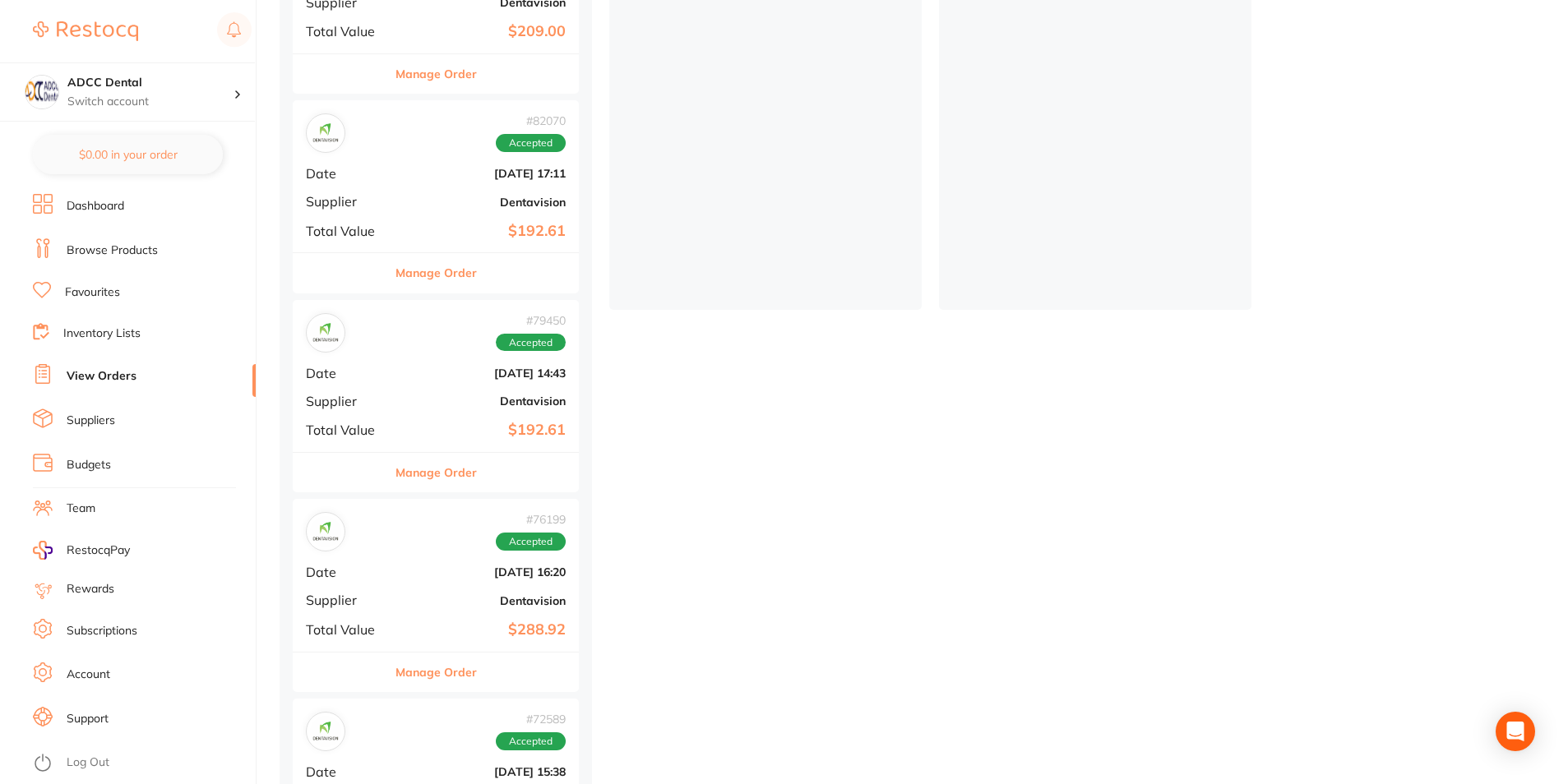
click at [551, 472] on div "Manage Order" at bounding box center [436, 471] width 286 height 40
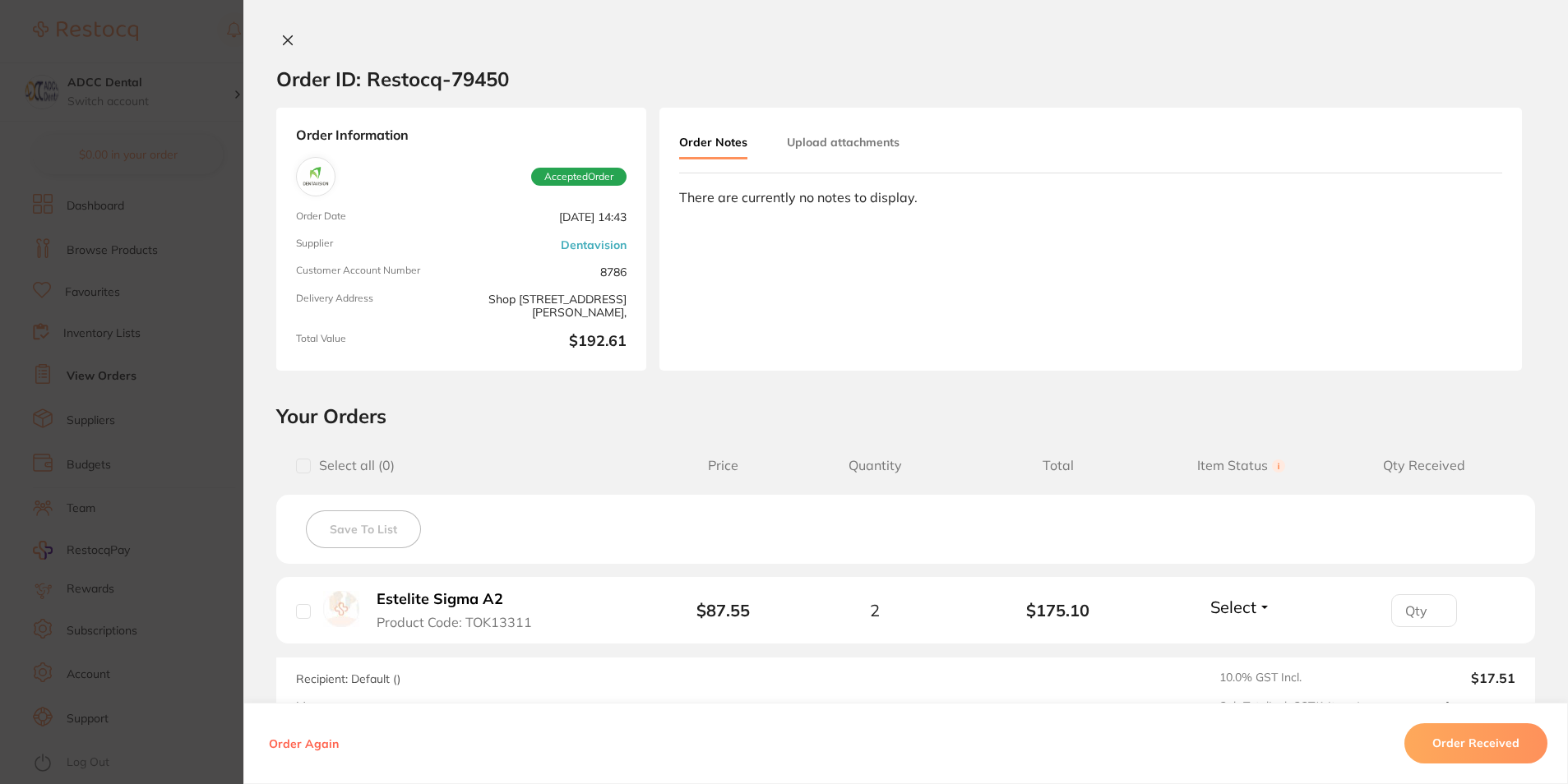
click at [270, 33] on div at bounding box center [905, 42] width 1324 height 17
click at [294, 46] on button at bounding box center [288, 42] width 23 height 17
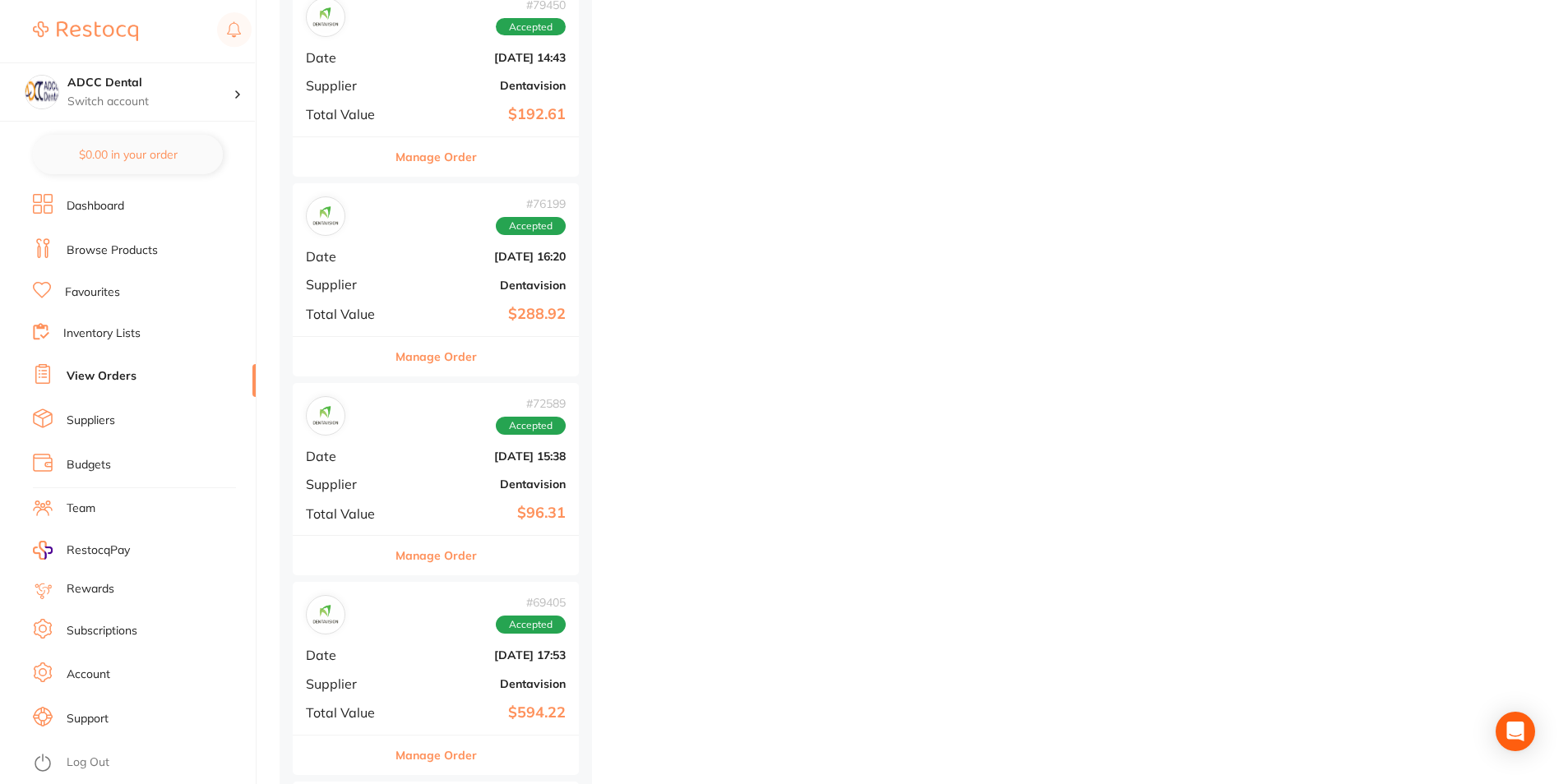
scroll to position [658, 0]
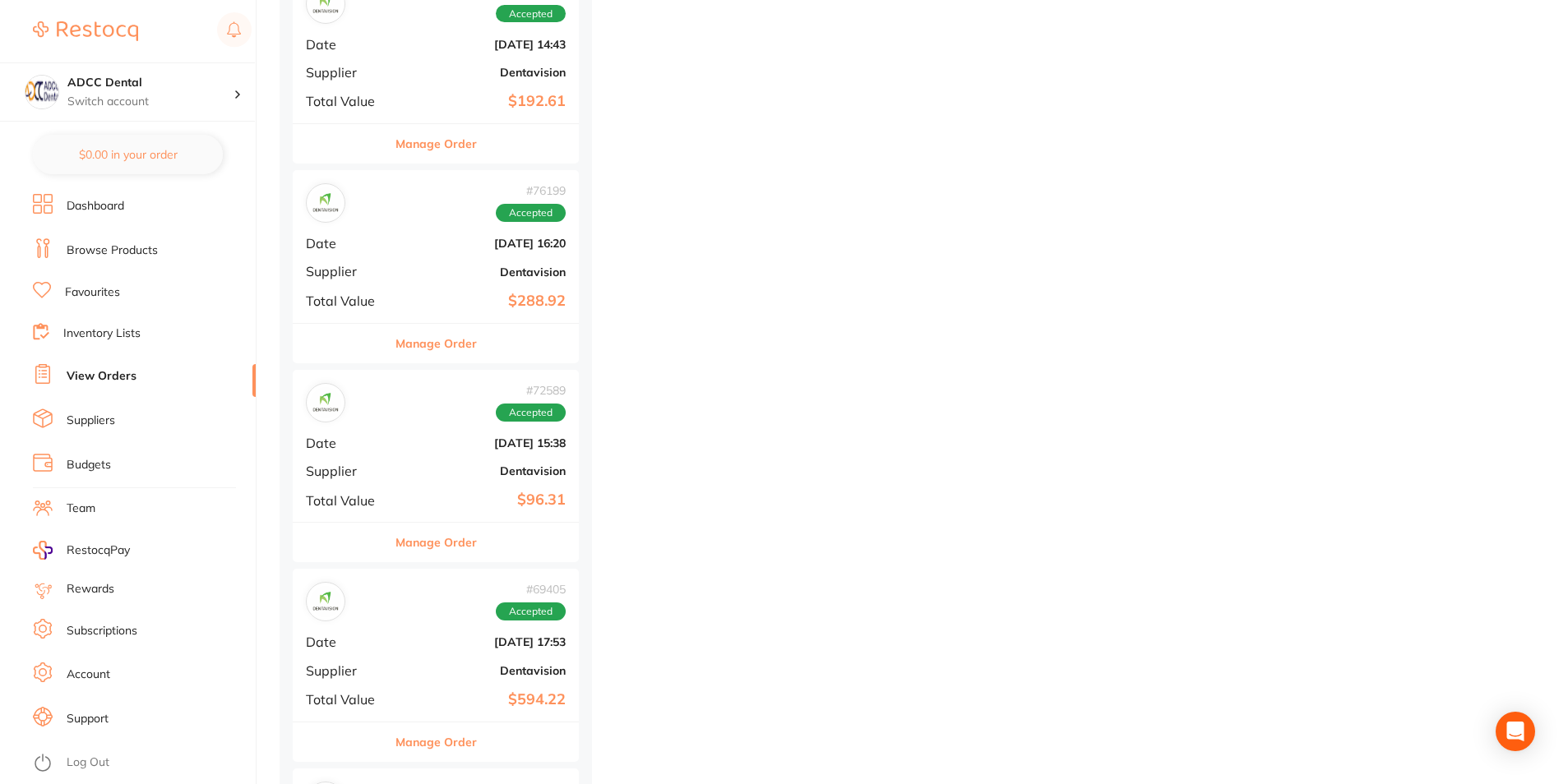
click at [509, 556] on div "Manage Order" at bounding box center [436, 541] width 286 height 40
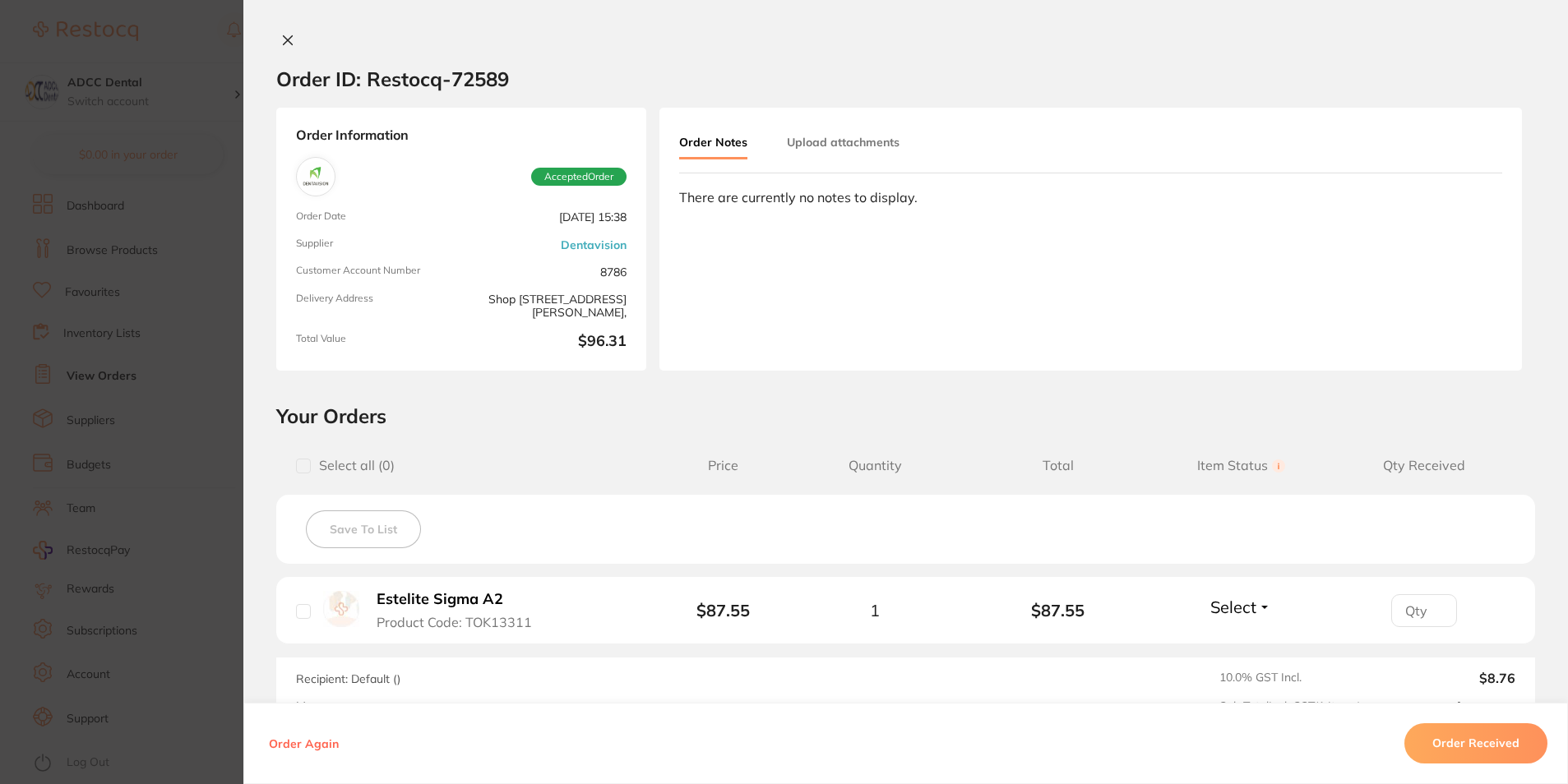
click at [282, 36] on icon at bounding box center [288, 41] width 14 height 14
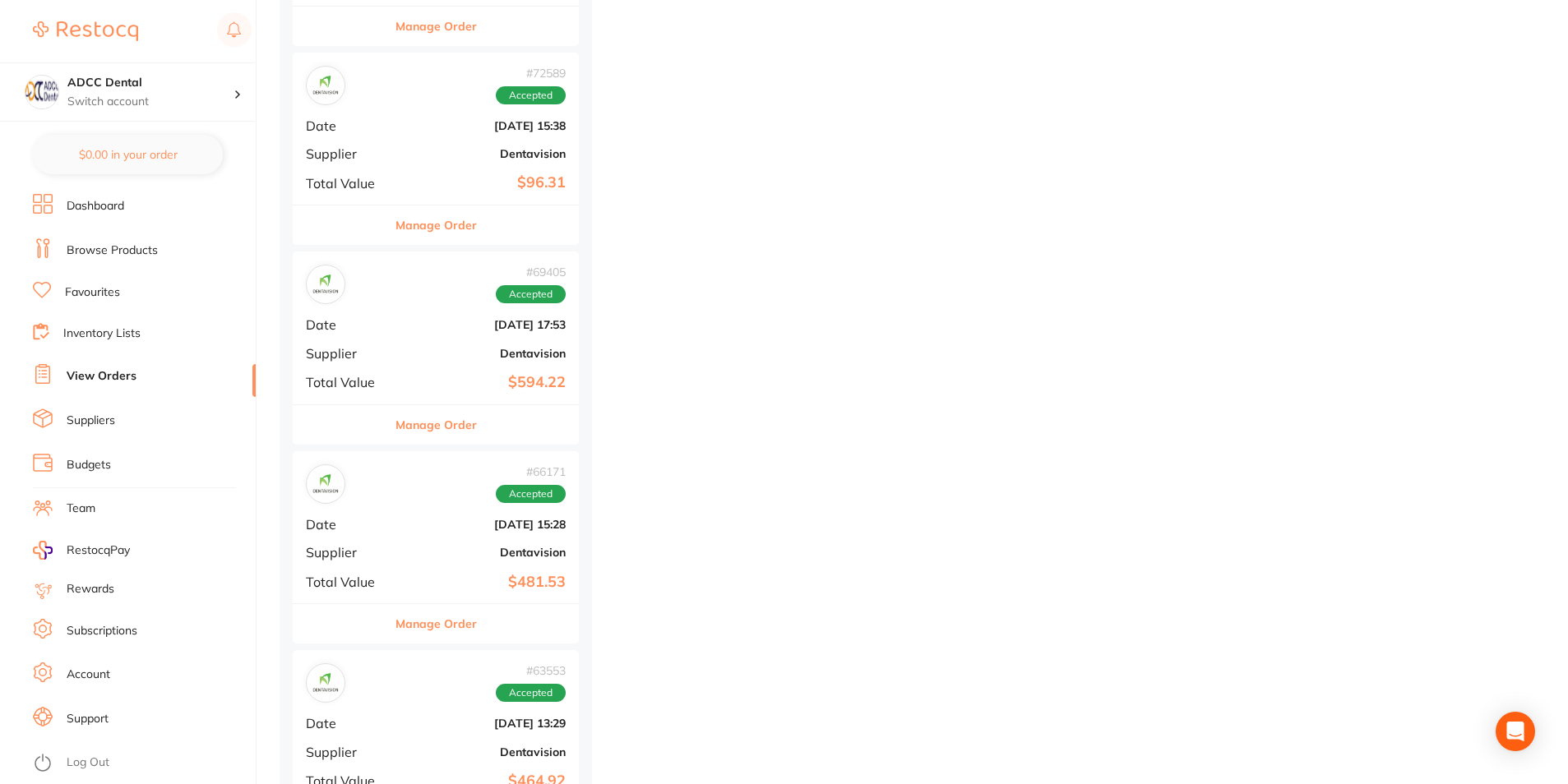
scroll to position [986, 0]
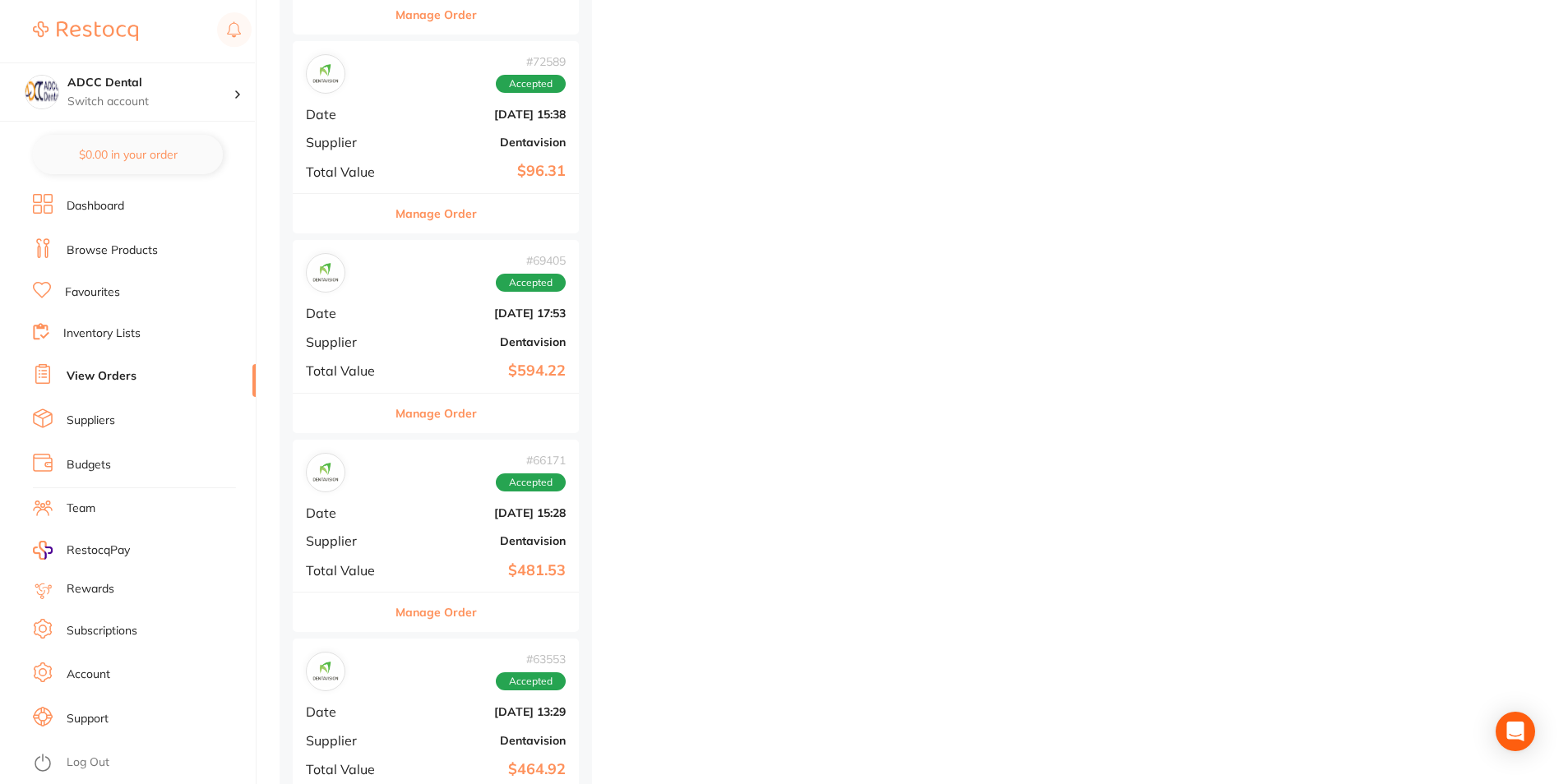
click at [525, 421] on div "Manage Order" at bounding box center [436, 412] width 286 height 40
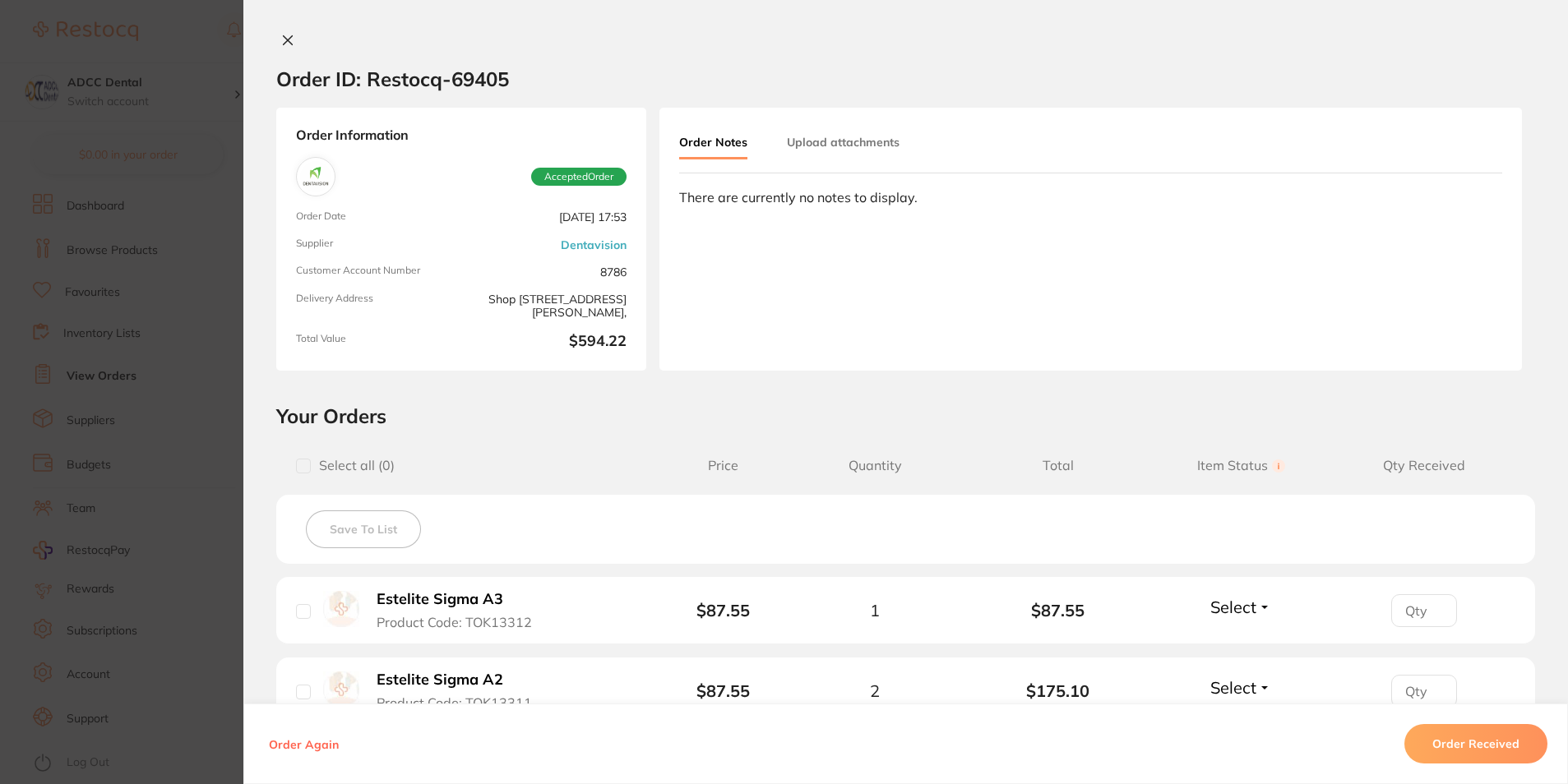
click at [284, 40] on icon at bounding box center [288, 40] width 9 height 9
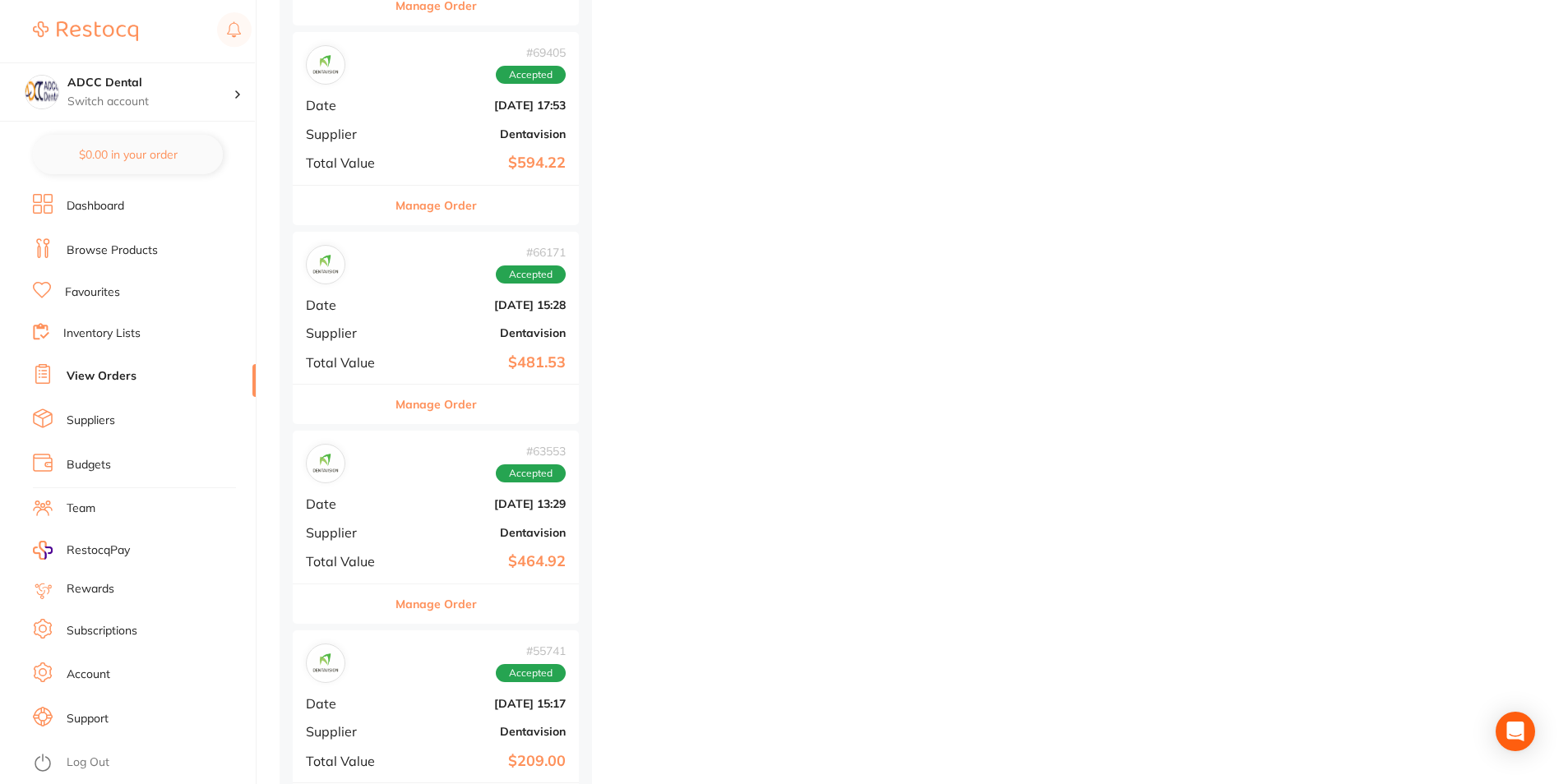
scroll to position [1233, 0]
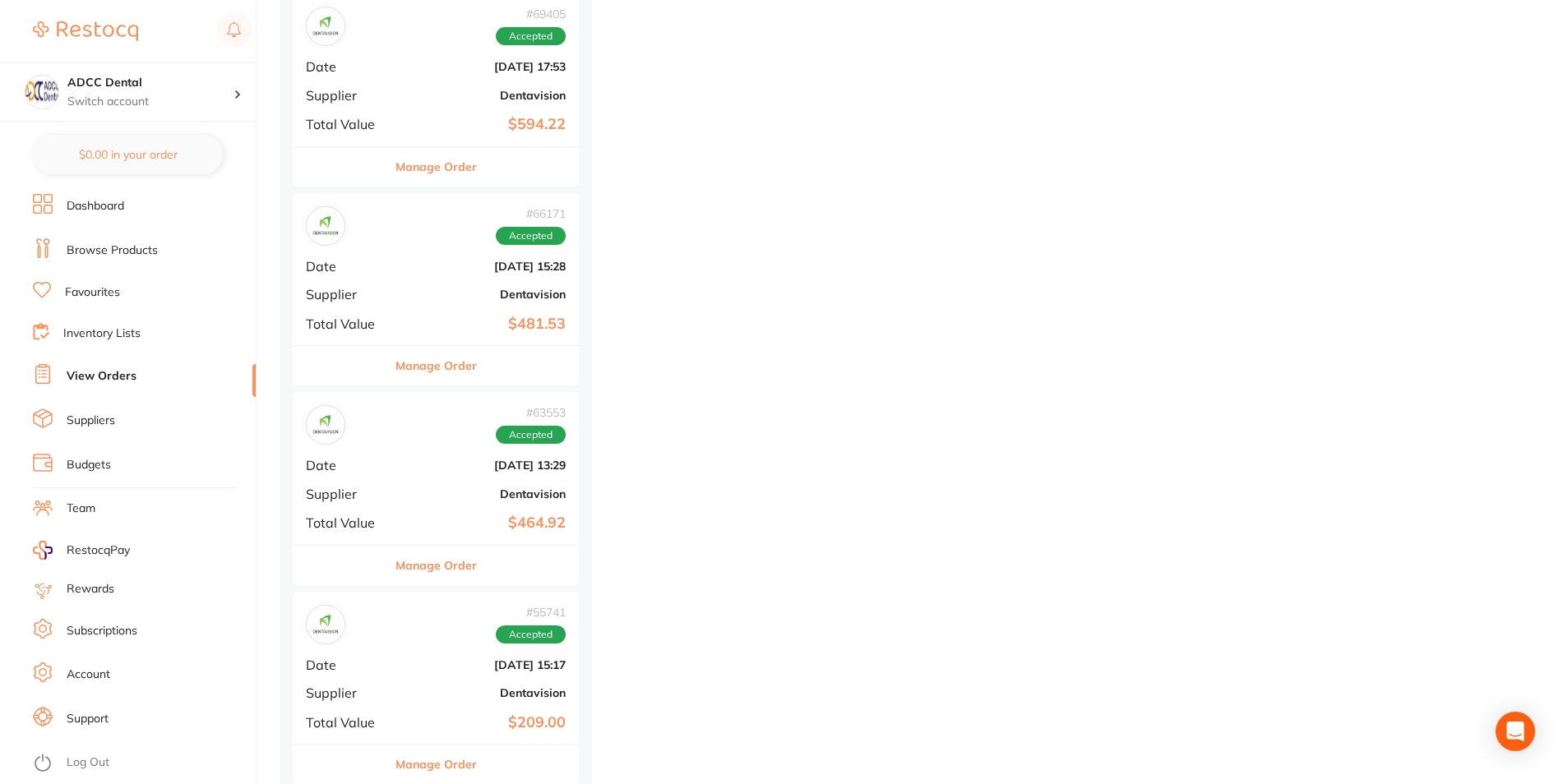
click at [501, 379] on div "Manage Order" at bounding box center [436, 364] width 286 height 40
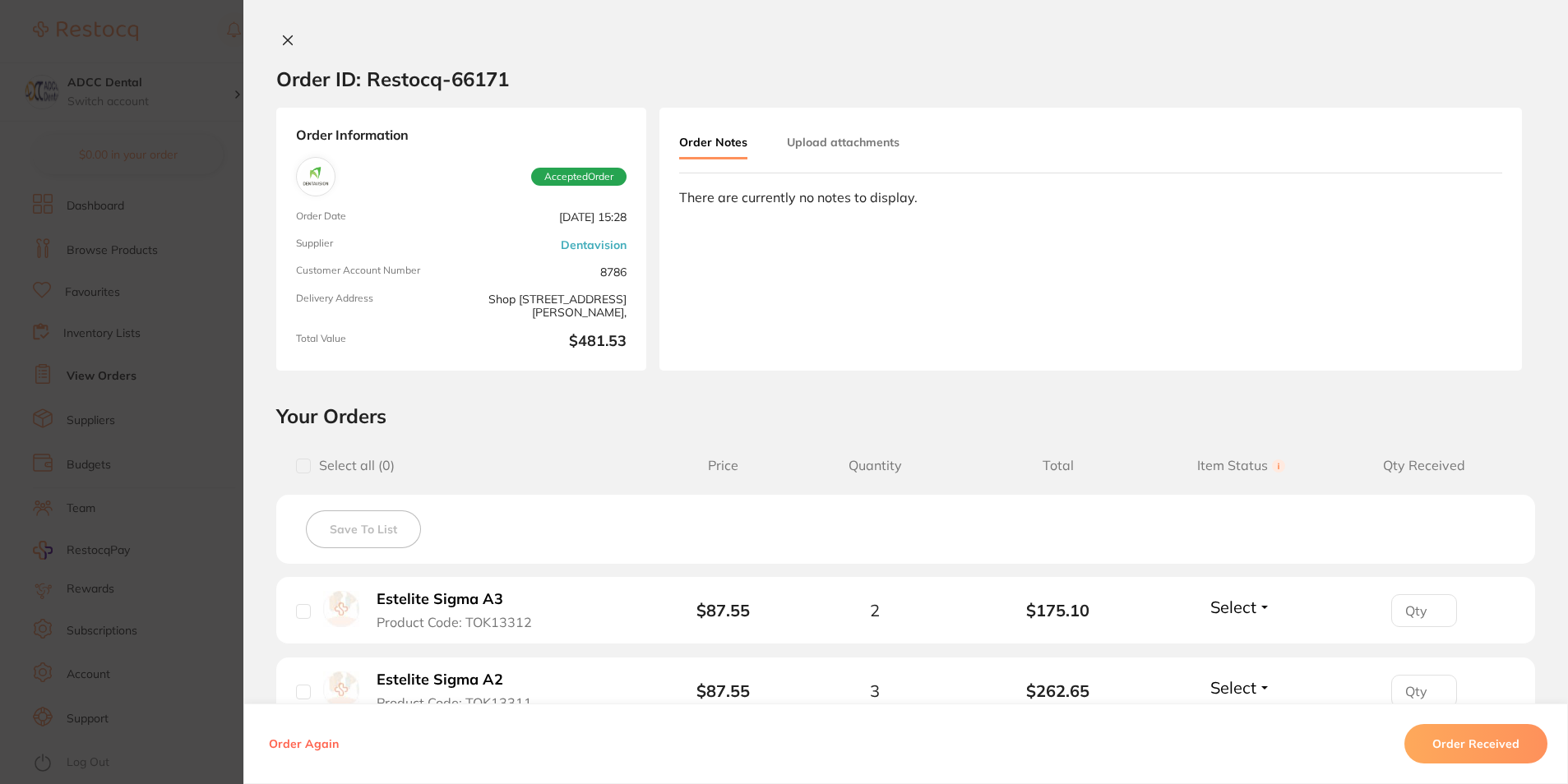
drag, startPoint x: 279, startPoint y: 46, endPoint x: 306, endPoint y: 88, distance: 49.9
click at [281, 45] on icon at bounding box center [288, 41] width 14 height 14
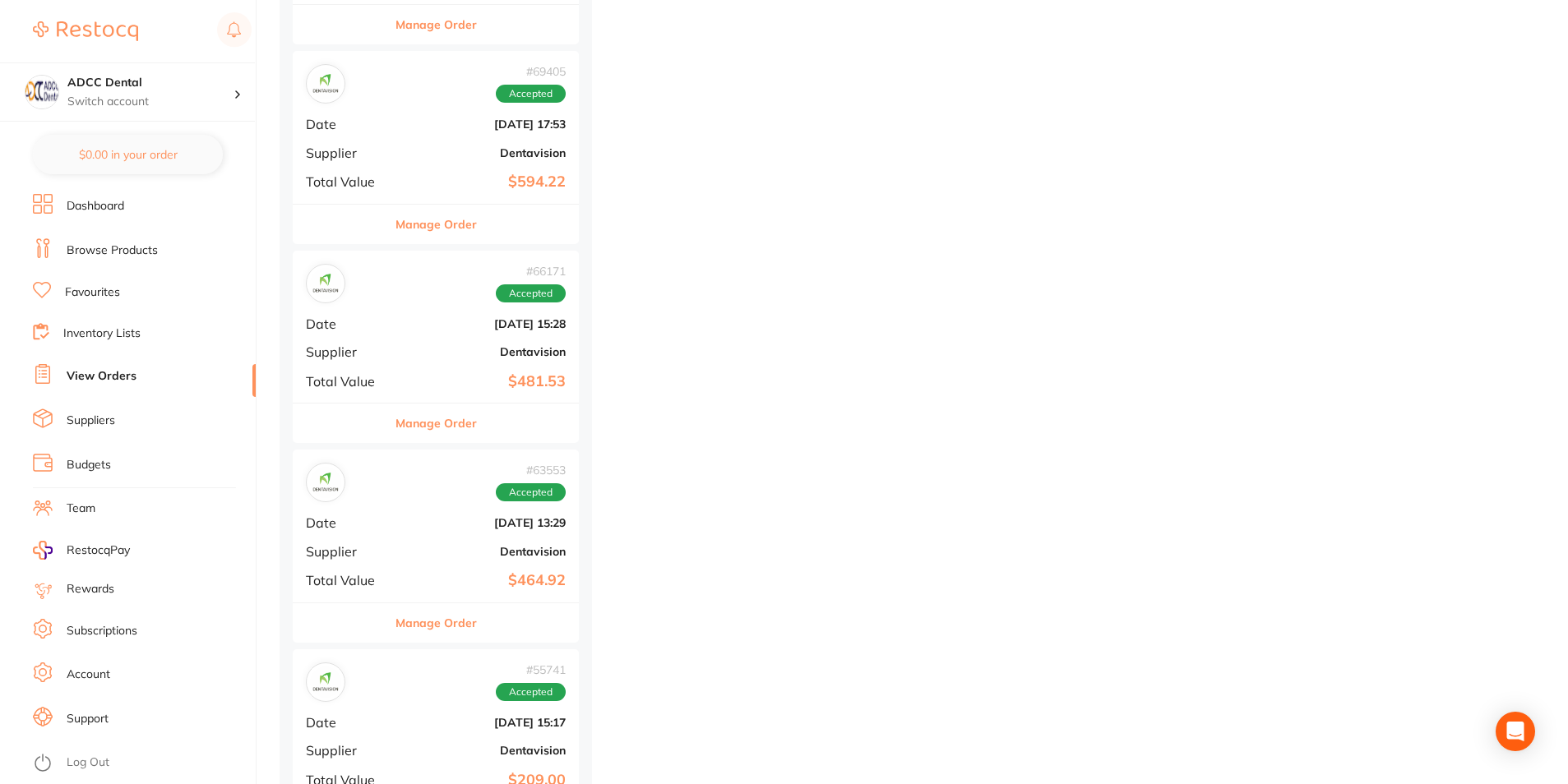
scroll to position [1068, 0]
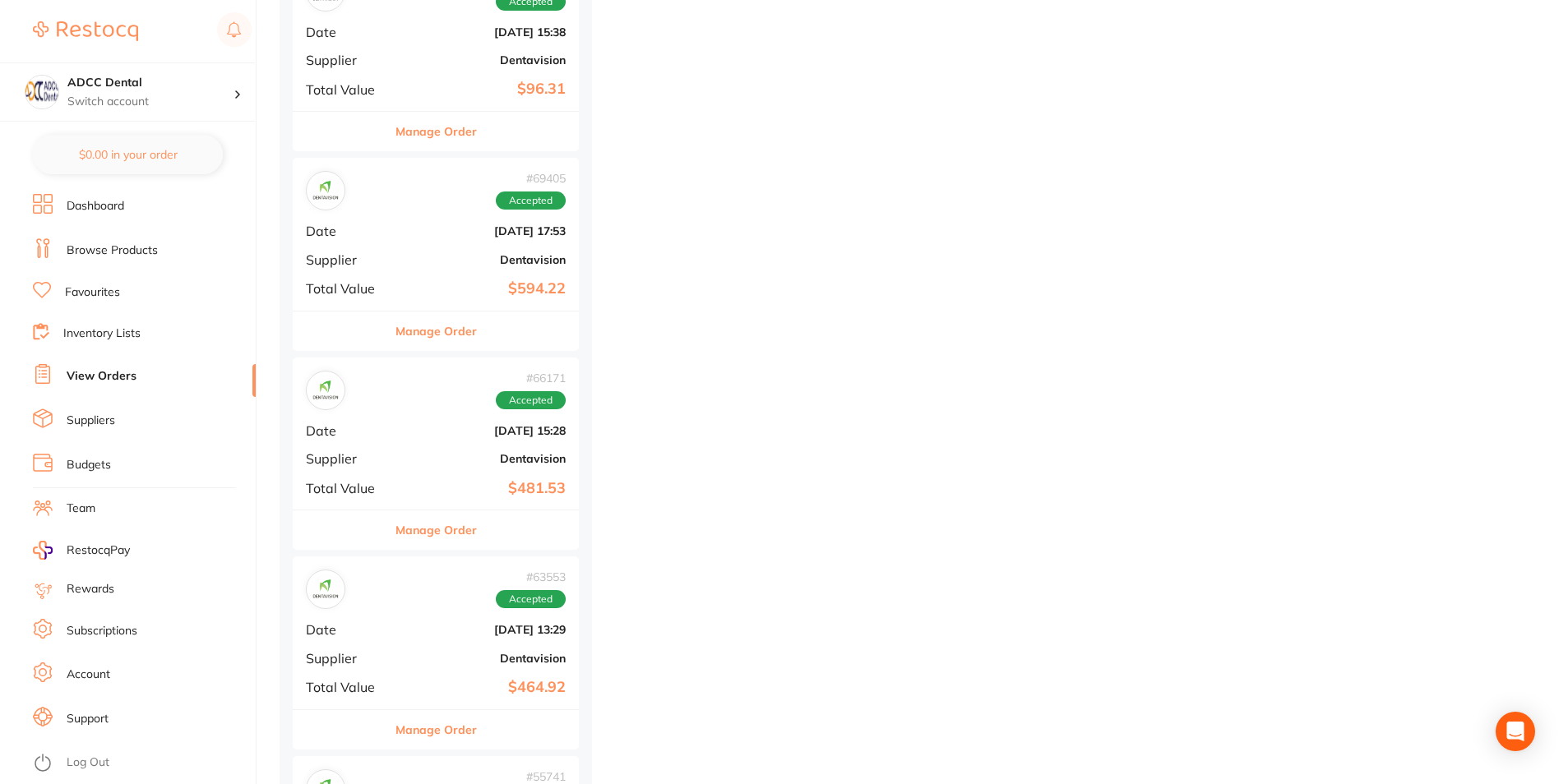
click at [420, 330] on button "Manage Order" at bounding box center [436, 331] width 82 height 40
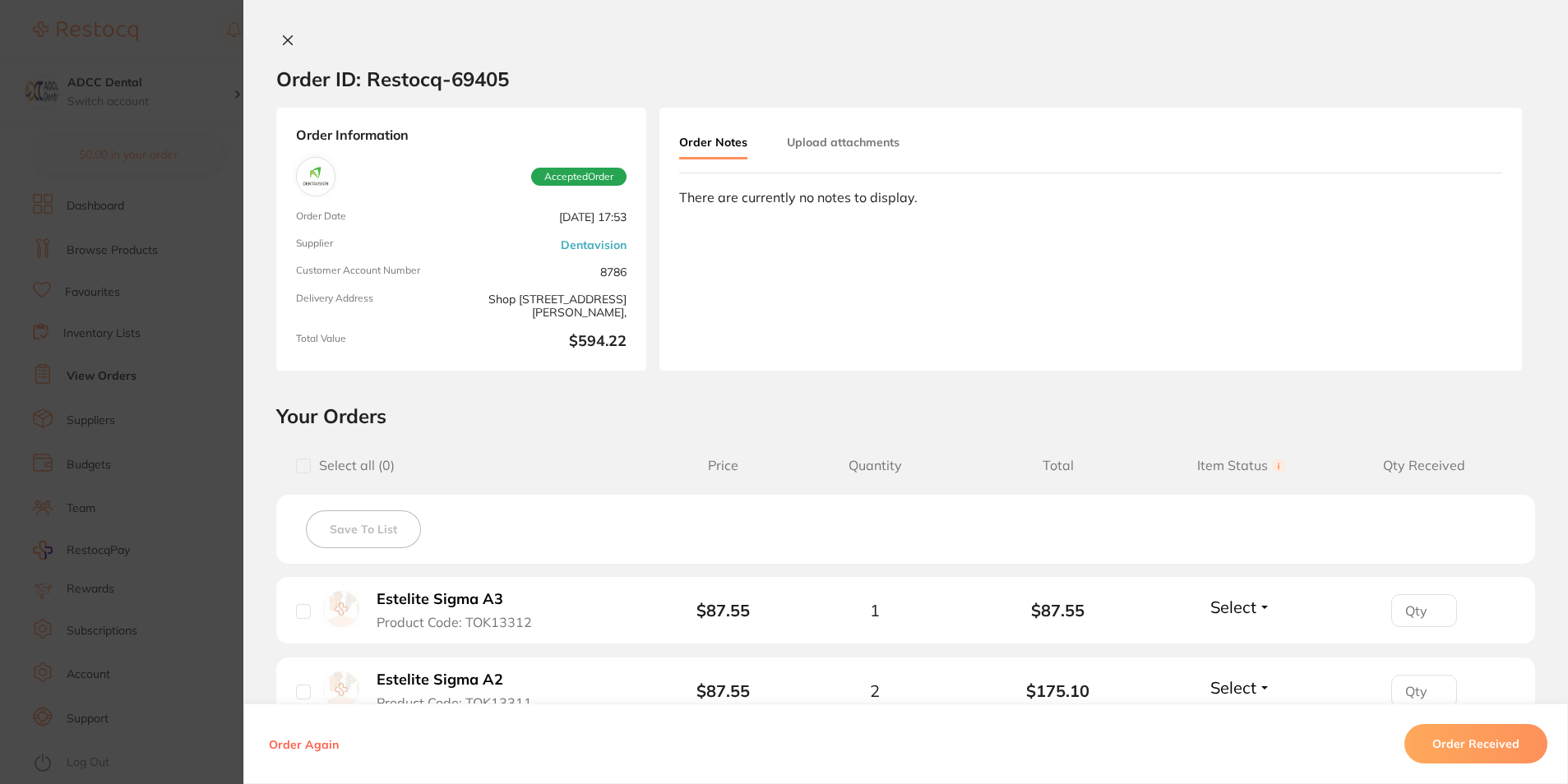
click at [281, 39] on icon at bounding box center [288, 41] width 14 height 14
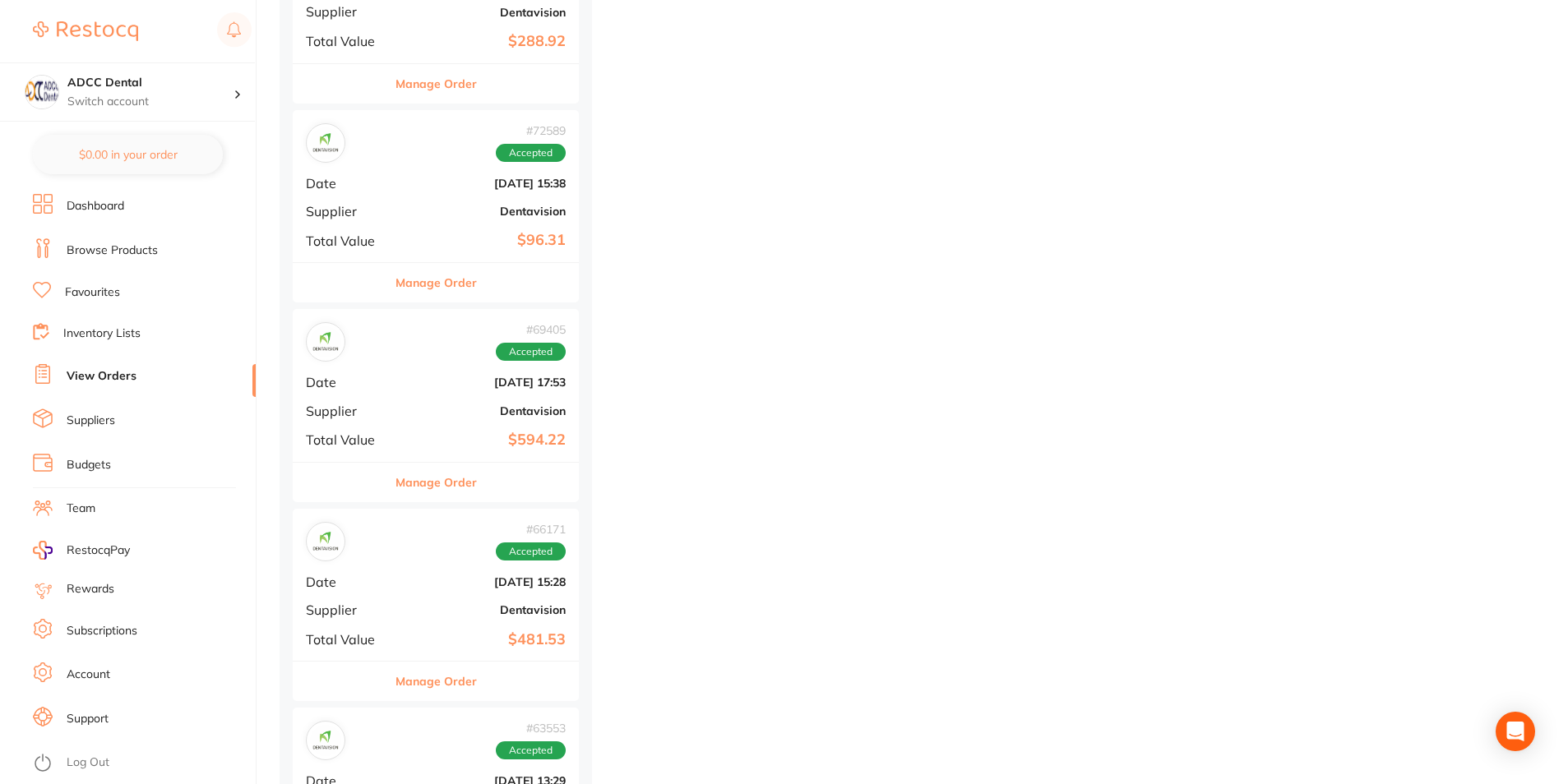
scroll to position [903, 0]
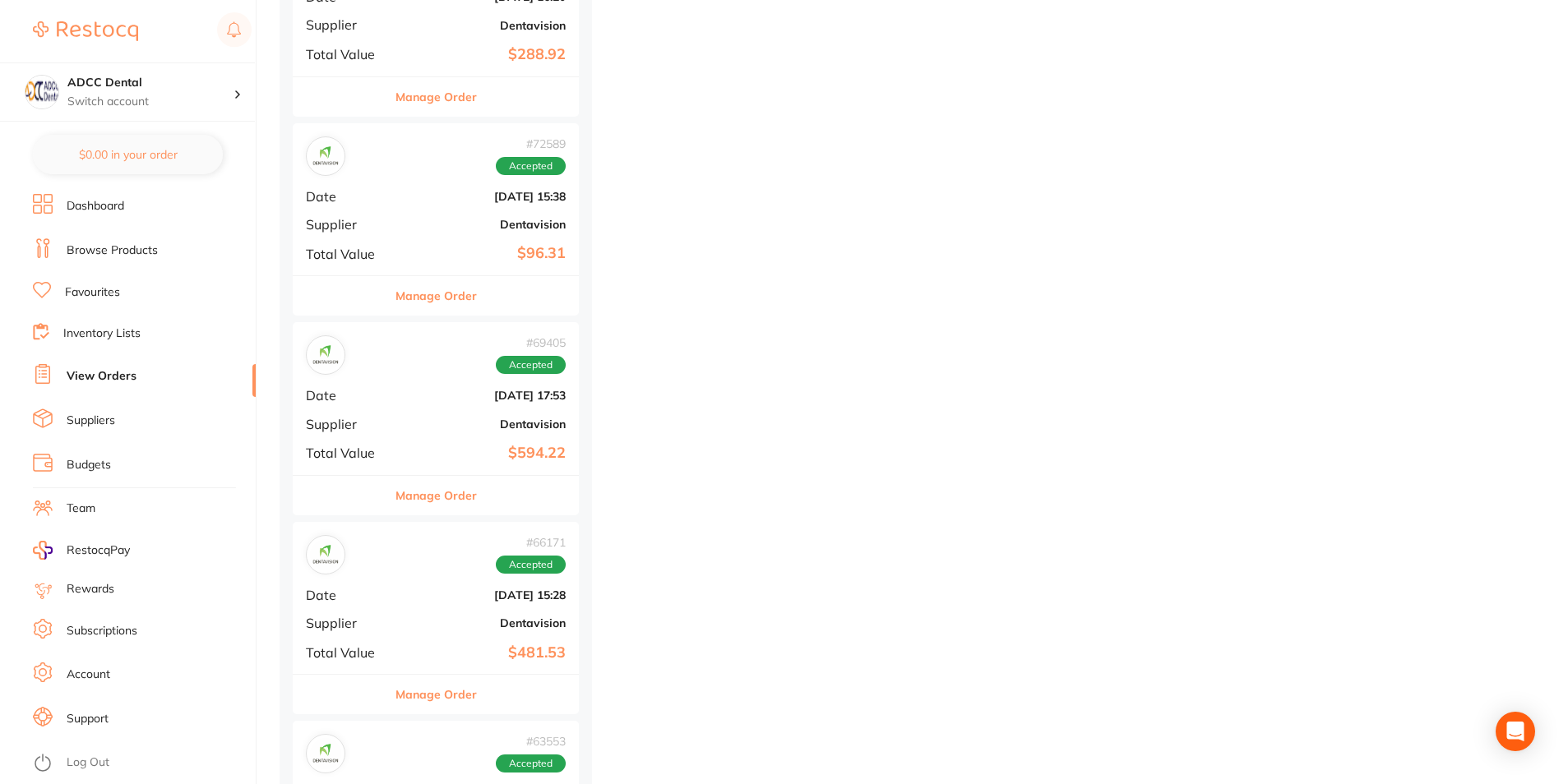
drag, startPoint x: 473, startPoint y: 291, endPoint x: 482, endPoint y: 296, distance: 10.3
click at [475, 291] on button "Manage Order" at bounding box center [436, 295] width 82 height 40
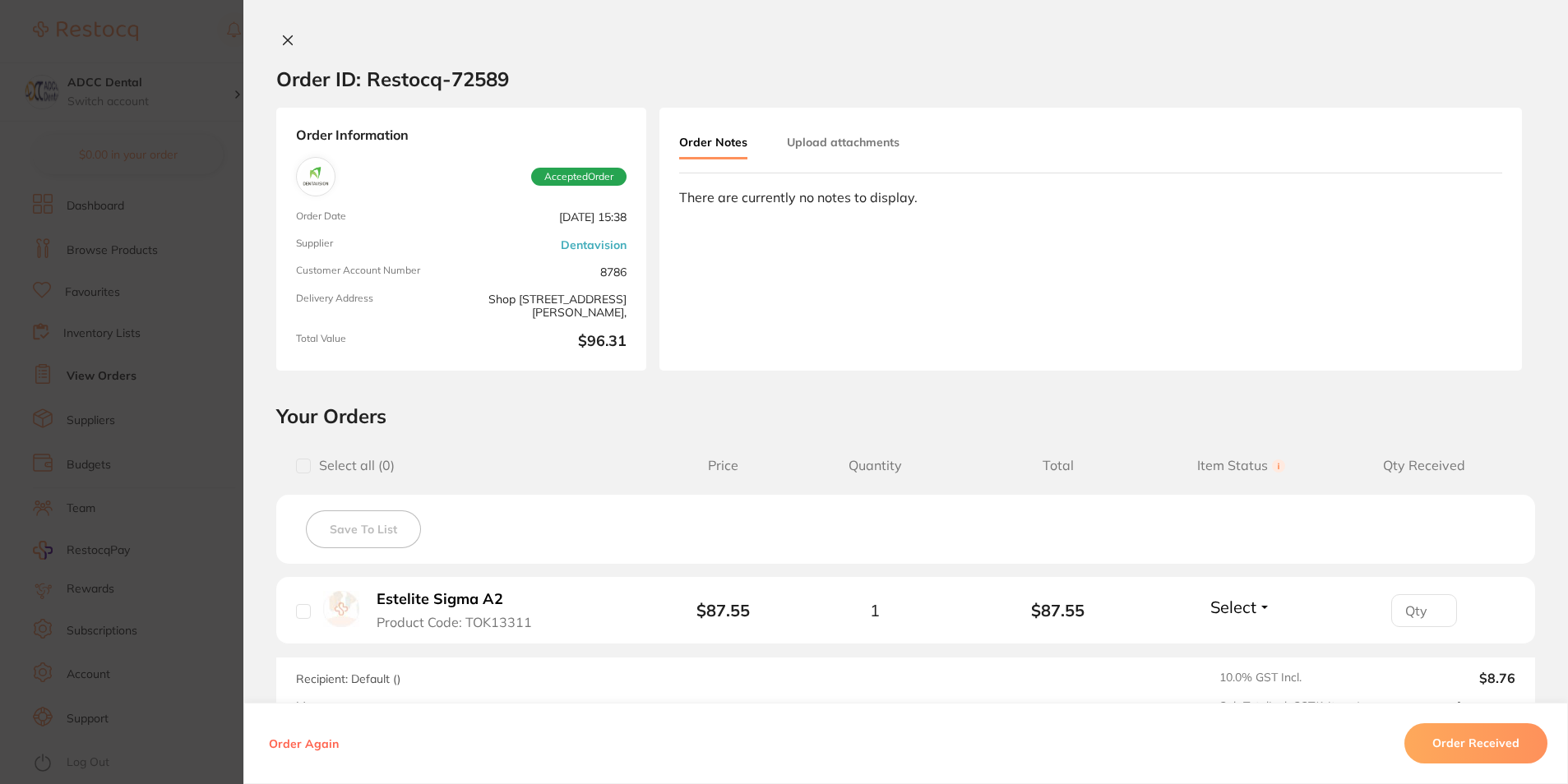
scroll to position [575, 0]
drag, startPoint x: 285, startPoint y: 43, endPoint x: 344, endPoint y: 110, distance: 89.3
click at [285, 43] on icon at bounding box center [288, 41] width 14 height 14
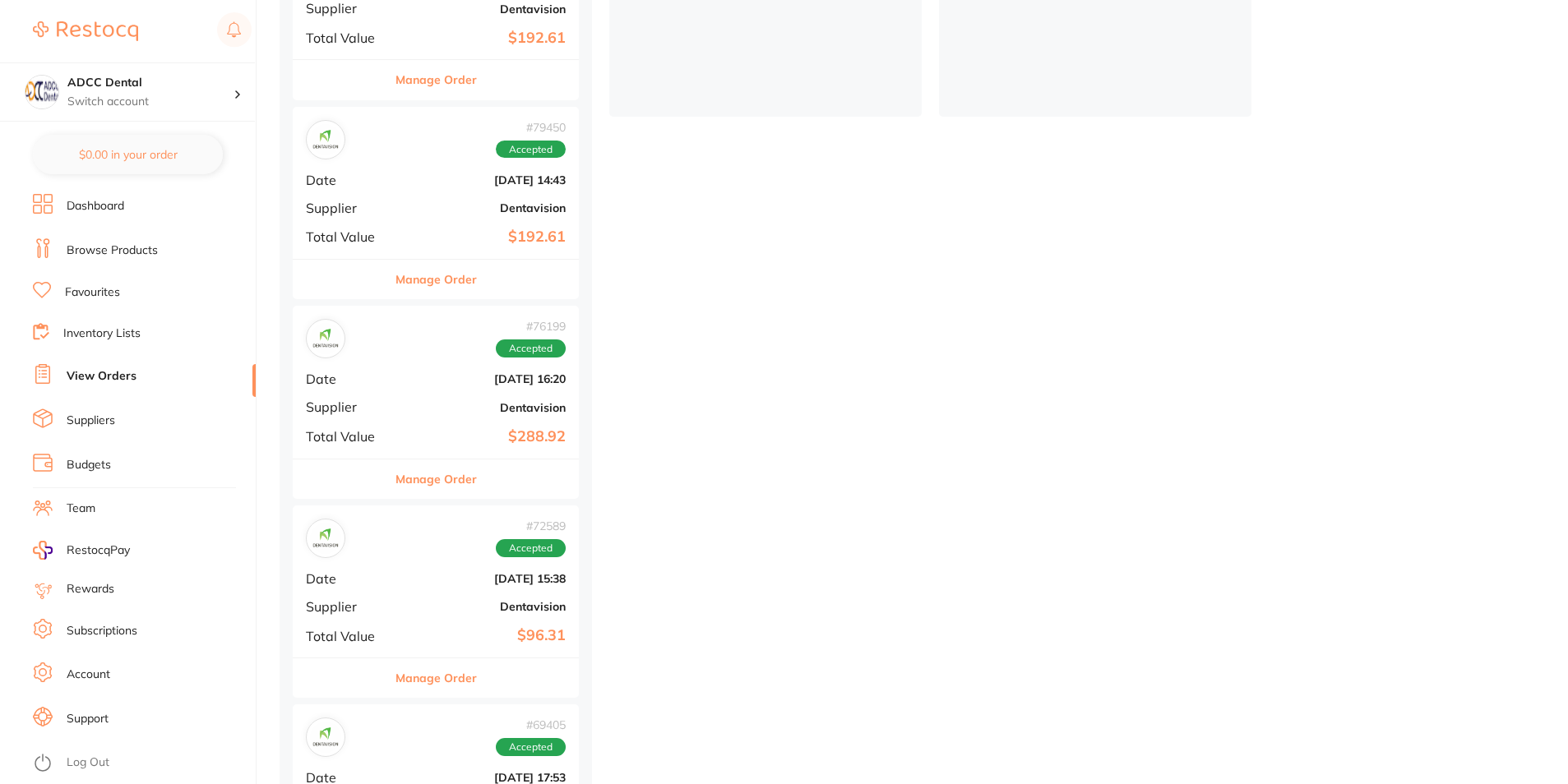
scroll to position [493, 0]
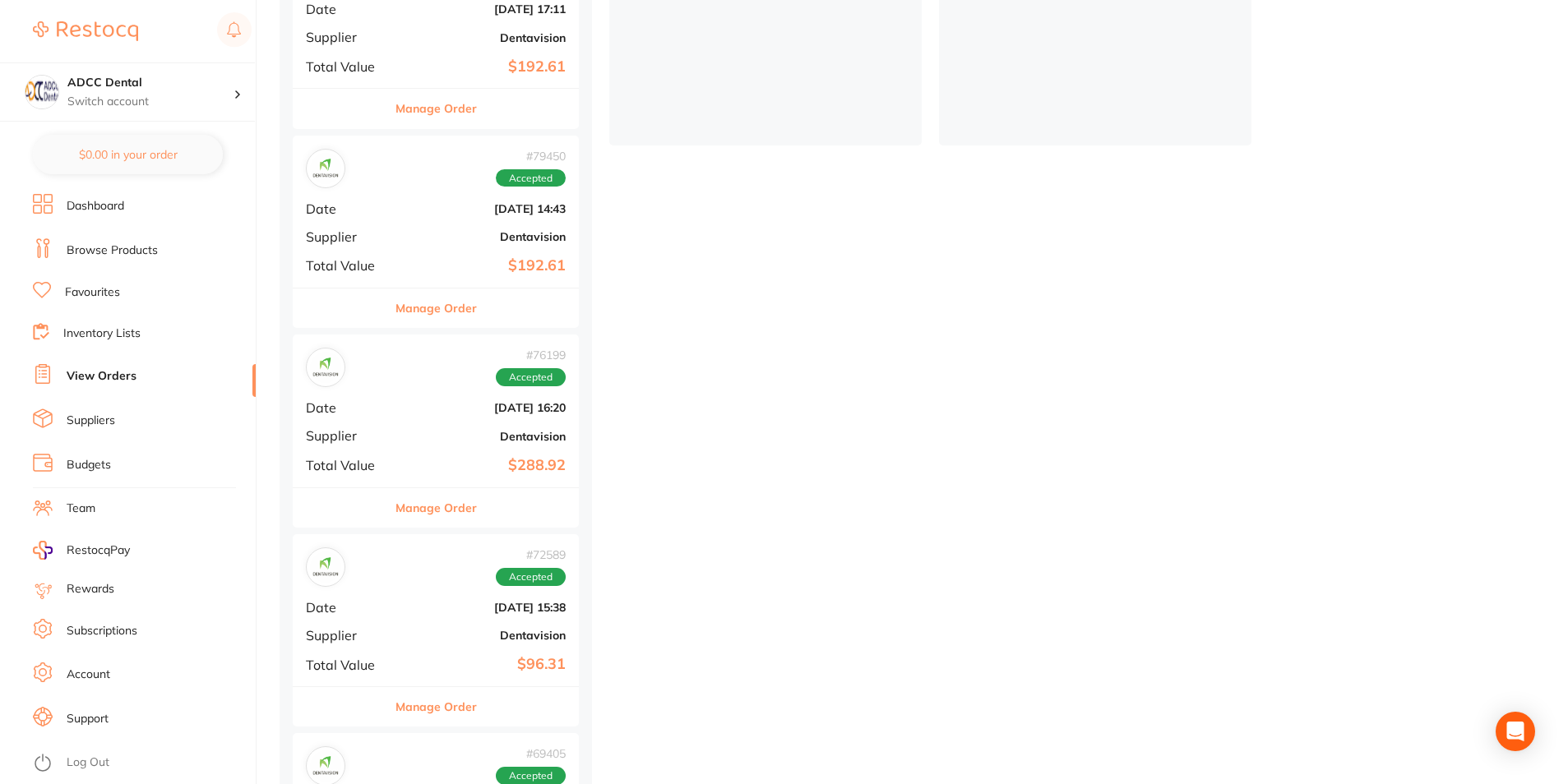
click at [504, 502] on div "Manage Order" at bounding box center [436, 507] width 286 height 40
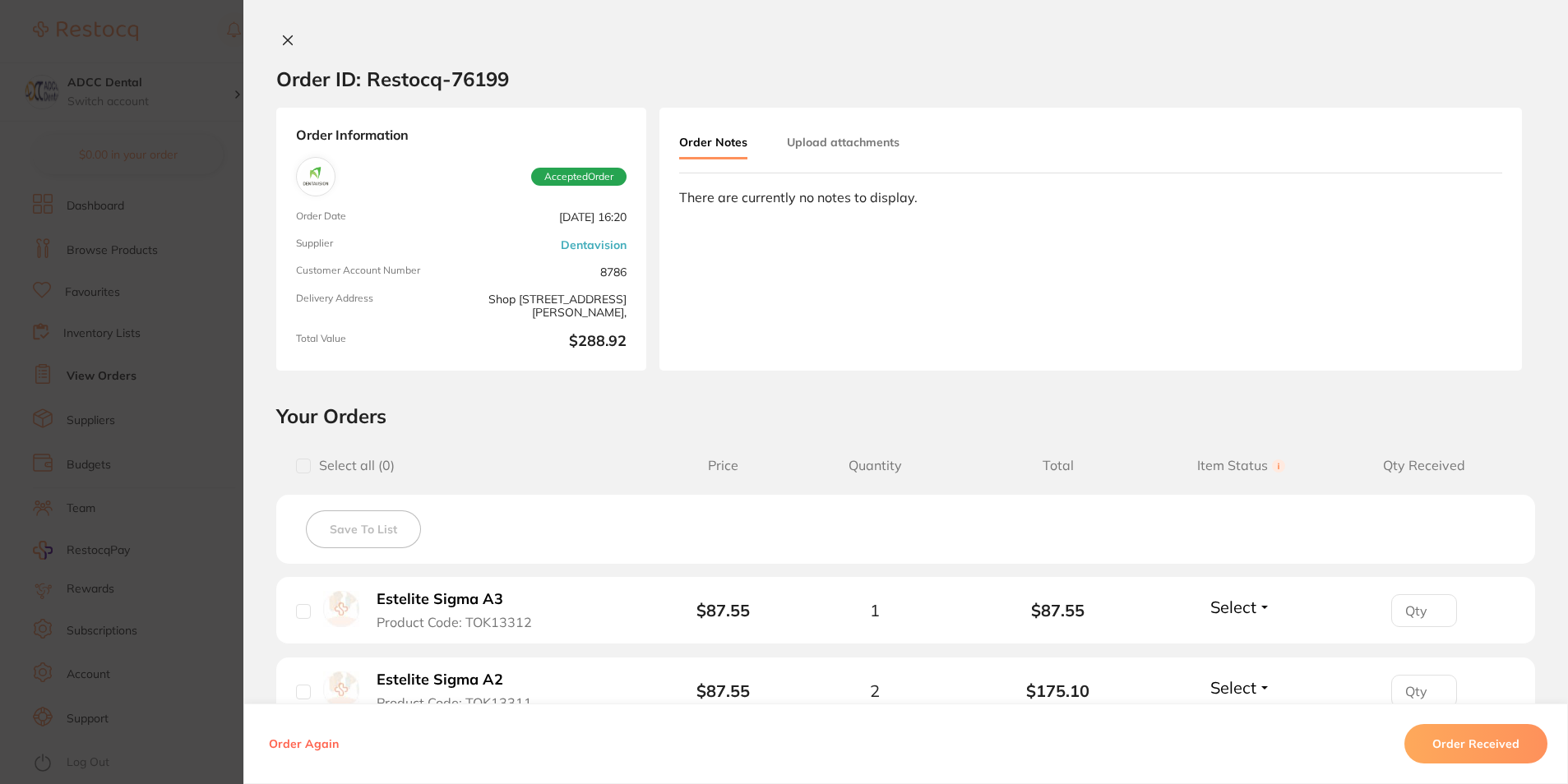
drag, startPoint x: 277, startPoint y: 44, endPoint x: 295, endPoint y: 76, distance: 36.7
click at [281, 44] on icon at bounding box center [288, 41] width 14 height 14
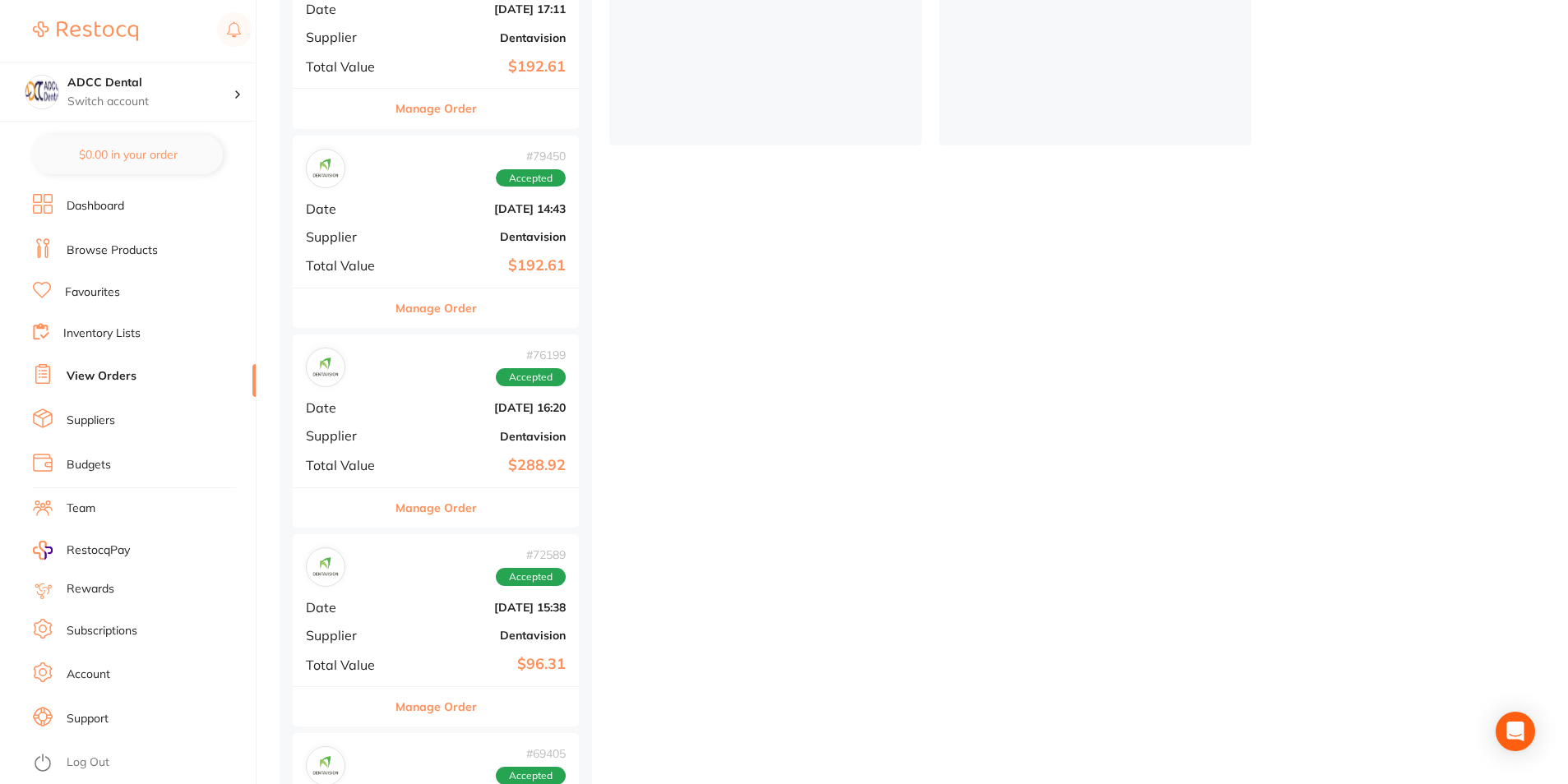
click at [509, 310] on div "Manage Order" at bounding box center [436, 307] width 286 height 40
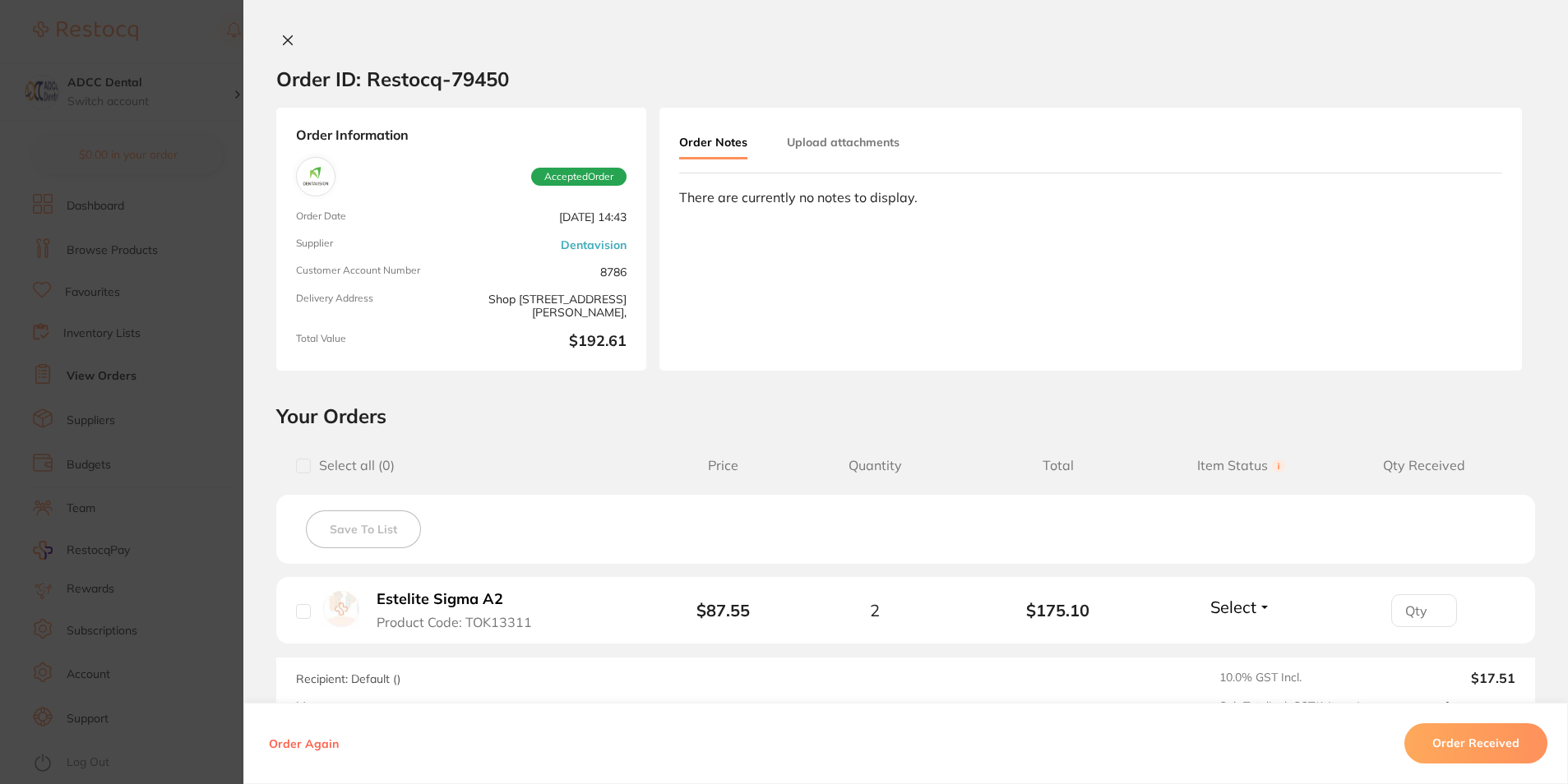
click at [285, 43] on icon at bounding box center [288, 40] width 9 height 9
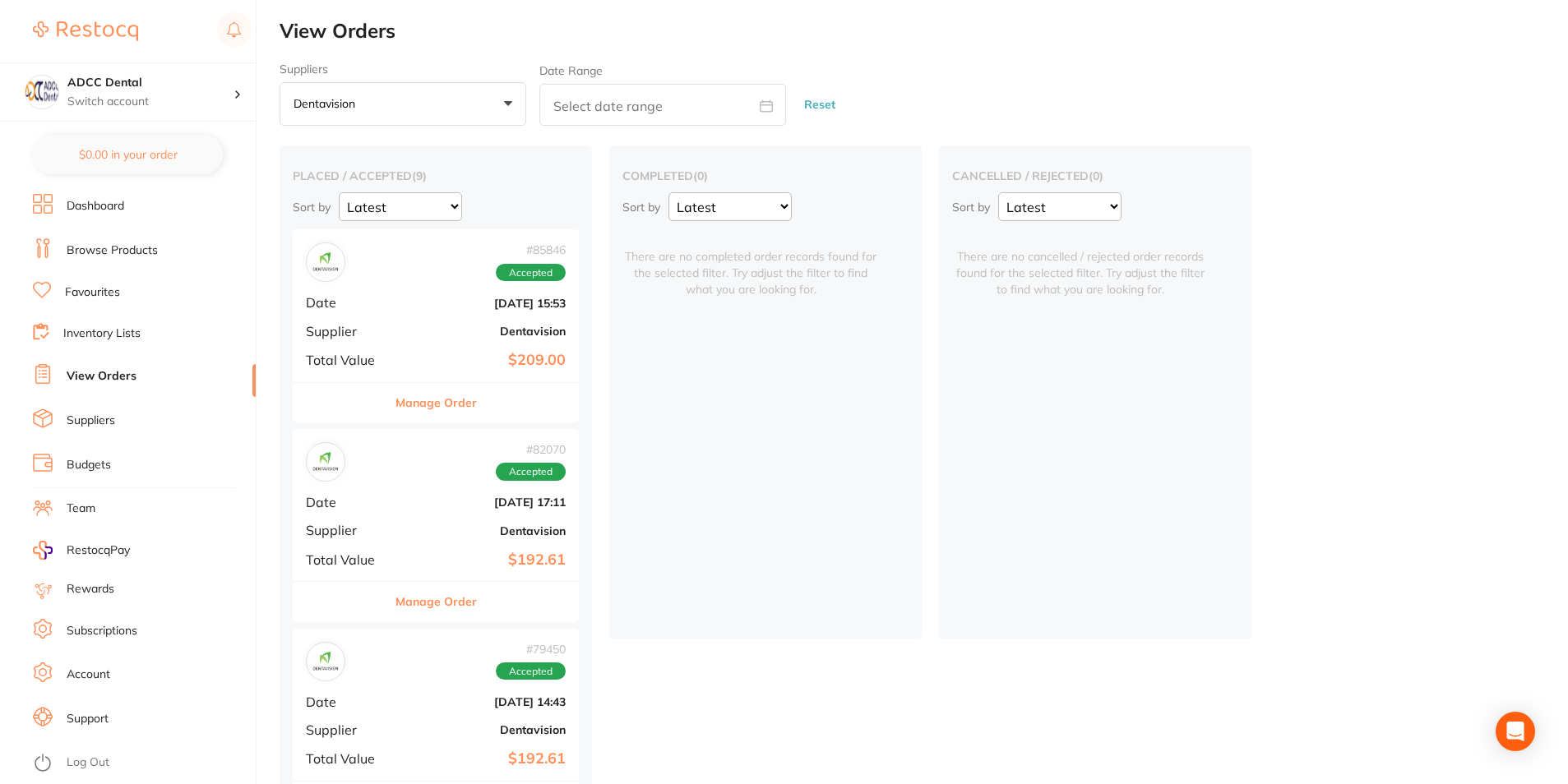
click at [514, 610] on div "Manage Order" at bounding box center [436, 600] width 286 height 40
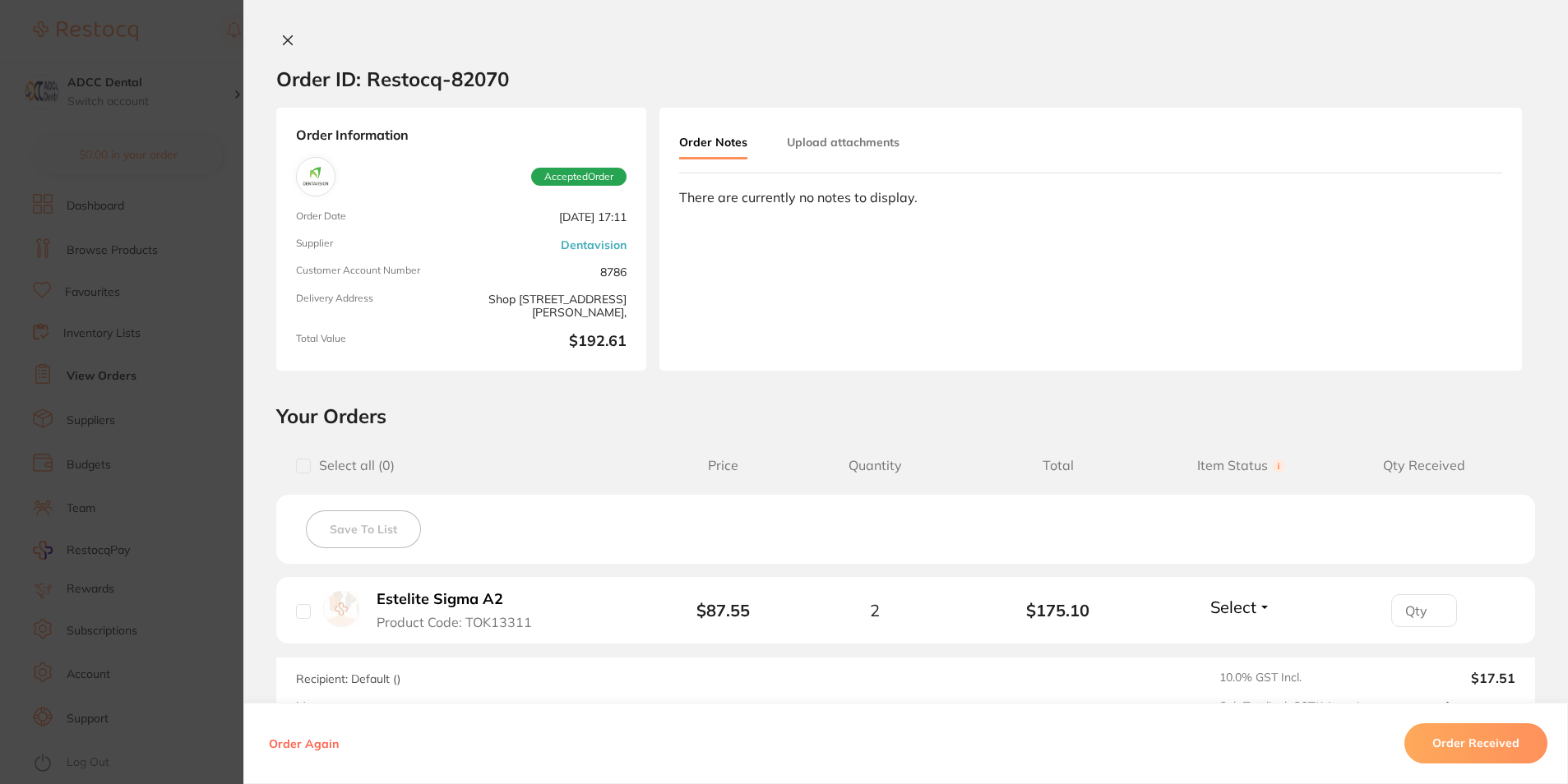
click at [285, 38] on icon at bounding box center [288, 41] width 14 height 14
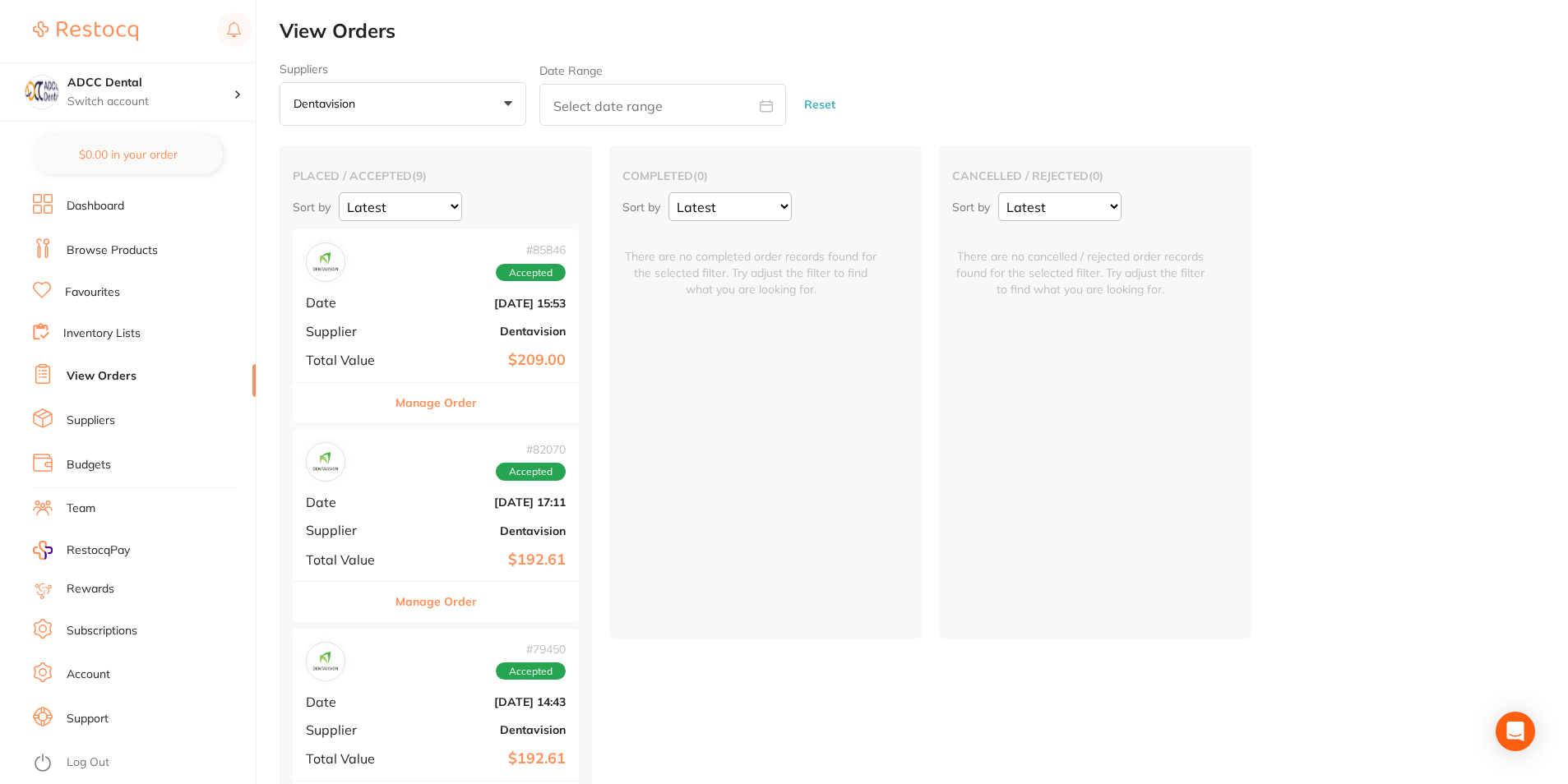
click at [524, 419] on div "Manage Order" at bounding box center [436, 401] width 286 height 40
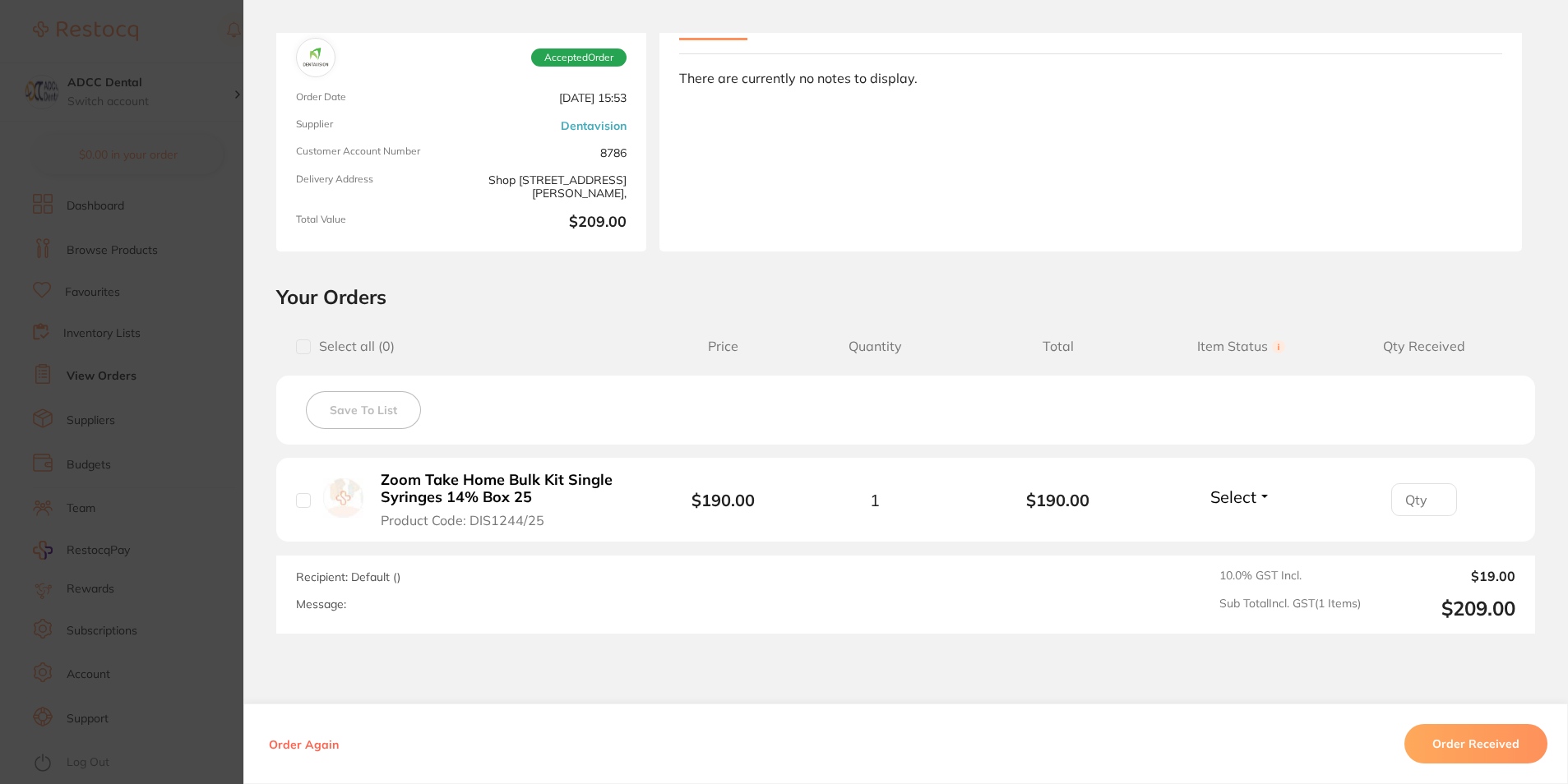
scroll to position [164, 0]
